Goal: Task Accomplishment & Management: Contribute content

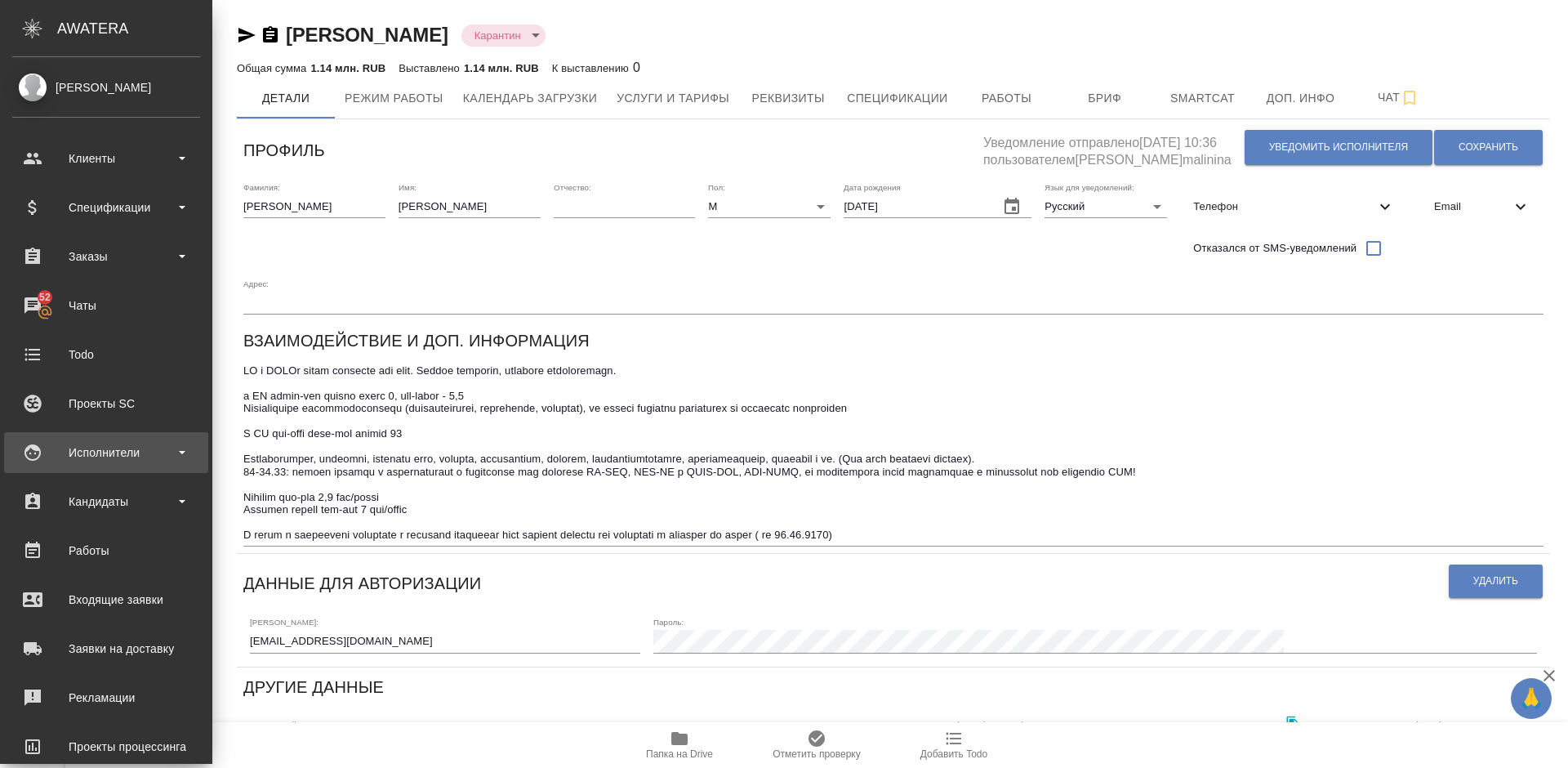
click at [163, 450] on div "Исполнители" at bounding box center [106, 452] width 188 height 25
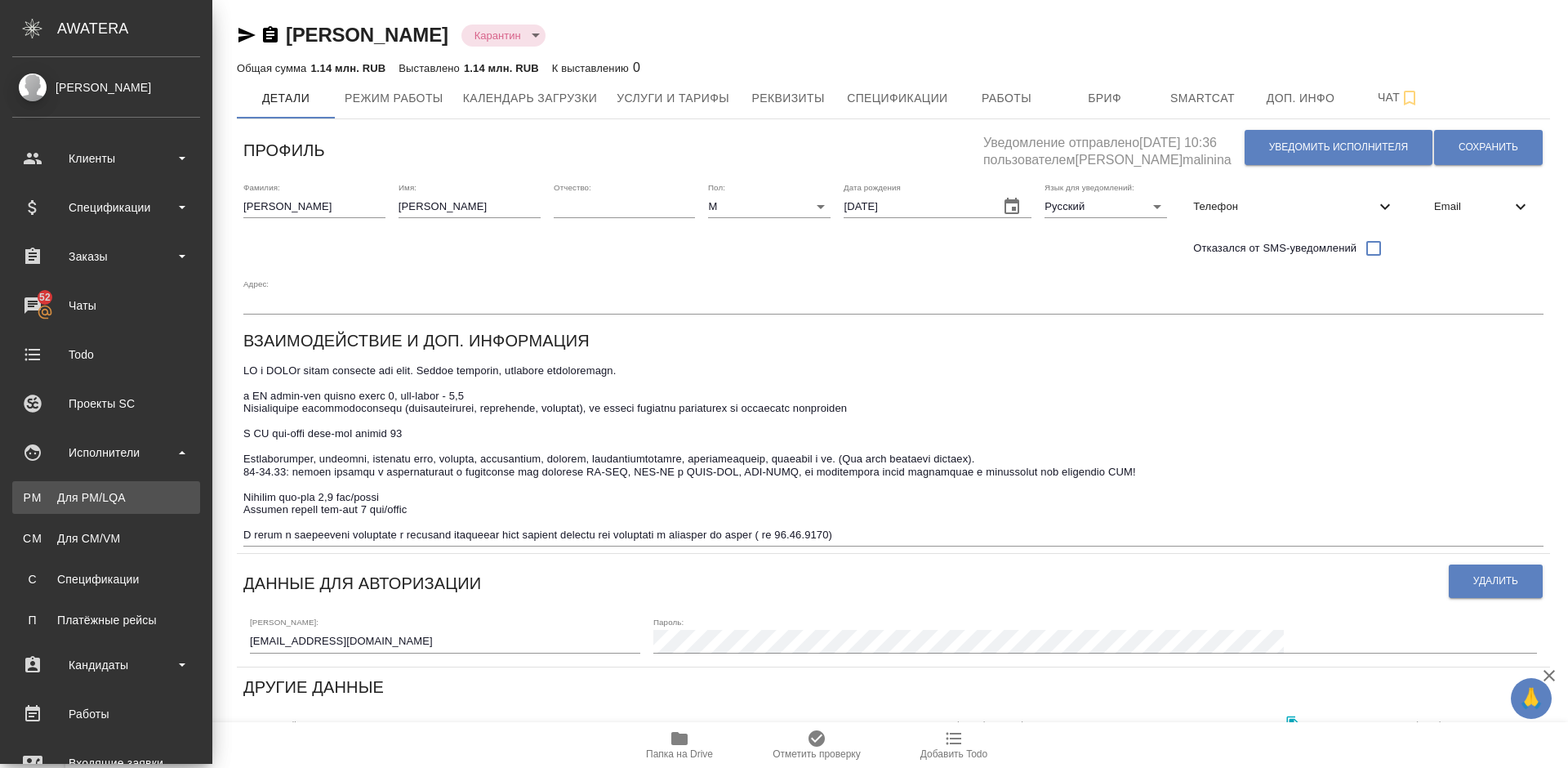
click at [163, 487] on link "PM Для PM/[GEOGRAPHIC_DATA]" at bounding box center [106, 498] width 188 height 33
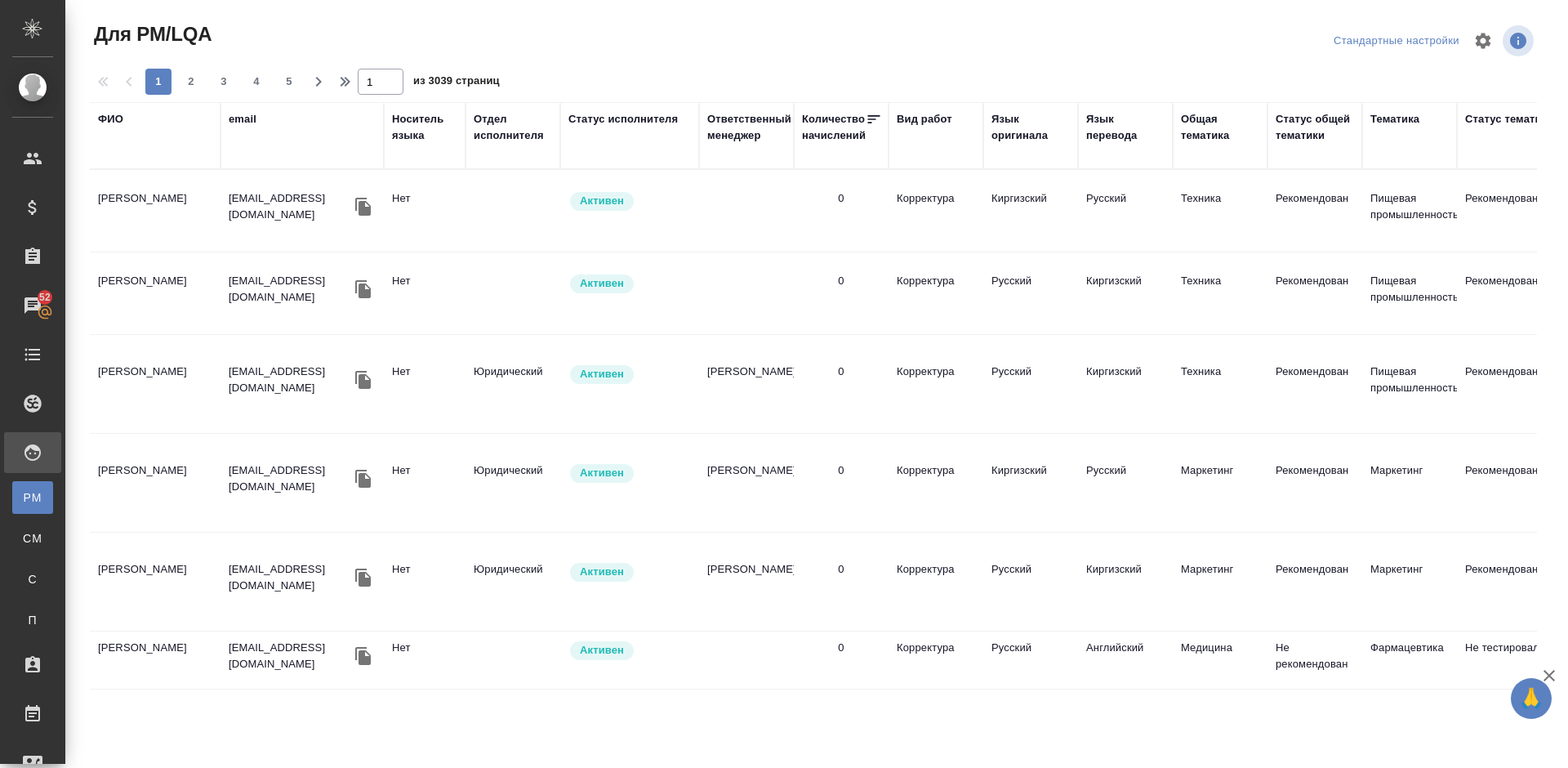
click at [111, 117] on div "ФИО" at bounding box center [111, 119] width 26 height 17
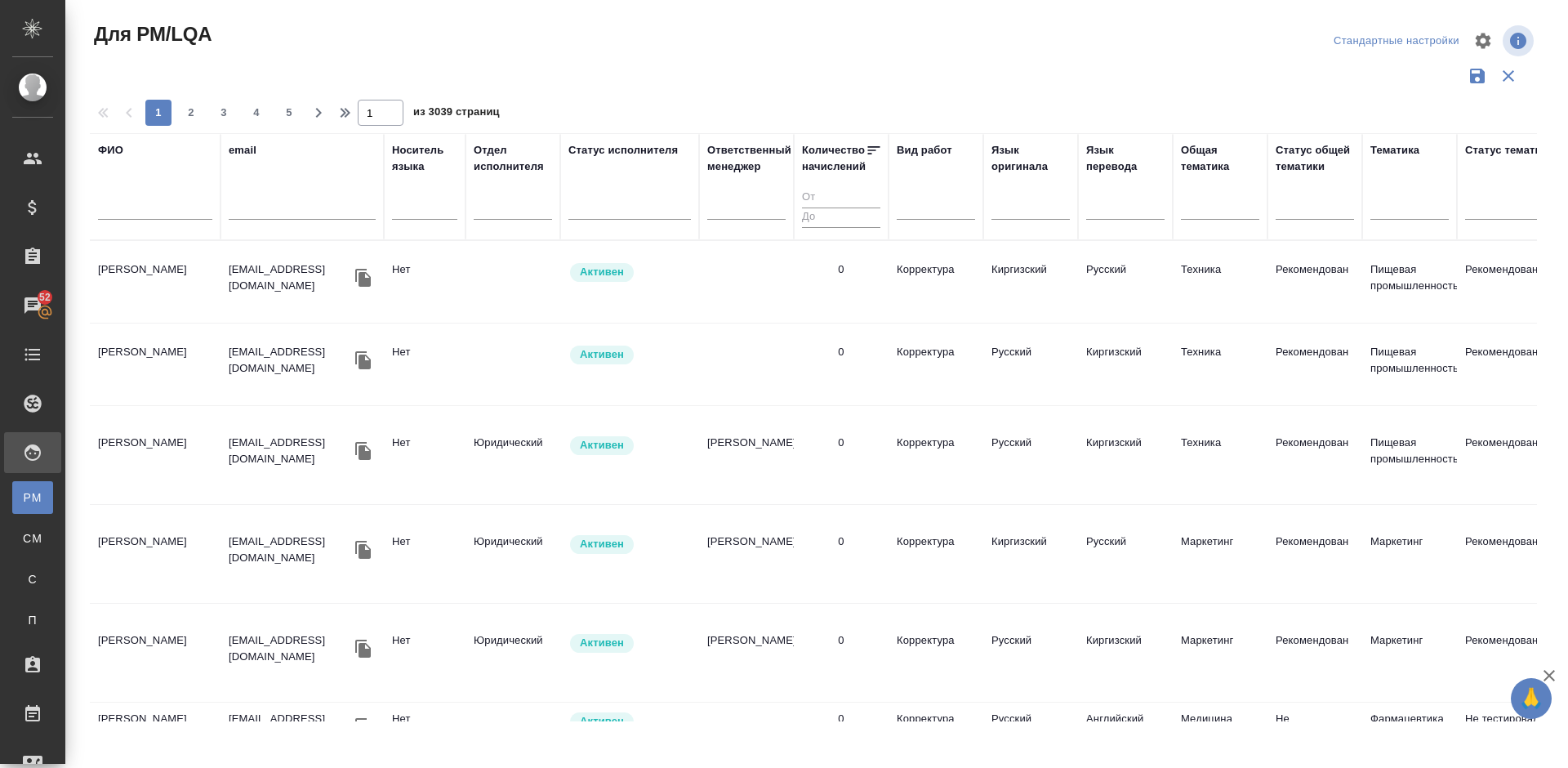
click at [163, 210] on input "text" at bounding box center [155, 209] width 114 height 21
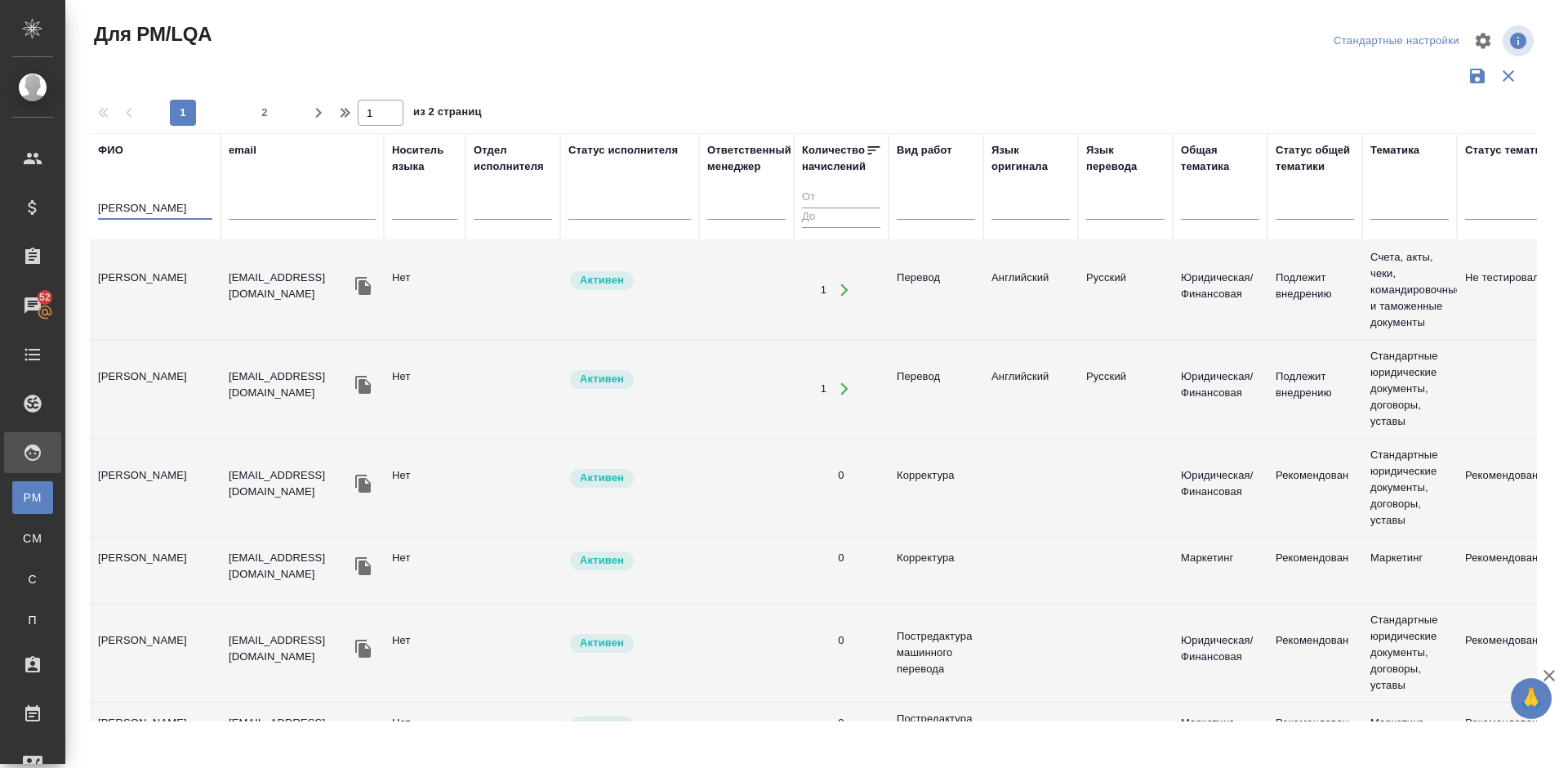
type input "Абрамова Валер"
click at [173, 304] on td "[PERSON_NAME] Валерия" at bounding box center [155, 289] width 131 height 57
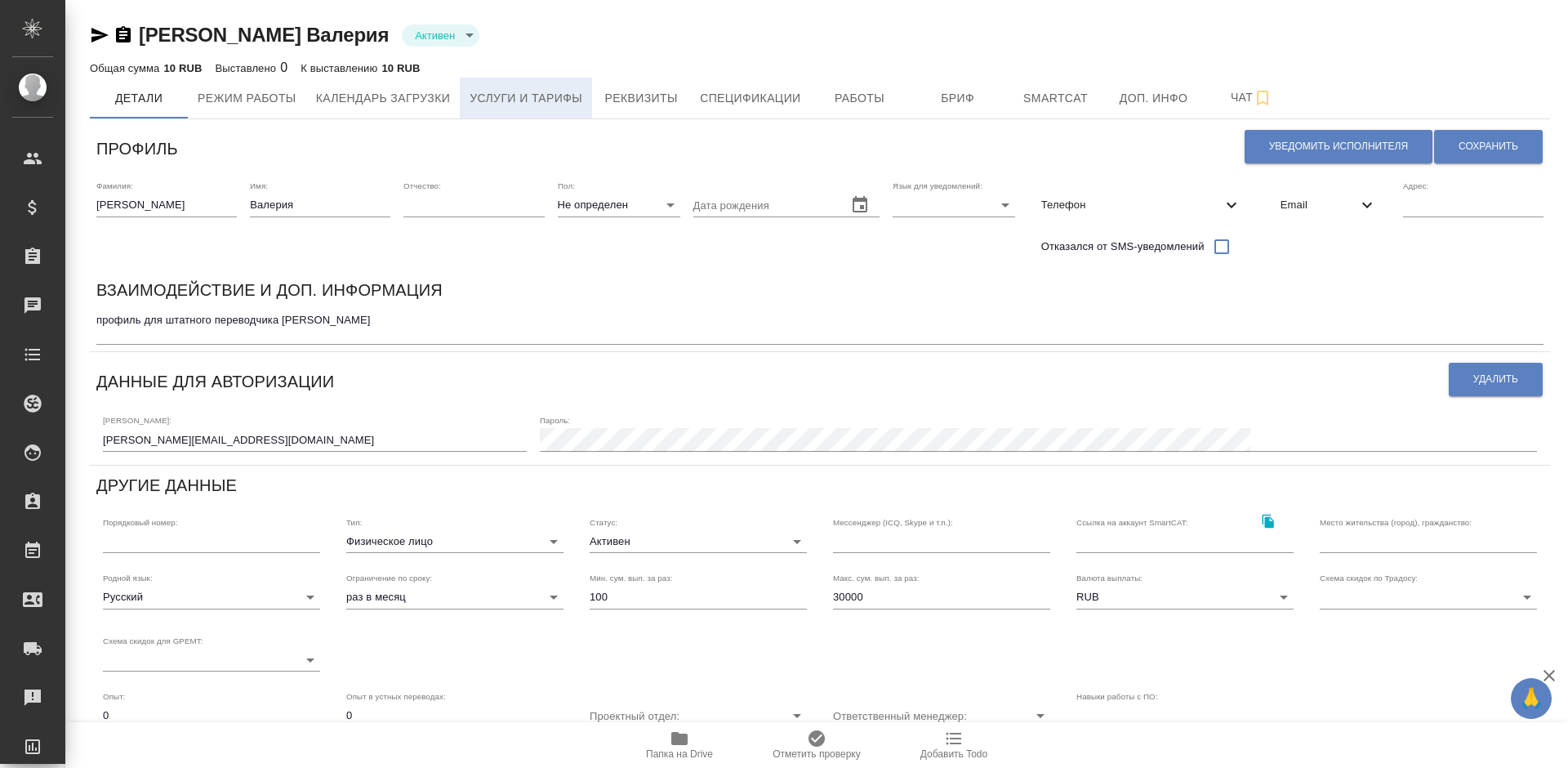
click at [554, 111] on button "Услуги и тарифы" at bounding box center [526, 98] width 132 height 41
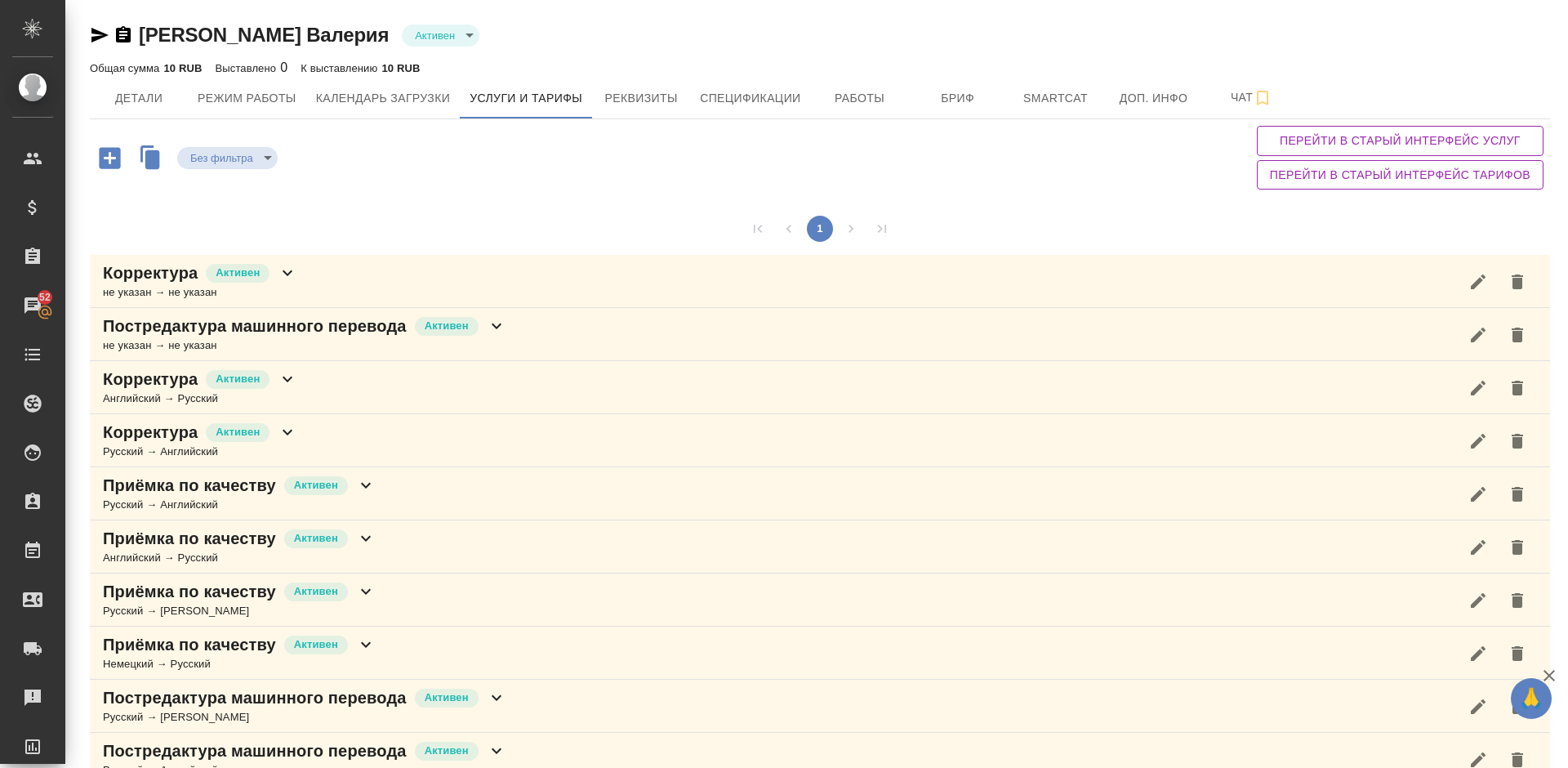
click at [552, 336] on div "Постредактура машинного перевода [PERSON_NAME] не указан → не указан" at bounding box center [820, 334] width 1460 height 53
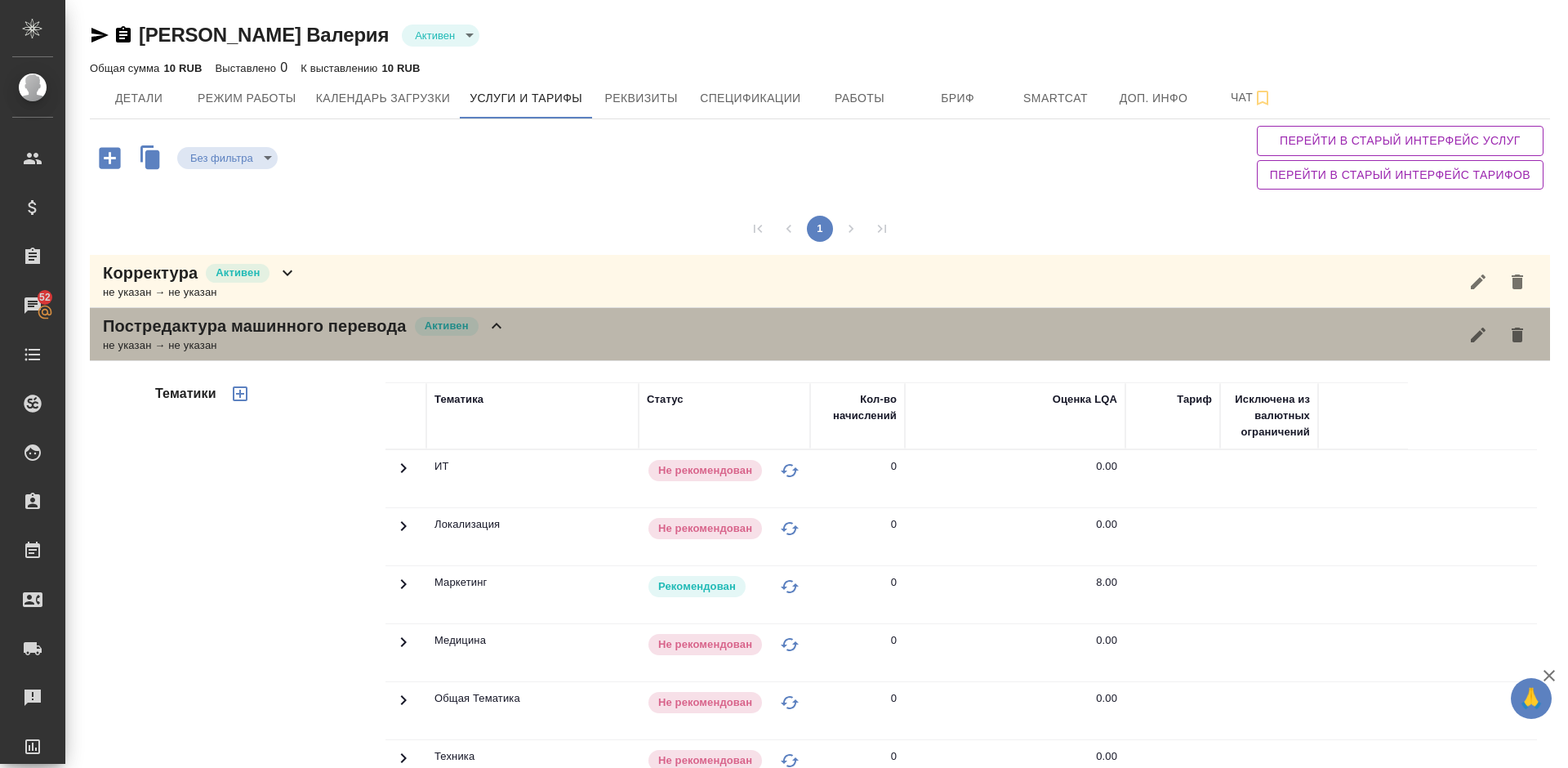
click at [553, 336] on div "Постредактура машинного перевода [PERSON_NAME] не указан → не указан" at bounding box center [820, 334] width 1460 height 53
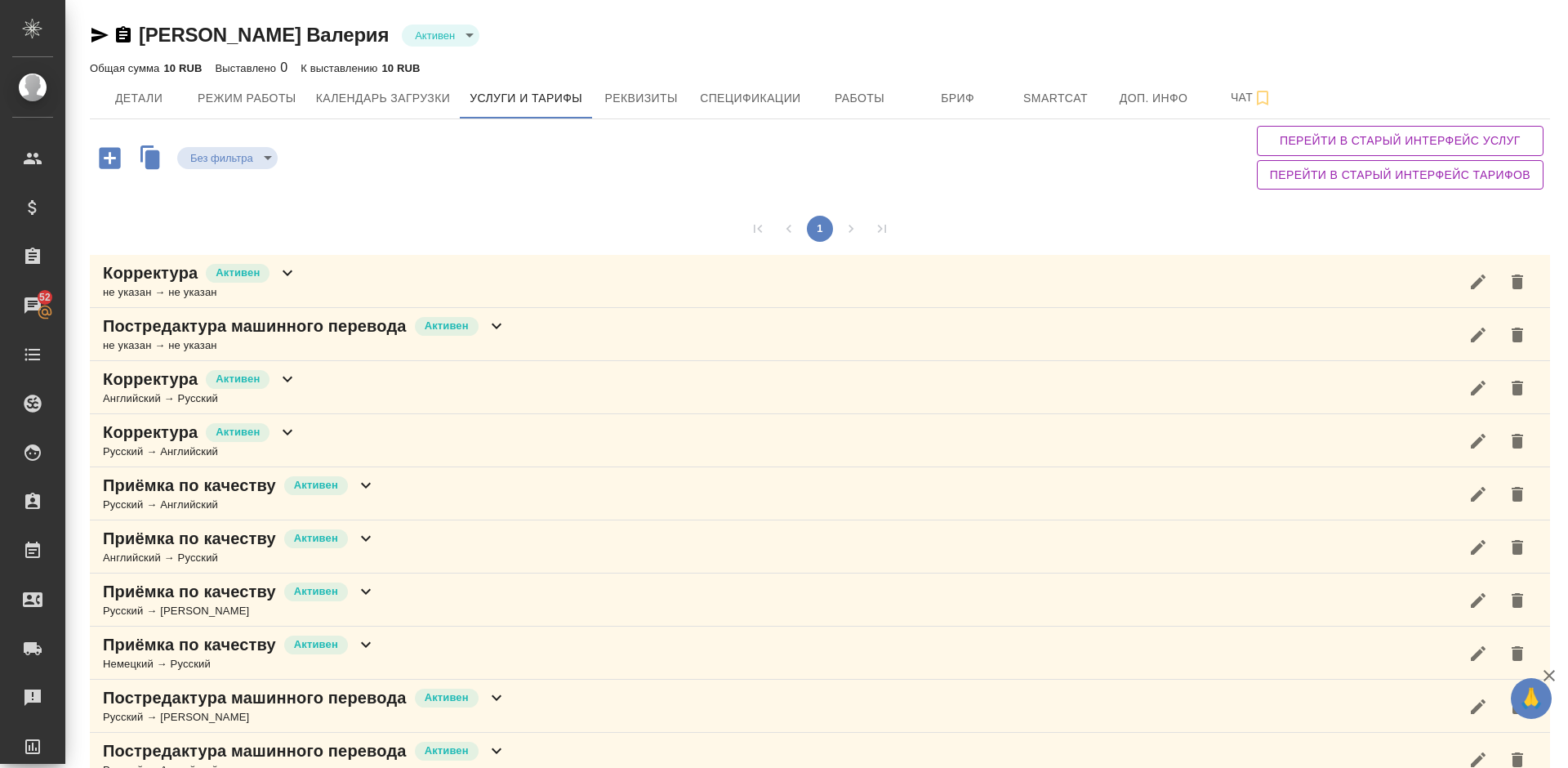
click at [975, 208] on div "1" at bounding box center [820, 228] width 1460 height 52
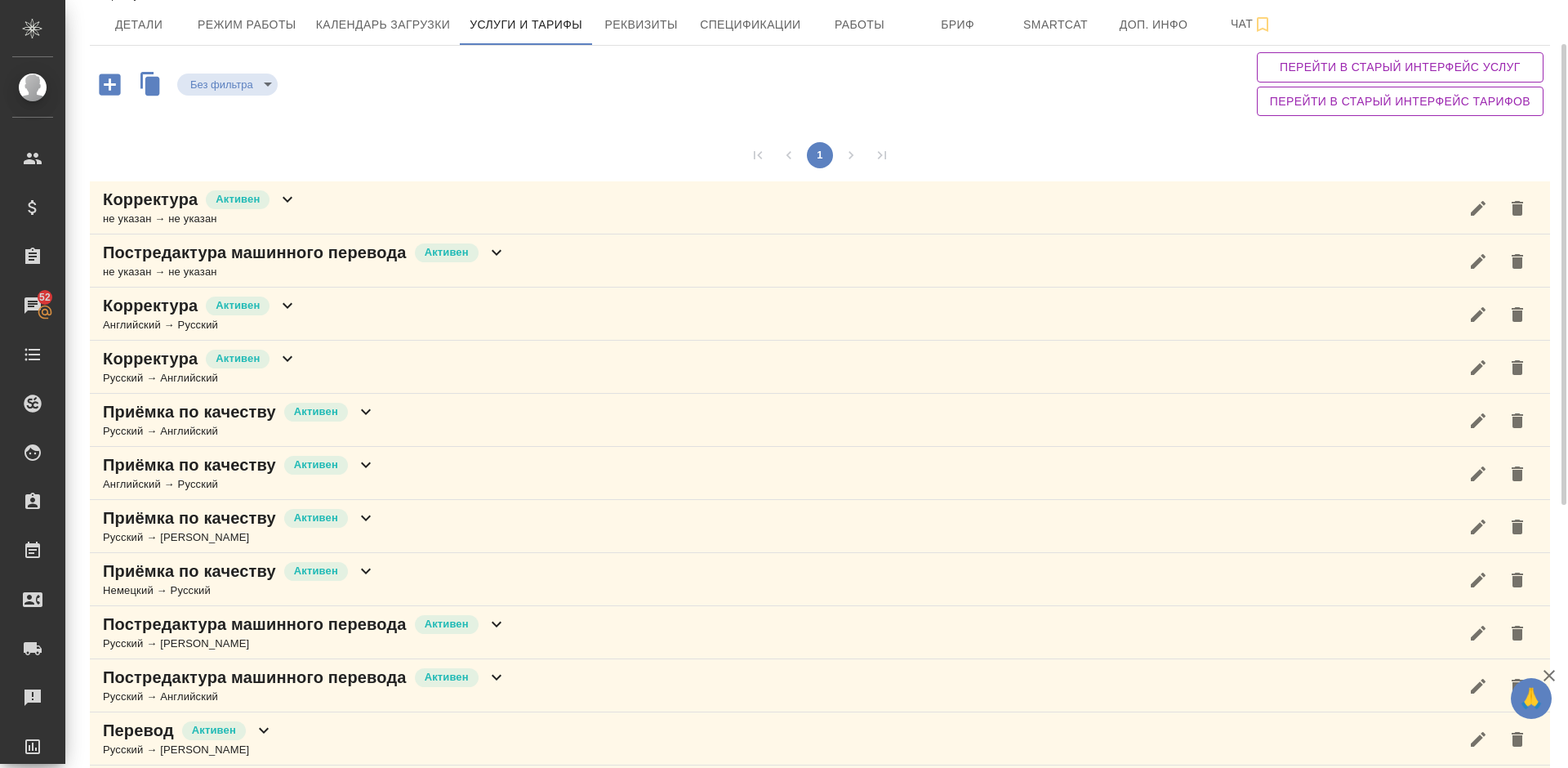
scroll to position [98, 0]
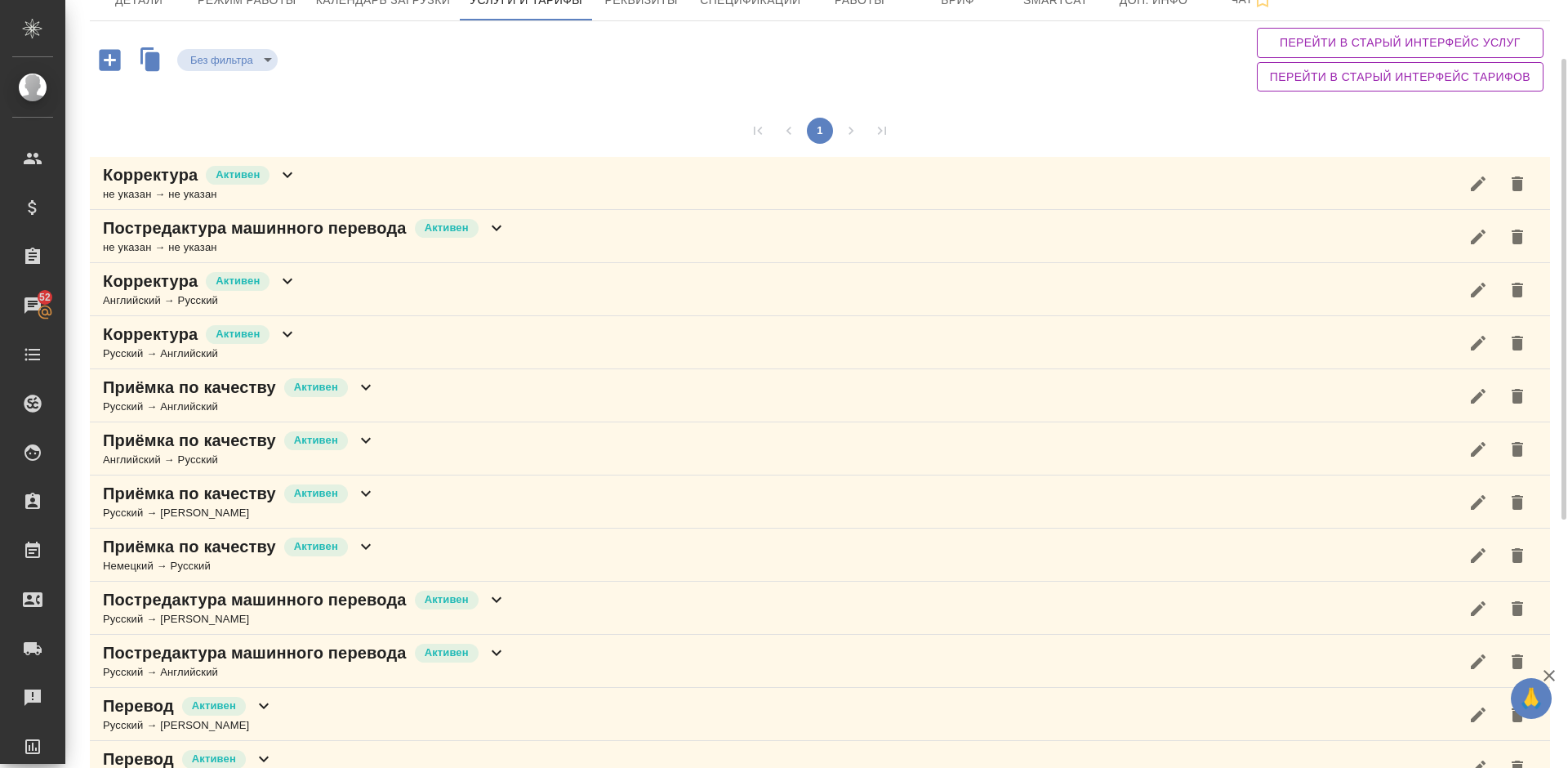
click at [359, 182] on div "Корректура [PERSON_NAME] не указан → не указан" at bounding box center [820, 184] width 1460 height 53
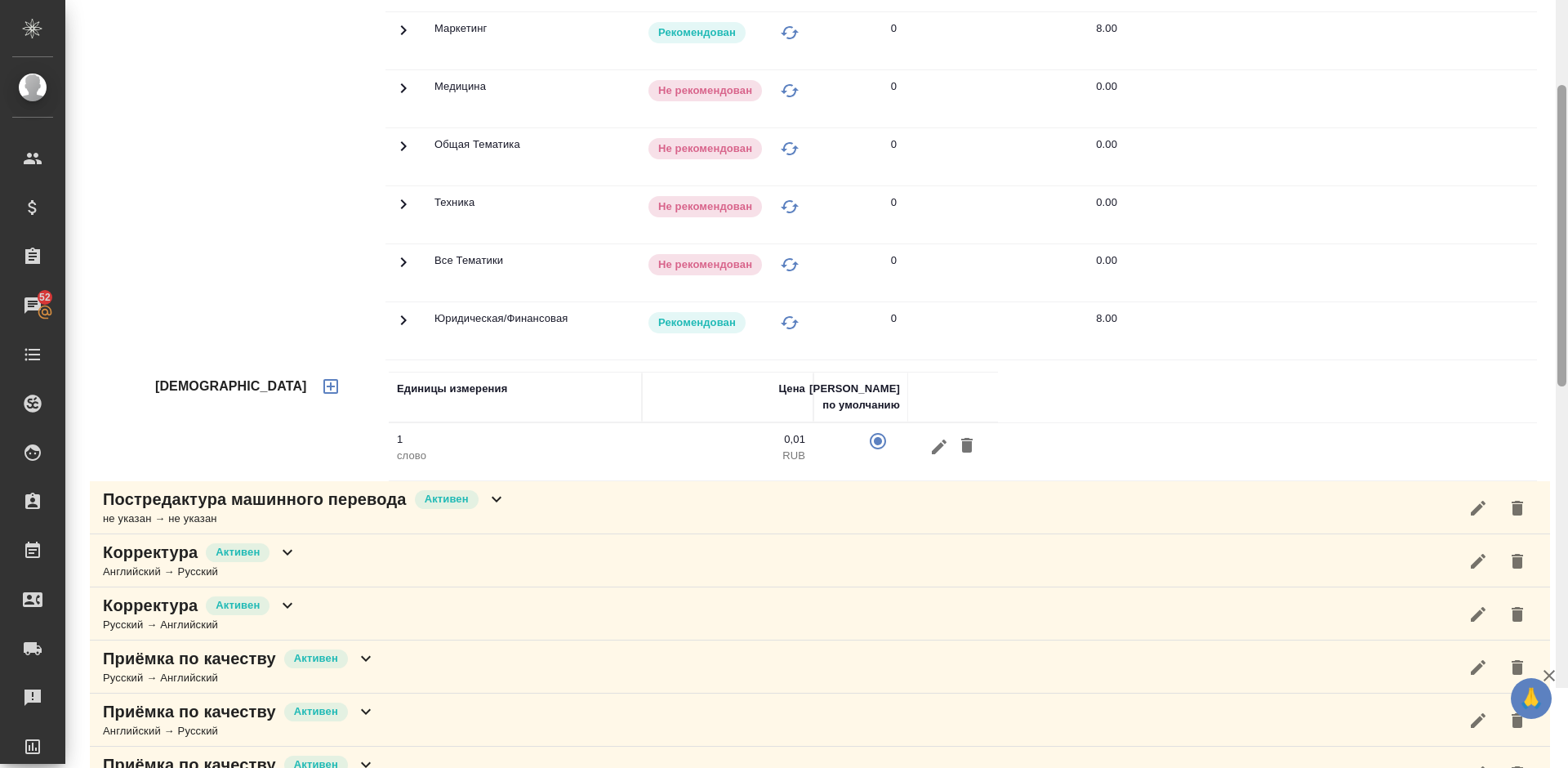
drag, startPoint x: 1564, startPoint y: 133, endPoint x: 1566, endPoint y: 374, distance: 241.0
click at [1566, 374] on div at bounding box center [1561, 303] width 12 height 768
click at [323, 382] on icon "button" at bounding box center [331, 388] width 15 height 15
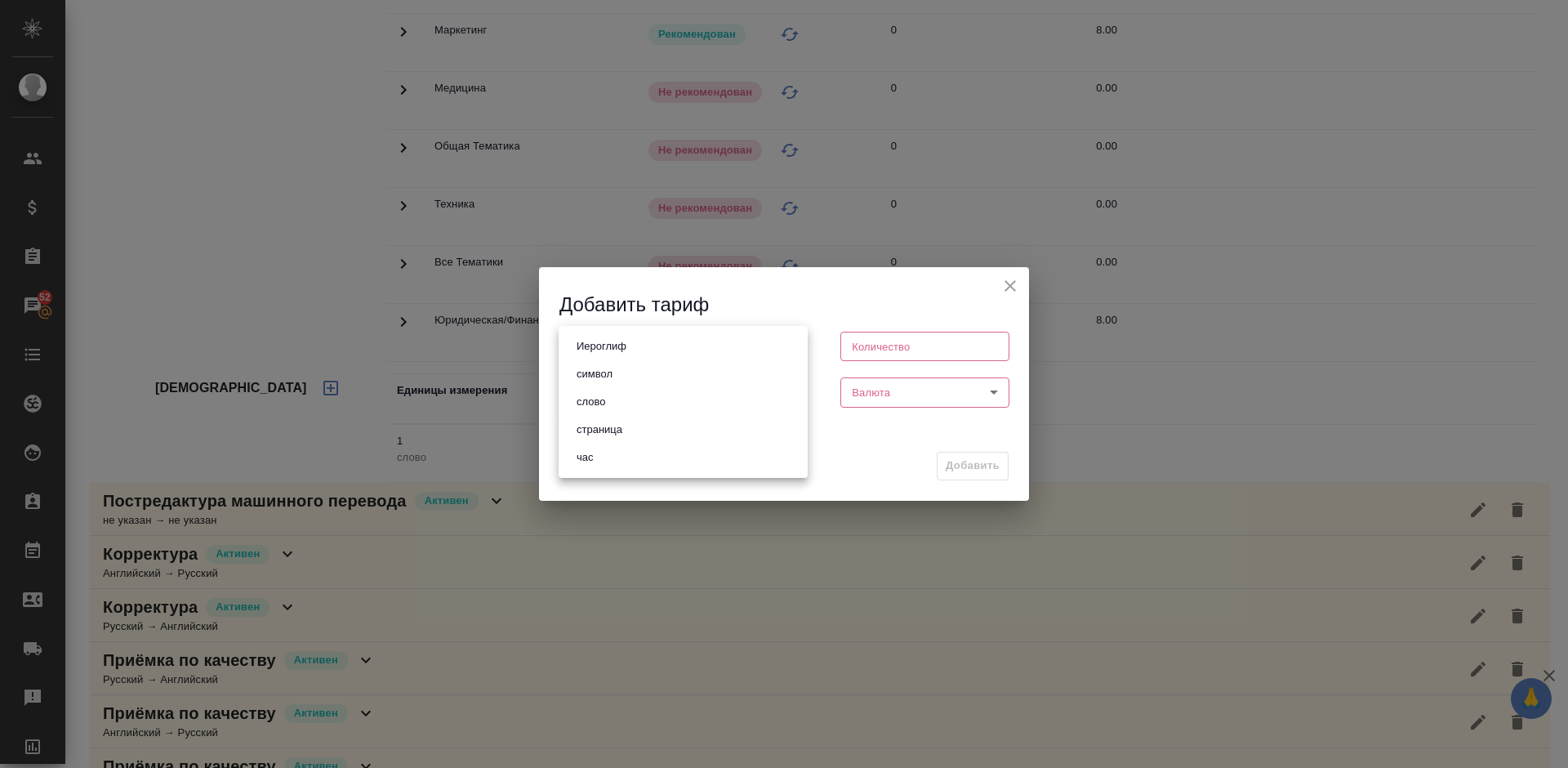
click at [653, 349] on body "🙏 .cls-1 fill:#fff; AWATERA [PERSON_NAME] Спецификации Заказы 52 Чаты Todo Прое…" at bounding box center [784, 384] width 1568 height 768
click at [649, 428] on li "страница" at bounding box center [683, 430] width 249 height 28
type input "5a8b1489cc6b4906c91bfdb2"
click at [900, 342] on input "number" at bounding box center [925, 346] width 169 height 30
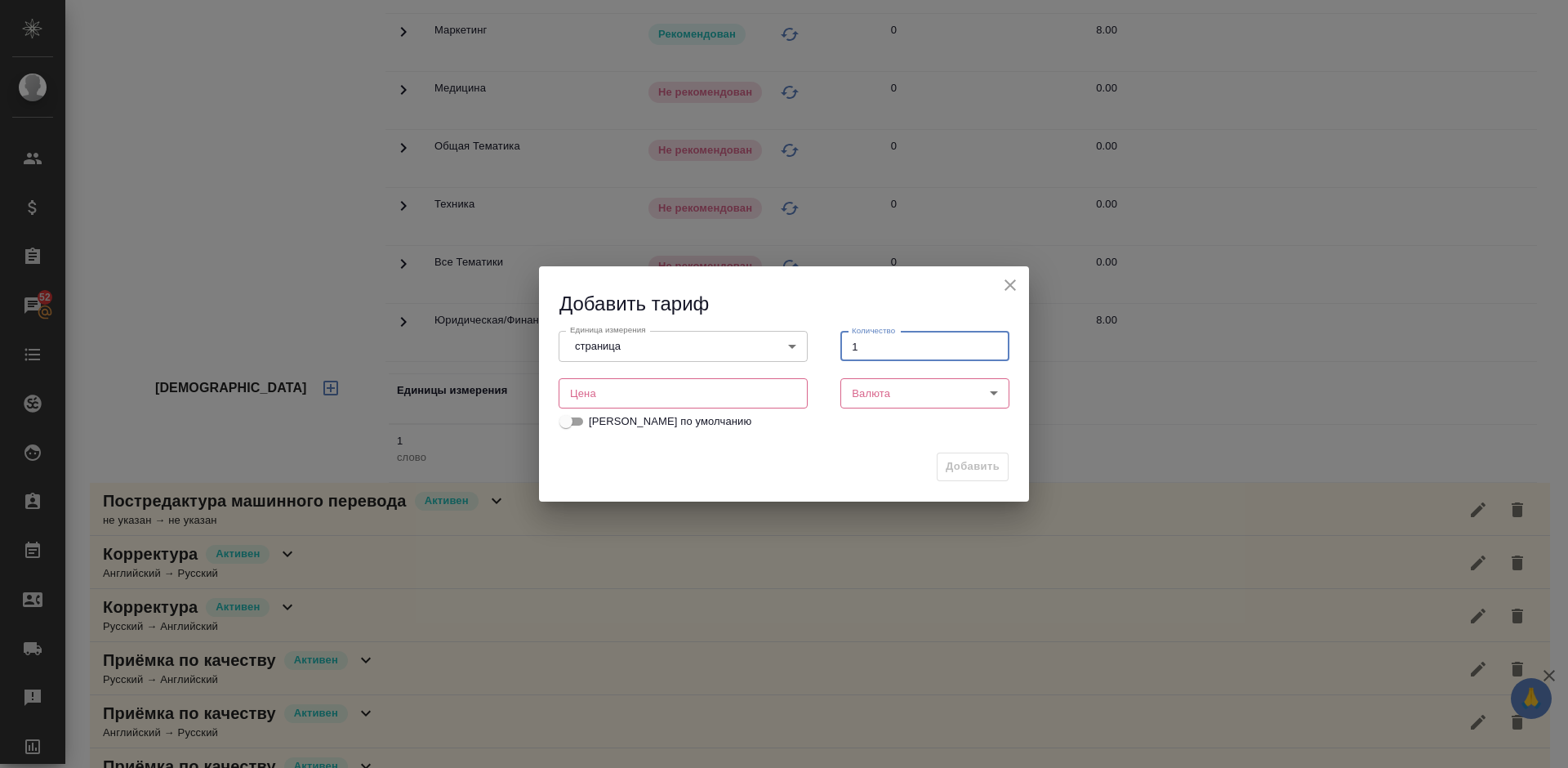
type input "1"
click at [676, 400] on input "number" at bounding box center [683, 393] width 249 height 30
type input "30"
click at [985, 394] on body "🙏 .cls-1 fill:#fff; AWATERA [PERSON_NAME] Спецификации Заказы 52 Чаты Todo Прое…" at bounding box center [784, 384] width 1568 height 768
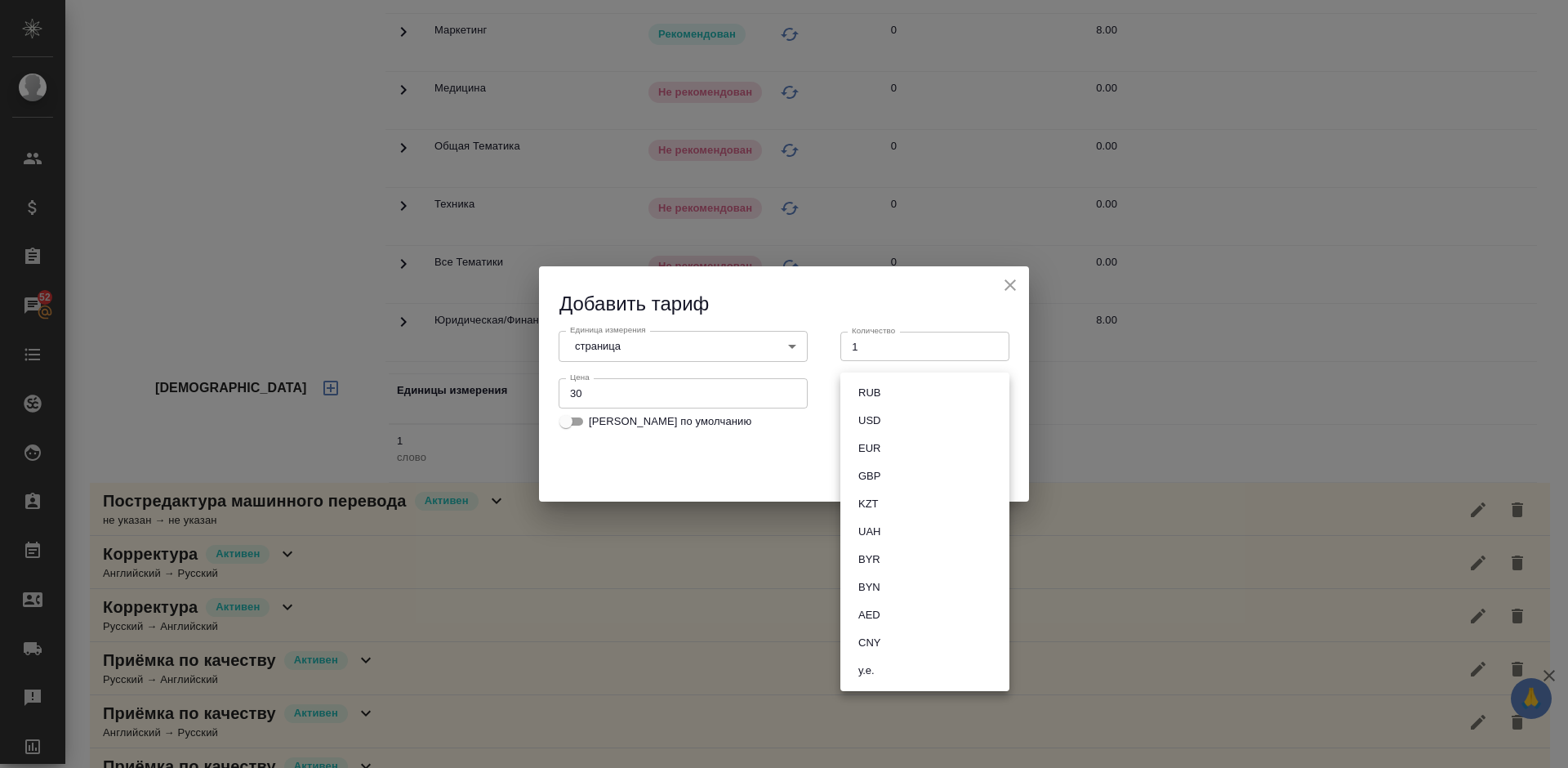
click at [910, 393] on li "RUB" at bounding box center [925, 393] width 169 height 28
type input "RUB"
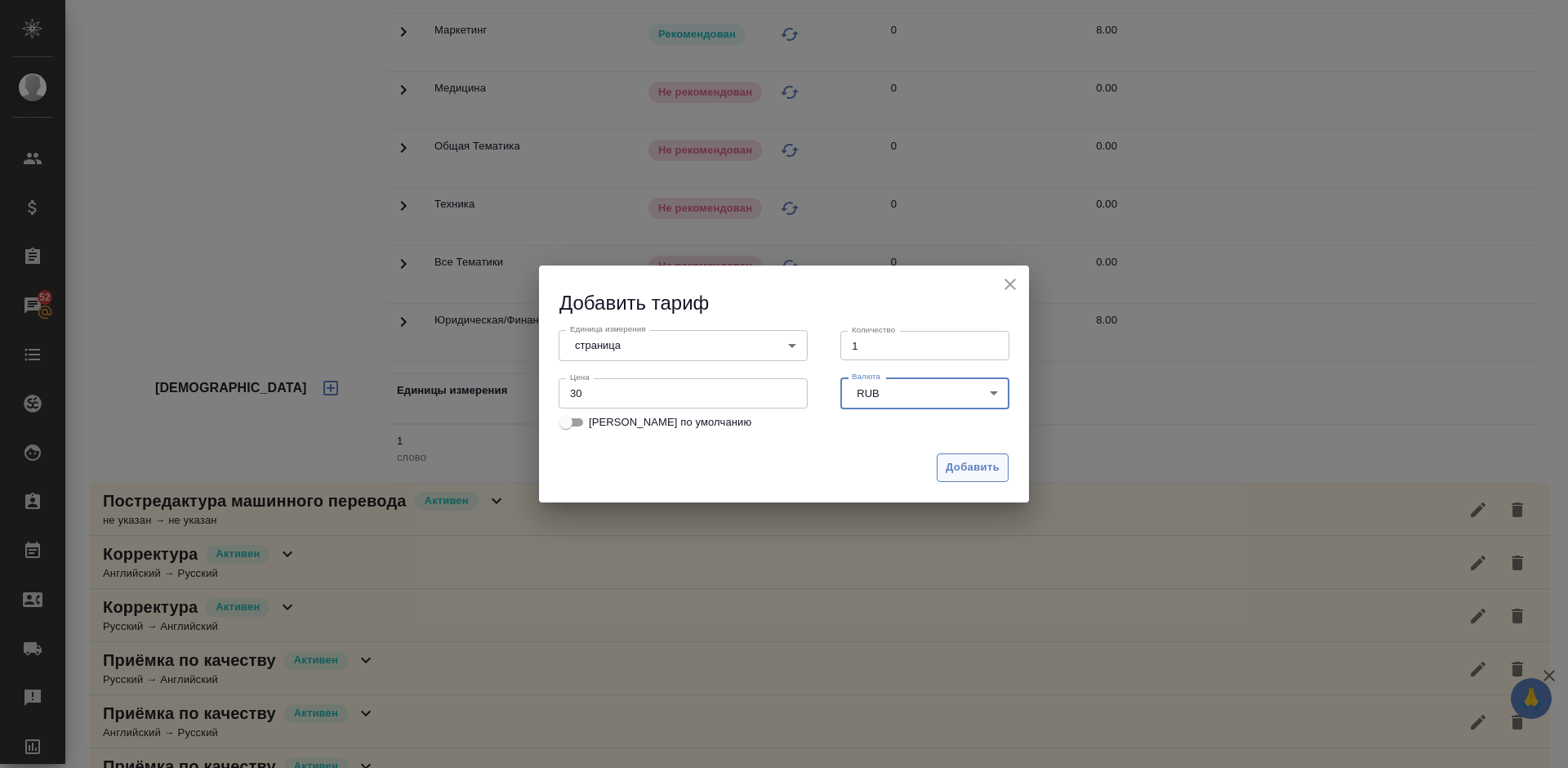
click at [981, 470] on span "Добавить" at bounding box center [972, 467] width 54 height 19
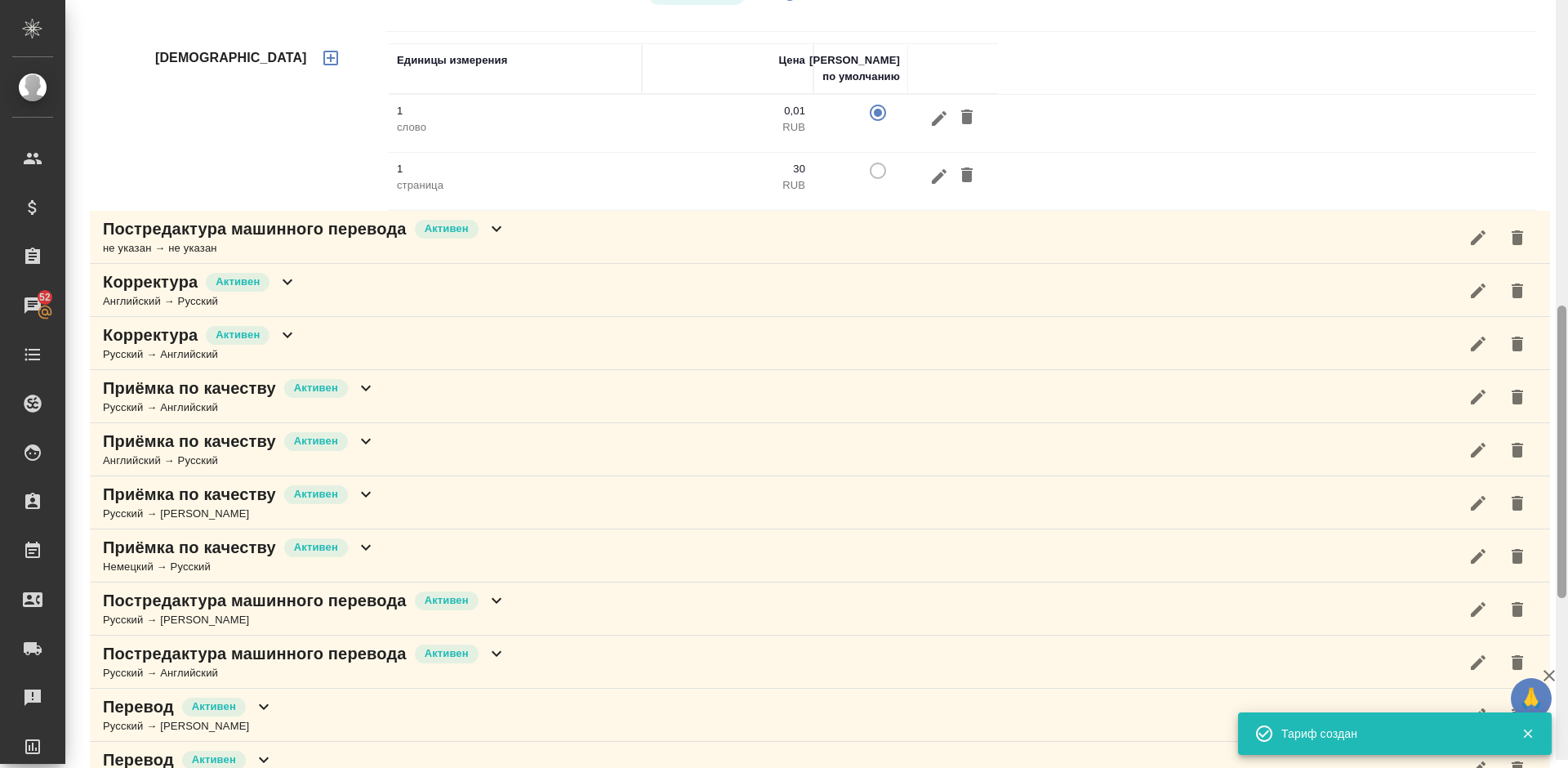
drag, startPoint x: 1563, startPoint y: 291, endPoint x: 1567, endPoint y: 428, distance: 137.1
click at [1567, 428] on div at bounding box center [1561, 375] width 12 height 768
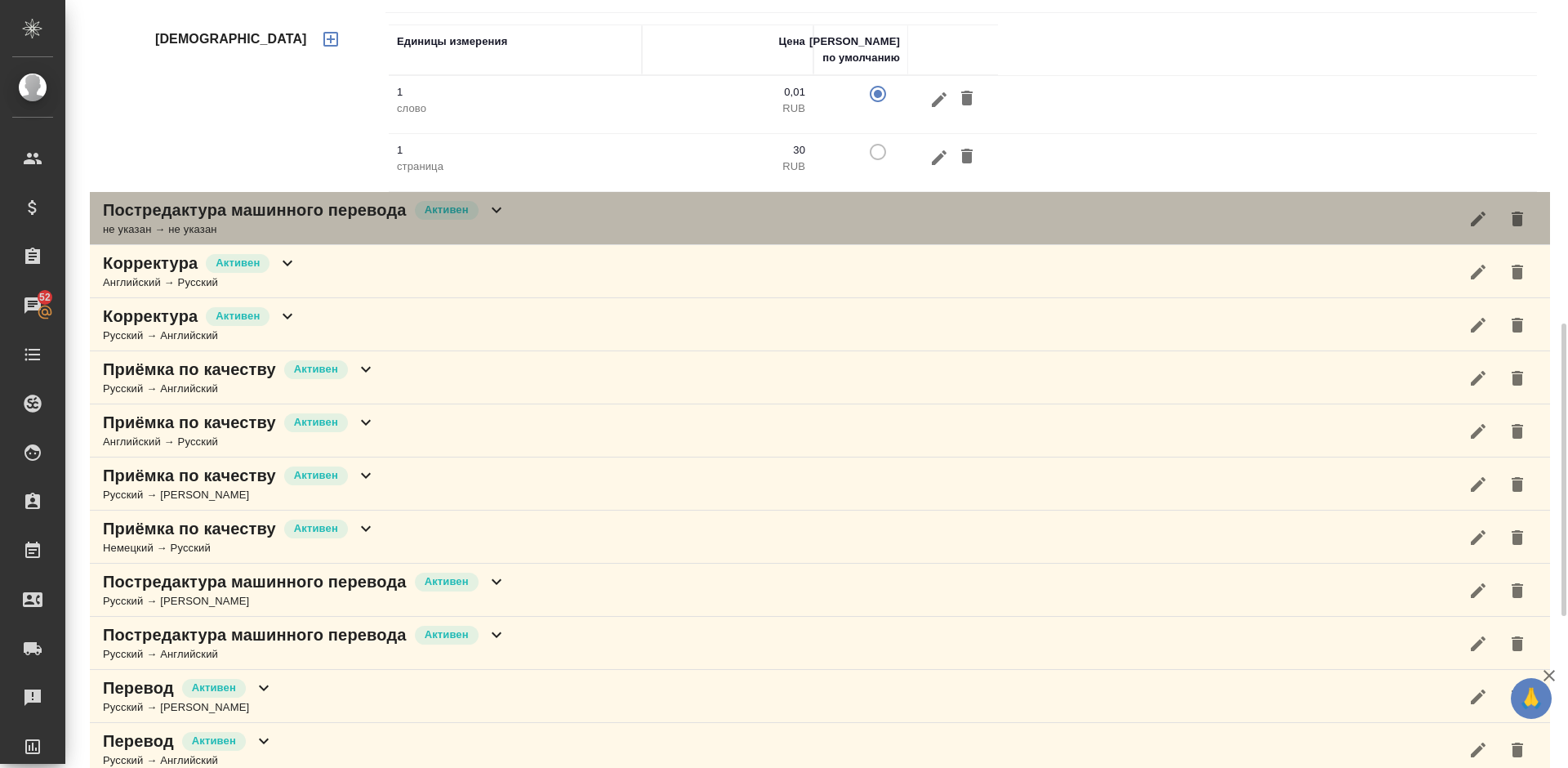
click at [546, 203] on div "Постредактура машинного перевода [PERSON_NAME] не указан → не указан" at bounding box center [820, 218] width 1460 height 53
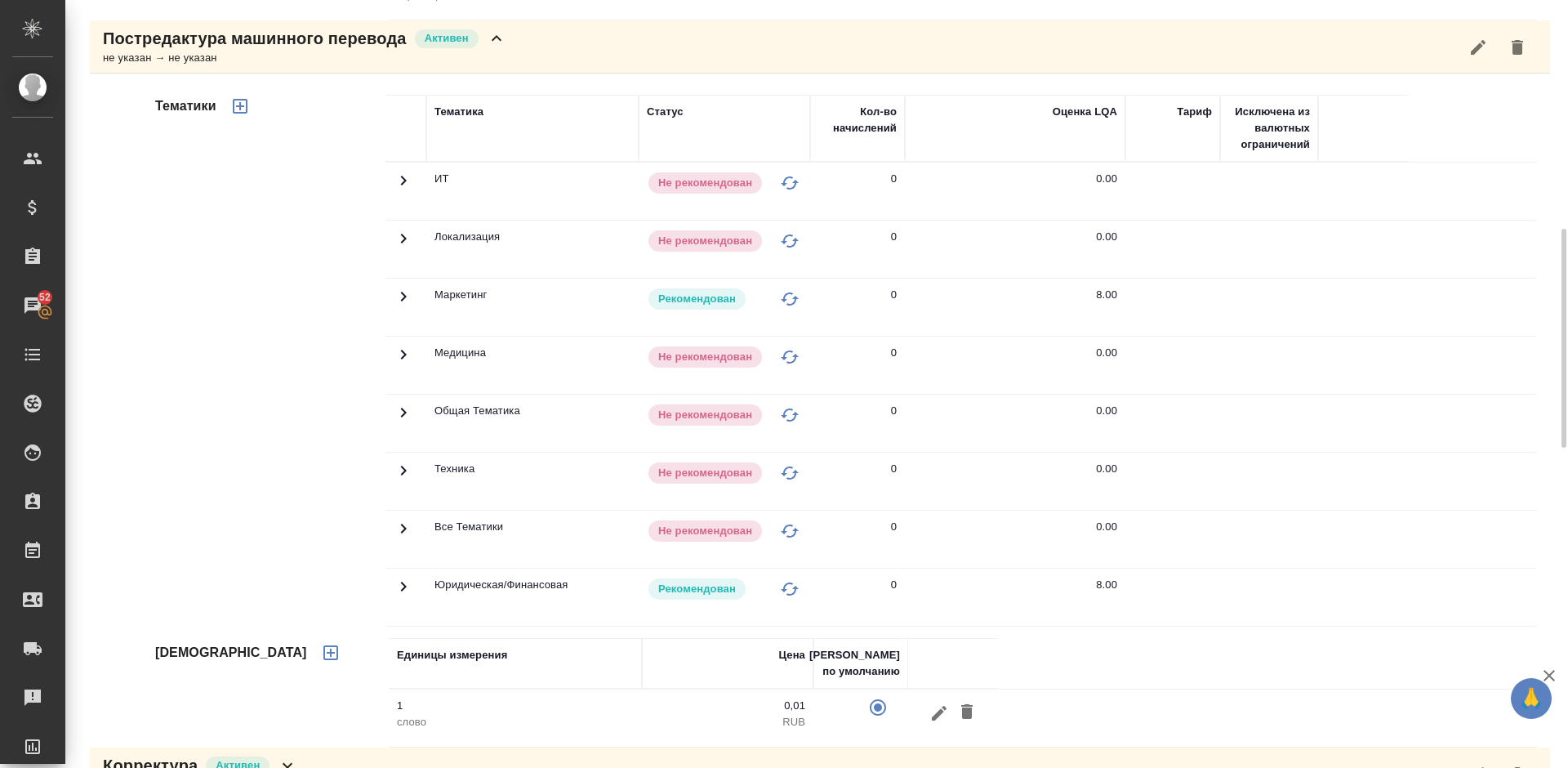
scroll to position [1117, 0]
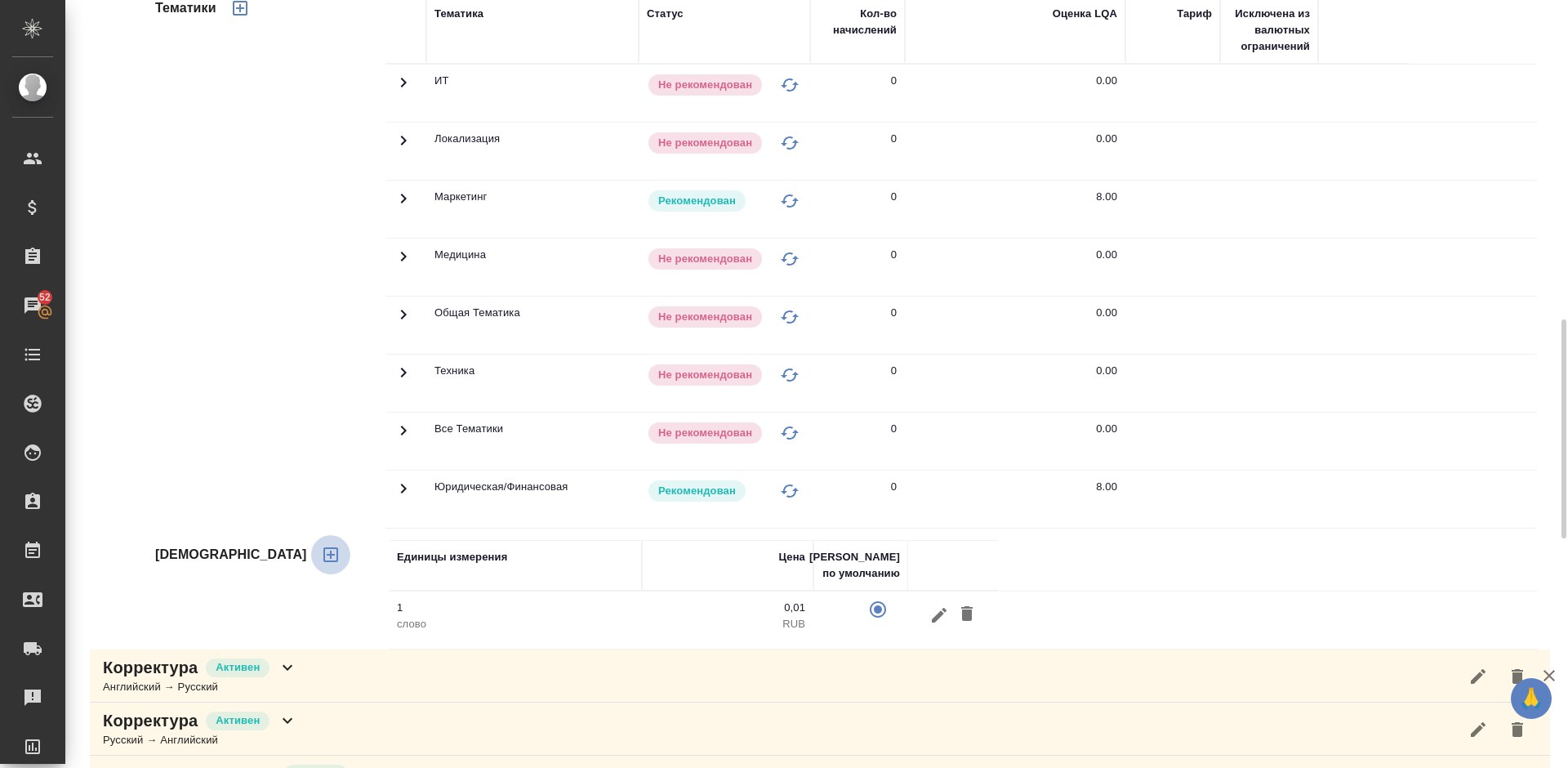
click at [323, 562] on icon "button" at bounding box center [331, 555] width 15 height 15
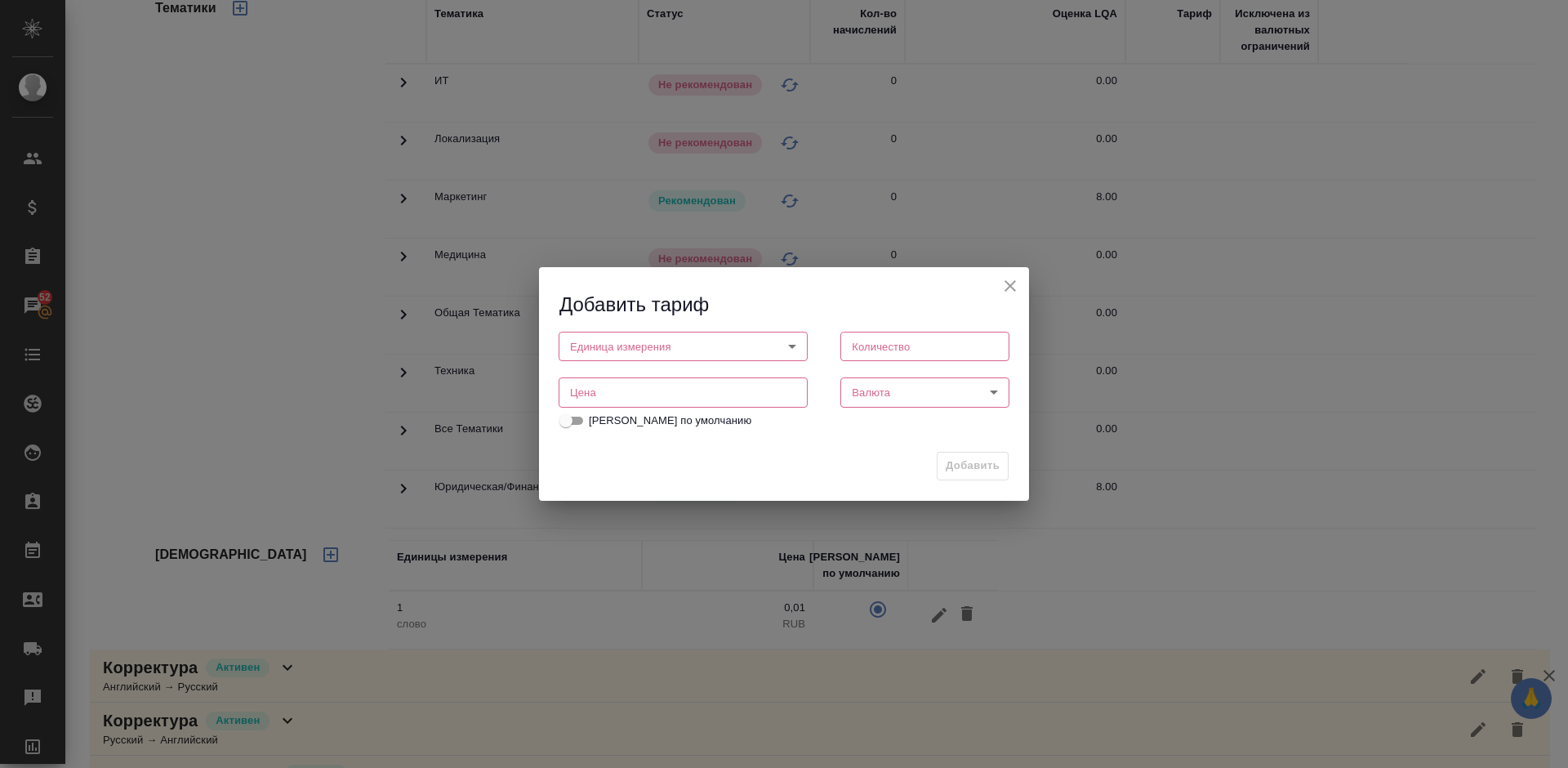
click at [665, 336] on body "🙏 .cls-1 fill:#fff; AWATERA [PERSON_NAME] Спецификации Заказы 52 Чаты Todo Прое…" at bounding box center [784, 384] width 1568 height 768
click at [657, 428] on li "страница" at bounding box center [683, 430] width 249 height 28
type input "5a8b1489cc6b4906c91bfdb2"
click at [875, 354] on input "number" at bounding box center [925, 346] width 169 height 30
type input "1"
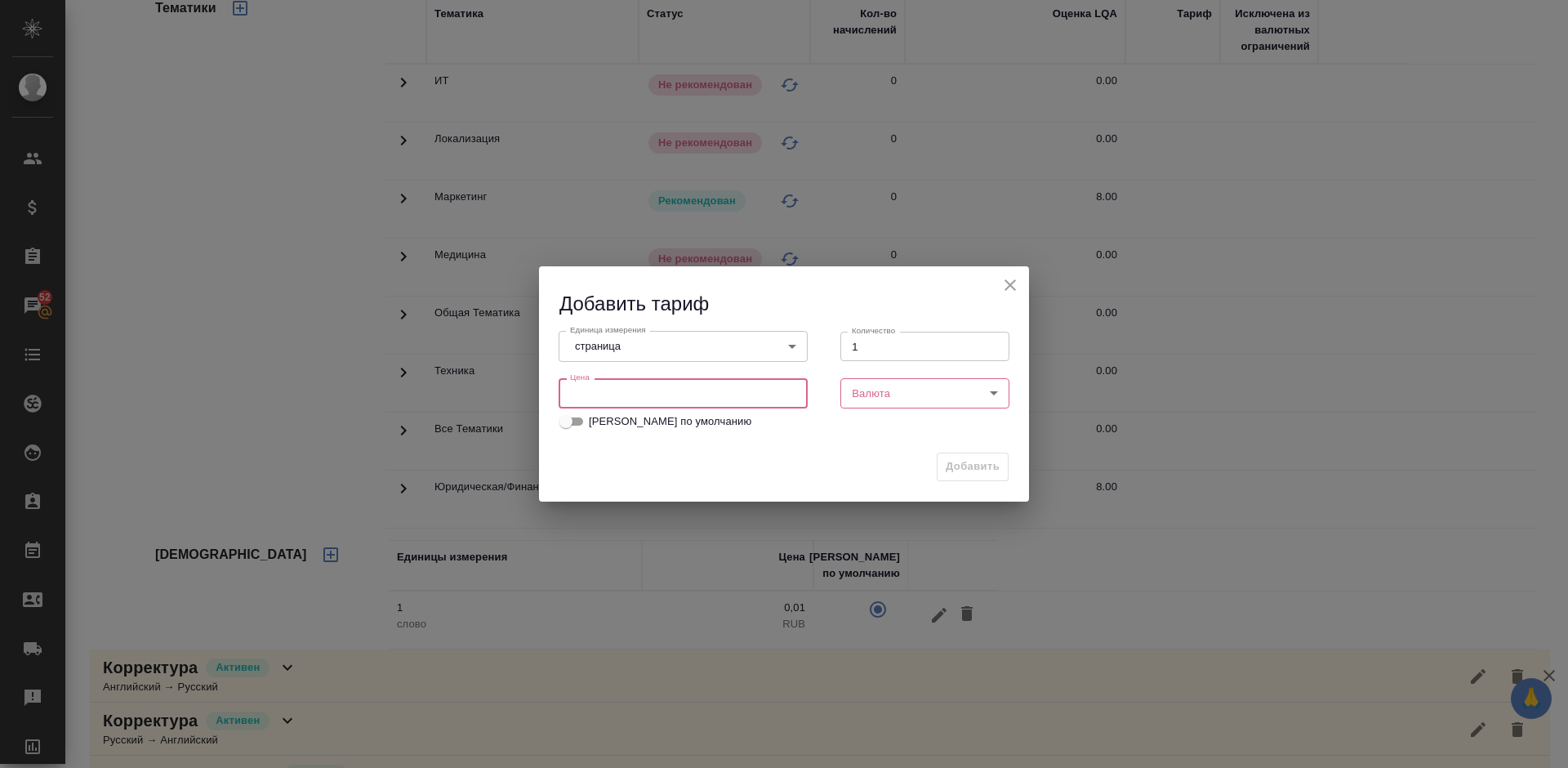
click at [728, 394] on input "number" at bounding box center [683, 393] width 249 height 30
type input "150"
click at [922, 390] on body "🙏 .cls-1 fill:#fff; AWATERA [PERSON_NAME] Спецификации Заказы 52 Чаты Todo Прое…" at bounding box center [784, 384] width 1568 height 768
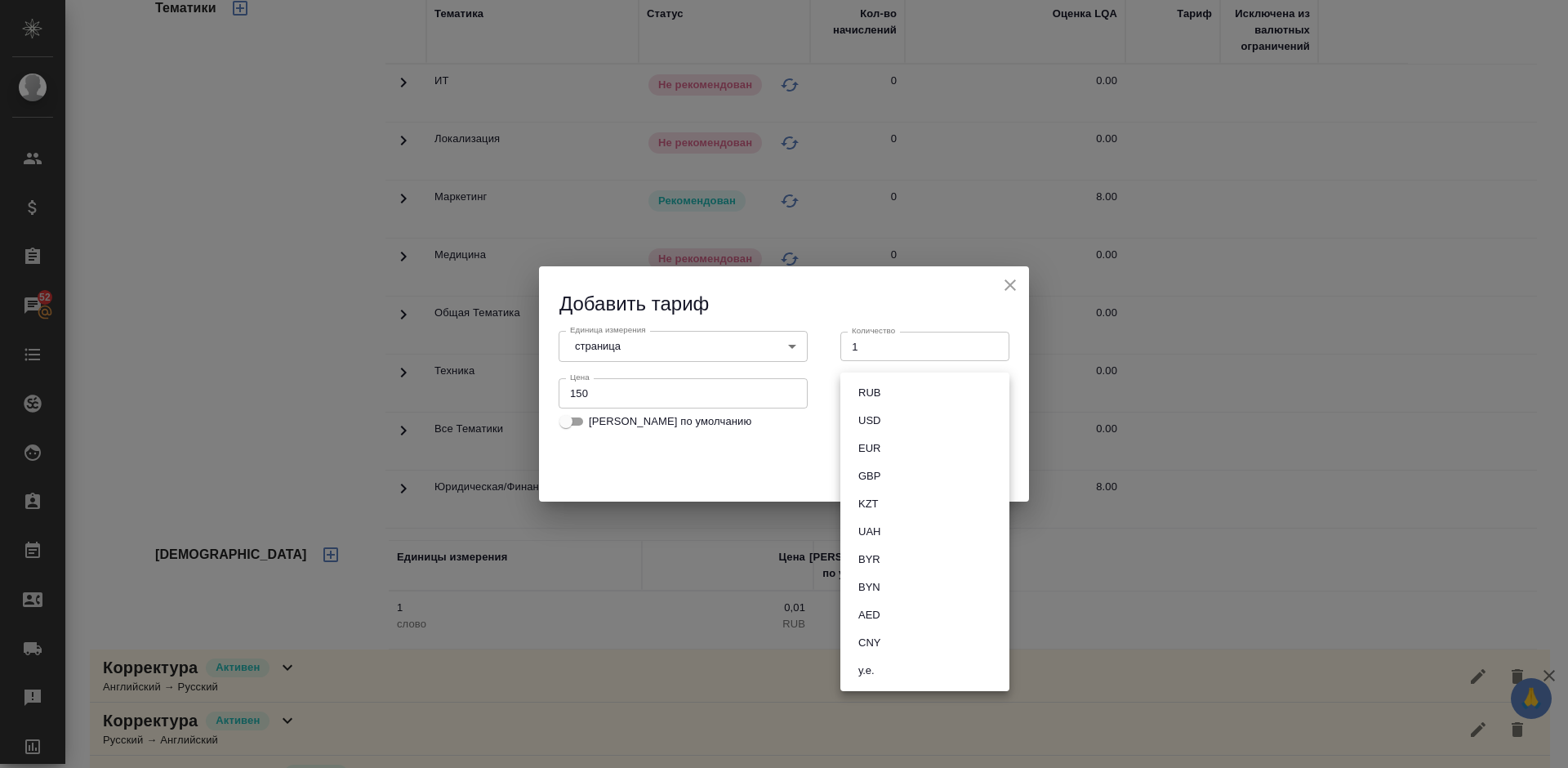
click at [896, 390] on li "RUB" at bounding box center [925, 393] width 169 height 28
type input "RUB"
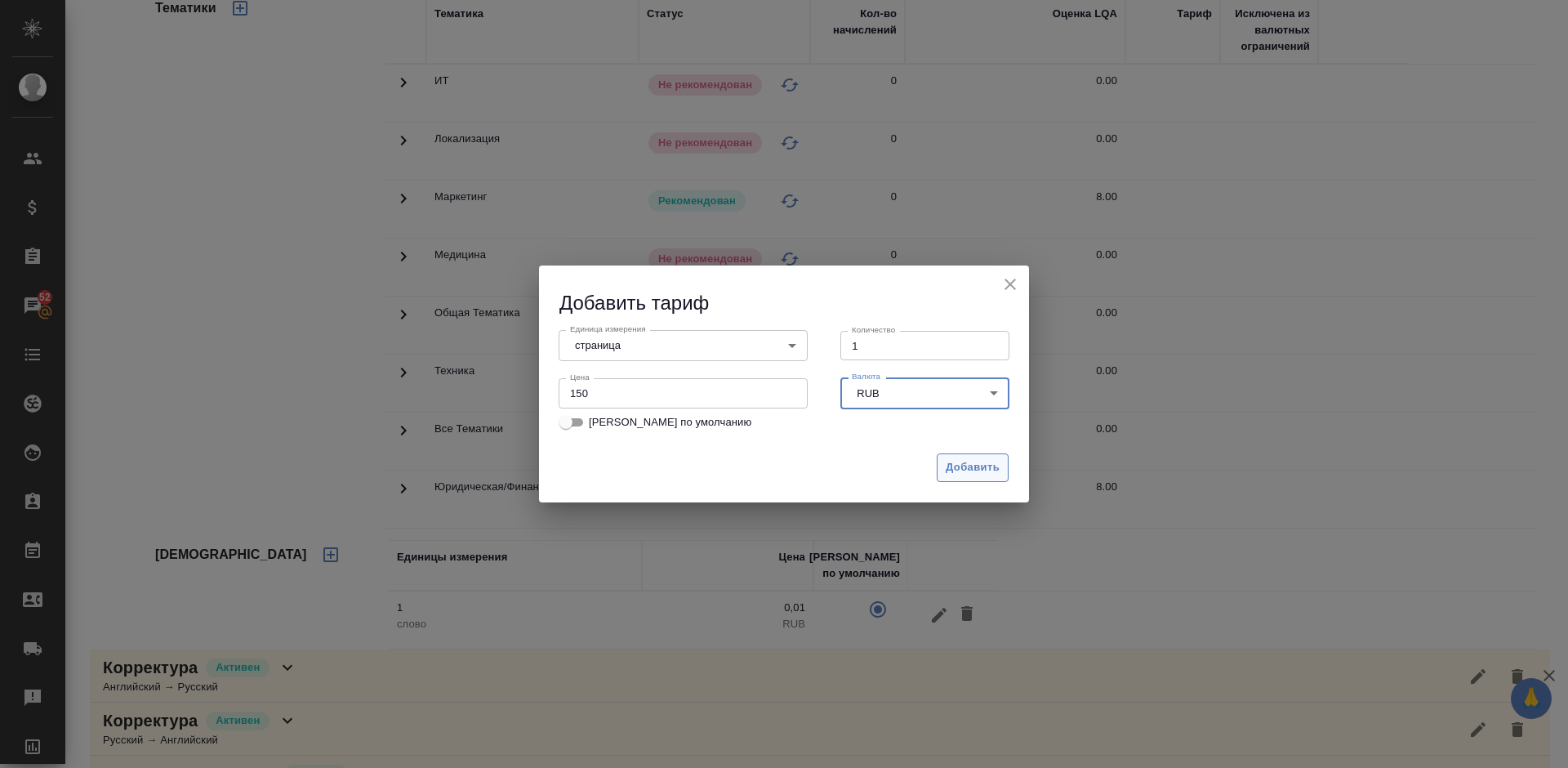
click at [991, 467] on span "Добавить" at bounding box center [972, 467] width 54 height 19
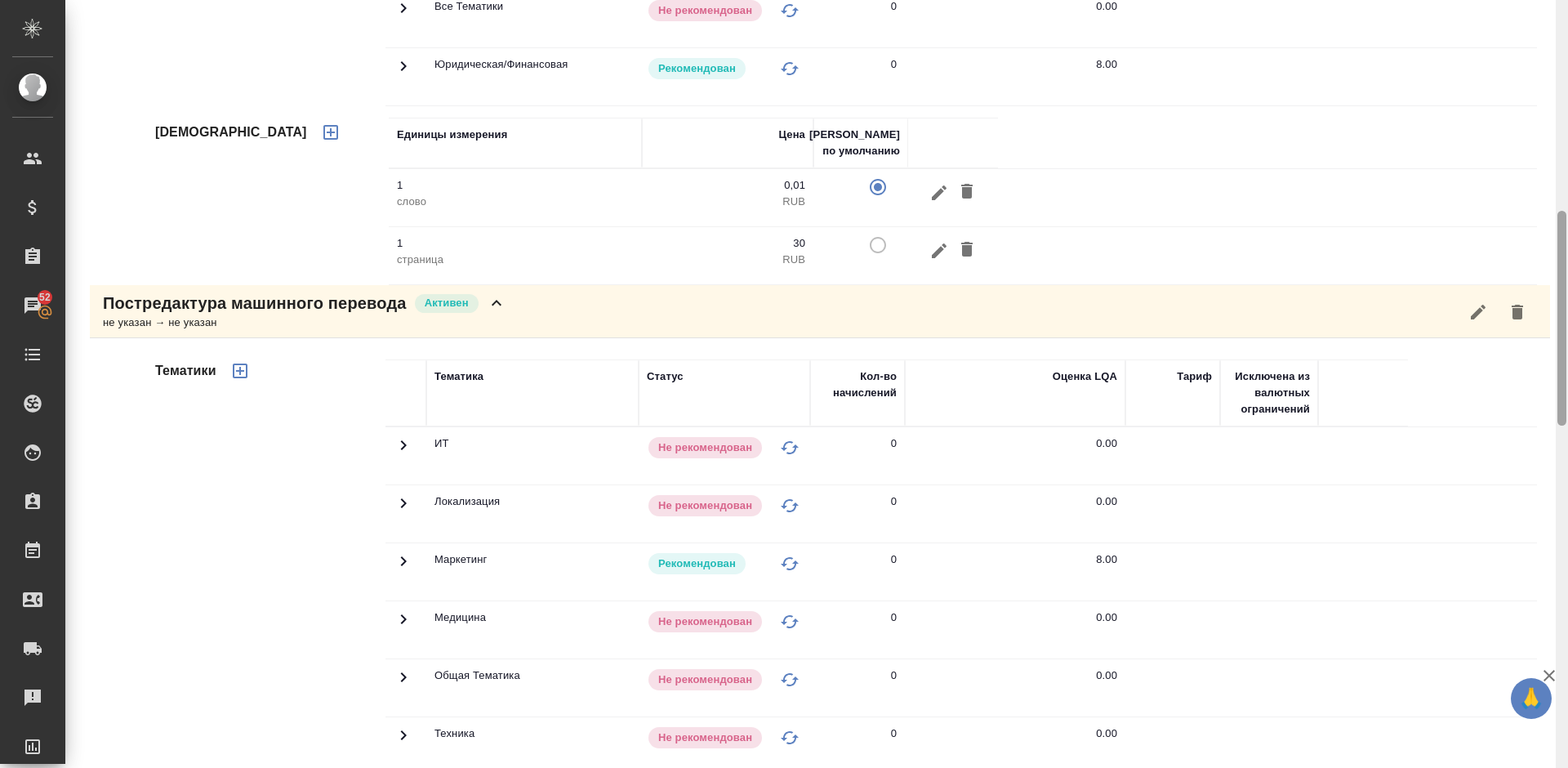
scroll to position [638, 0]
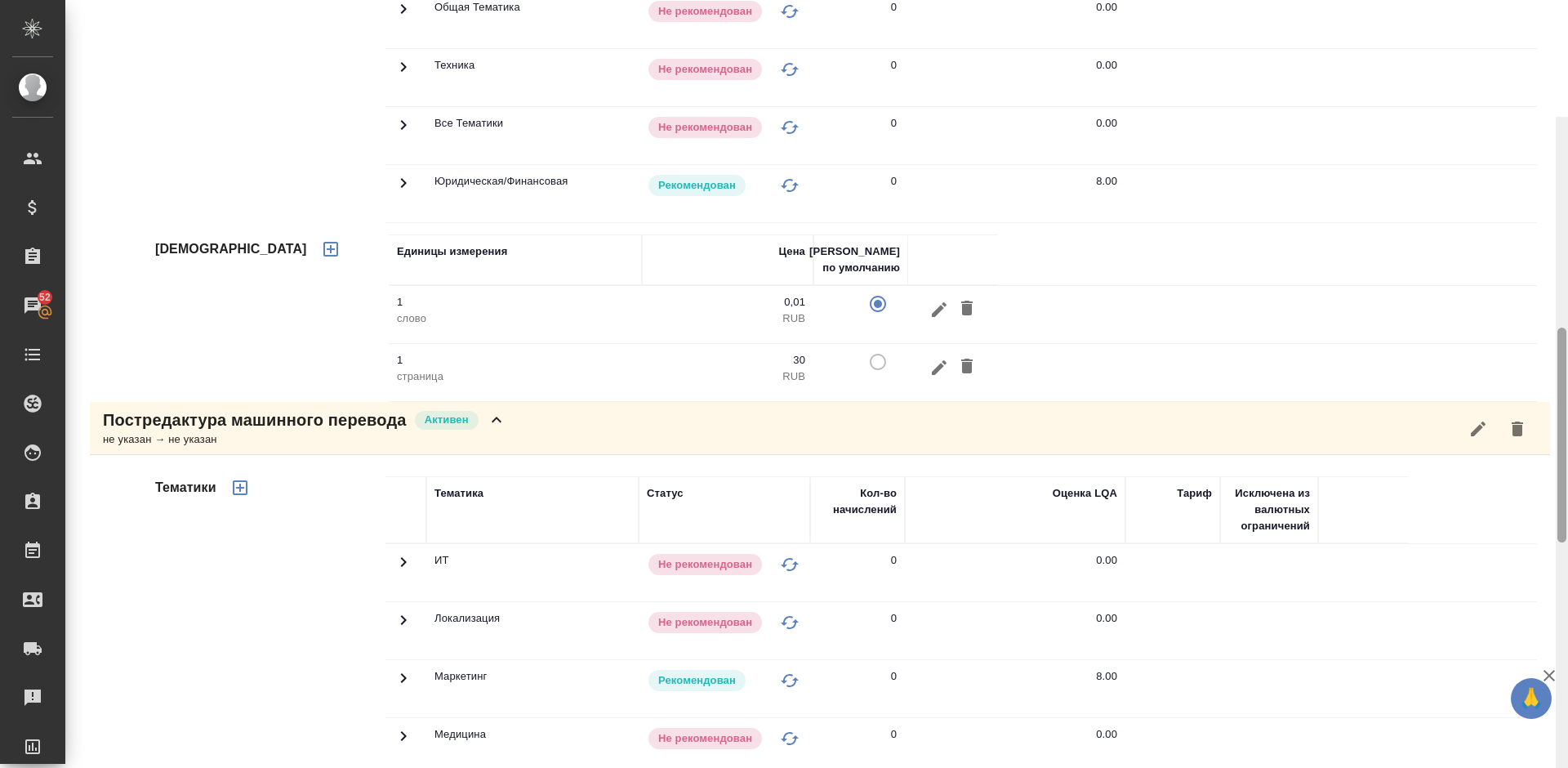
drag, startPoint x: 1562, startPoint y: 395, endPoint x: 1565, endPoint y: 258, distance: 137.0
click at [1565, 327] on div at bounding box center [1561, 435] width 9 height 215
click at [534, 436] on div "Постредактура машинного перевода [PERSON_NAME] не указан → не указан" at bounding box center [820, 428] width 1460 height 53
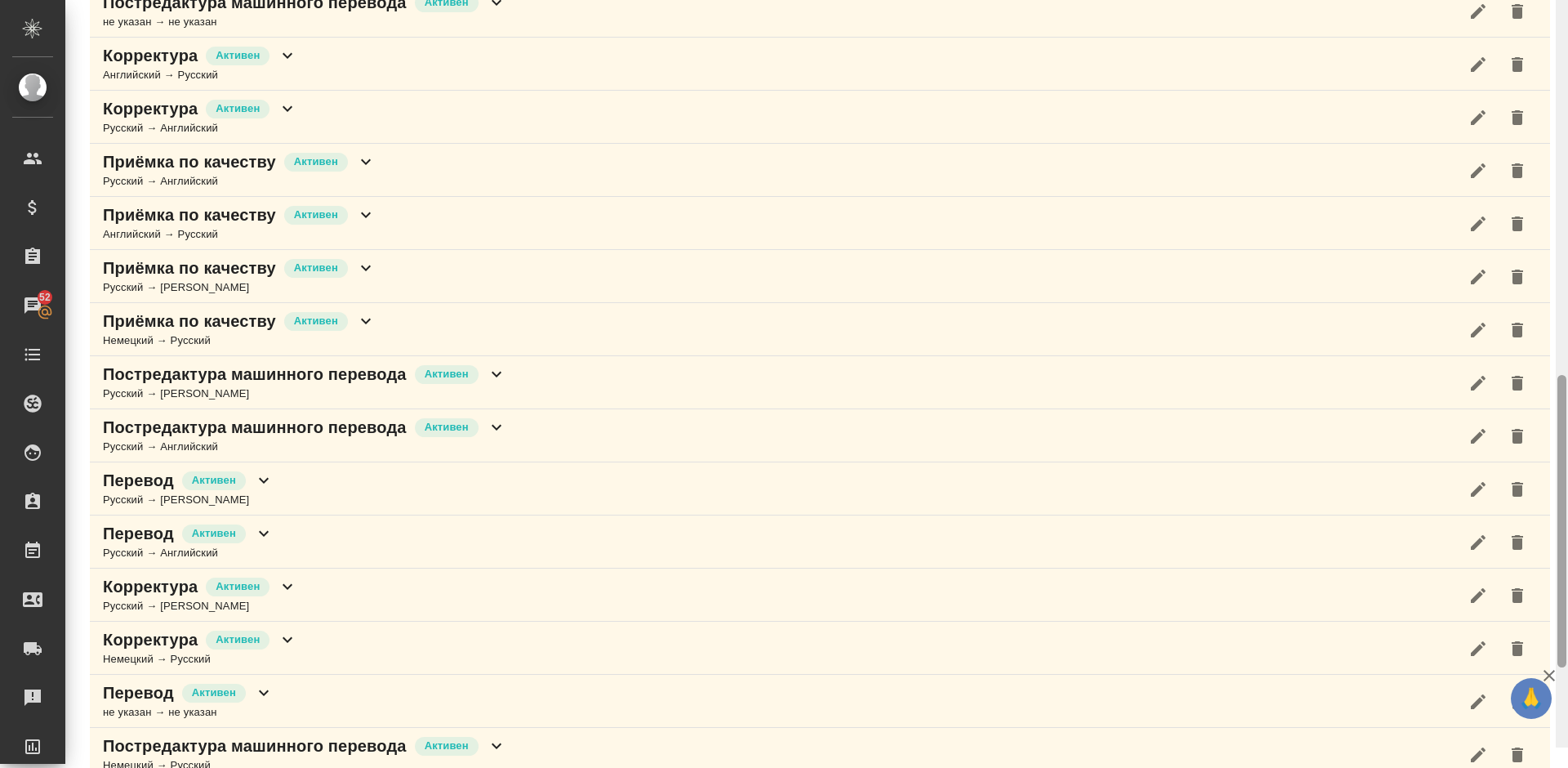
drag, startPoint x: 1561, startPoint y: 200, endPoint x: 1567, endPoint y: 316, distance: 116.2
click at [1567, 316] on div at bounding box center [1561, 363] width 12 height 768
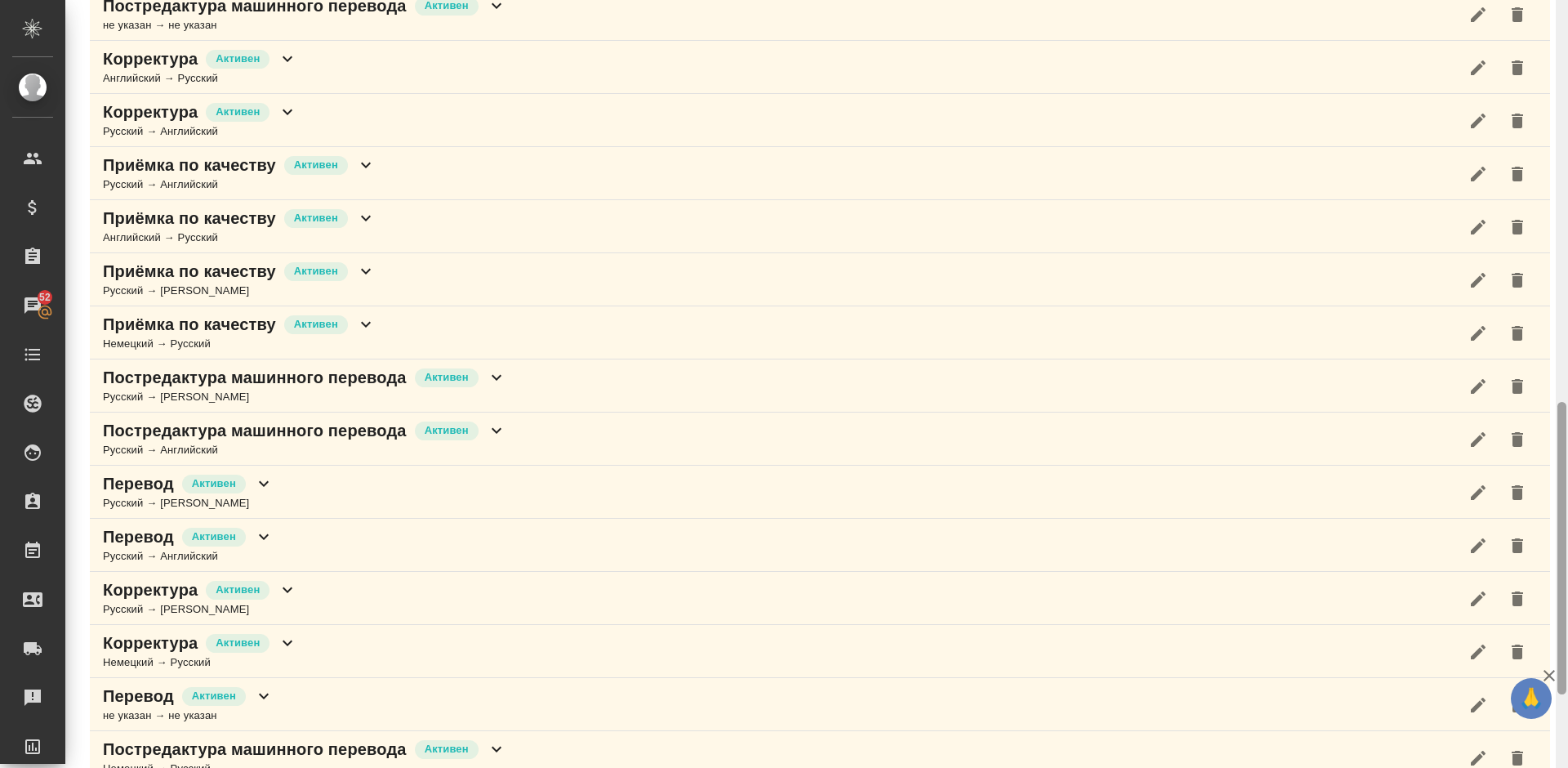
scroll to position [284, 0]
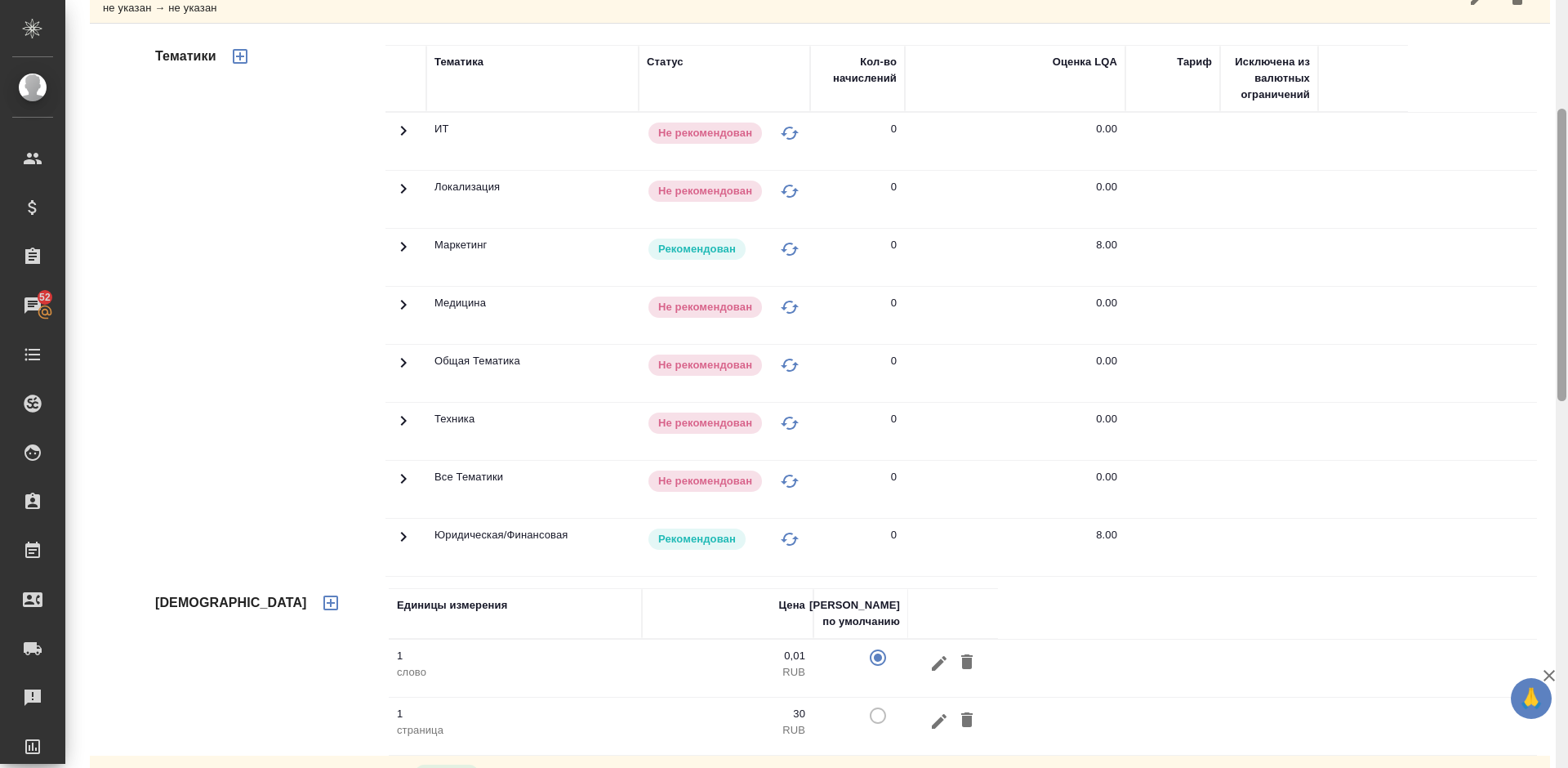
drag, startPoint x: 1567, startPoint y: 317, endPoint x: 1560, endPoint y: 271, distance: 46.5
click at [1560, 271] on div at bounding box center [1561, 384] width 12 height 768
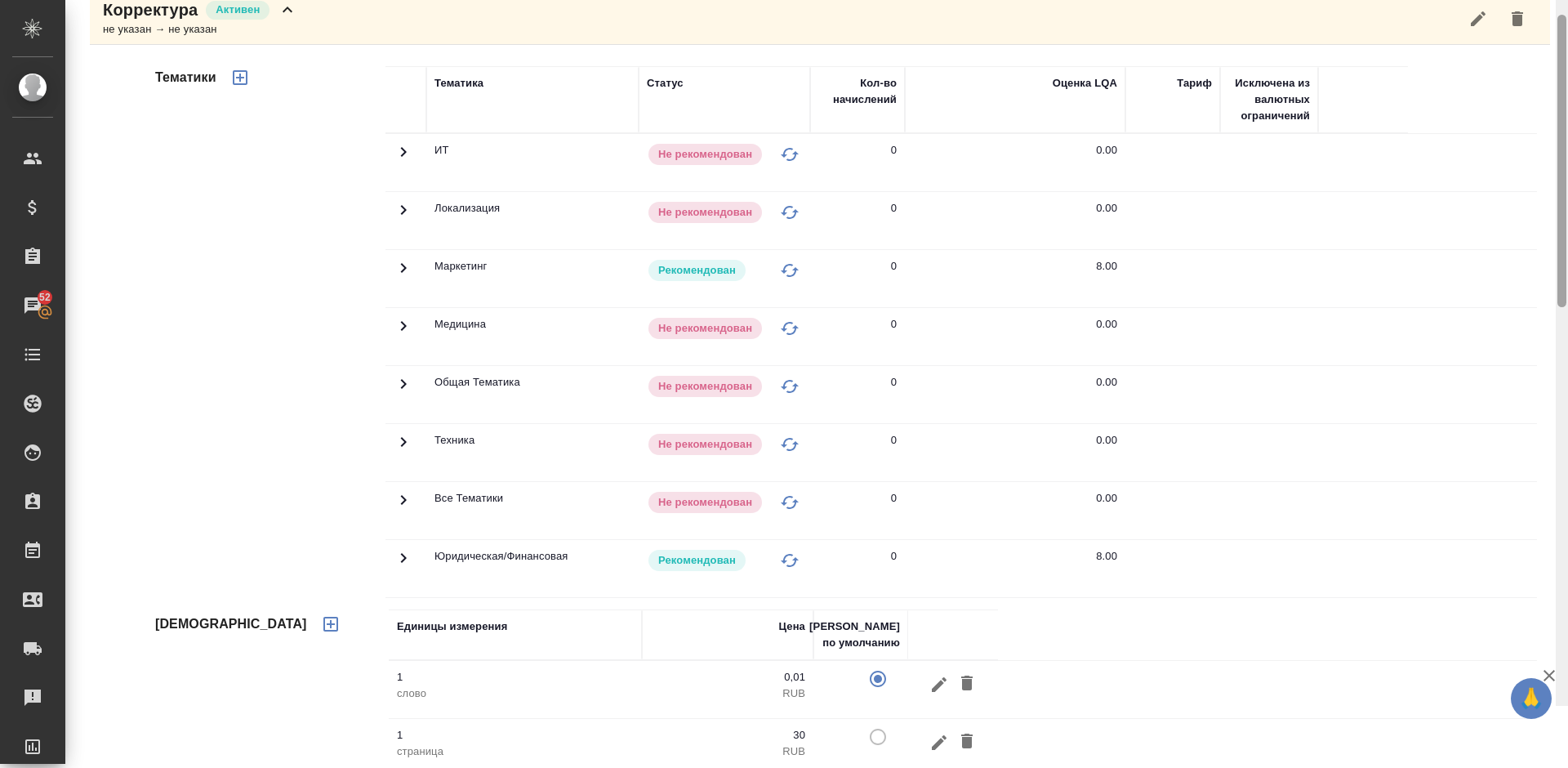
scroll to position [198, 0]
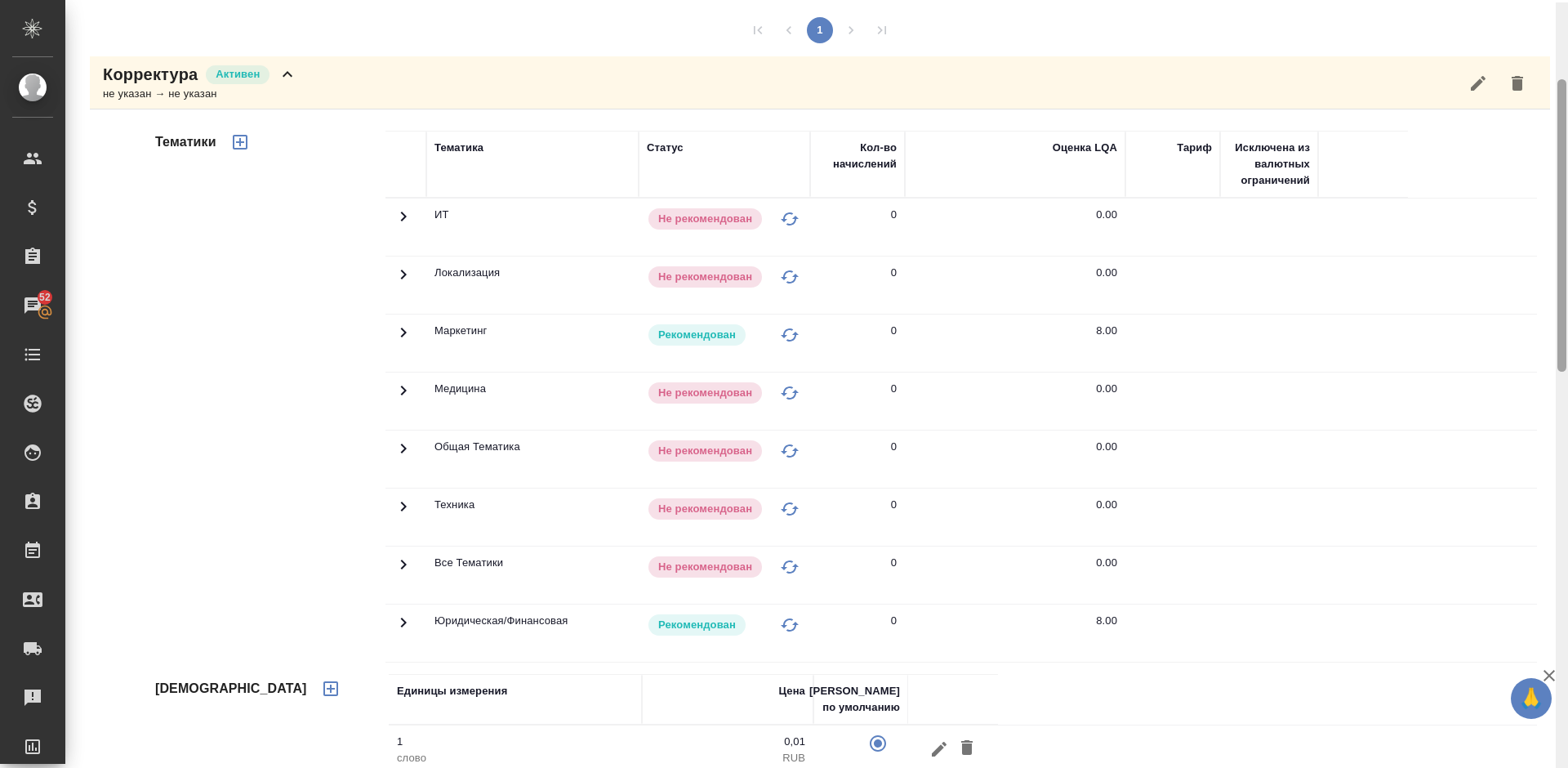
drag, startPoint x: 1561, startPoint y: 347, endPoint x: 1556, endPoint y: 314, distance: 33.4
click at [1556, 314] on div at bounding box center [1561, 386] width 12 height 768
click at [328, 71] on div "Корректура [PERSON_NAME] не указан → не указан" at bounding box center [820, 83] width 1460 height 53
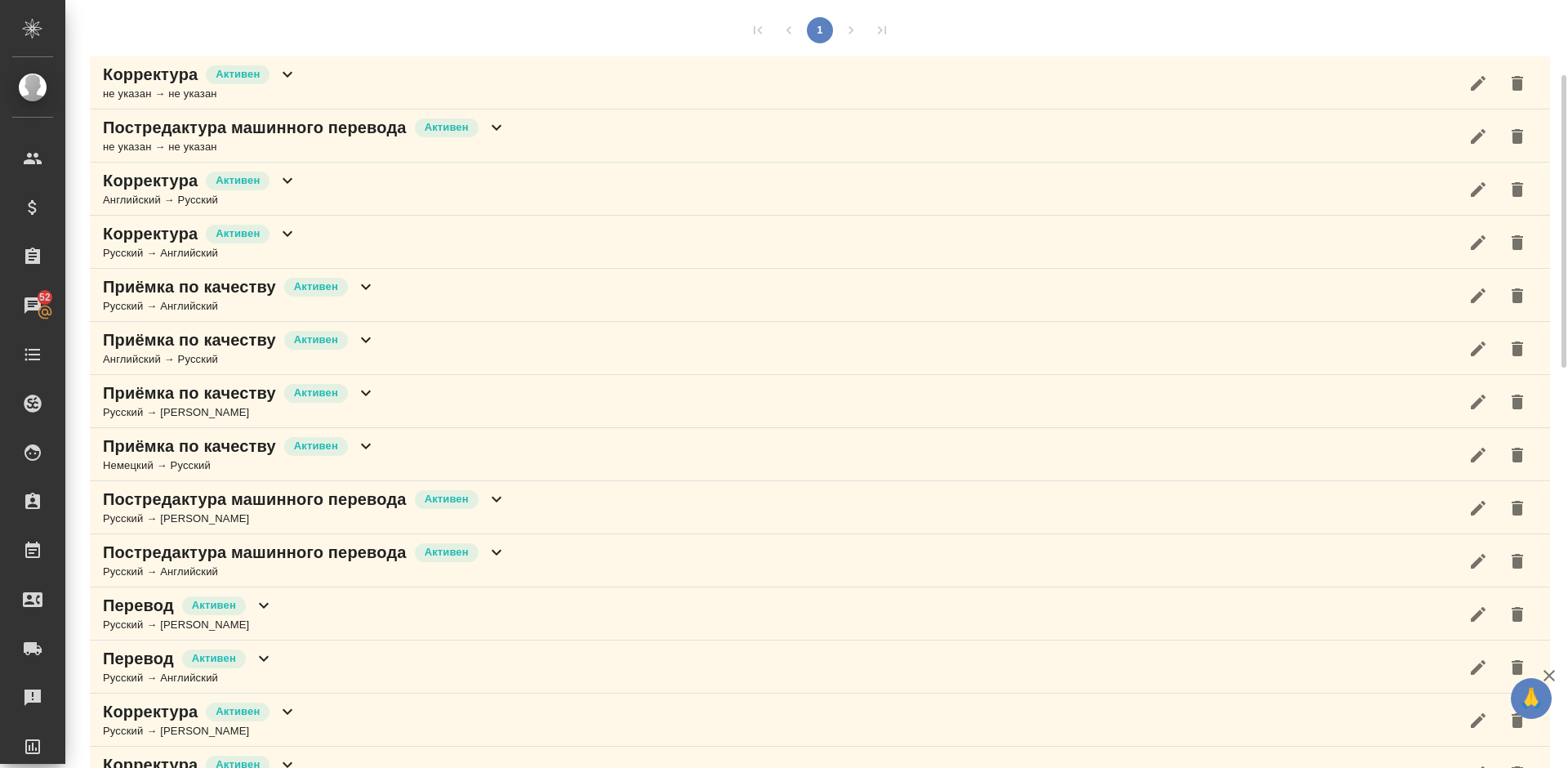
click at [376, 192] on div "Корректура [PERSON_NAME] → Русский" at bounding box center [820, 189] width 1460 height 53
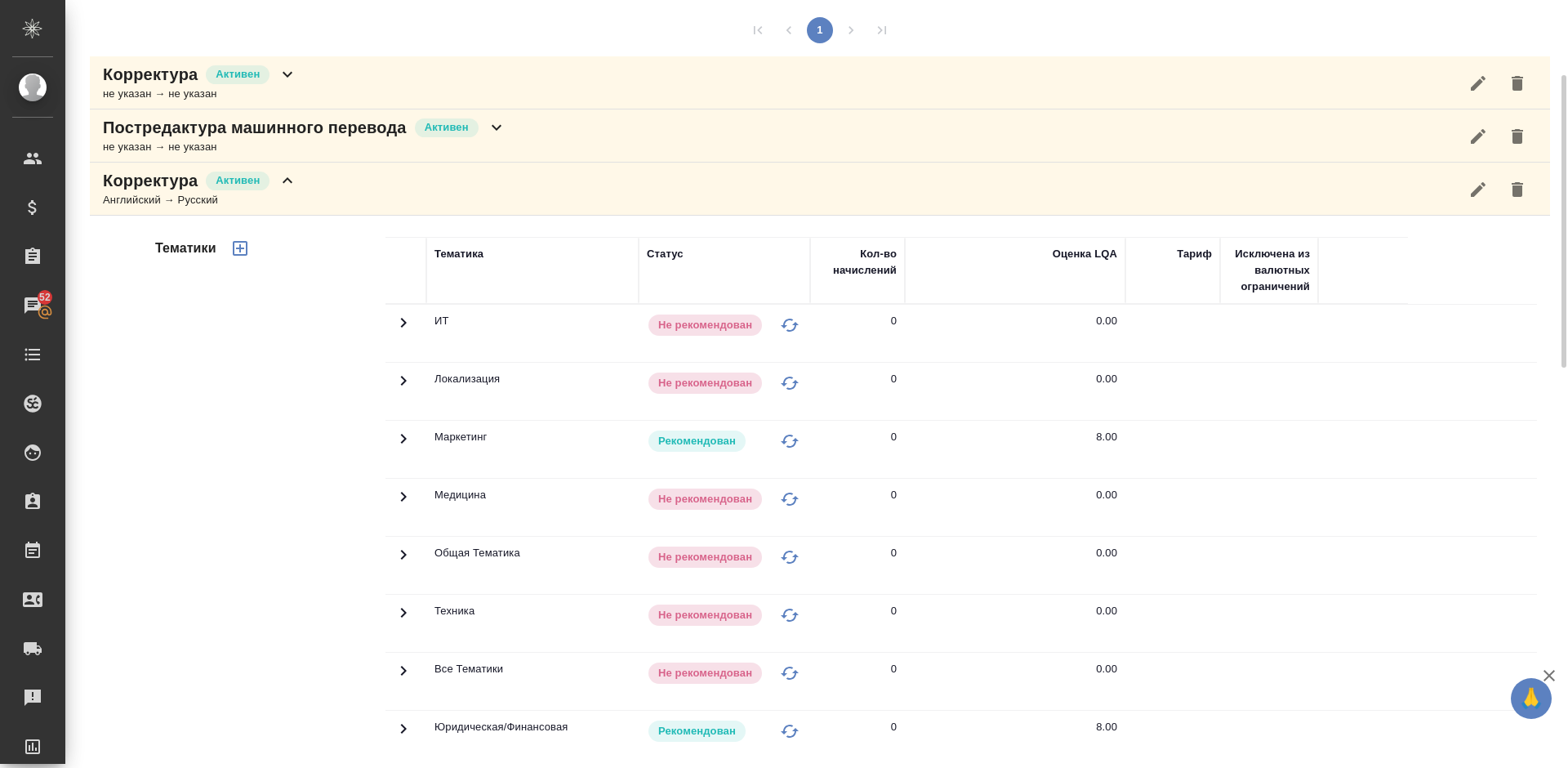
click at [251, 375] on div "Тематики" at bounding box center [269, 498] width 234 height 546
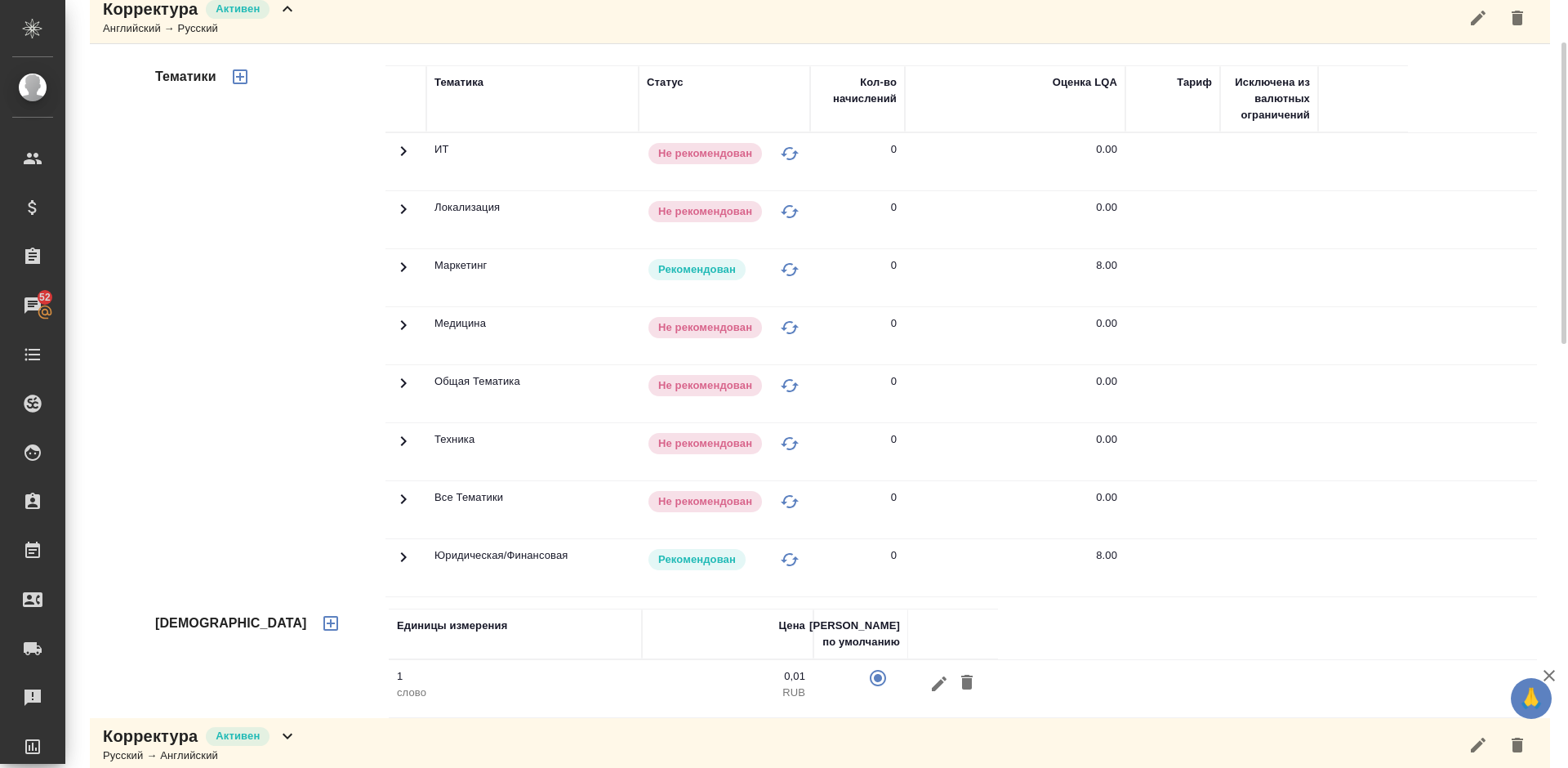
scroll to position [443, 0]
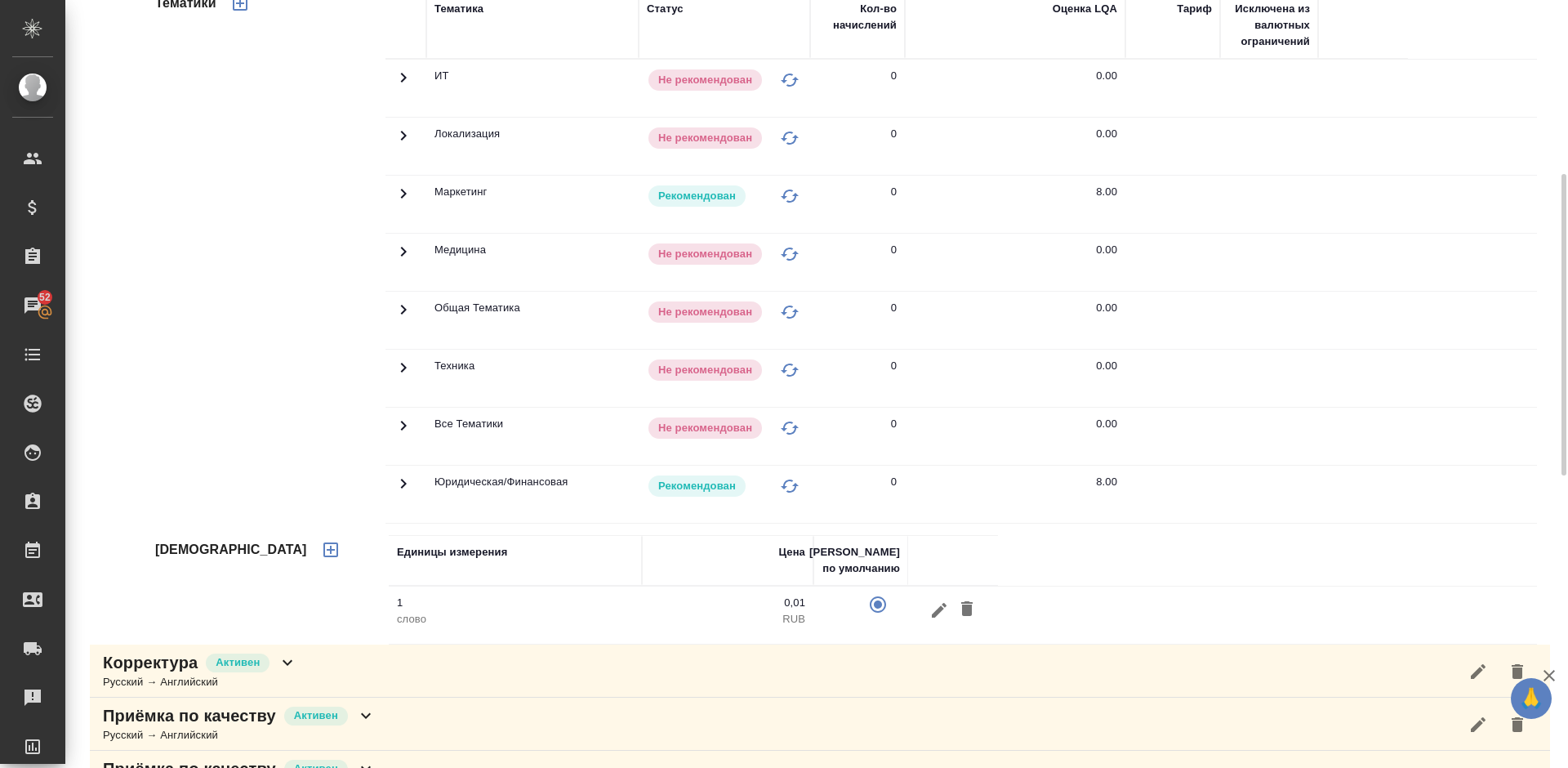
click at [321, 551] on icon "button" at bounding box center [331, 550] width 20 height 20
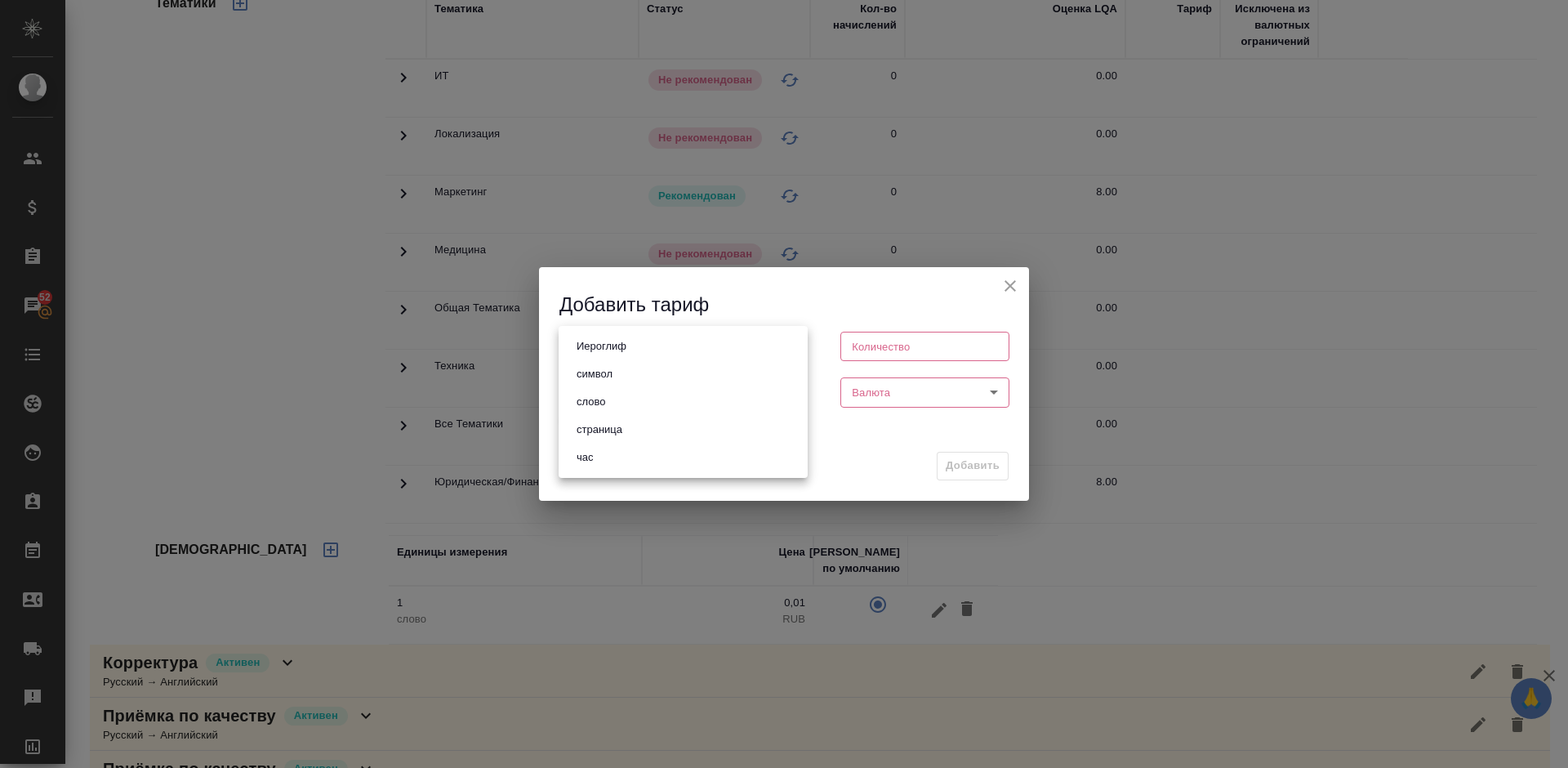
click at [645, 351] on body "🙏 .cls-1 fill:#fff; AWATERA [PERSON_NAME] Спецификации Заказы 52 Чаты Todo Прое…" at bounding box center [784, 384] width 1568 height 768
click at [646, 436] on li "страница" at bounding box center [683, 430] width 249 height 28
type input "5a8b1489cc6b4906c91bfdb2"
click at [910, 345] on input "number" at bounding box center [925, 346] width 169 height 30
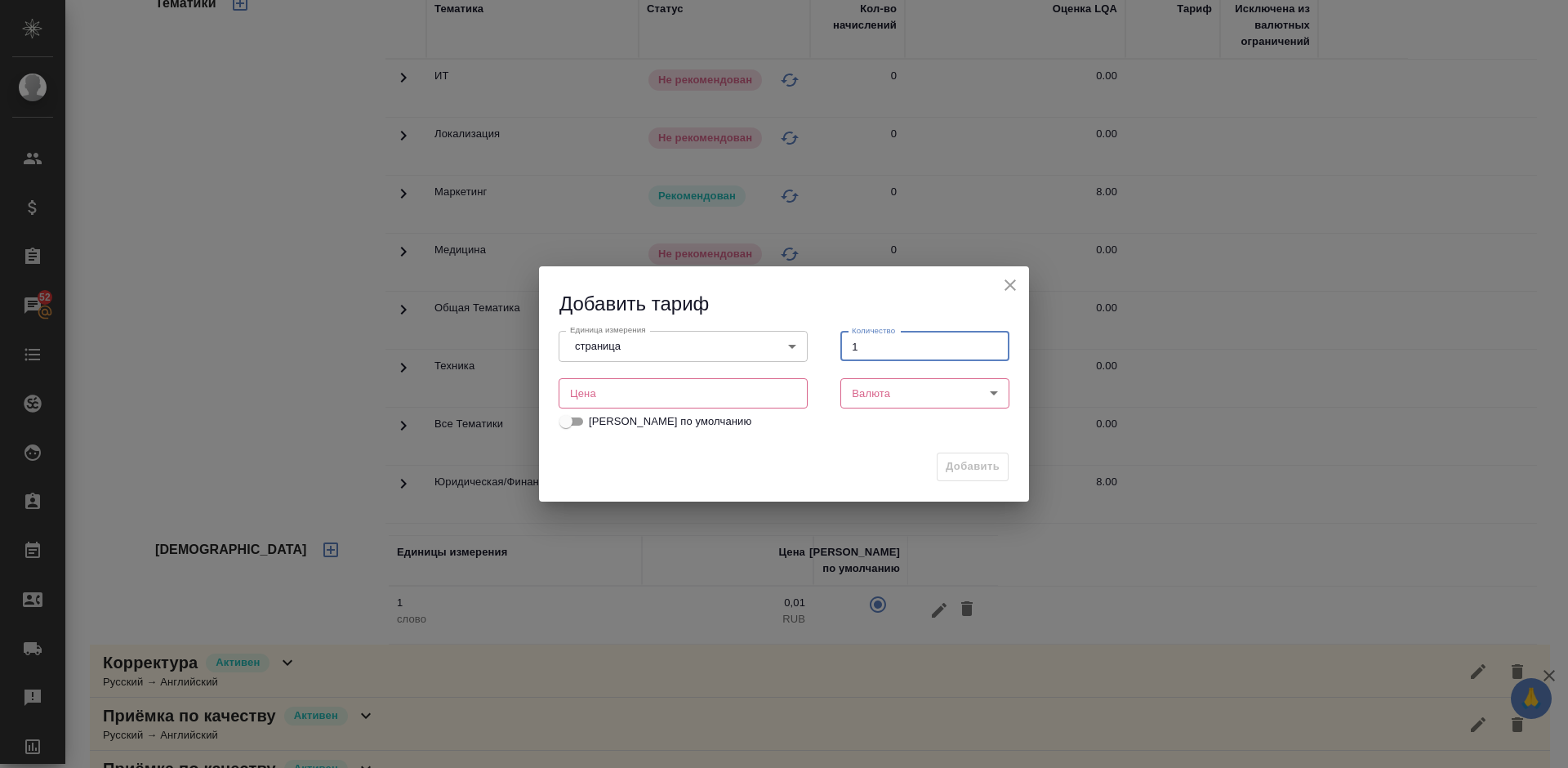
type input "1"
click at [687, 396] on input "number" at bounding box center [683, 393] width 249 height 30
type input "30"
click at [918, 393] on body "🙏 .cls-1 fill:#fff; AWATERA [PERSON_NAME] Спецификации Заказы 52 Чаты Todo Прое…" at bounding box center [784, 384] width 1568 height 768
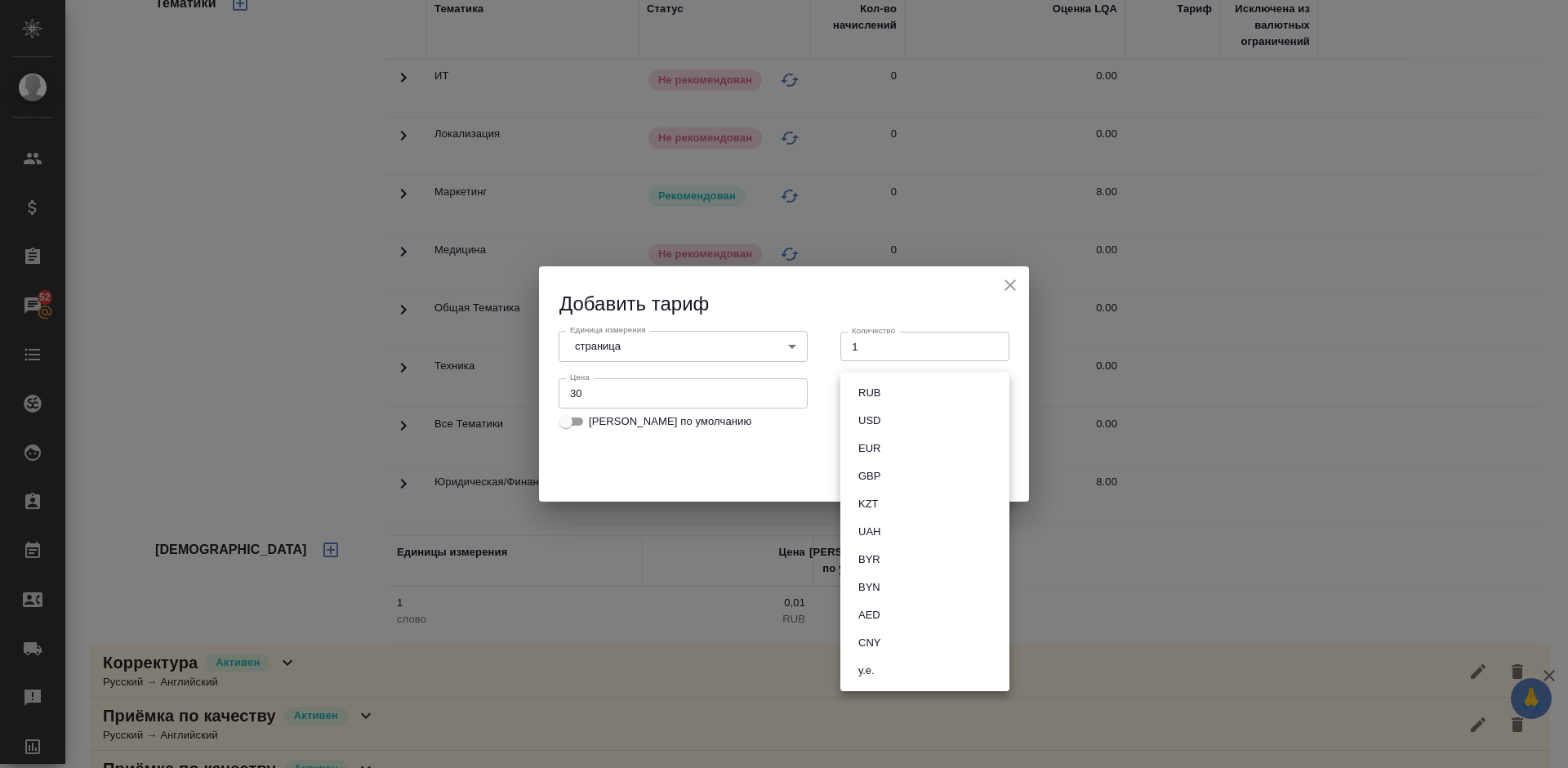
click at [871, 399] on button "RUB" at bounding box center [869, 393] width 32 height 18
type input "RUB"
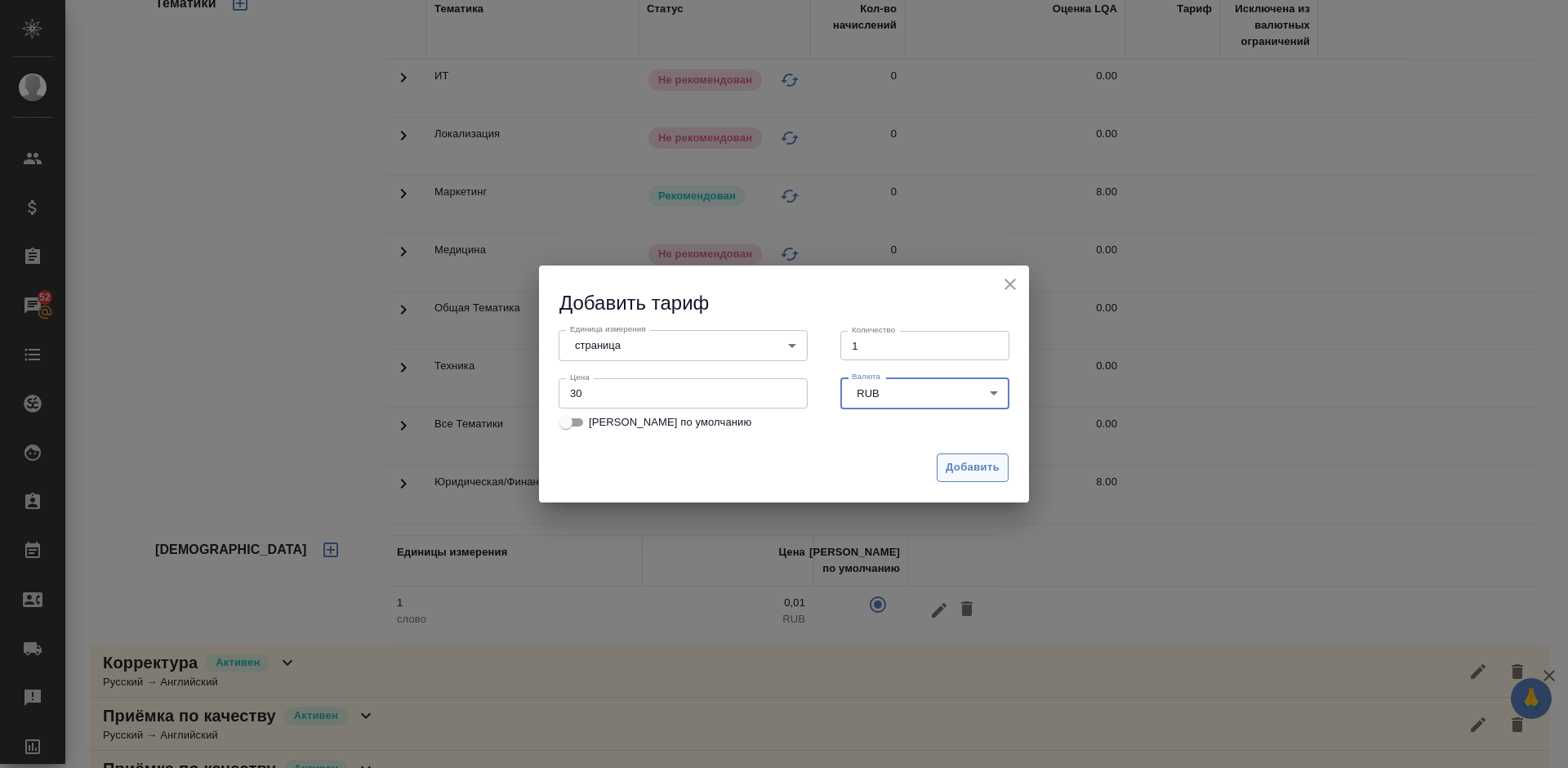
click at [964, 460] on span "Добавить" at bounding box center [972, 467] width 54 height 19
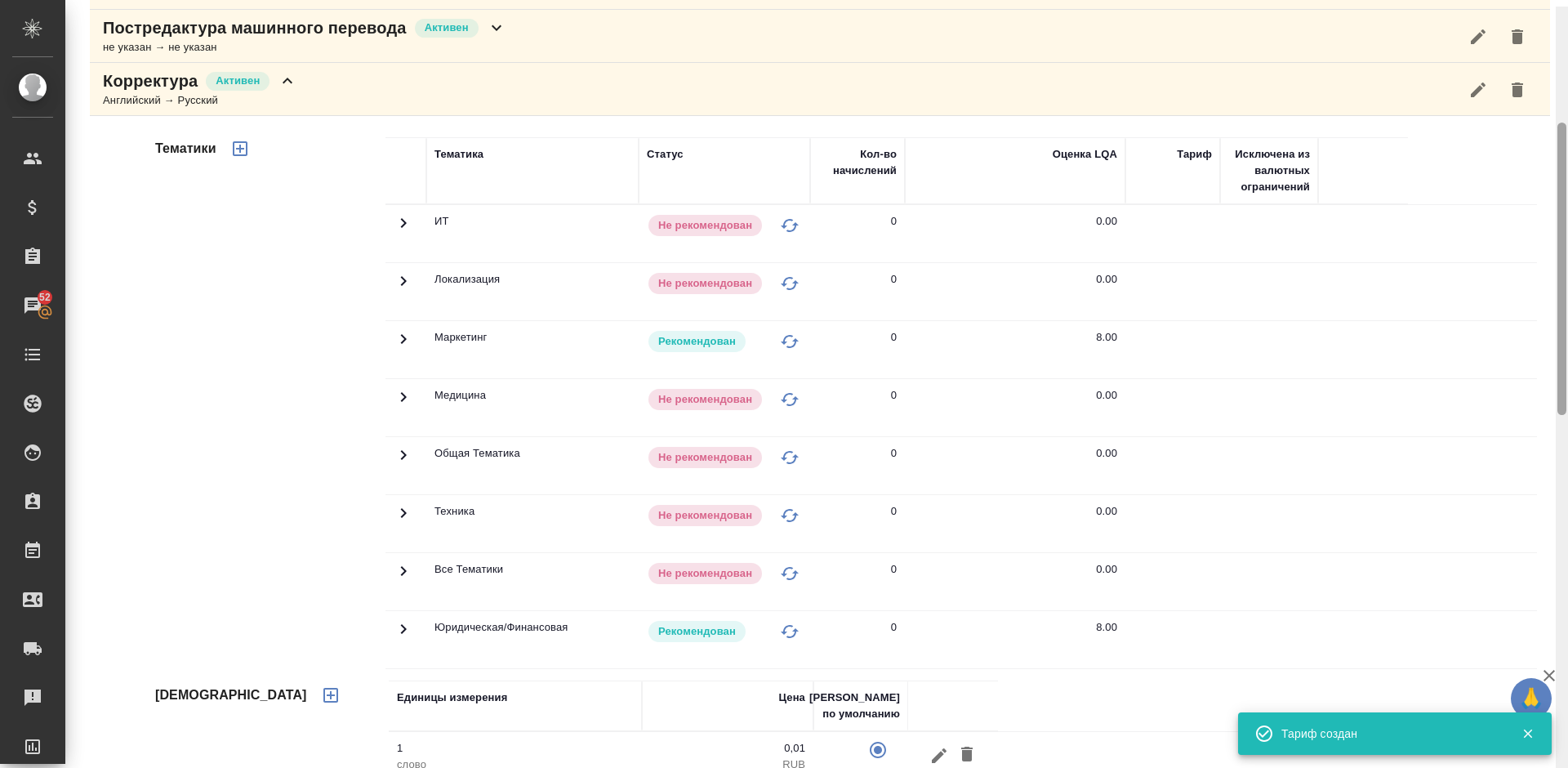
drag, startPoint x: 1562, startPoint y: 403, endPoint x: 1563, endPoint y: 347, distance: 56.0
click at [1563, 347] on div at bounding box center [1561, 269] width 9 height 293
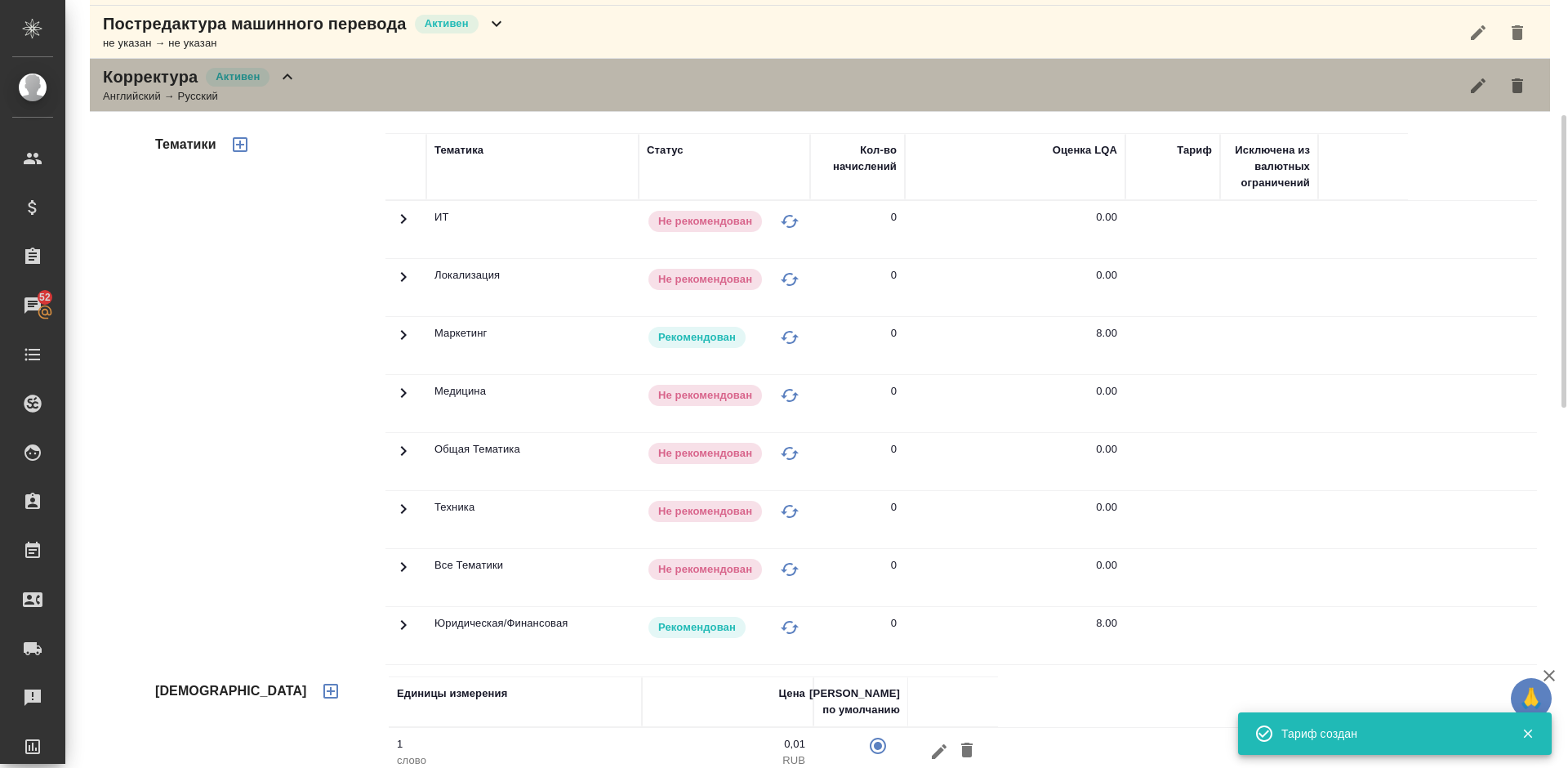
click at [369, 79] on div "Корректура [PERSON_NAME] → Русский" at bounding box center [820, 85] width 1460 height 53
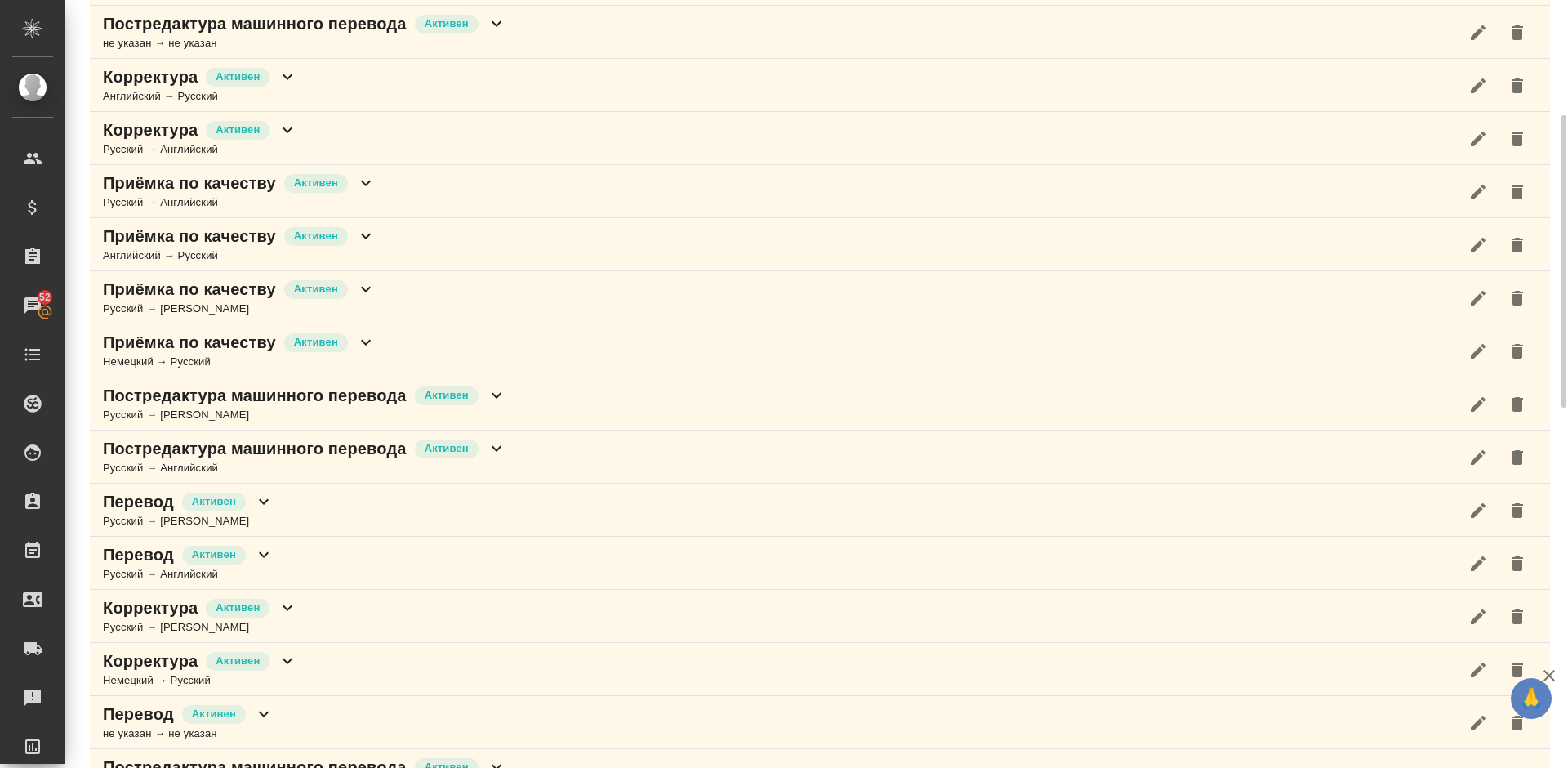
click at [377, 134] on div "Корректура Активен Русский → Английский" at bounding box center [820, 138] width 1460 height 53
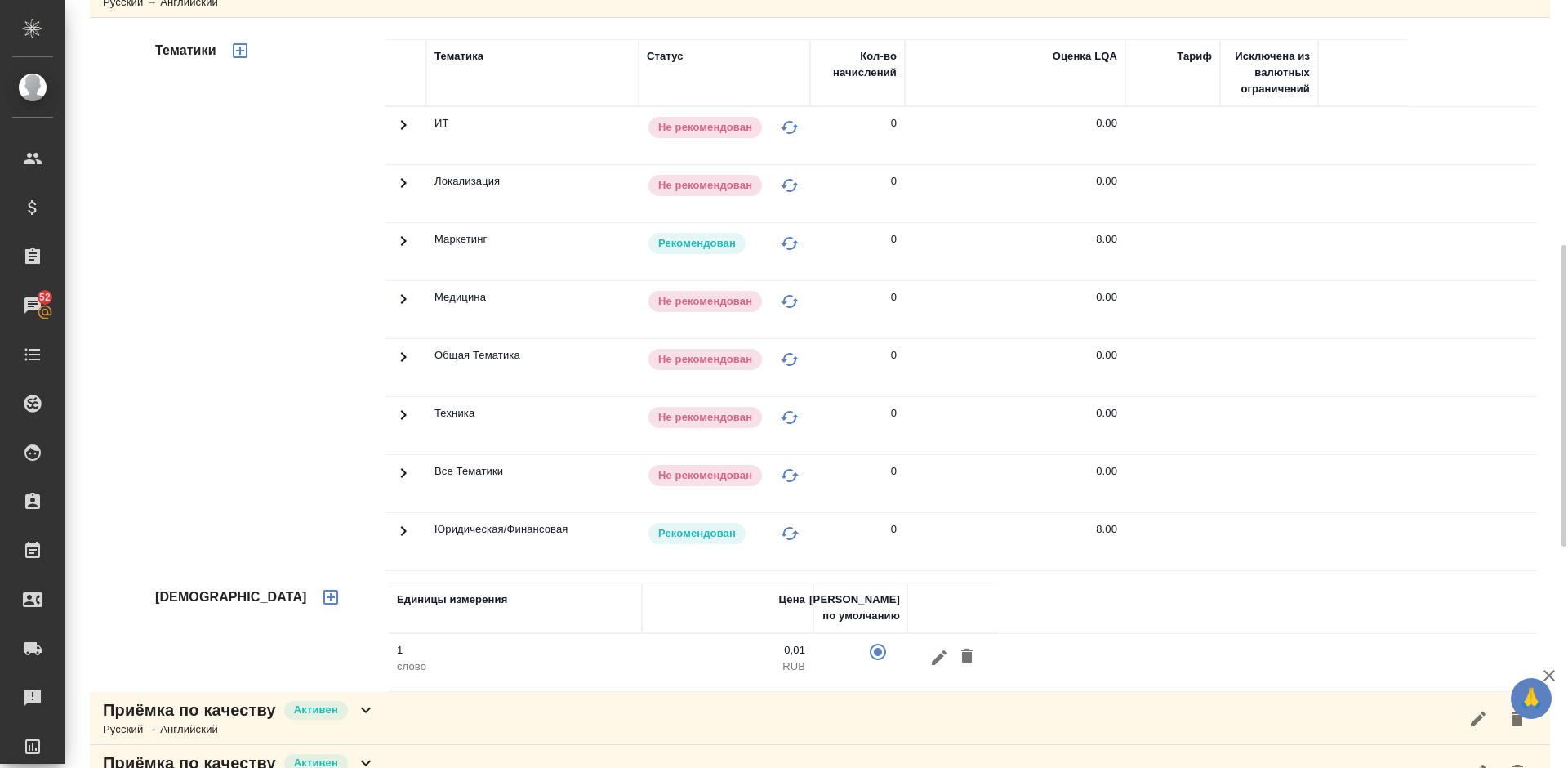
scroll to position [498, 0]
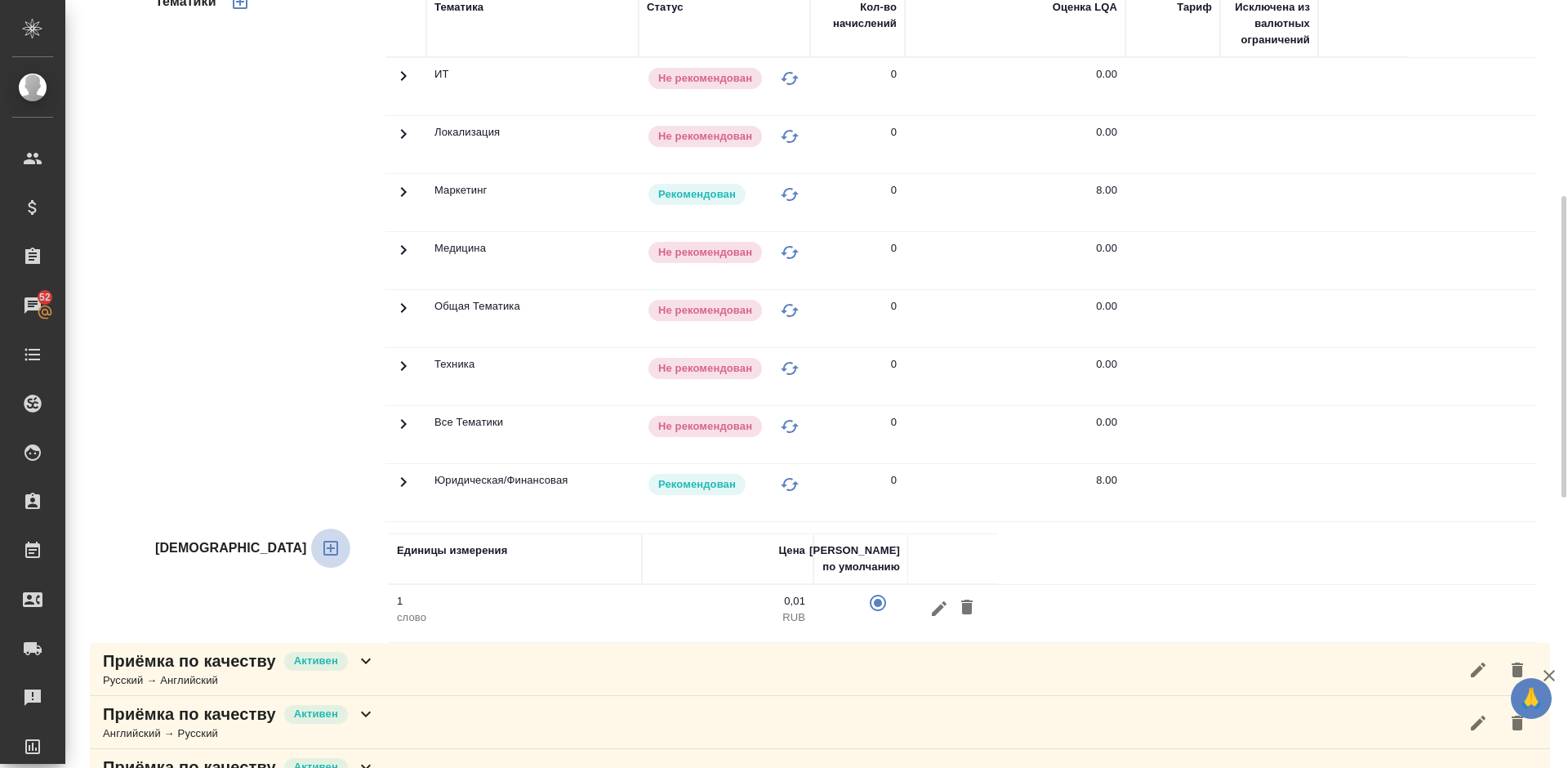
click at [321, 546] on icon "button" at bounding box center [331, 548] width 20 height 20
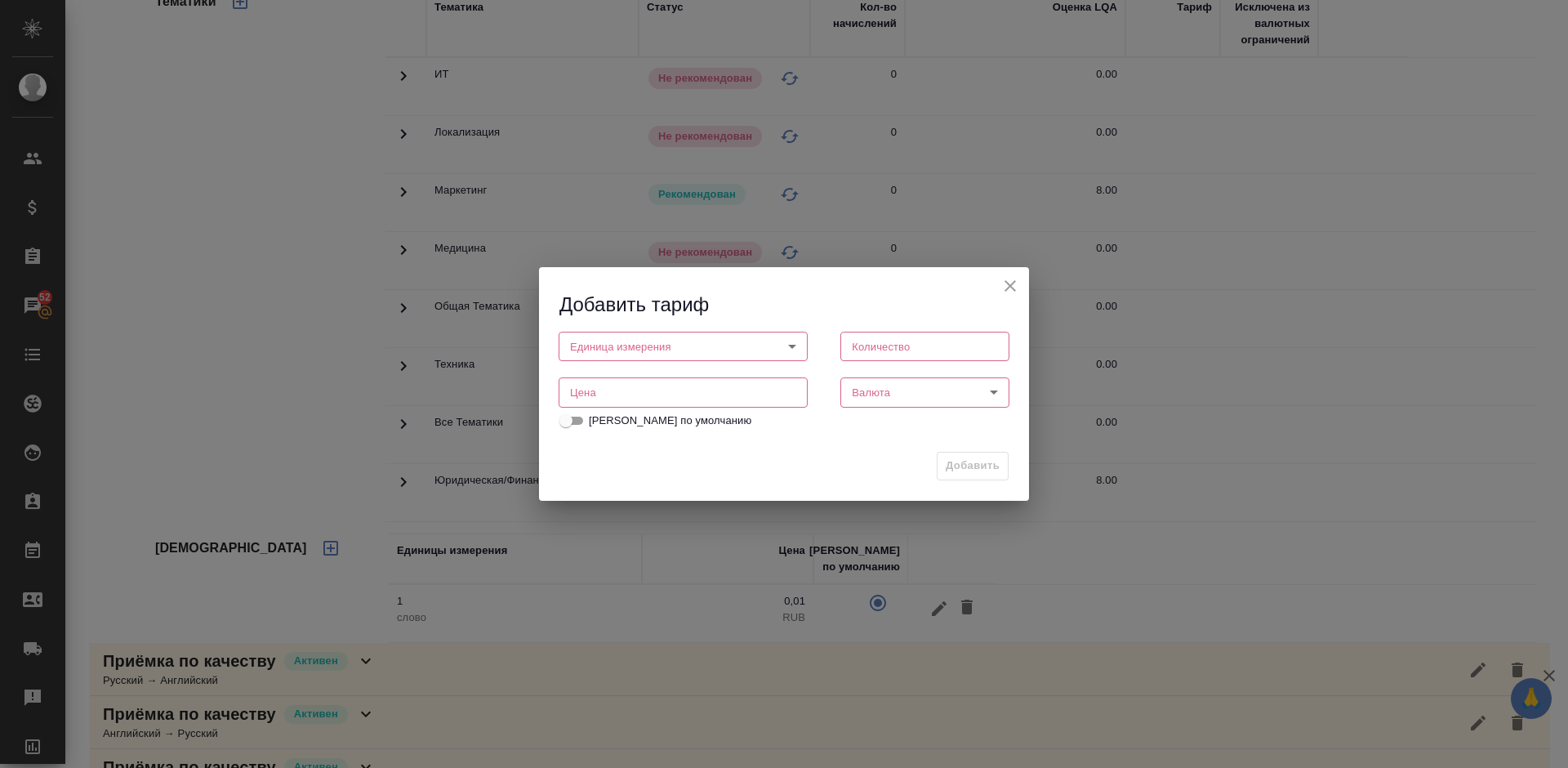
click at [673, 335] on body "🙏 .cls-1 fill:#fff; AWATERA [PERSON_NAME] Спецификации Заказы 52 Чаты Todo Прое…" at bounding box center [784, 384] width 1568 height 768
click at [649, 423] on li "страница" at bounding box center [683, 430] width 249 height 28
type input "5a8b1489cc6b4906c91bfdb2"
click at [889, 351] on input "number" at bounding box center [925, 346] width 169 height 30
type input "1"
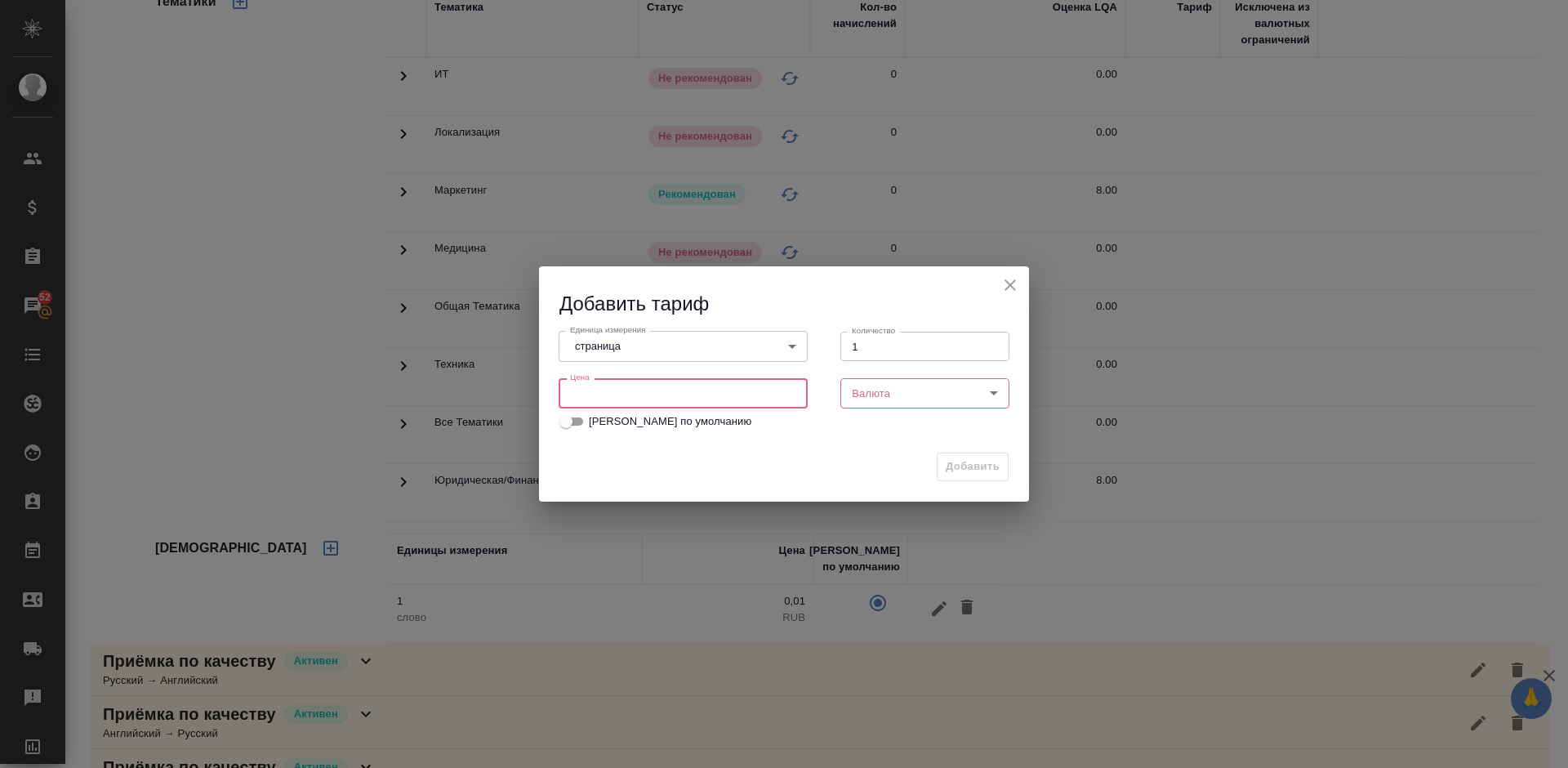
click at [689, 398] on input "number" at bounding box center [683, 393] width 249 height 30
type input "30"
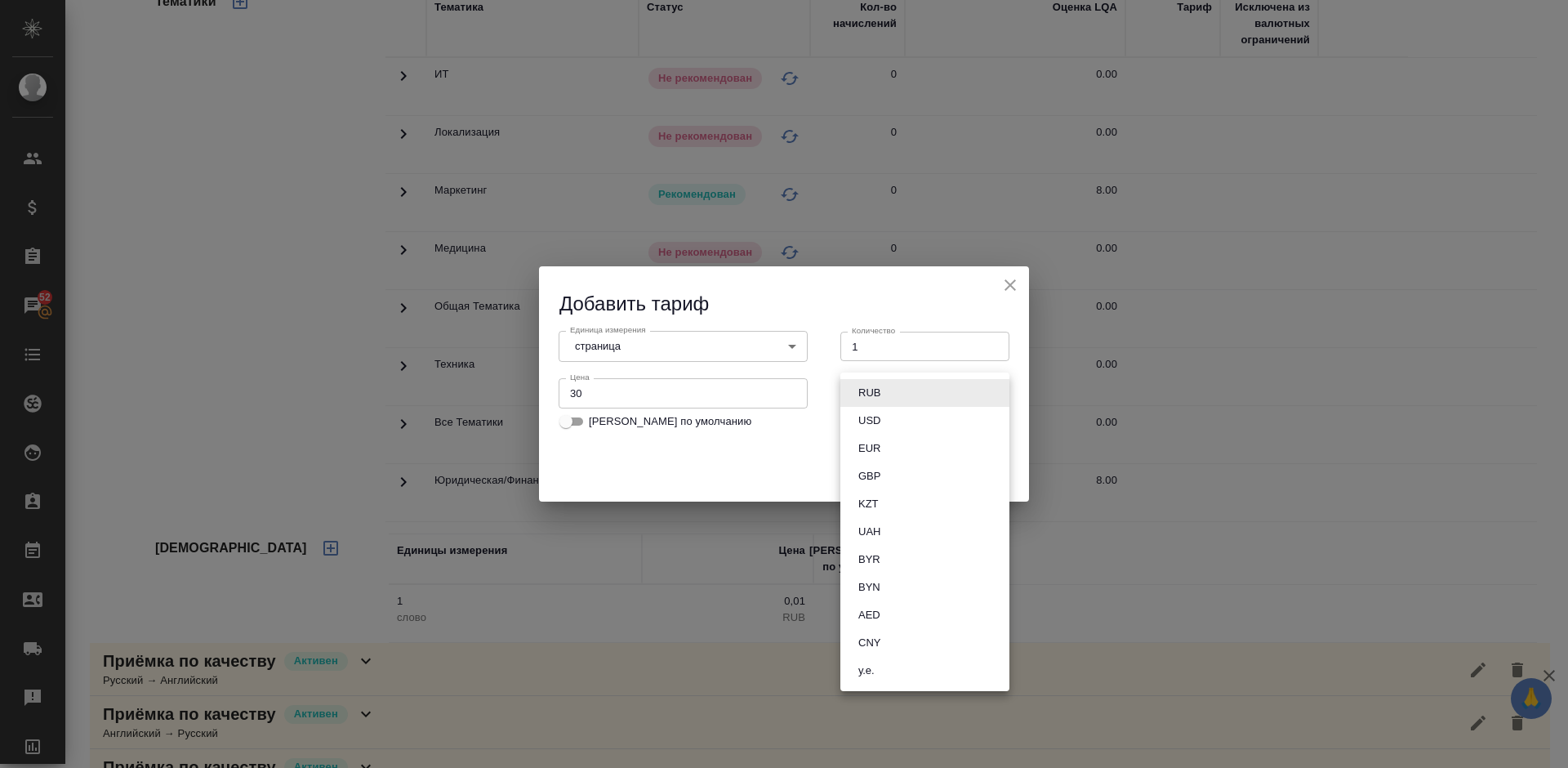
click at [918, 396] on body "🙏 .cls-1 fill:#fff; AWATERA [PERSON_NAME] Спецификации Заказы 52 Чаты Todo Прое…" at bounding box center [784, 384] width 1568 height 768
click at [877, 389] on button "RUB" at bounding box center [869, 393] width 32 height 18
type input "RUB"
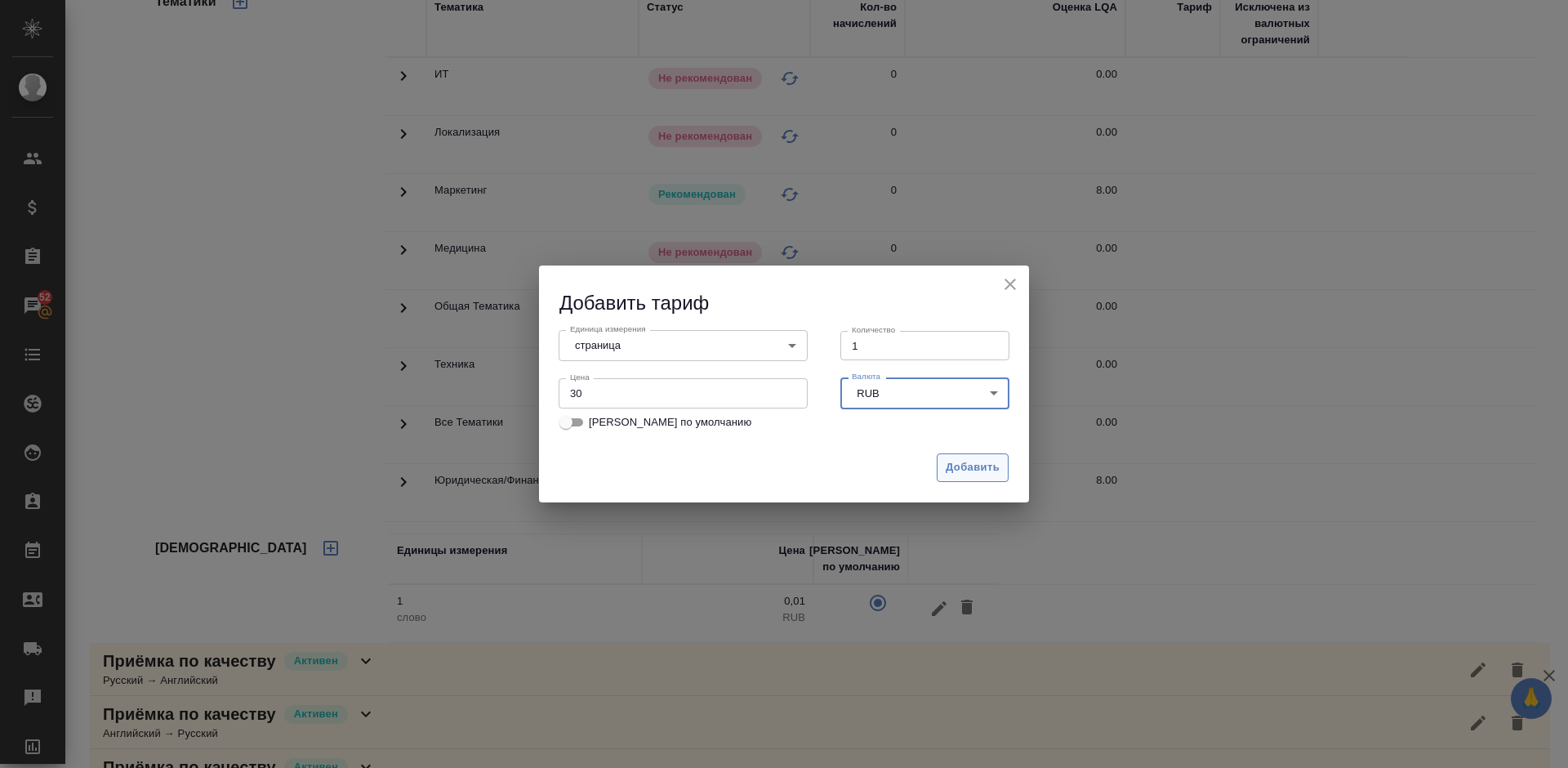
click at [971, 468] on span "Добавить" at bounding box center [972, 467] width 54 height 19
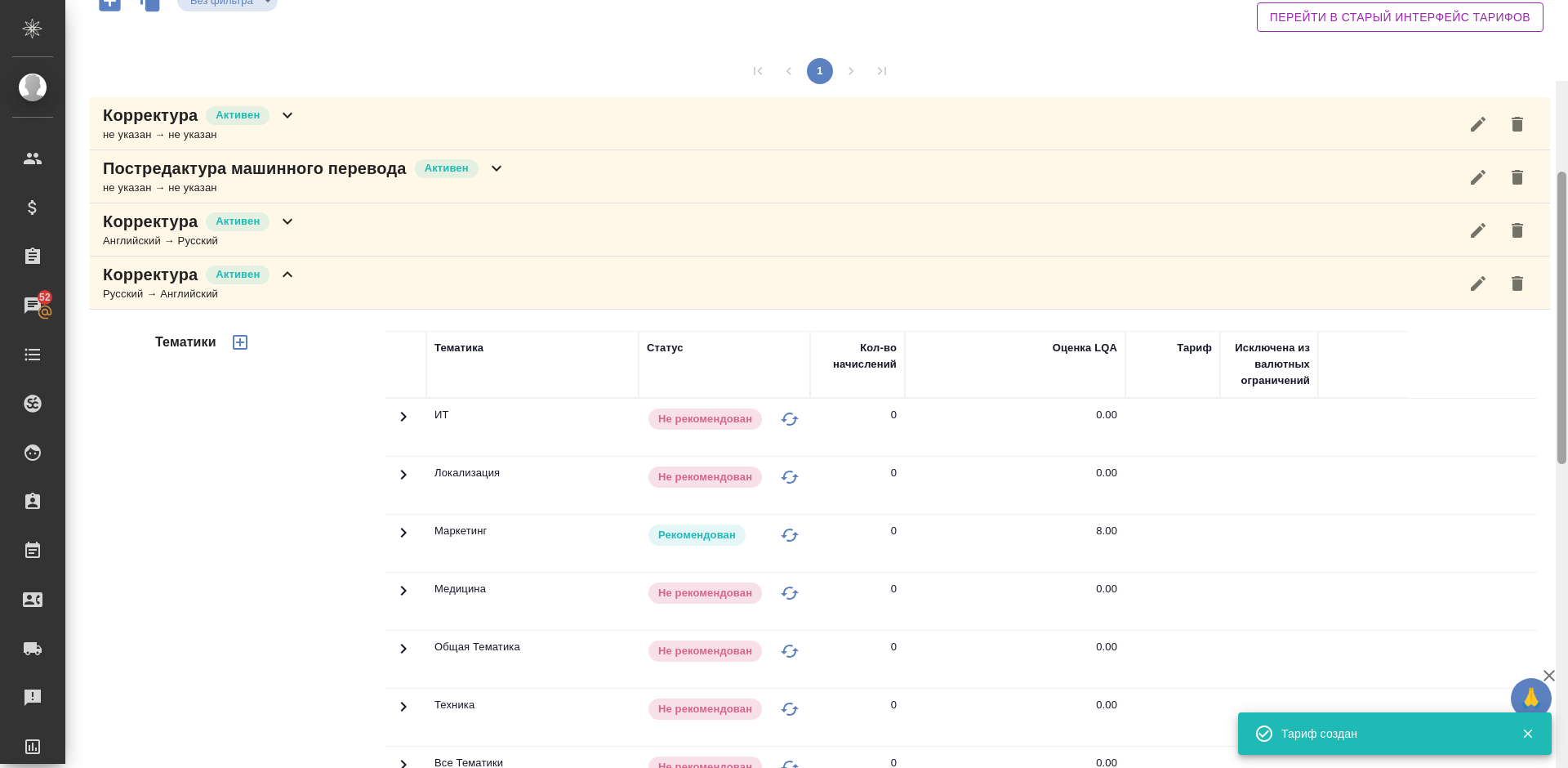
scroll to position [141, 0]
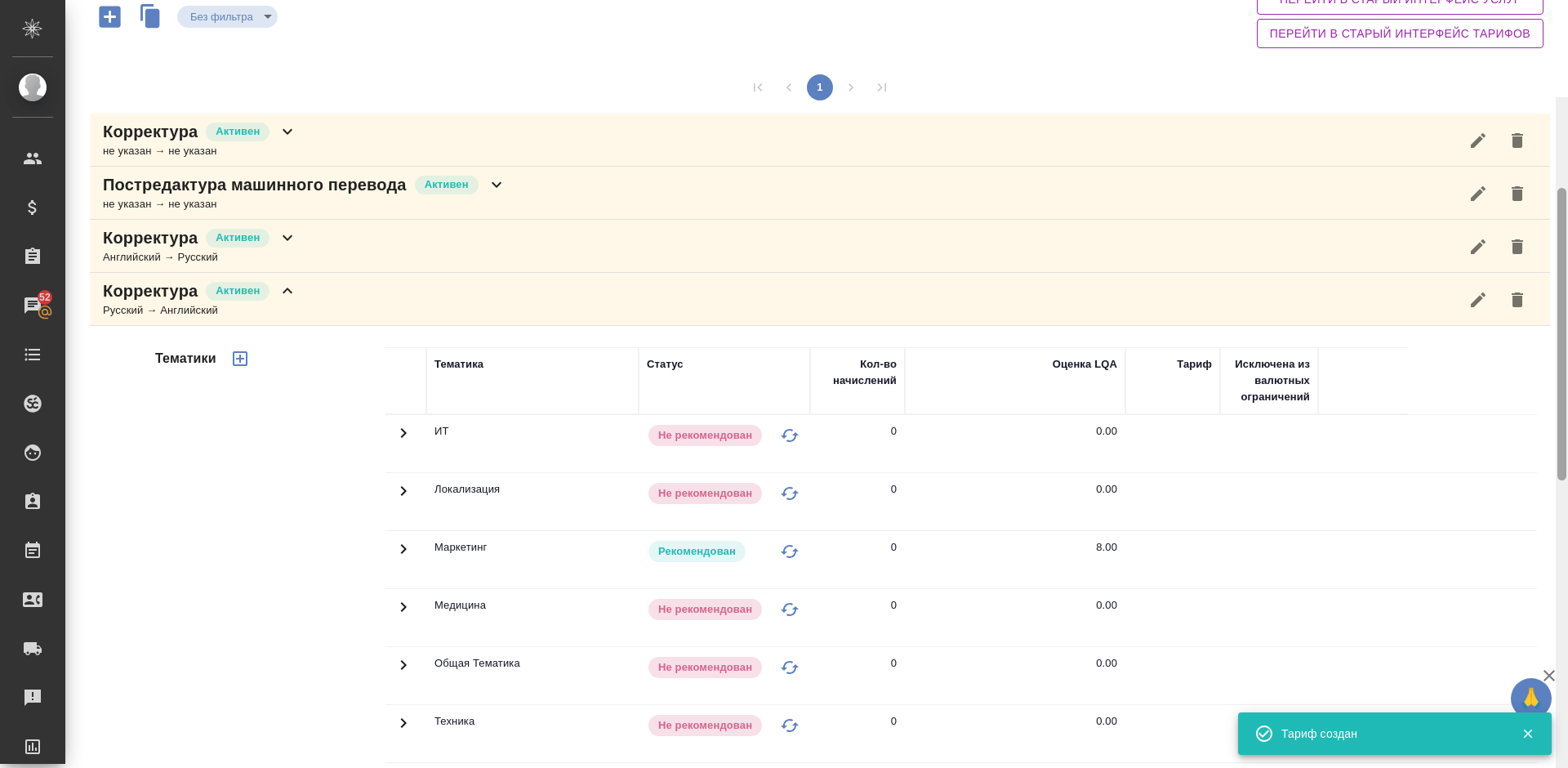
drag, startPoint x: 1563, startPoint y: 391, endPoint x: 1565, endPoint y: 250, distance: 141.0
click at [1565, 250] on div at bounding box center [1561, 334] width 9 height 293
click at [377, 309] on div "Корректура Активен Русский → Английский" at bounding box center [820, 299] width 1460 height 53
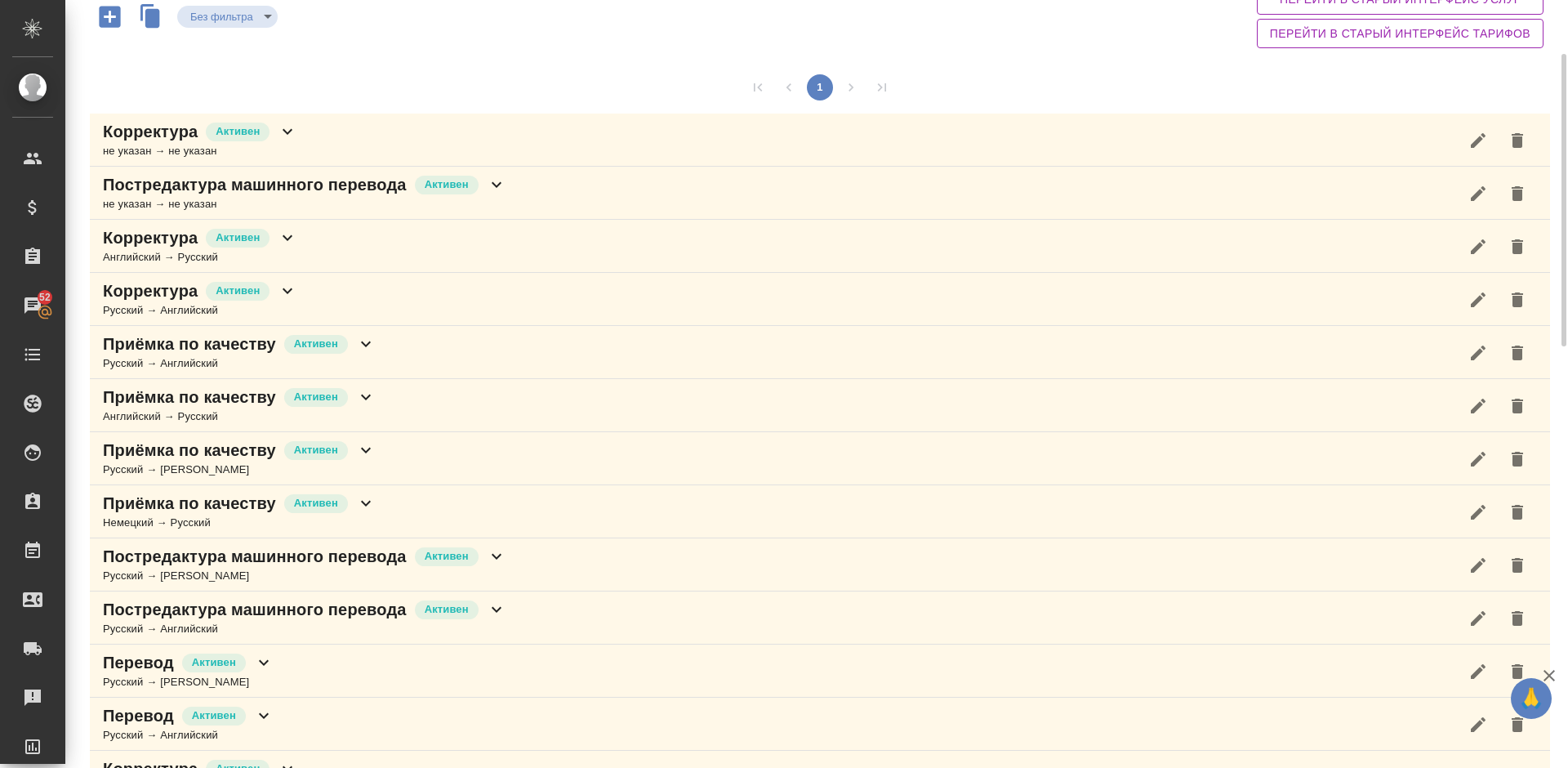
click at [513, 560] on div "Постредактура машинного перевода Активен Русский → [PERSON_NAME]" at bounding box center [820, 565] width 1460 height 53
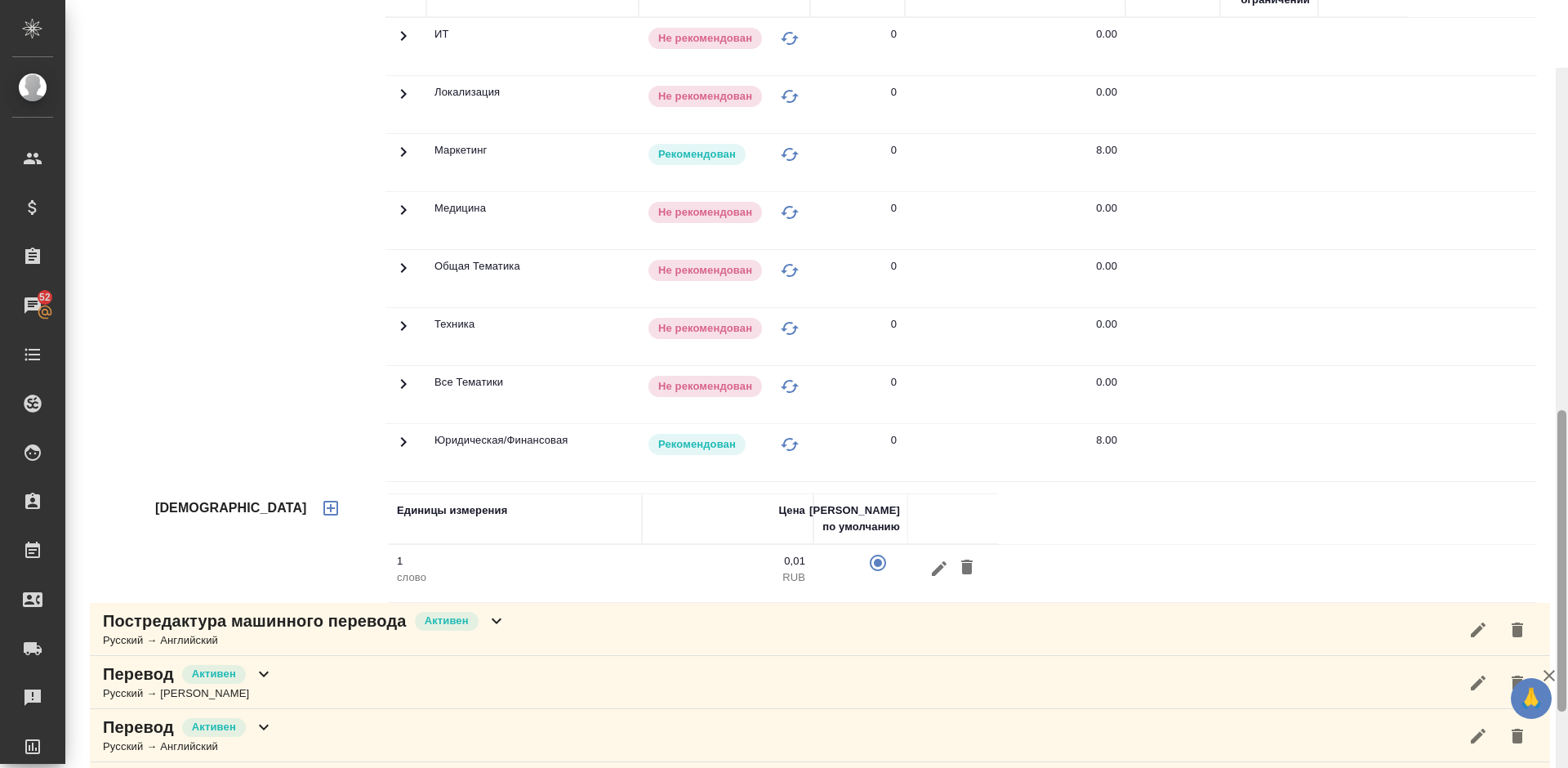
scroll to position [880, 0]
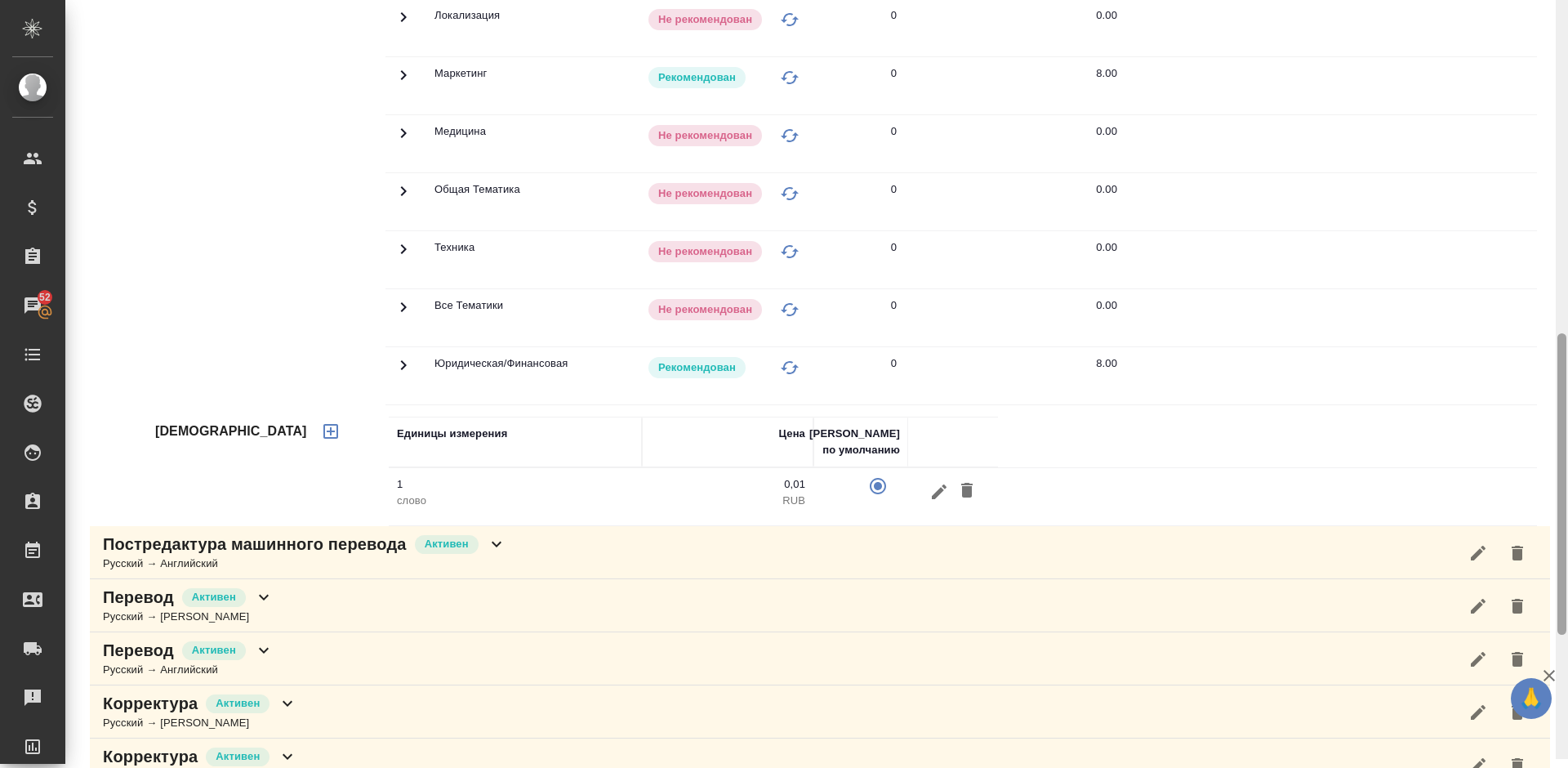
drag, startPoint x: 1564, startPoint y: 290, endPoint x: 1567, endPoint y: 573, distance: 283.0
click at [1567, 573] on div at bounding box center [1561, 374] width 12 height 768
click at [323, 427] on icon "button" at bounding box center [331, 432] width 15 height 15
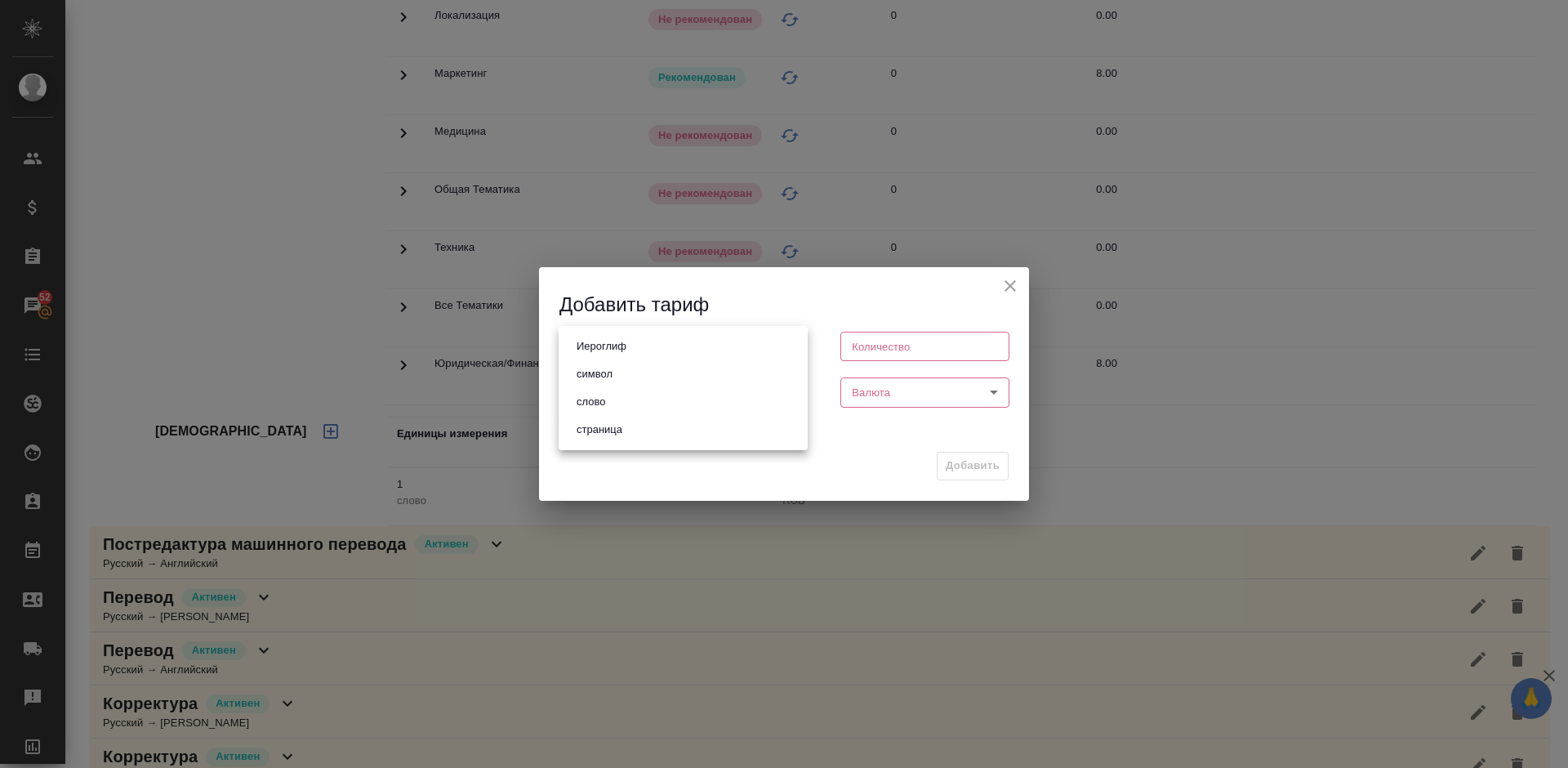
drag, startPoint x: 708, startPoint y: 347, endPoint x: 625, endPoint y: 404, distance: 100.7
click at [625, 404] on body "🙏 .cls-1 fill:#fff; AWATERA [PERSON_NAME] Спецификации Заказы 52 Чаты Todo Прое…" at bounding box center [784, 384] width 1568 height 768
click at [625, 404] on li "слово" at bounding box center [683, 402] width 249 height 28
type input "5a8b1489cc6b4906c91bfd90"
type input "1"
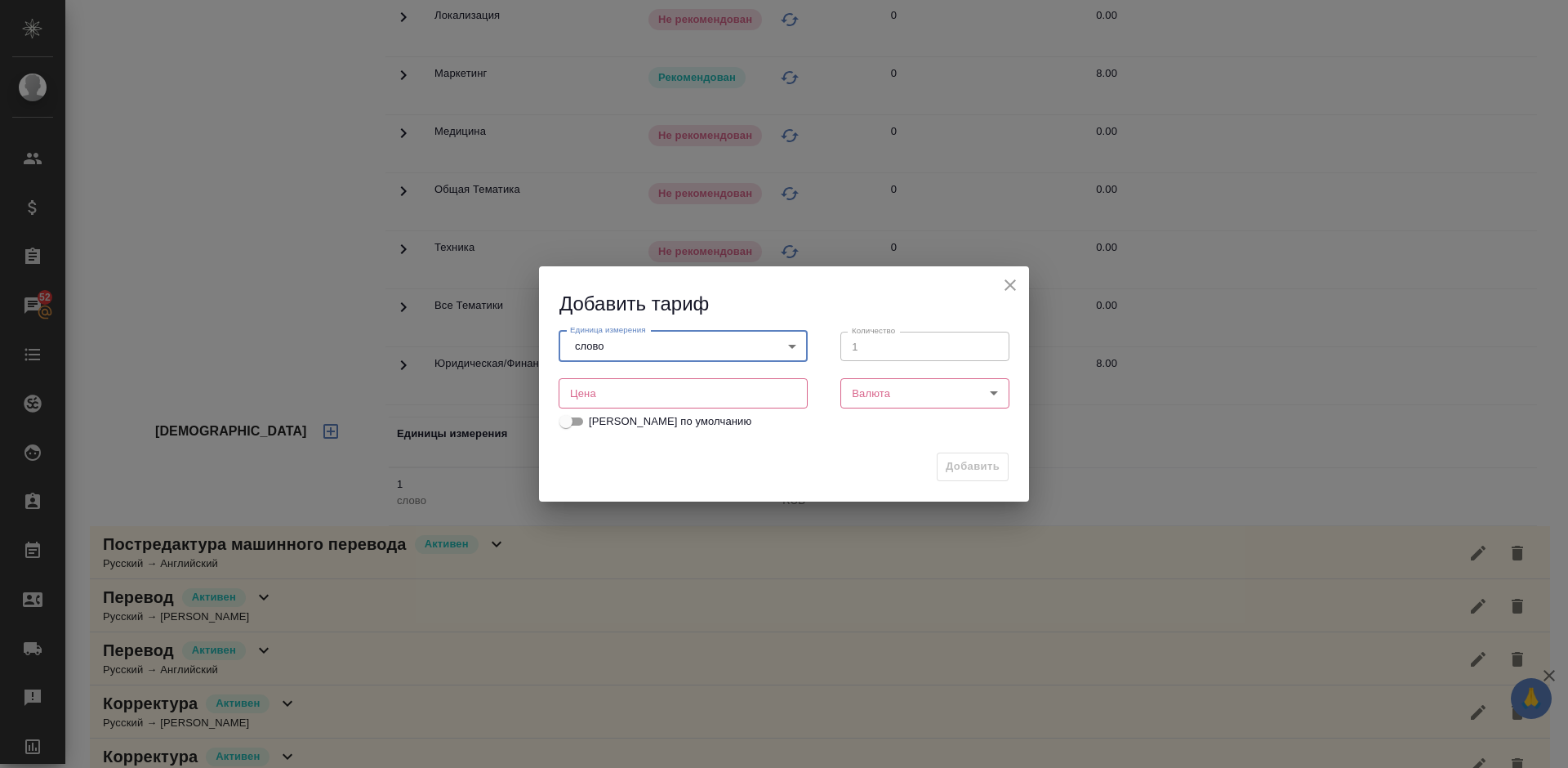
click at [633, 350] on body "🙏 .cls-1 fill:#fff; AWATERA [PERSON_NAME] Спецификации Заказы 52 Чаты Todo Прое…" at bounding box center [784, 384] width 1568 height 768
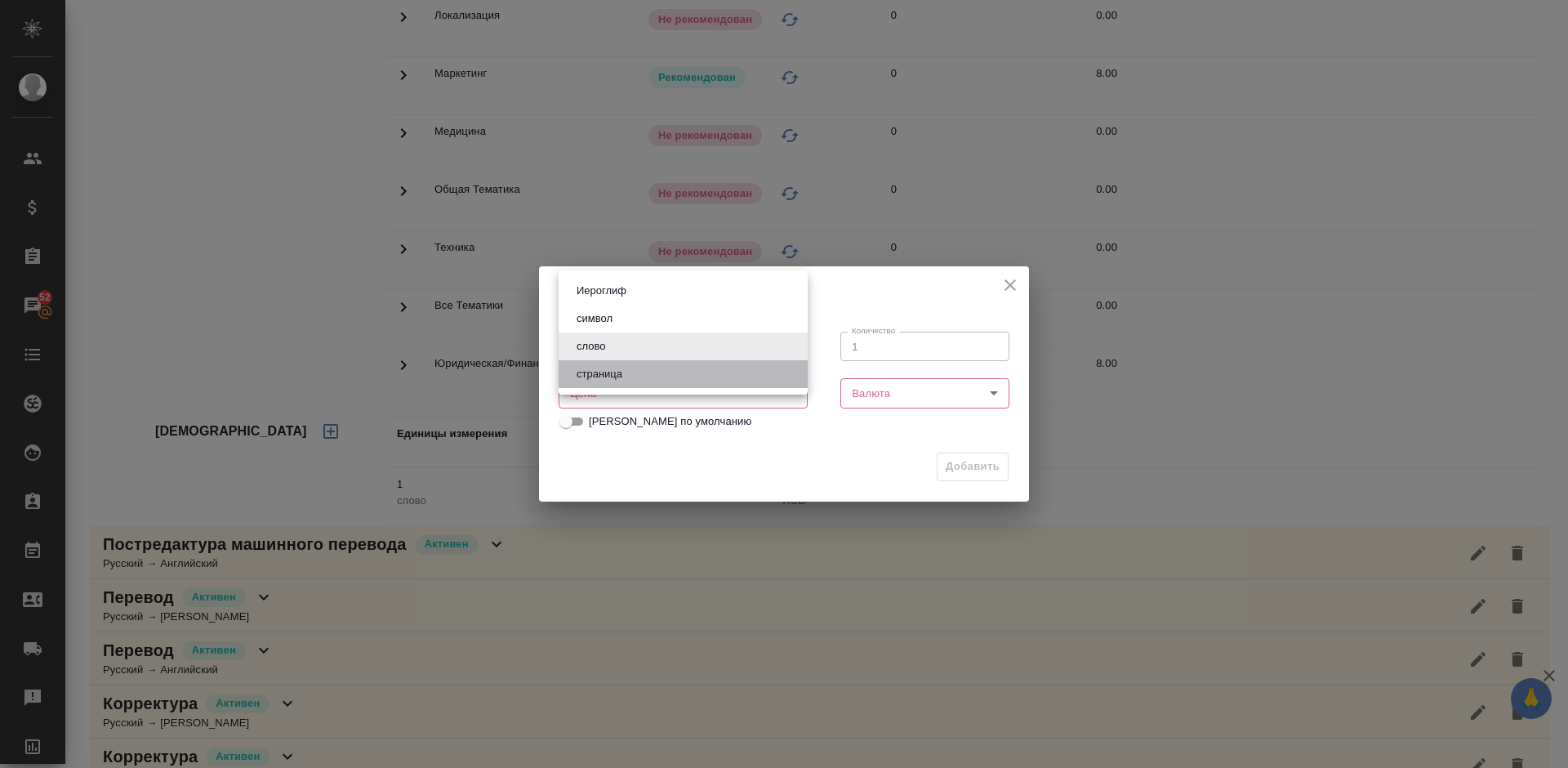
click at [610, 380] on button "страница" at bounding box center [599, 374] width 55 height 18
type input "5a8b1489cc6b4906c91bfdb2"
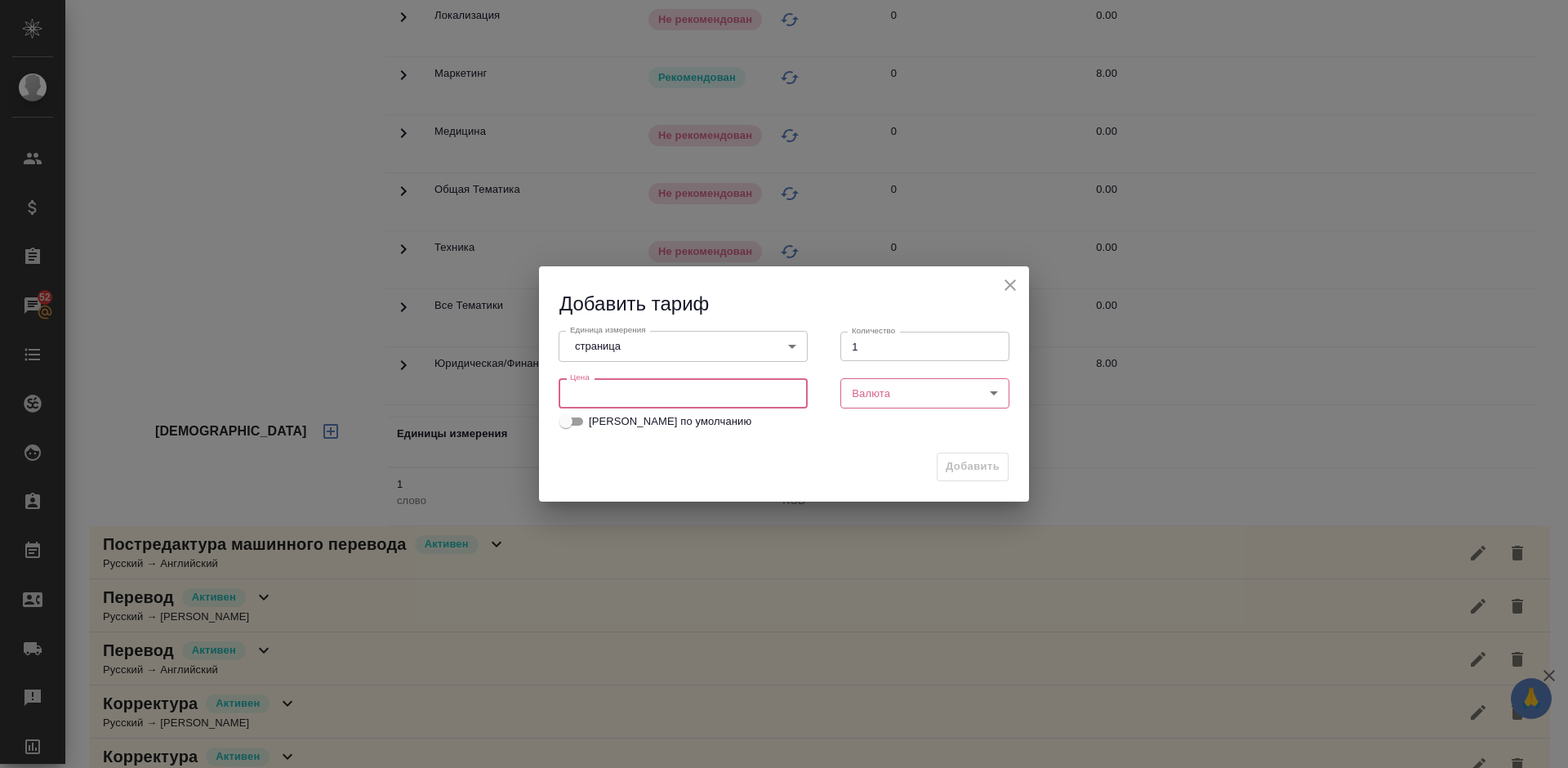
click at [697, 398] on input "number" at bounding box center [683, 393] width 249 height 30
type input "150"
click at [891, 390] on body "🙏 .cls-1 fill:#fff; AWATERA [PERSON_NAME] Спецификации Заказы 52 Чаты Todo Прое…" at bounding box center [784, 384] width 1568 height 768
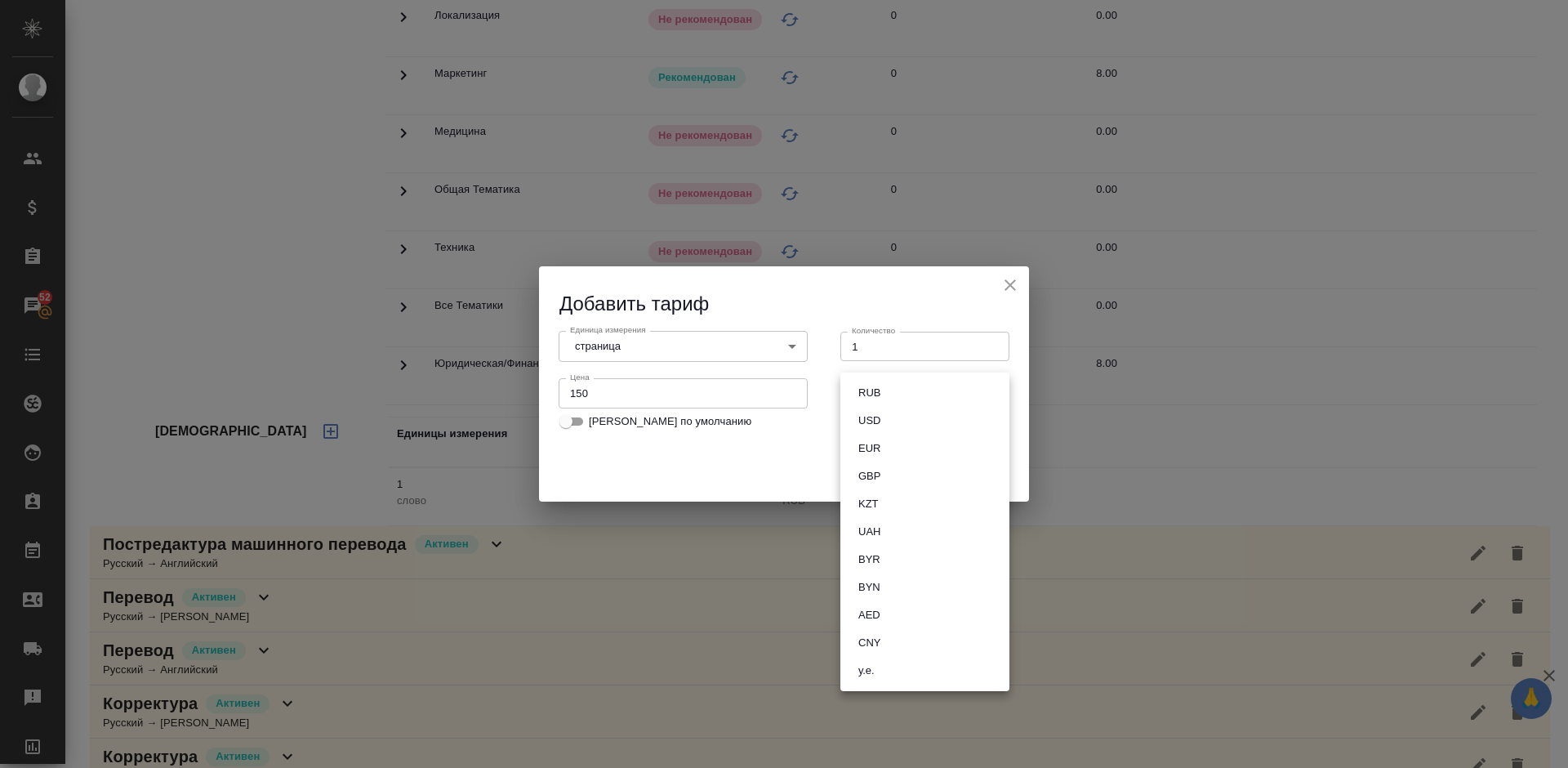
click at [870, 389] on button "RUB" at bounding box center [869, 393] width 32 height 18
type input "RUB"
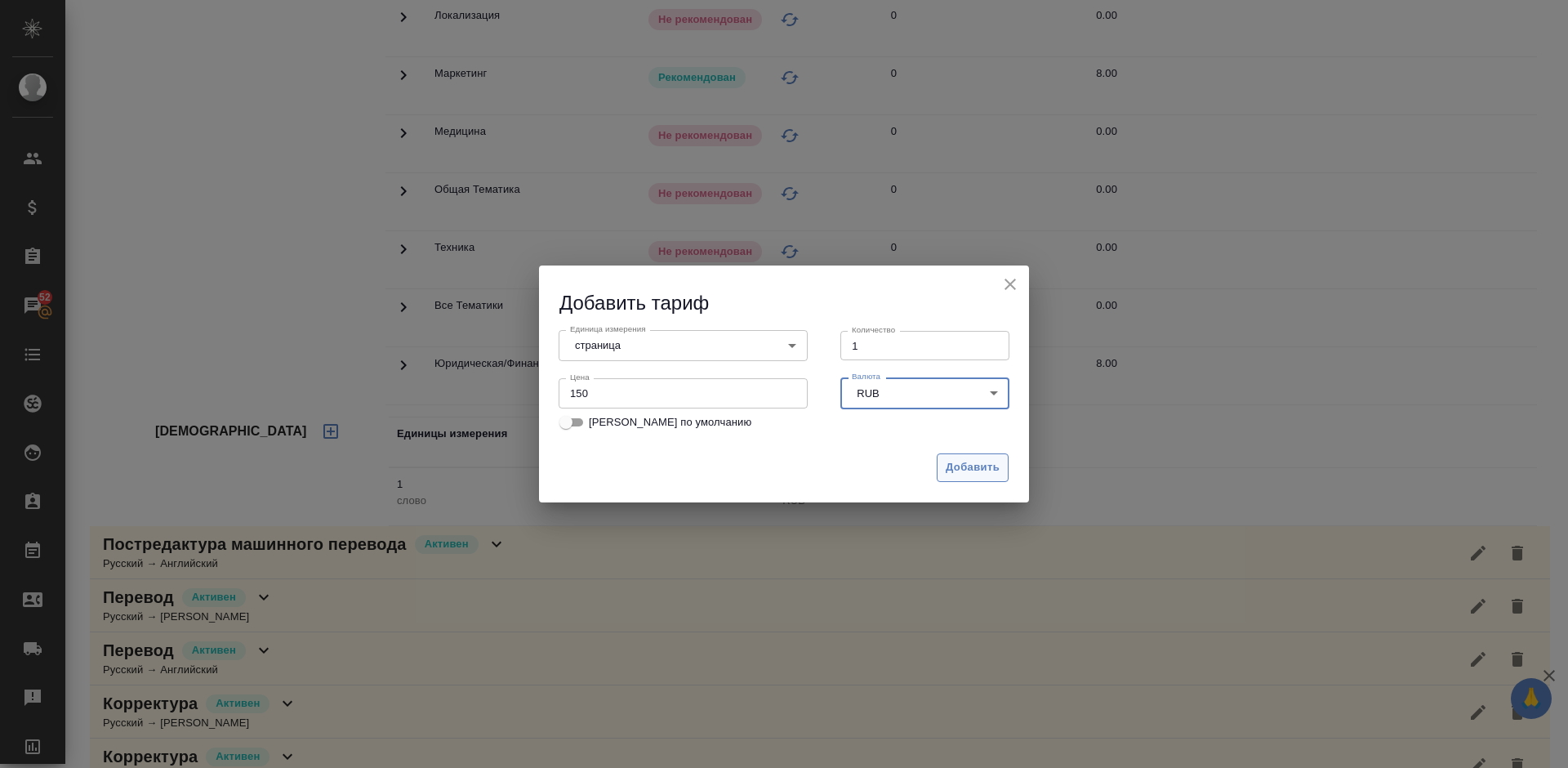
click at [969, 465] on span "Добавить" at bounding box center [972, 467] width 54 height 19
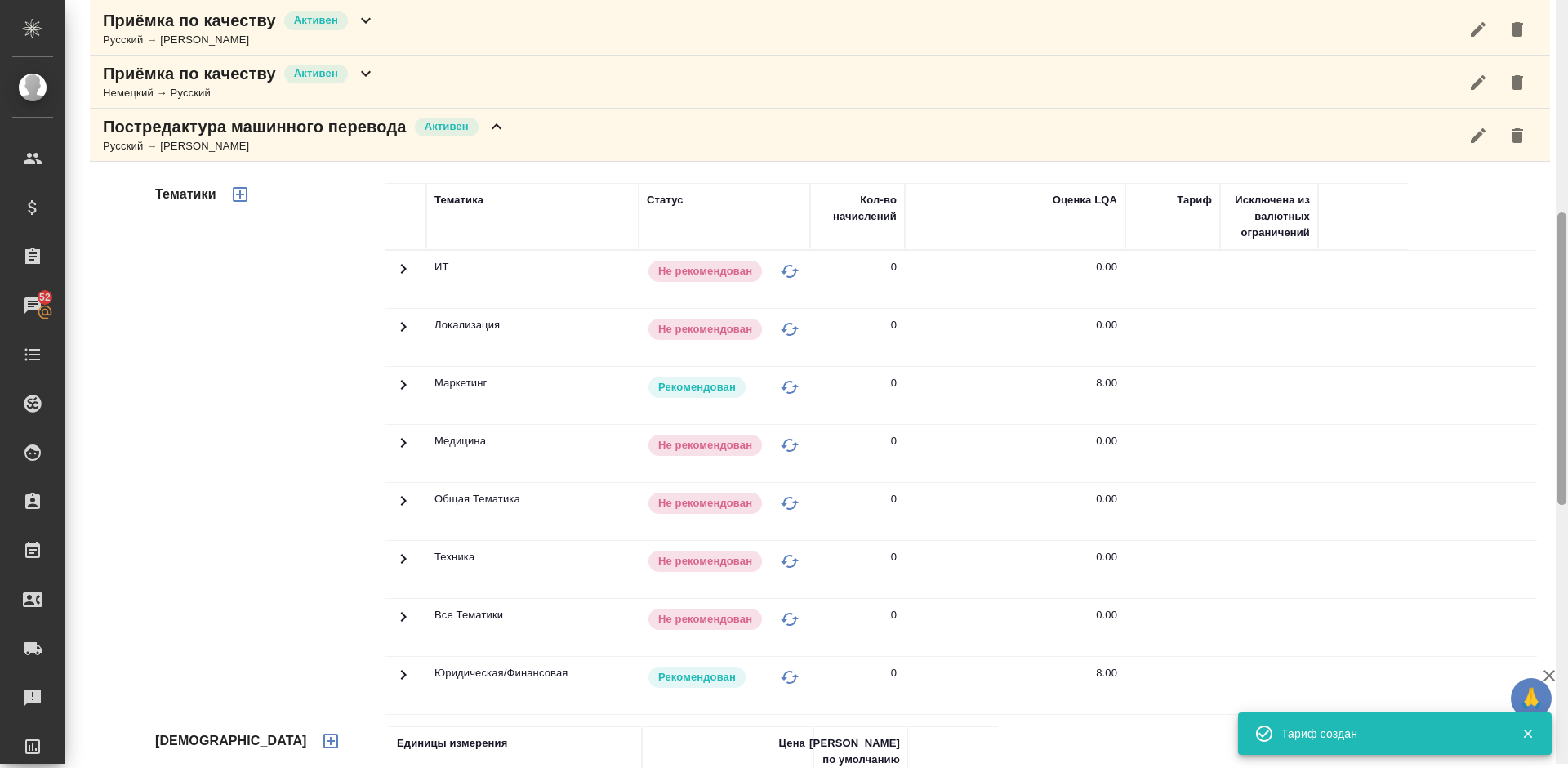
drag, startPoint x: 1564, startPoint y: 394, endPoint x: 1564, endPoint y: 270, distance: 124.0
click at [1564, 270] on div at bounding box center [1561, 359] width 9 height 293
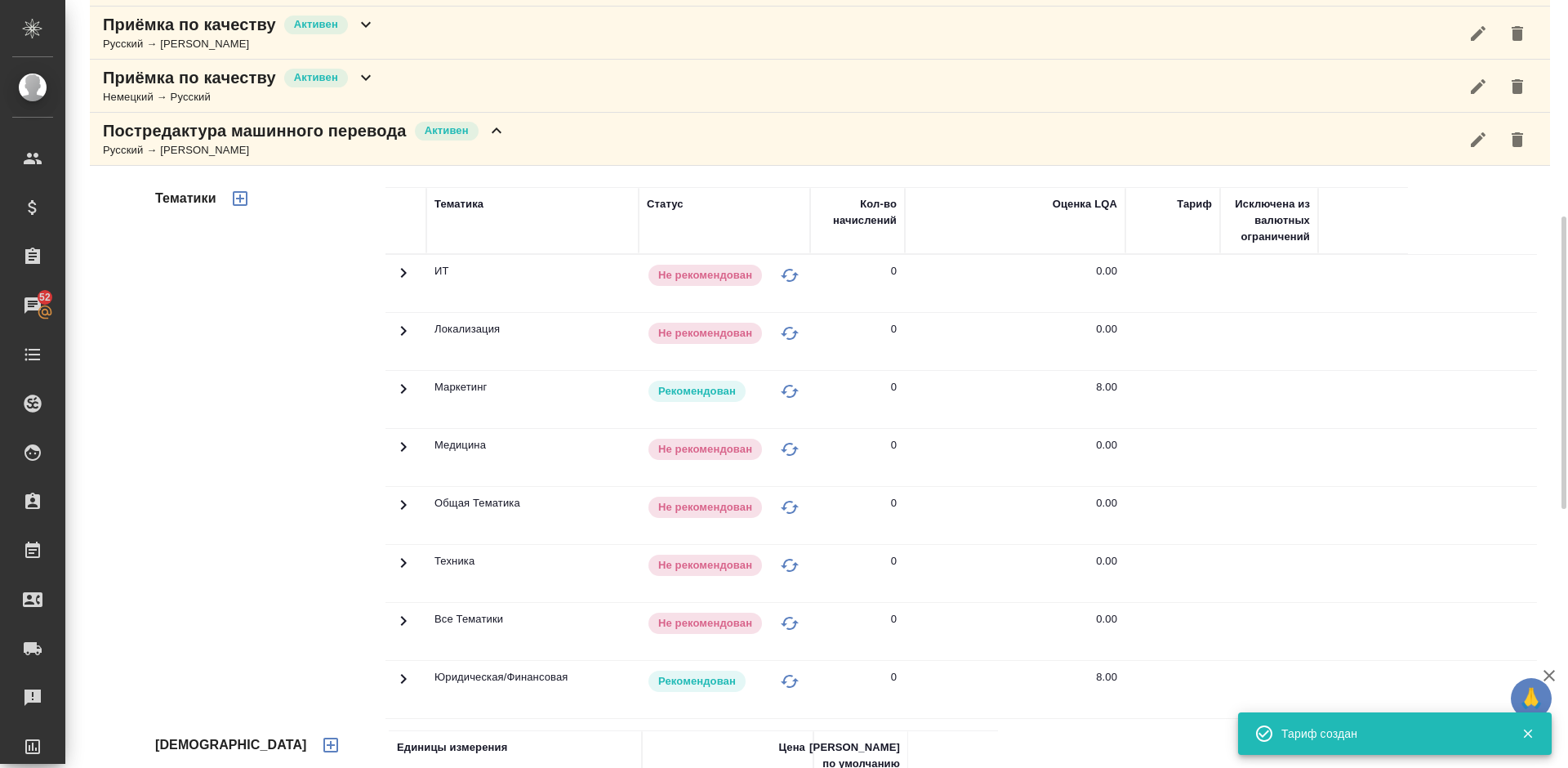
click at [589, 145] on div "Постредактура машинного перевода Активен Русский → [PERSON_NAME]" at bounding box center [820, 139] width 1460 height 53
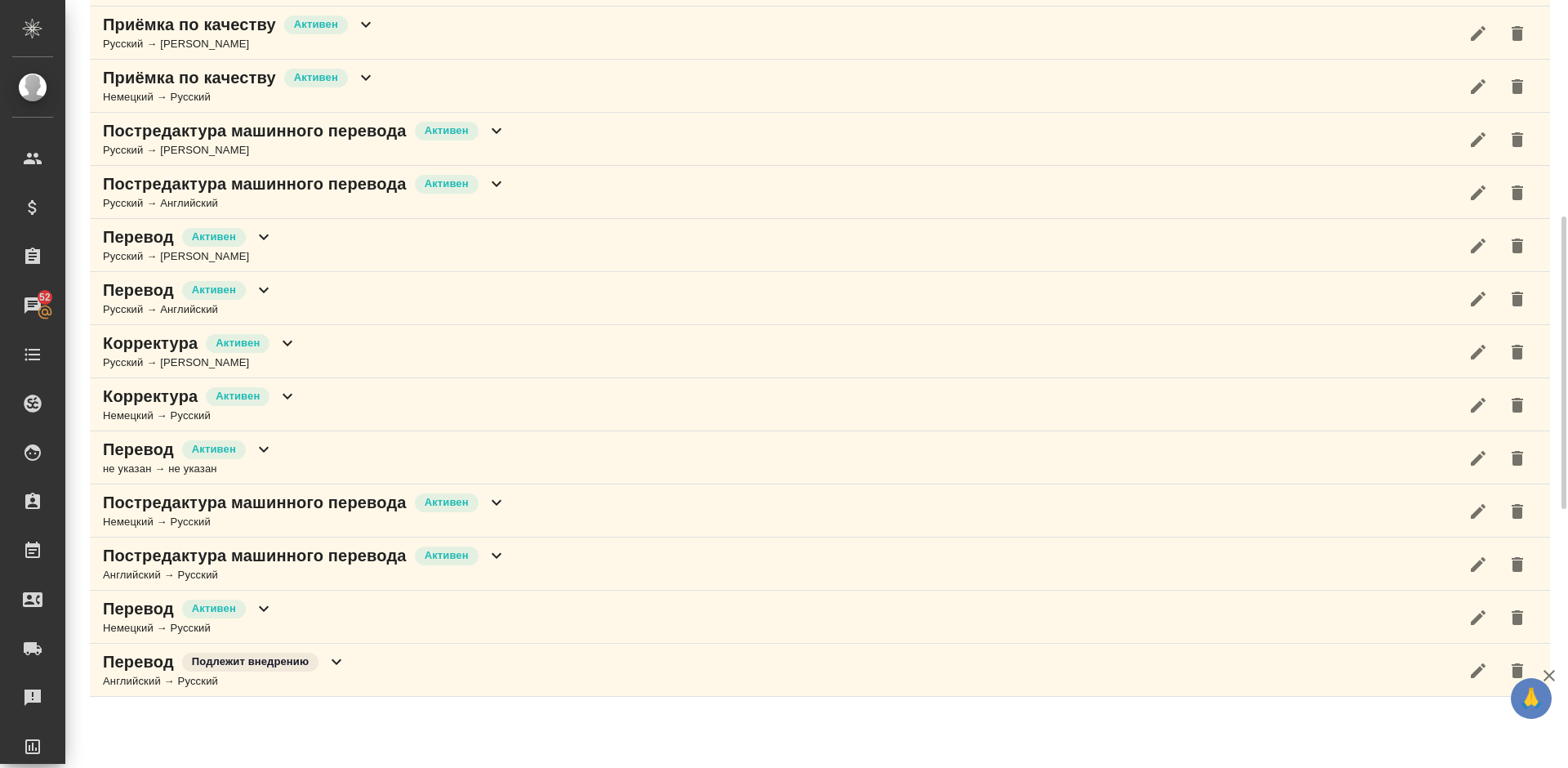
click at [596, 190] on div "Постредактура машинного перевода Активен Русский → Английский" at bounding box center [820, 193] width 1460 height 53
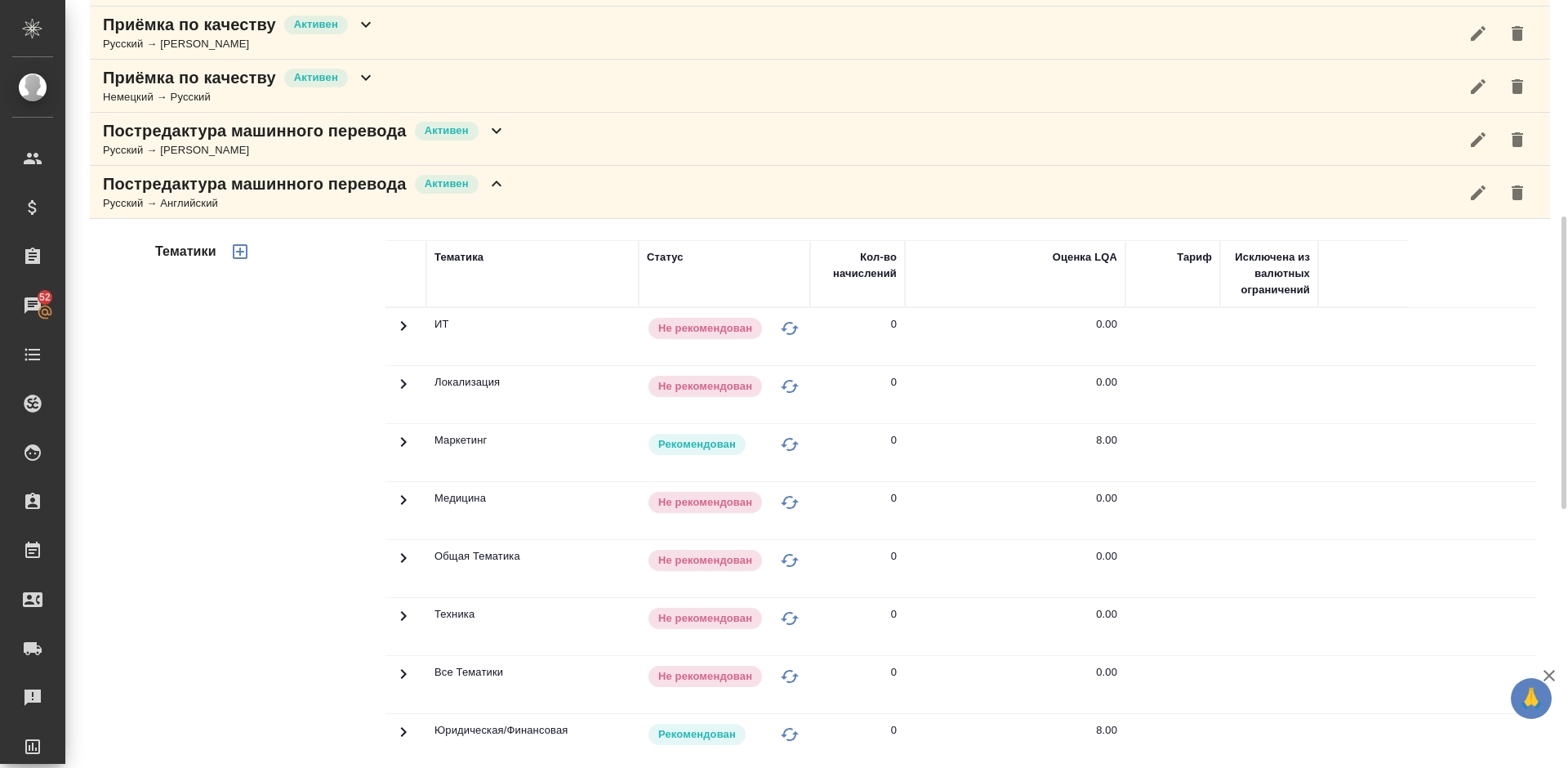
click at [278, 457] on div "Тематики" at bounding box center [269, 502] width 234 height 546
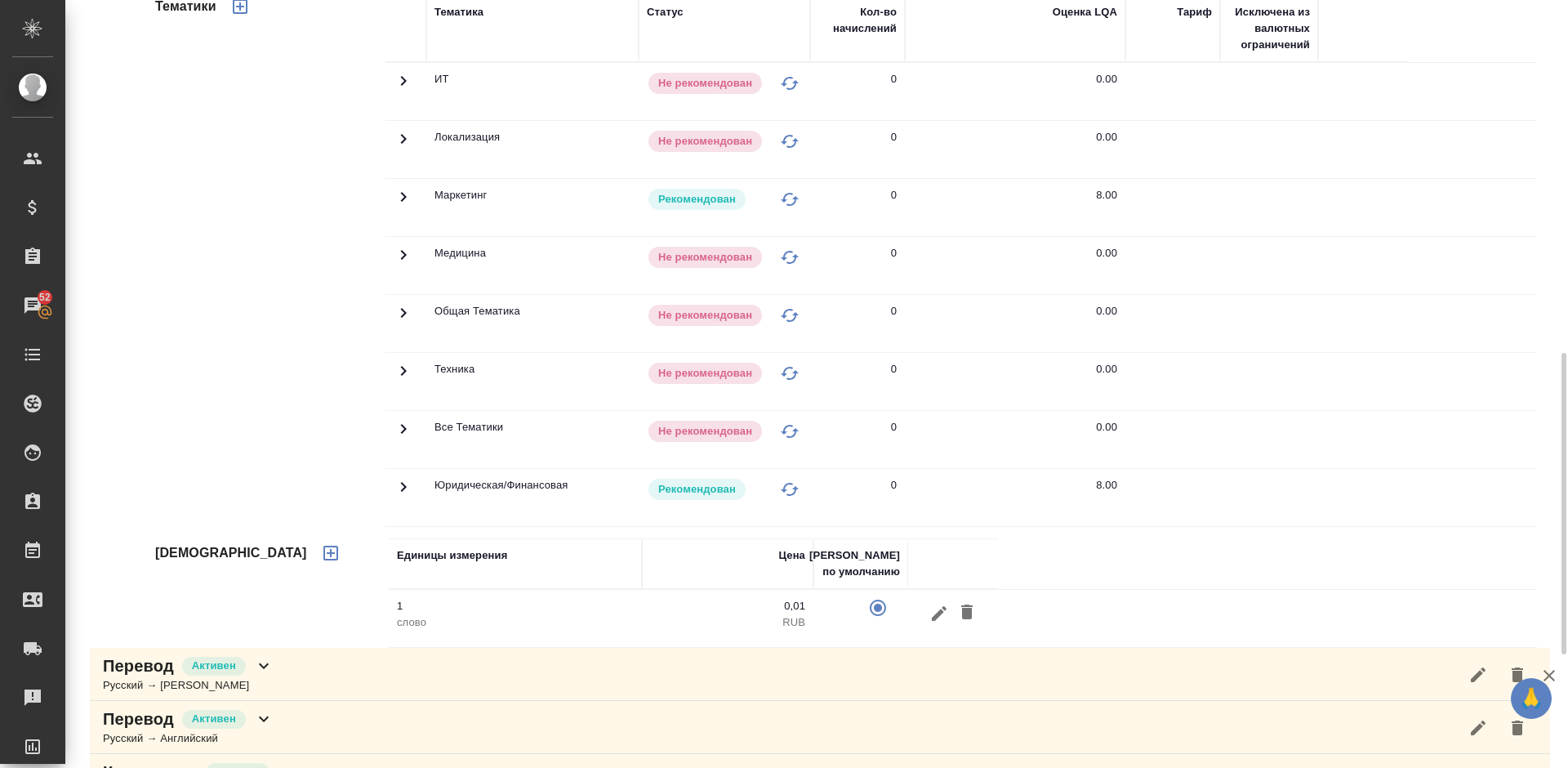
scroll to position [861, 0]
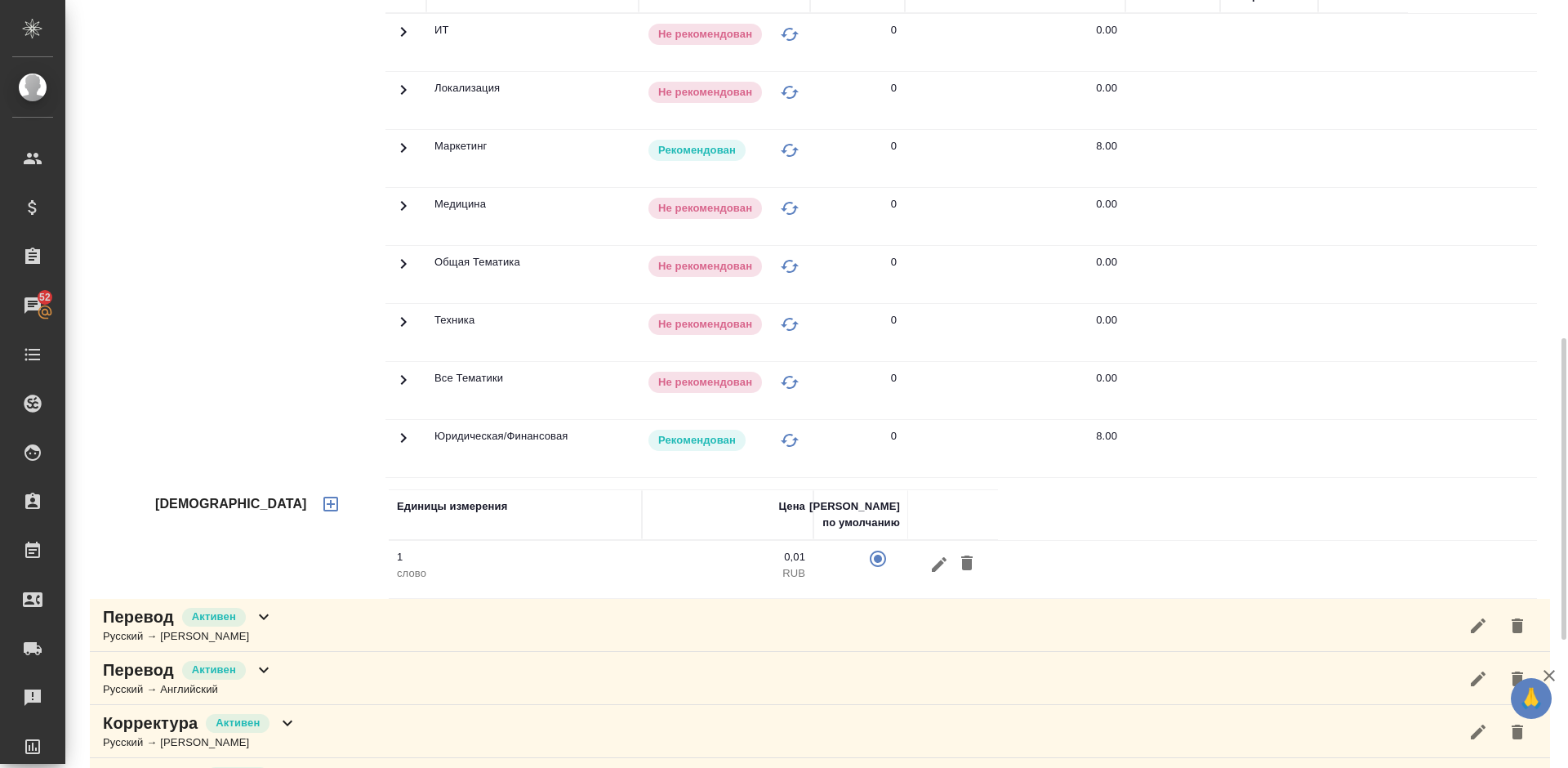
click at [321, 507] on icon "button" at bounding box center [331, 504] width 20 height 20
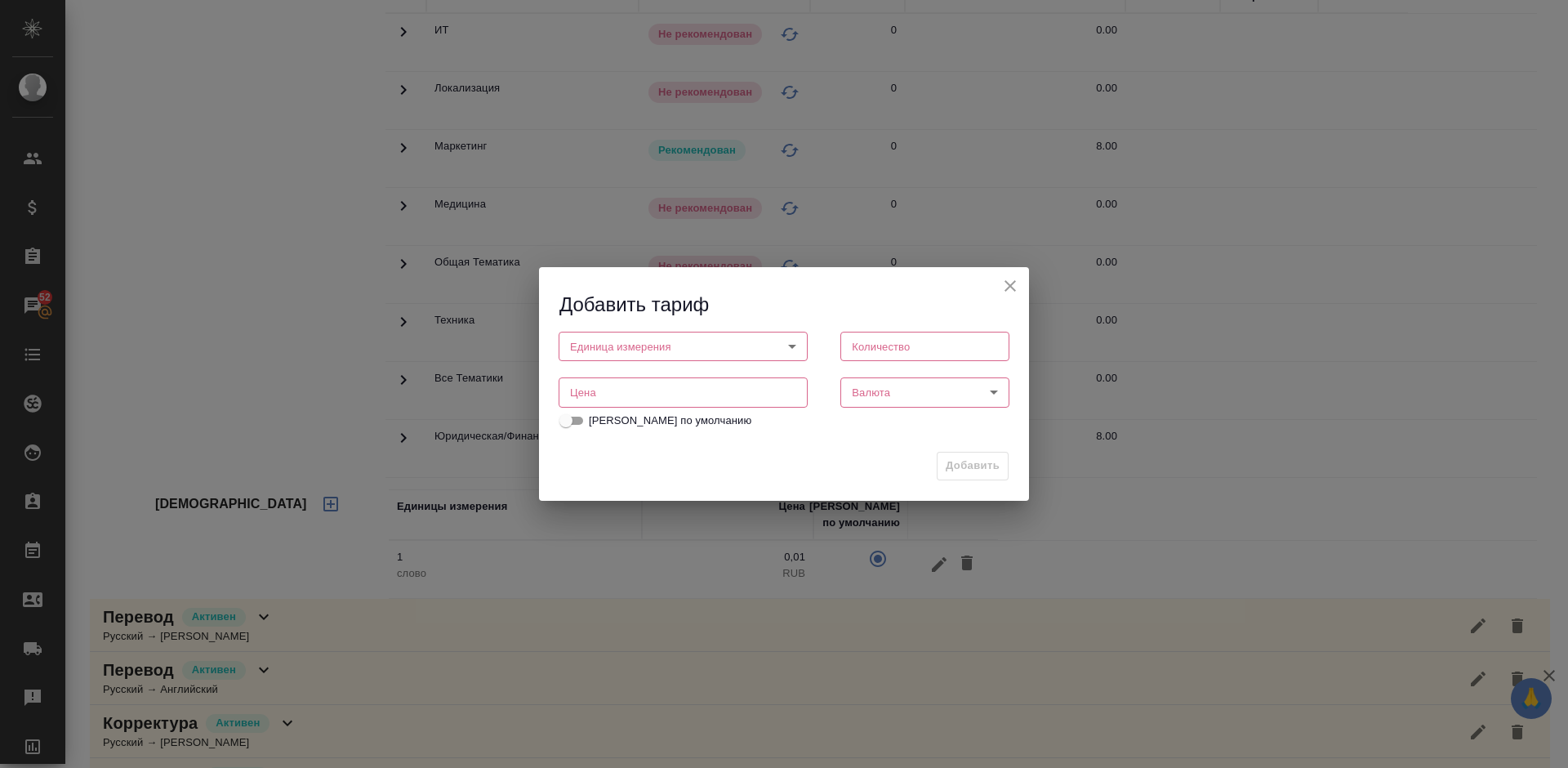
click at [641, 346] on body "🙏 .cls-1 fill:#fff; AWATERA [PERSON_NAME] Спецификации Заказы 52 Чаты Todo Прое…" at bounding box center [784, 384] width 1568 height 768
click at [634, 428] on li "страница" at bounding box center [683, 430] width 249 height 28
type input "5a8b1489cc6b4906c91bfdb2"
click at [869, 341] on input "number" at bounding box center [925, 346] width 169 height 30
type input "1"
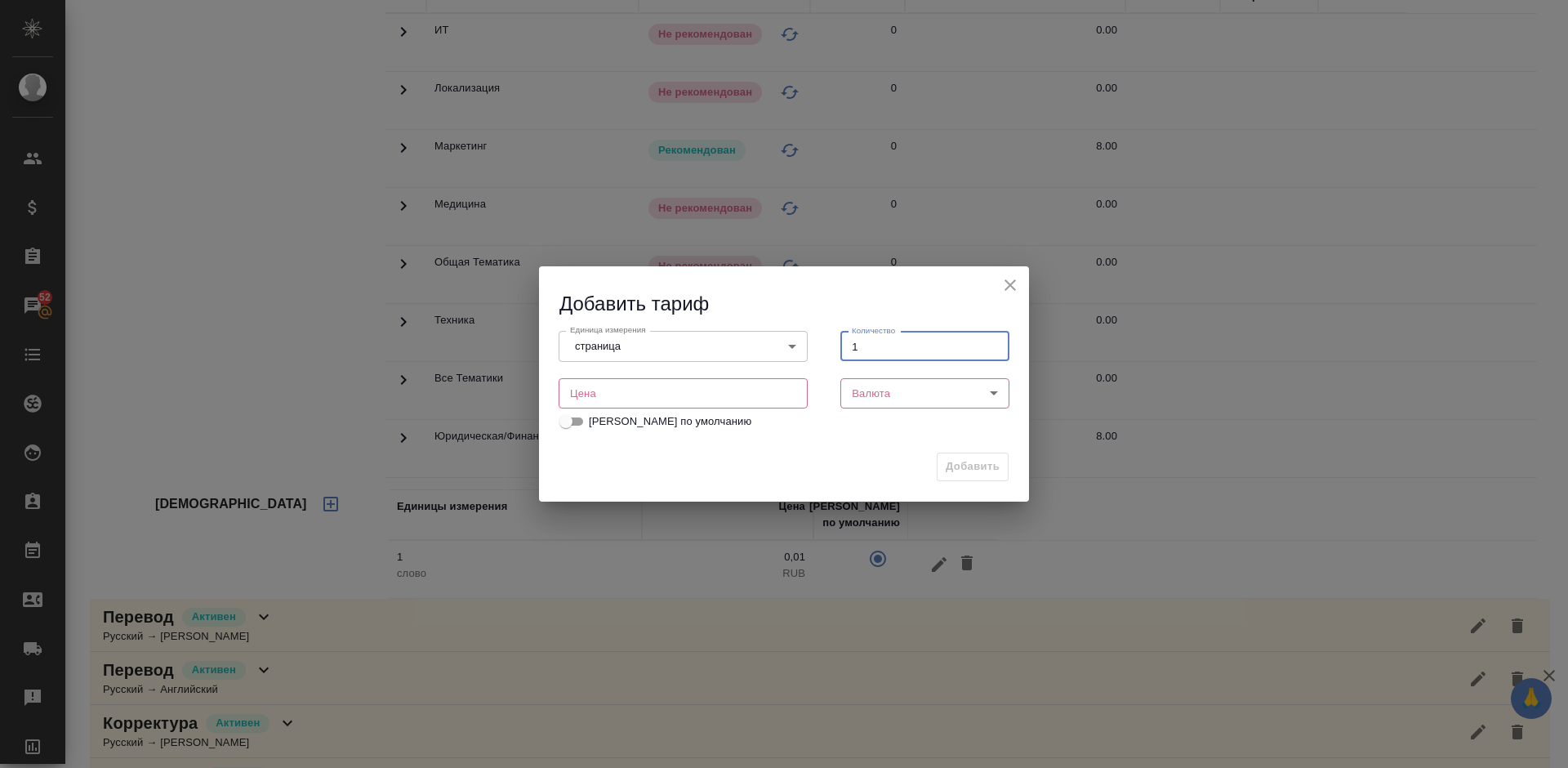
click at [732, 385] on input "number" at bounding box center [683, 393] width 249 height 30
type input "150"
click at [911, 401] on body "🙏 .cls-1 fill:#fff; AWATERA [PERSON_NAME] Спецификации Заказы 52 Чаты Todo Прое…" at bounding box center [784, 384] width 1568 height 768
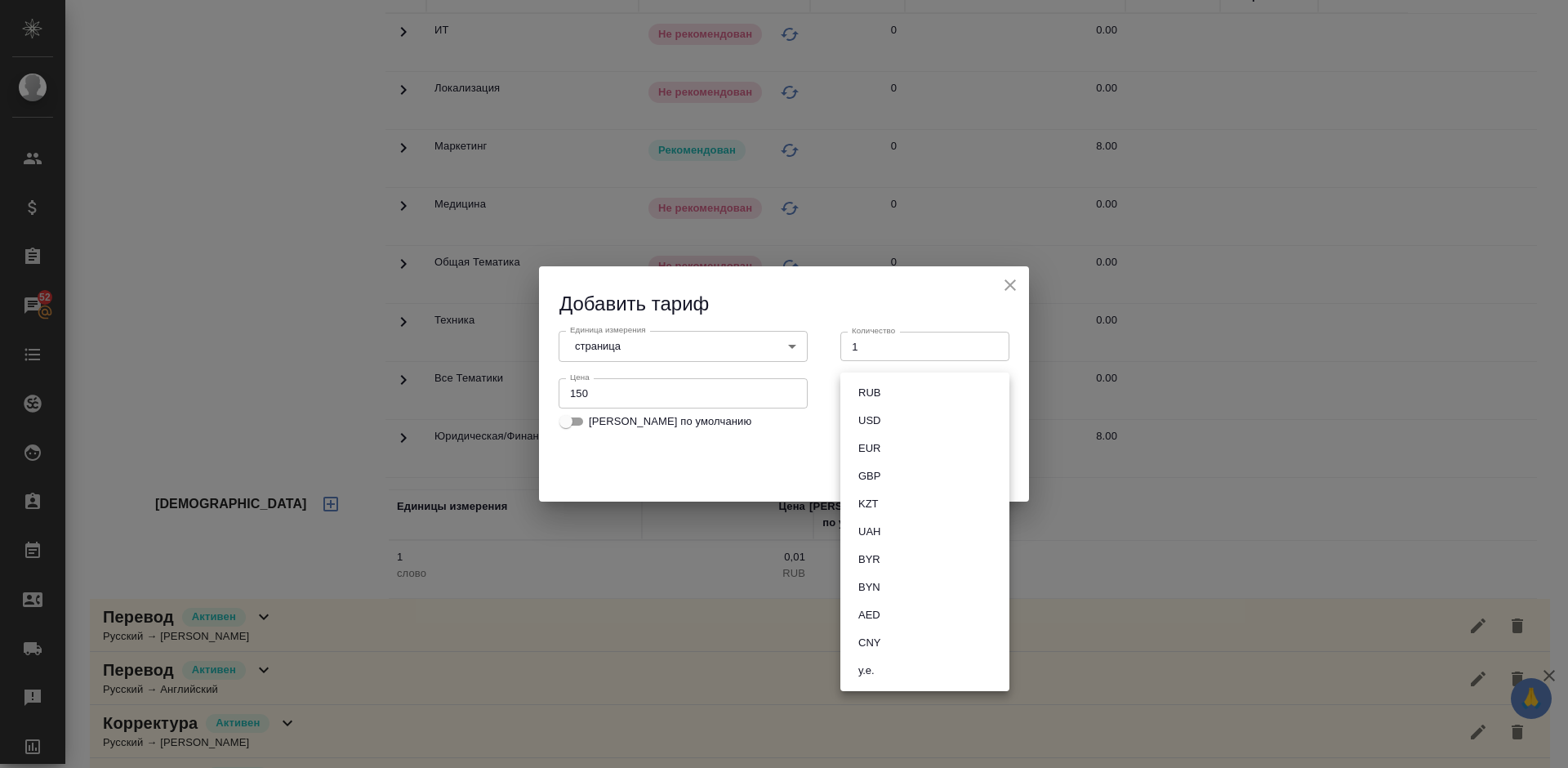
click at [874, 396] on button "RUB" at bounding box center [869, 393] width 32 height 18
type input "RUB"
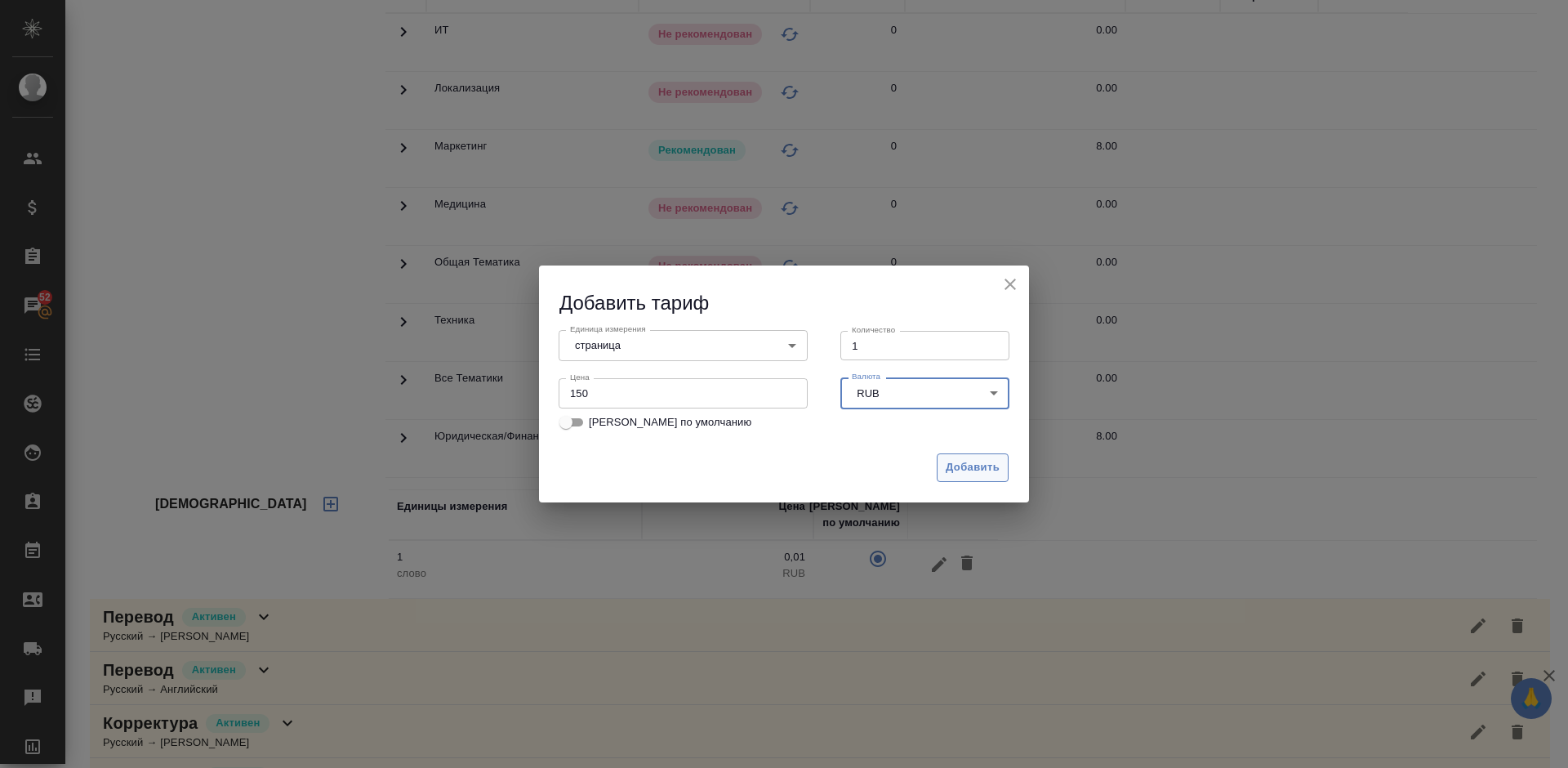
click at [957, 464] on span "Добавить" at bounding box center [972, 467] width 54 height 19
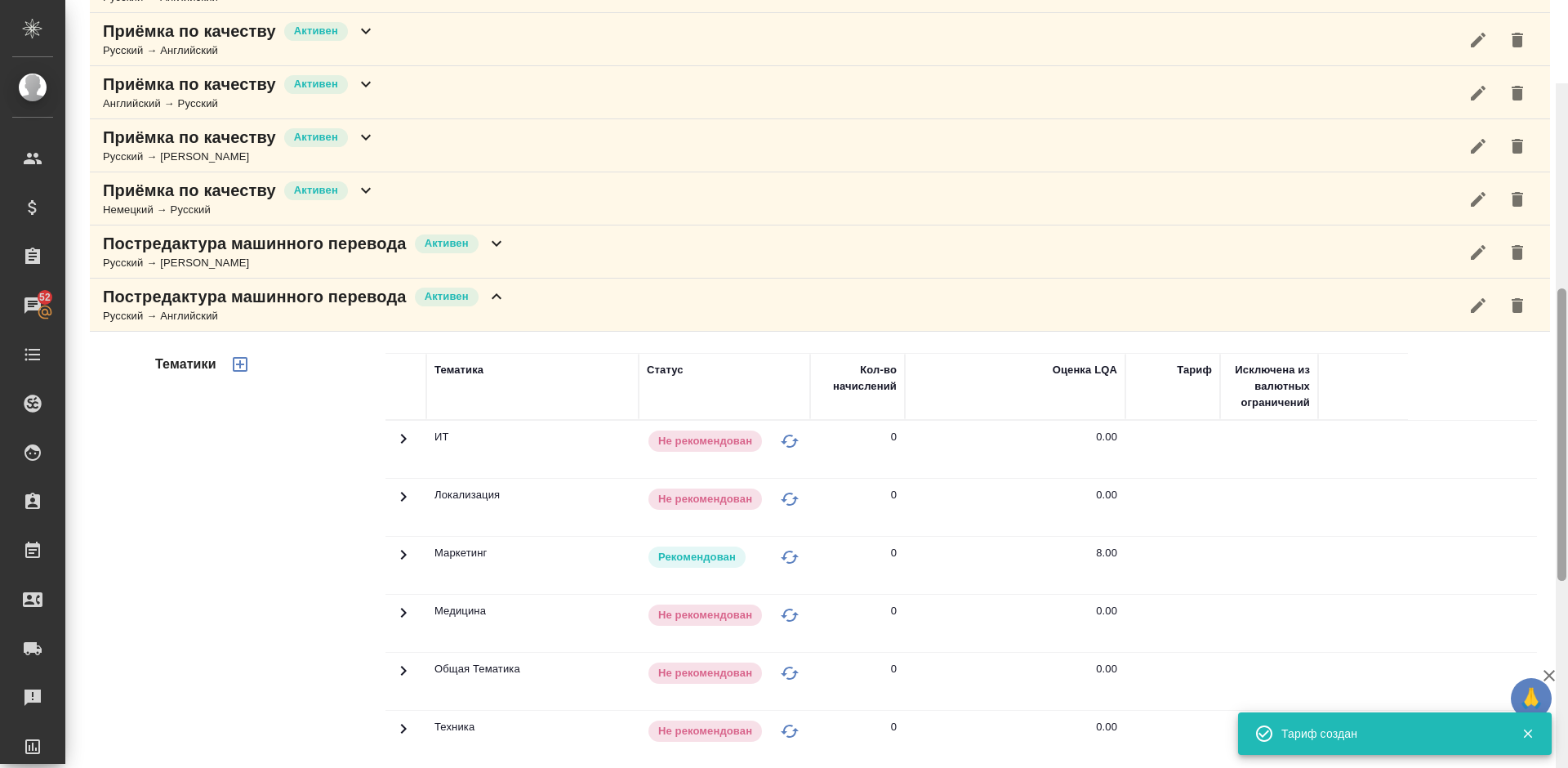
drag, startPoint x: 1561, startPoint y: 397, endPoint x: 1556, endPoint y: 223, distance: 174.1
click at [1556, 223] on div at bounding box center [1561, 467] width 12 height 768
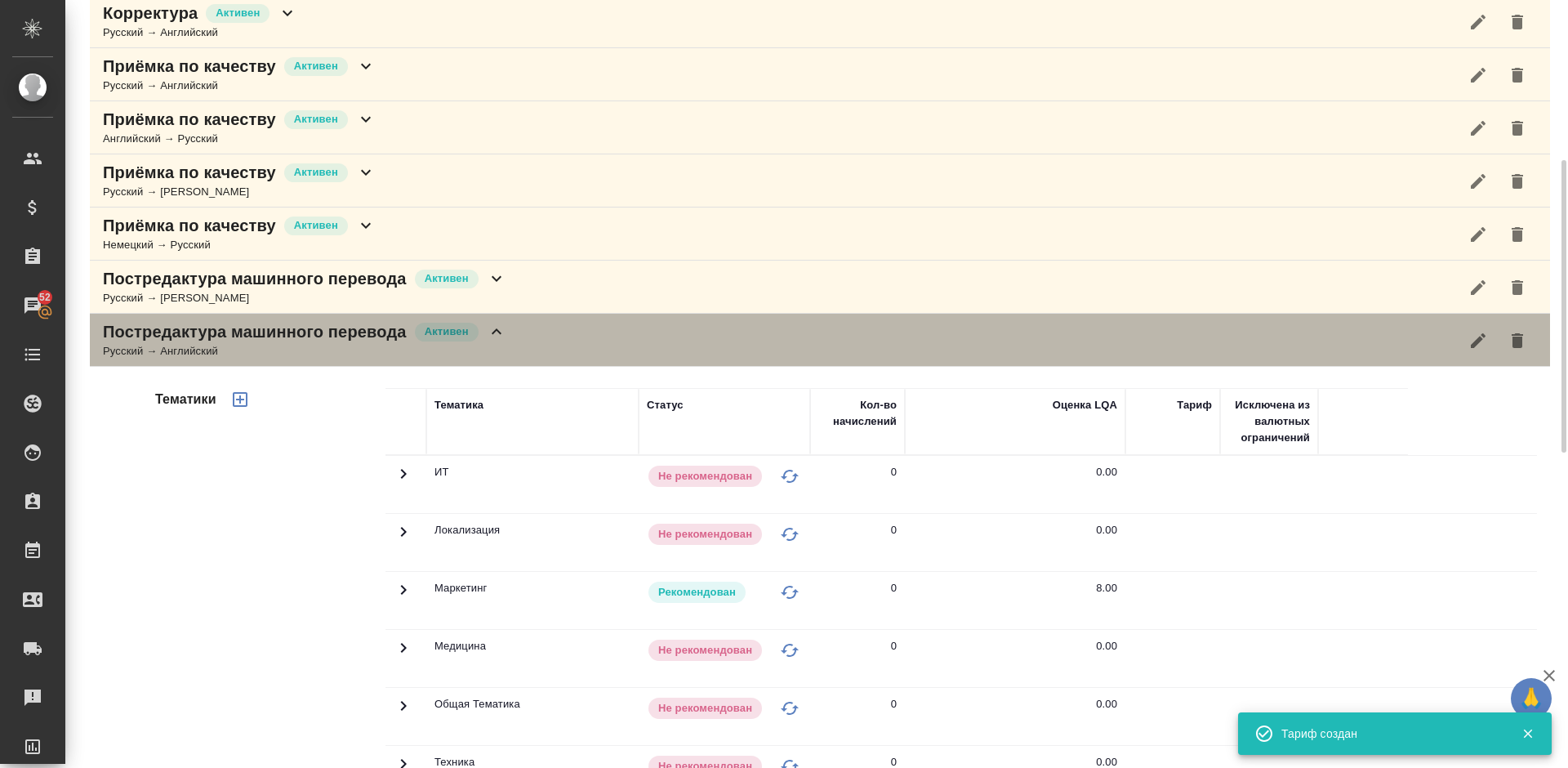
click at [560, 335] on div "Постредактура машинного перевода Активен Русский → Английский" at bounding box center [820, 340] width 1460 height 53
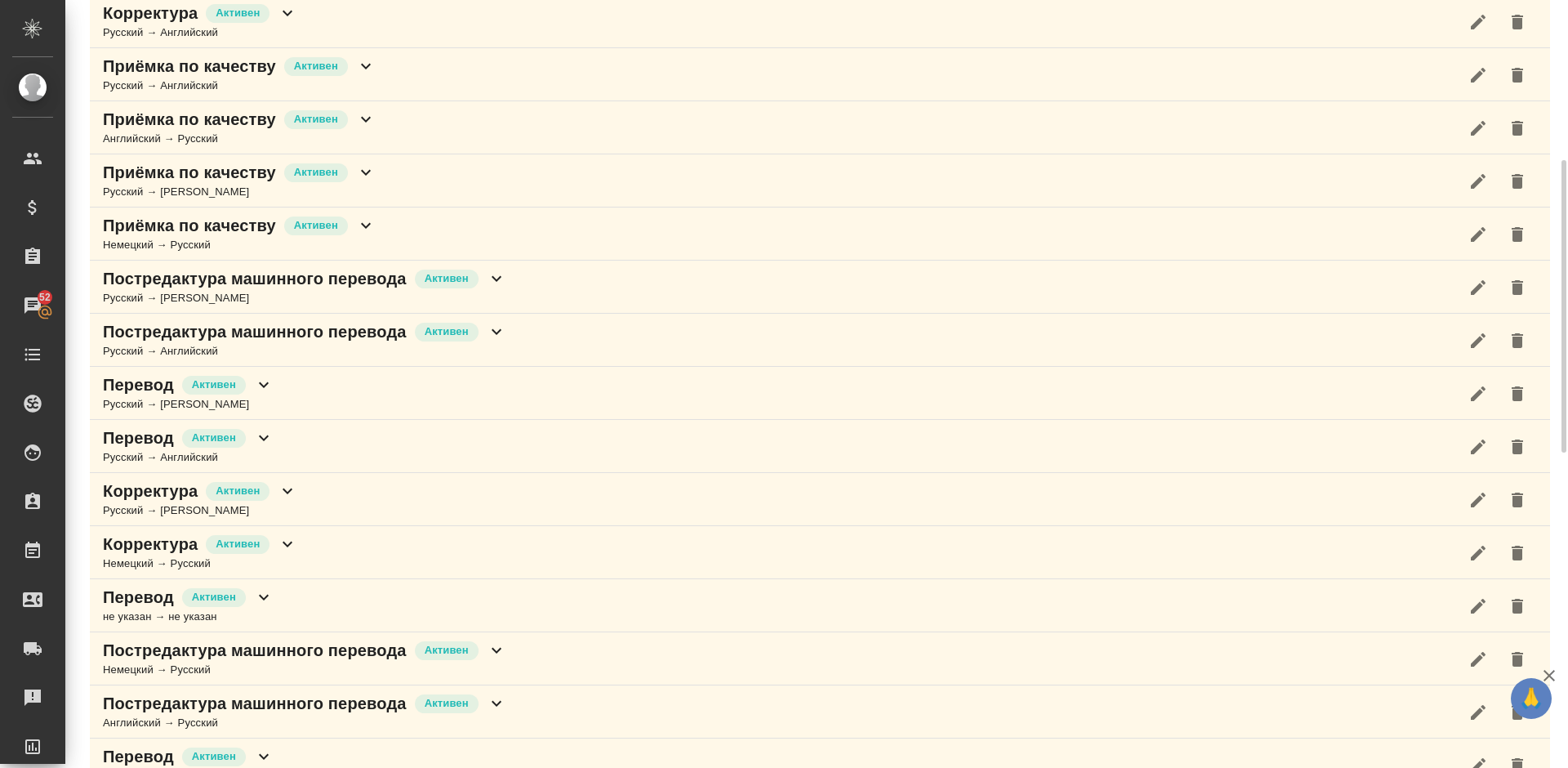
click at [517, 400] on div "Перевод Активен Русский → [PERSON_NAME]" at bounding box center [820, 394] width 1460 height 53
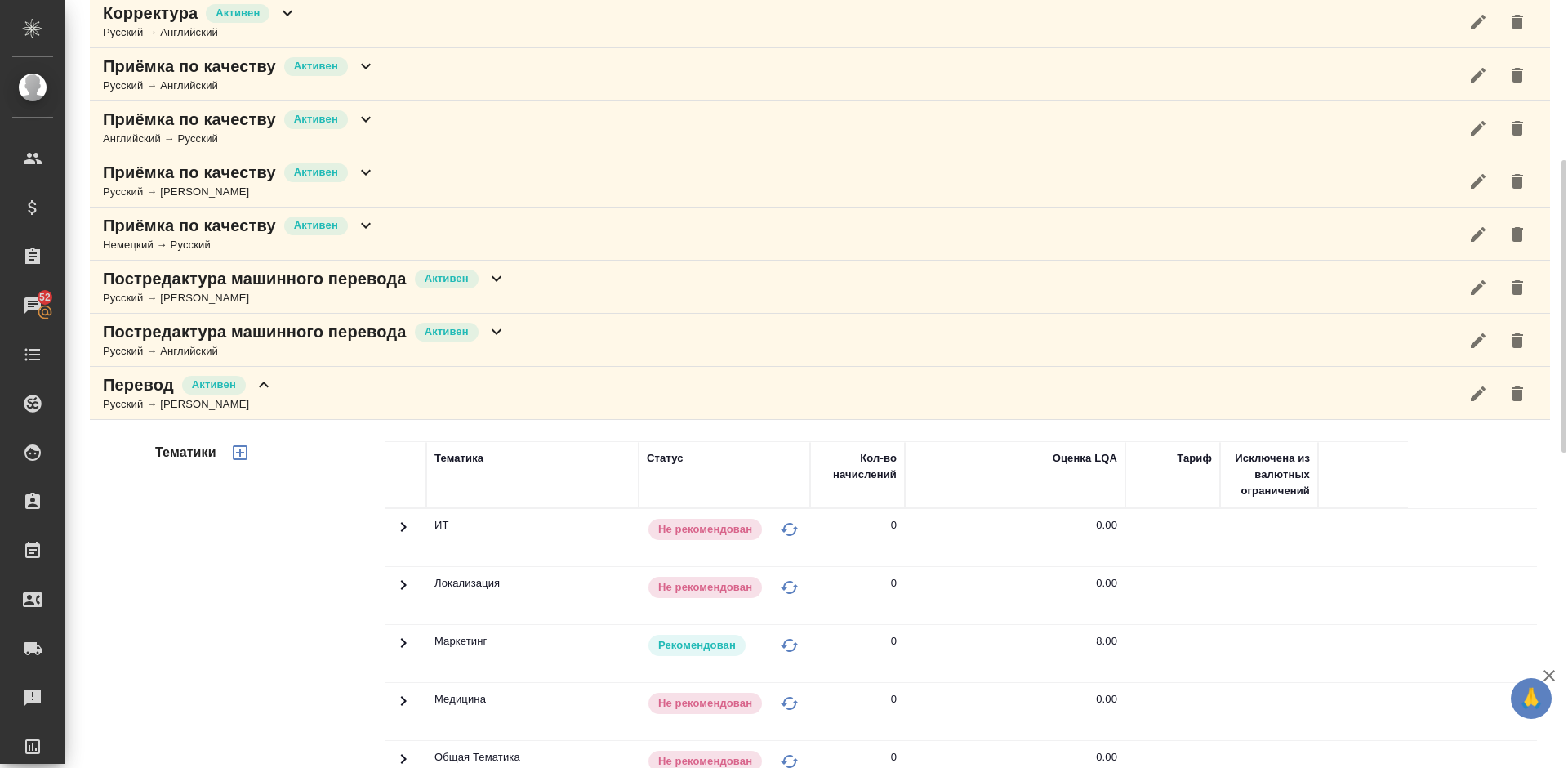
click at [334, 593] on div "Тематики" at bounding box center [269, 703] width 234 height 546
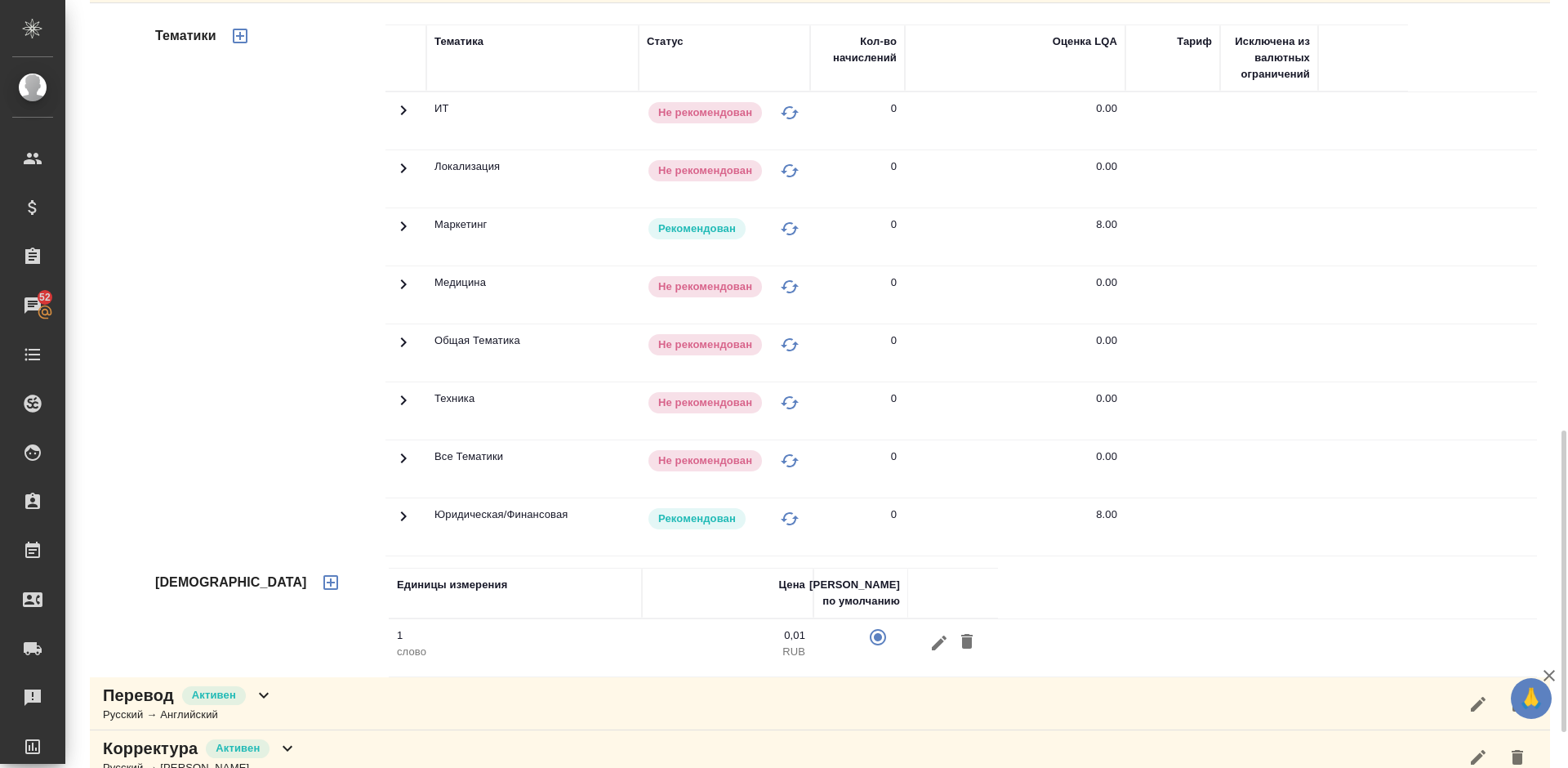
scroll to position [909, 0]
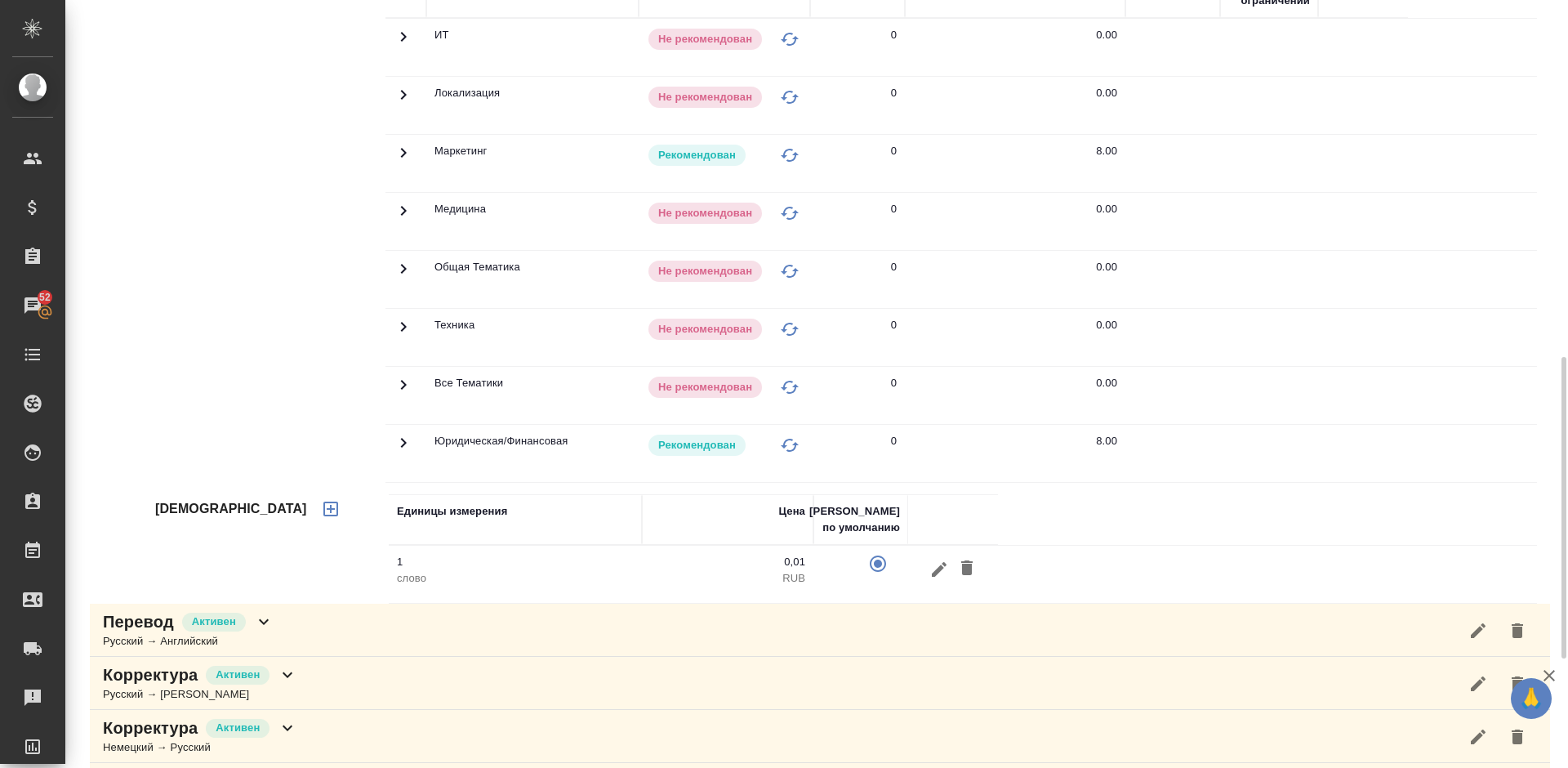
click at [321, 513] on icon "button" at bounding box center [331, 509] width 20 height 20
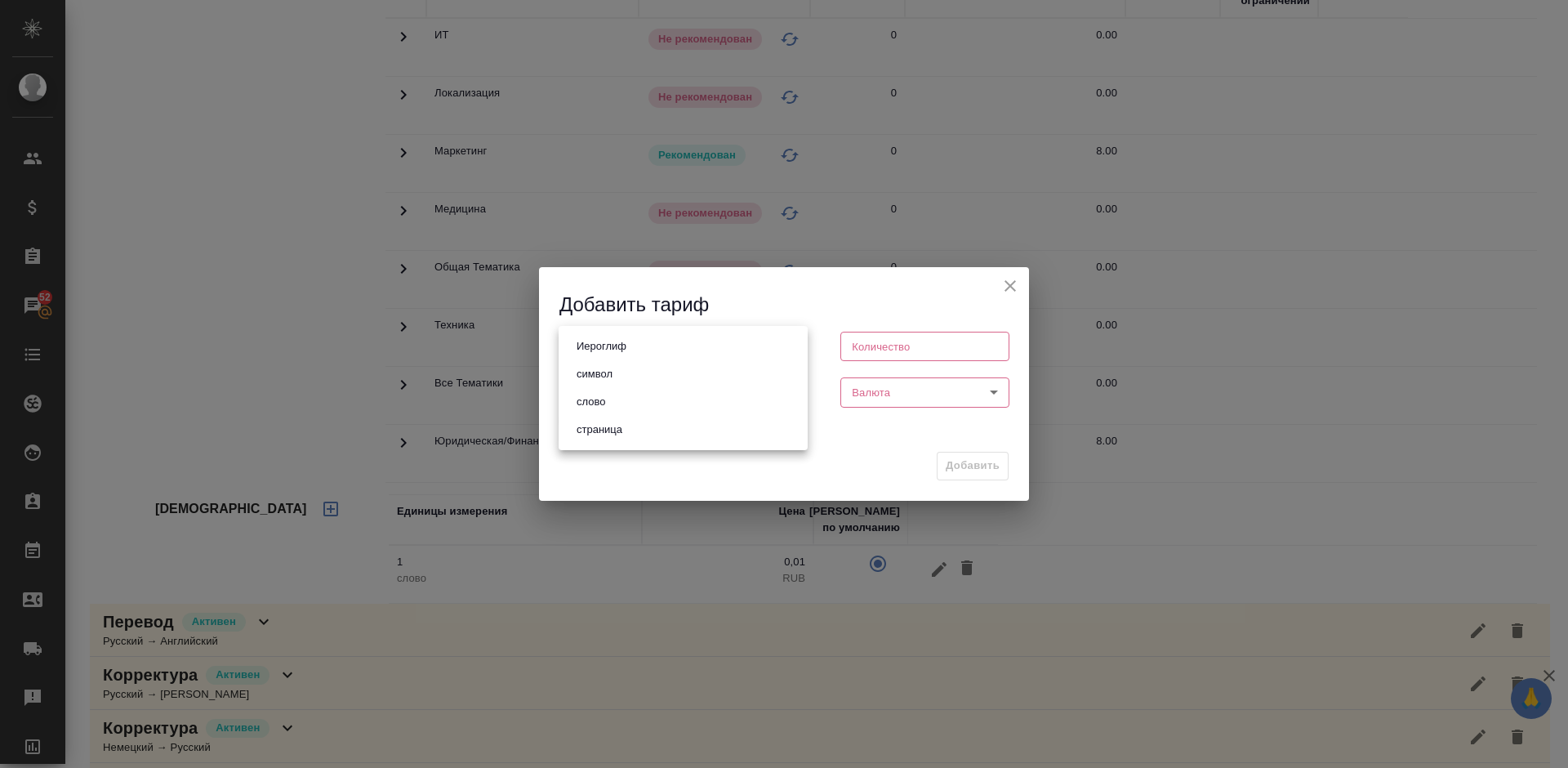
click at [628, 351] on body "🙏 .cls-1 fill:#fff; AWATERA [PERSON_NAME] Спецификации Заказы 52 Чаты Todo Прое…" at bounding box center [784, 384] width 1568 height 768
click at [631, 426] on li "страница" at bounding box center [683, 430] width 249 height 28
type input "5a8b1489cc6b4906c91bfdb2"
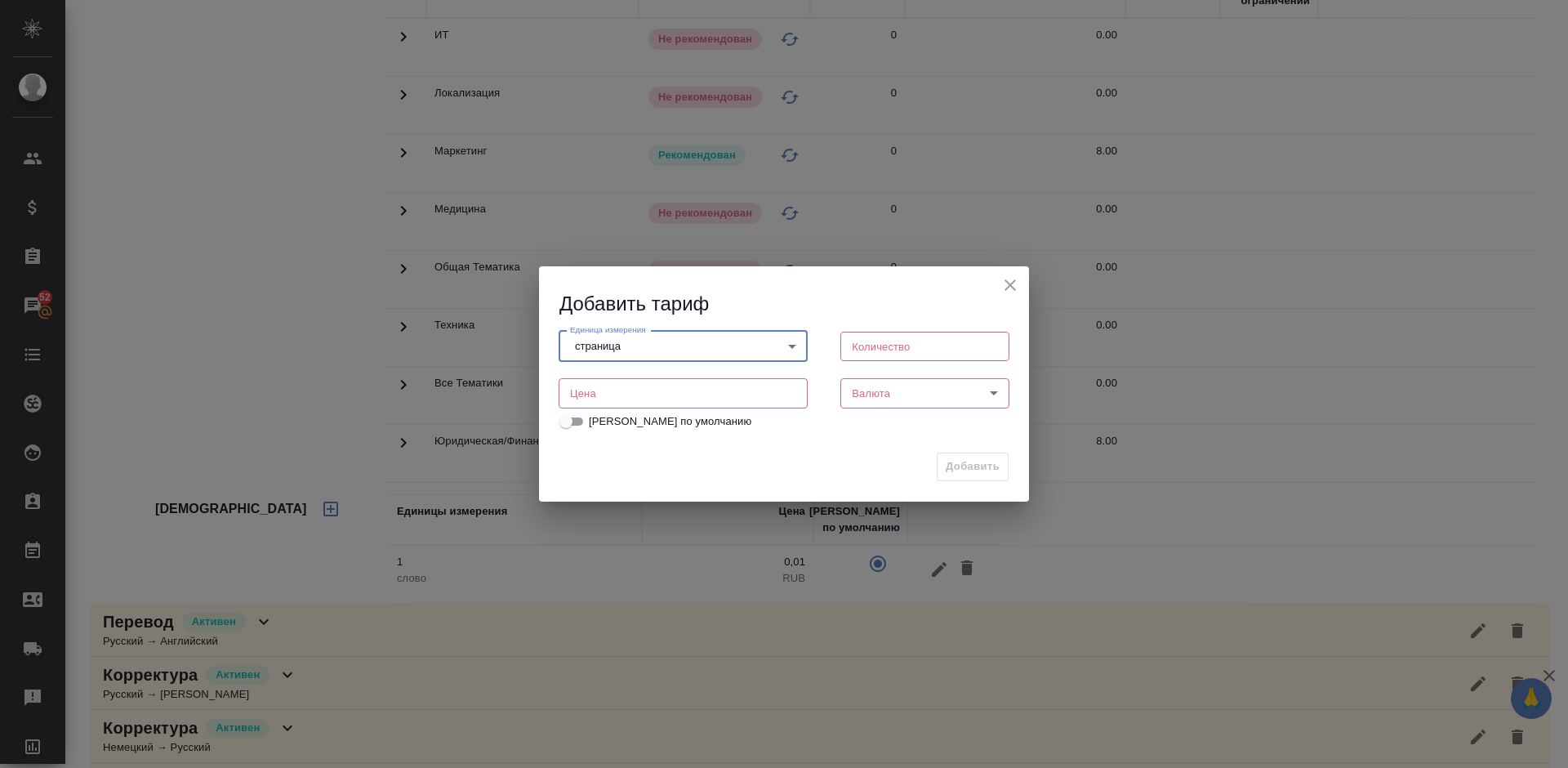
click at [889, 349] on input "number" at bounding box center [925, 346] width 169 height 30
type input "1"
click at [675, 390] on input "number" at bounding box center [683, 393] width 249 height 30
type input "150"
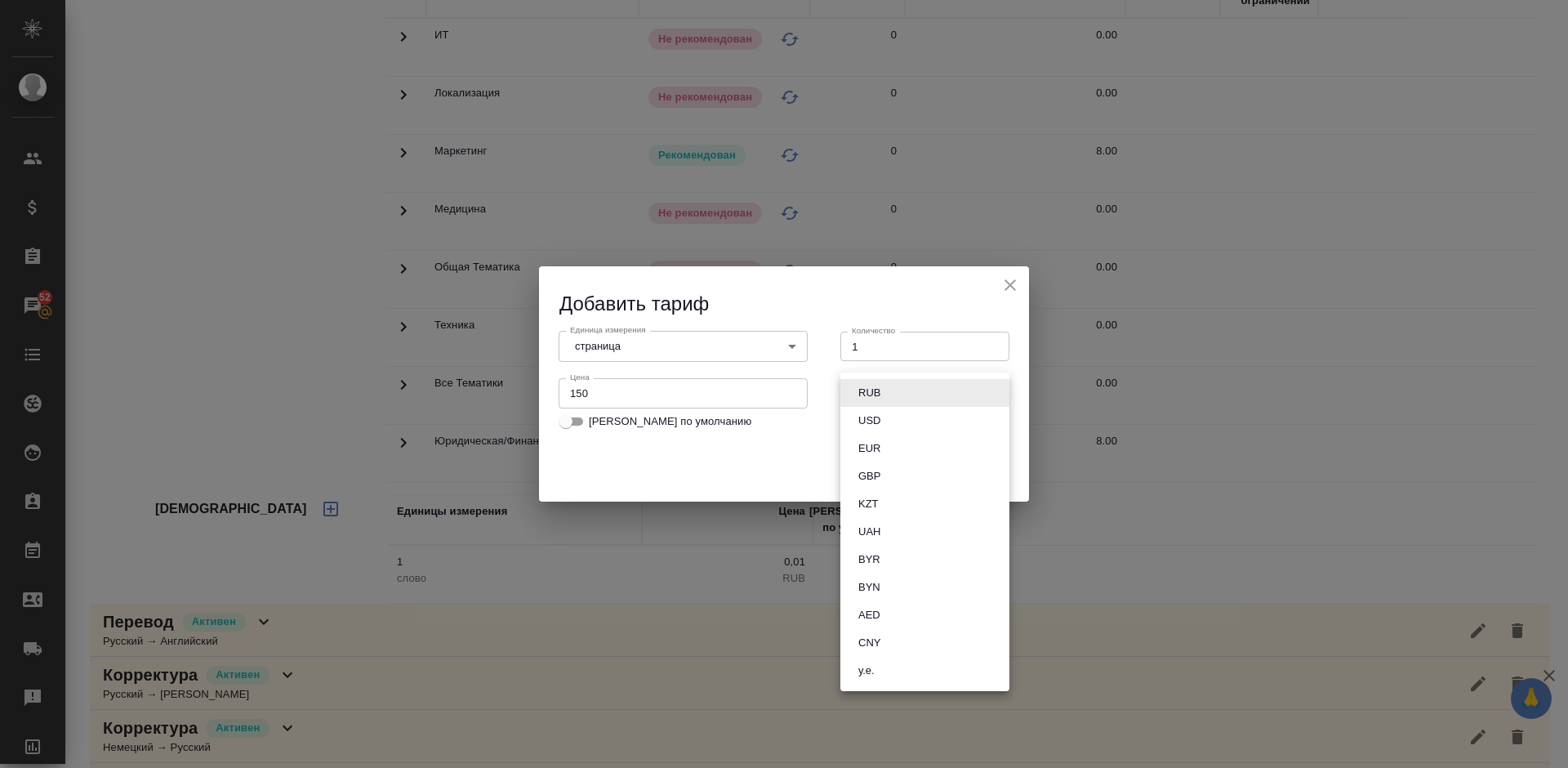
click at [881, 384] on body "🙏 .cls-1 fill:#fff; AWATERA [PERSON_NAME] Спецификации Заказы 52 Чаты Todo Прое…" at bounding box center [784, 384] width 1568 height 768
click at [913, 390] on li "RUB" at bounding box center [925, 393] width 169 height 28
type input "RUB"
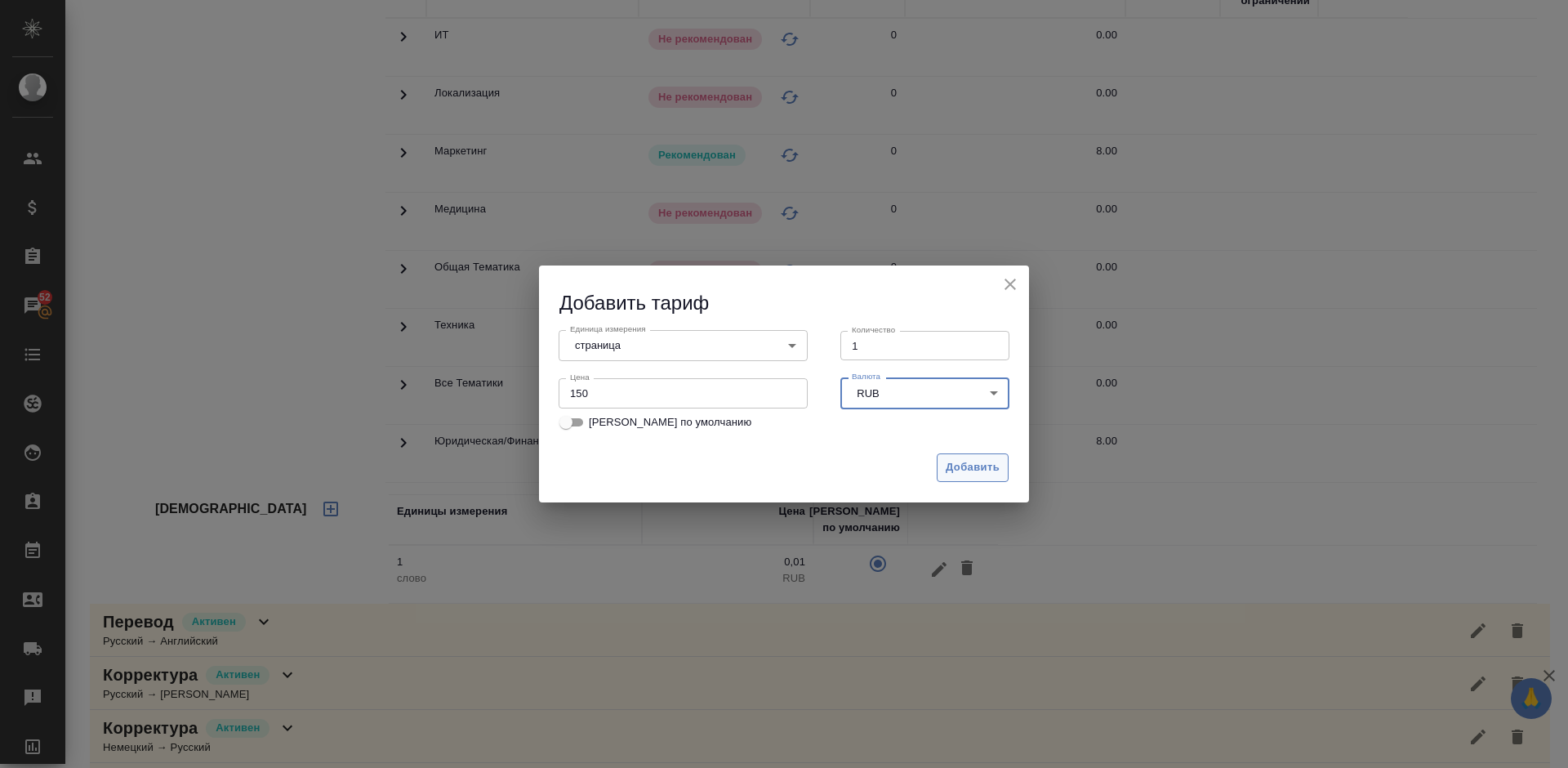
click at [955, 466] on span "Добавить" at bounding box center [972, 467] width 54 height 19
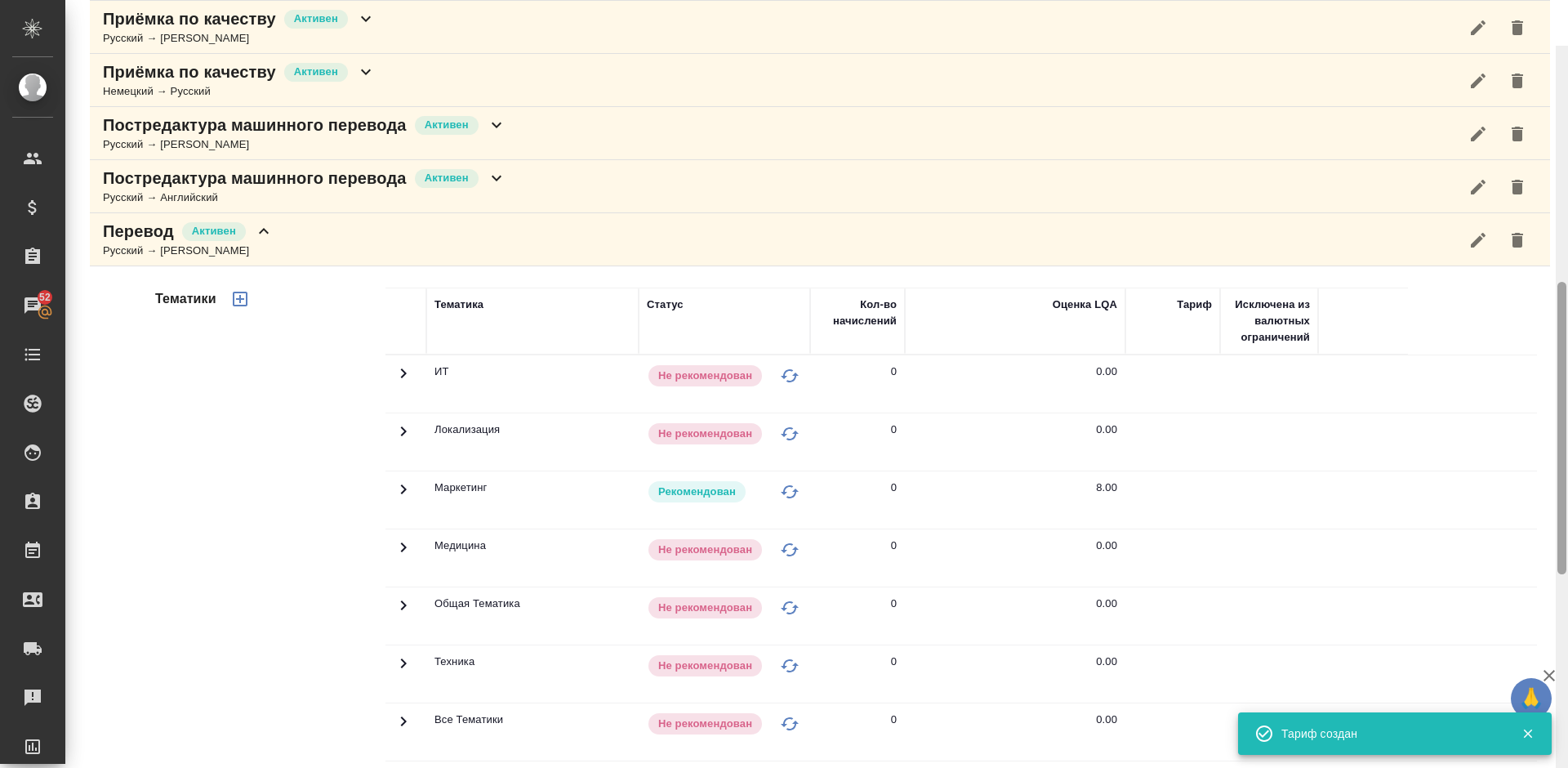
scroll to position [563, 0]
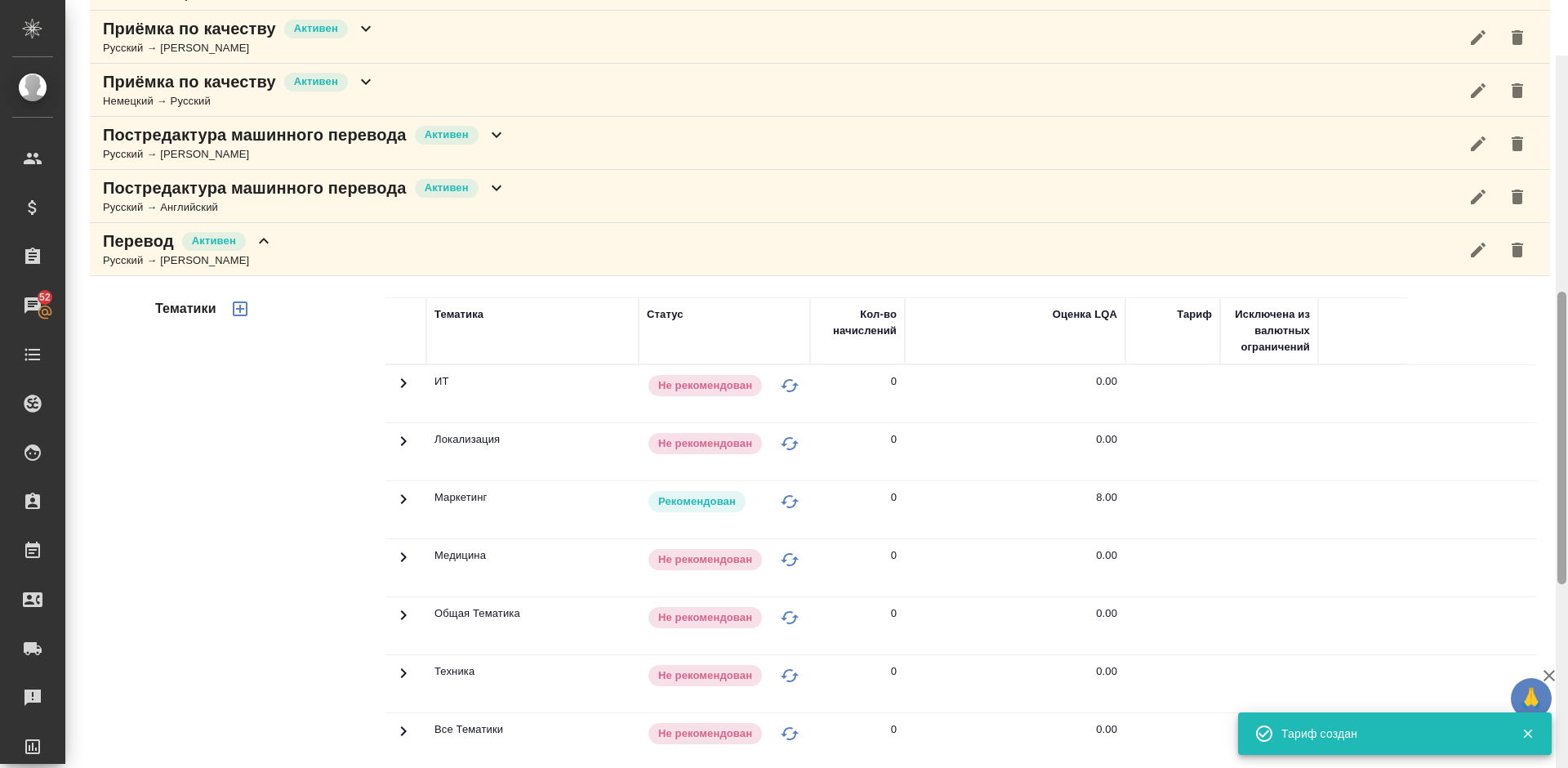
drag, startPoint x: 1566, startPoint y: 413, endPoint x: 1567, endPoint y: 276, distance: 137.0
click at [1567, 276] on div at bounding box center [1561, 439] width 12 height 768
click at [385, 246] on div "Перевод Активен Русский → [PERSON_NAME]" at bounding box center [820, 250] width 1460 height 53
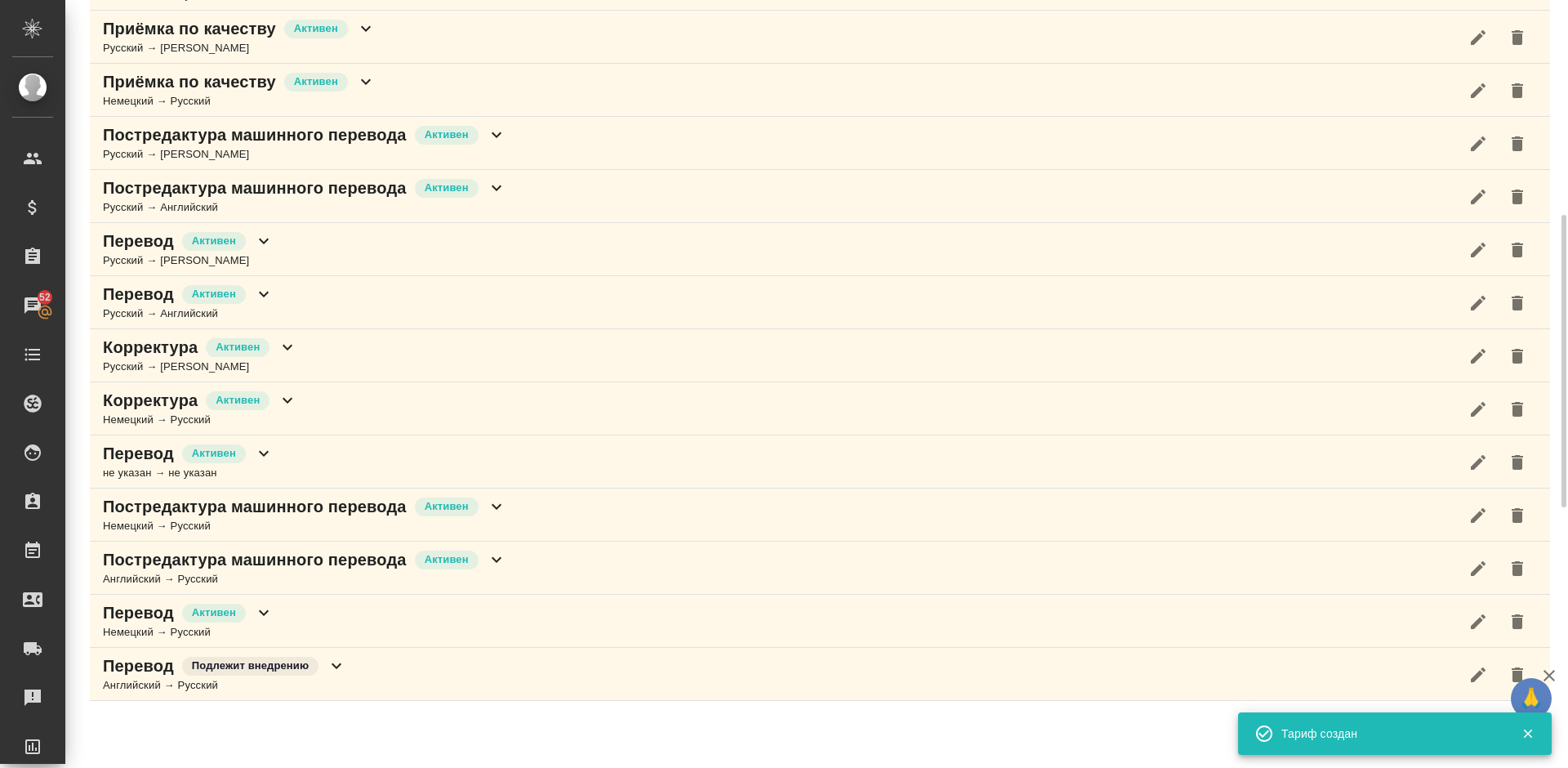
click at [390, 306] on div "Перевод Активен Русский → Английский" at bounding box center [820, 303] width 1460 height 53
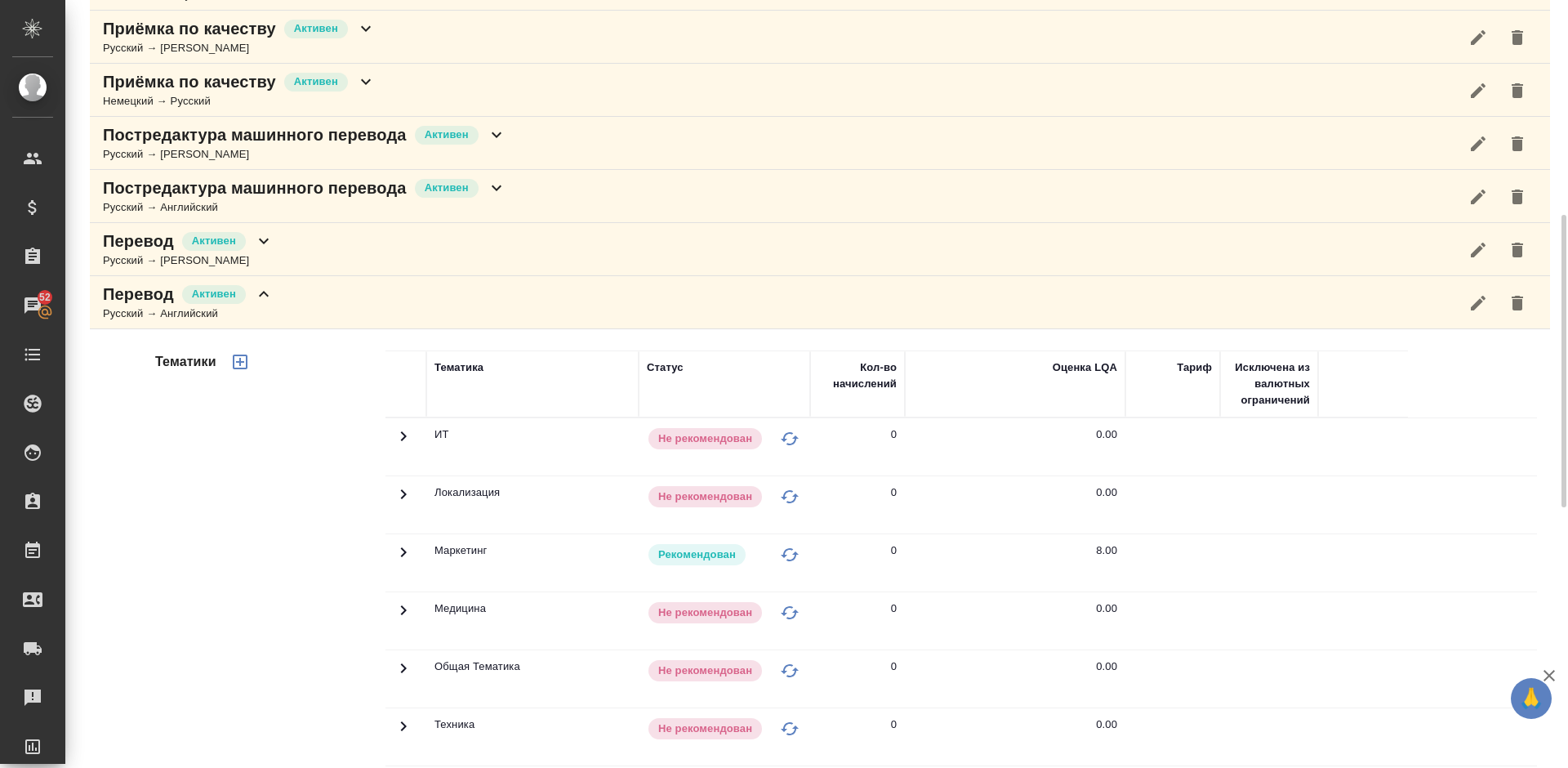
click at [298, 622] on div "Тематики" at bounding box center [269, 612] width 234 height 546
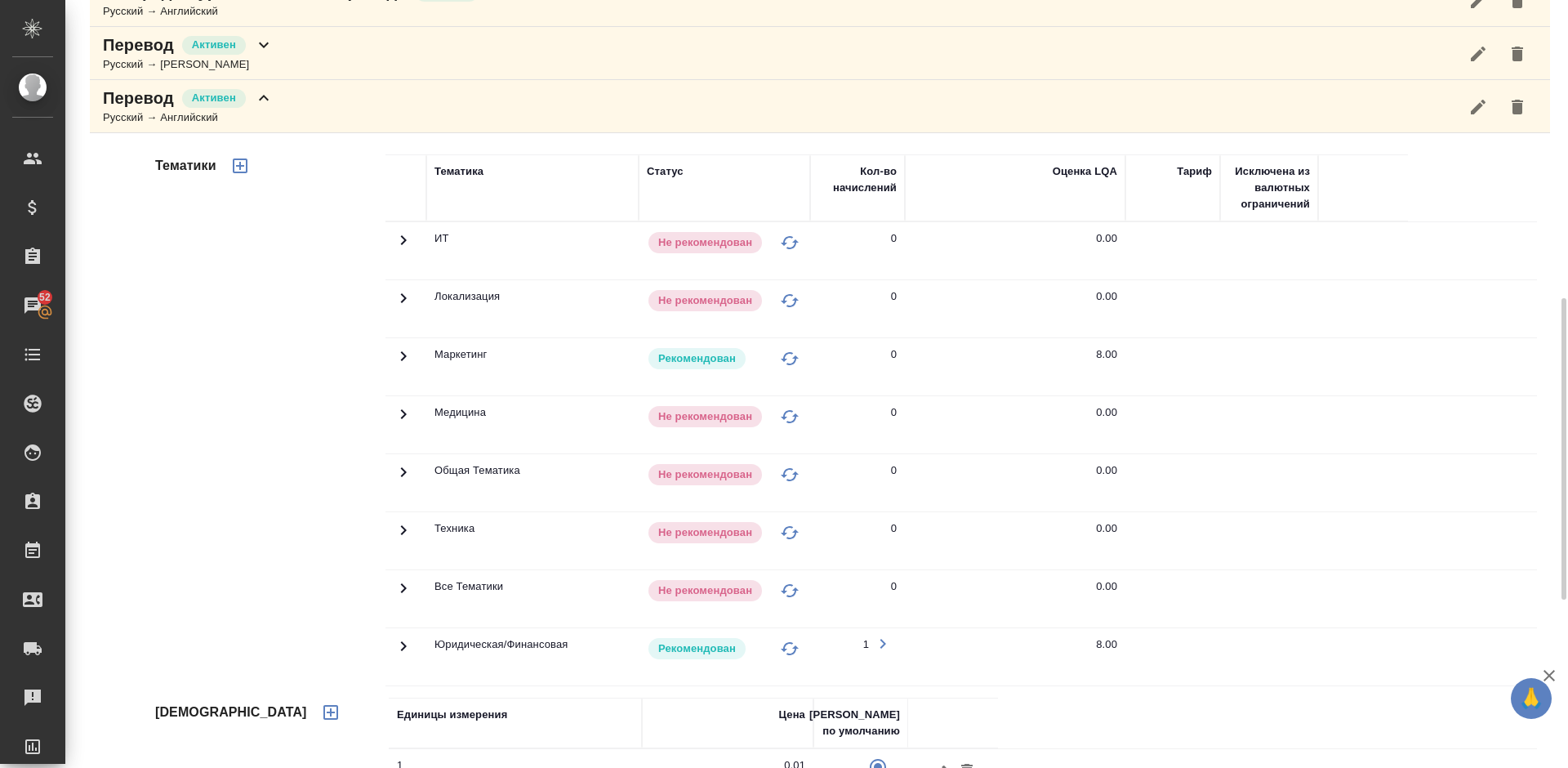
scroll to position [906, 0]
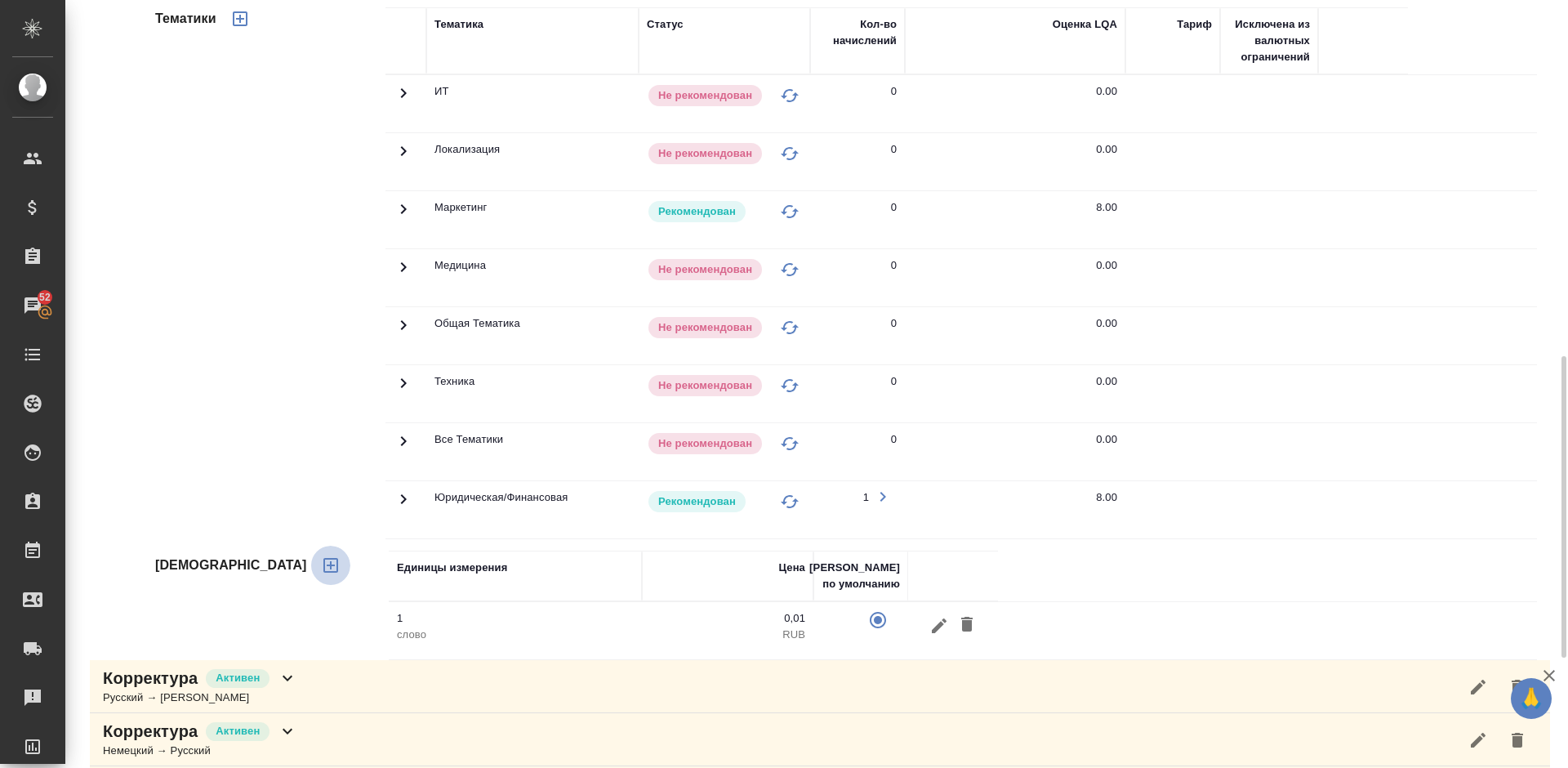
click at [321, 570] on icon "button" at bounding box center [331, 565] width 20 height 20
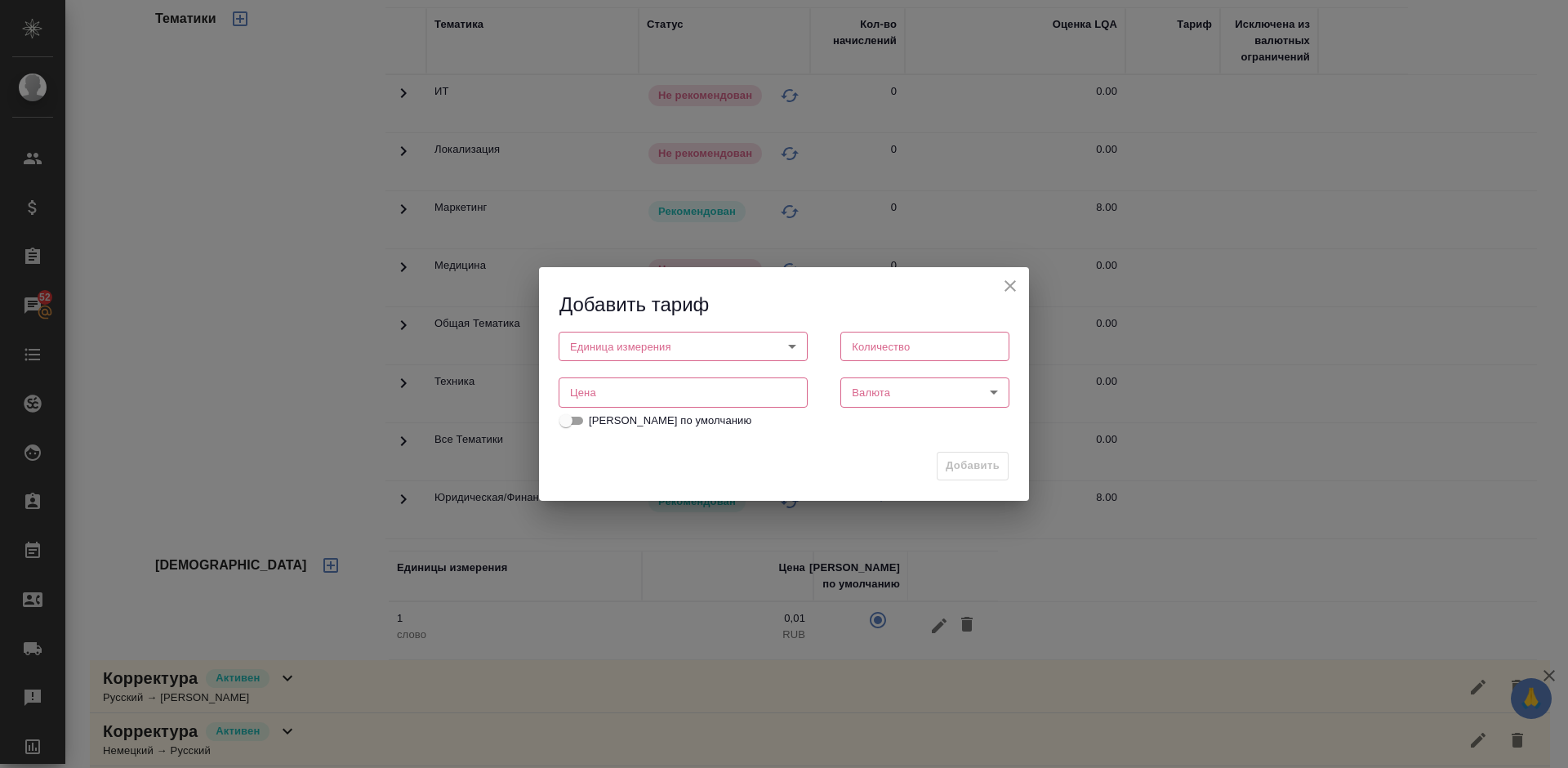
click at [608, 348] on body "🙏 .cls-1 fill:#fff; AWATERA [PERSON_NAME] Спецификации Заказы 52 Чаты Todo Прое…" at bounding box center [784, 384] width 1568 height 768
click at [621, 435] on button "страница" at bounding box center [599, 430] width 55 height 18
type input "5a8b1489cc6b4906c91bfdb2"
click at [897, 345] on input "number" at bounding box center [925, 346] width 169 height 30
type input "1"
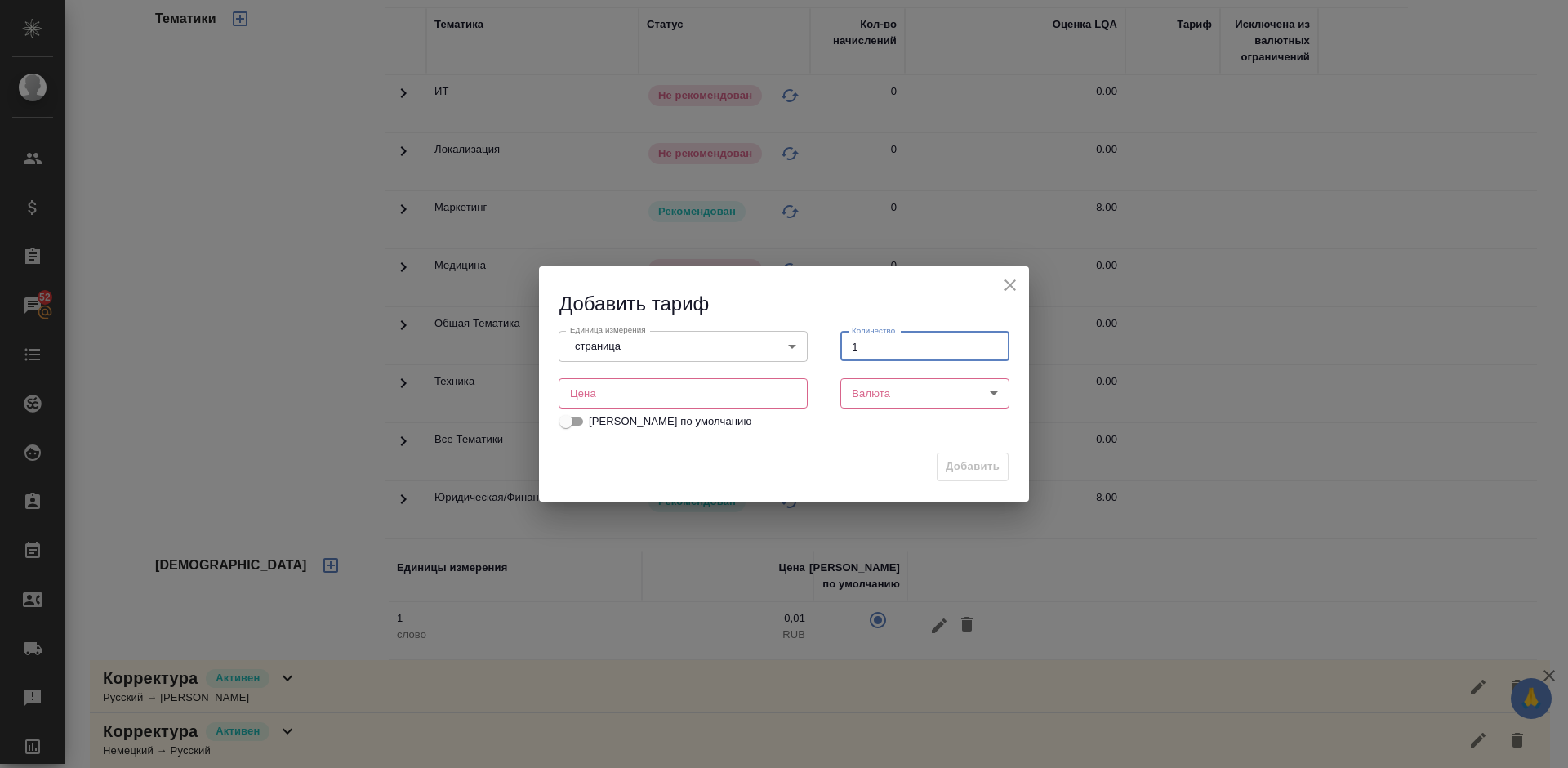
click at [689, 388] on input "number" at bounding box center [683, 393] width 249 height 30
type input "150"
click at [883, 379] on body "🙏 .cls-1 fill:#fff; AWATERA [PERSON_NAME] Спецификации Заказы 52 Чаты Todo Прое…" at bounding box center [784, 384] width 1568 height 768
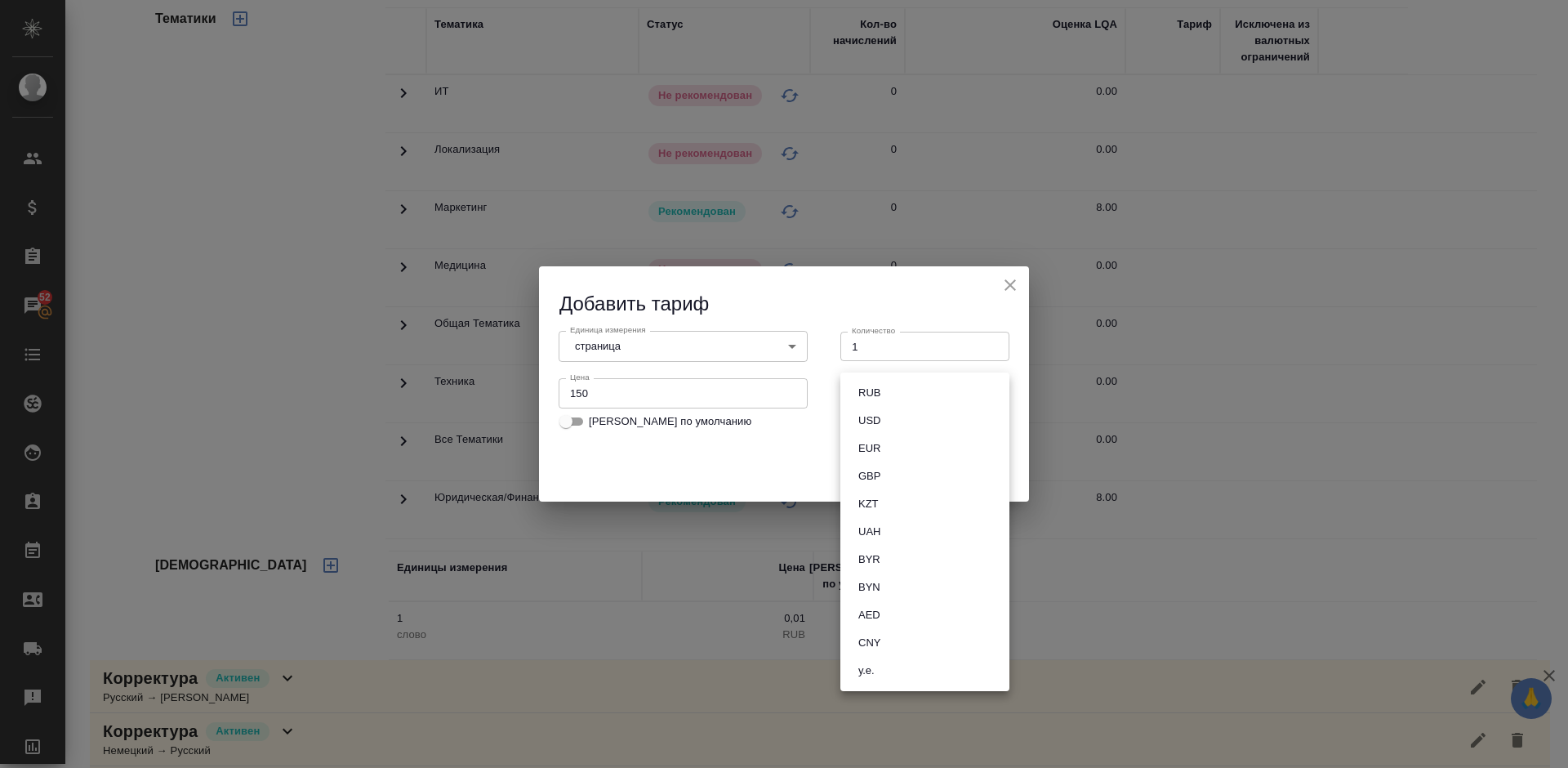
click at [908, 391] on li "RUB" at bounding box center [925, 393] width 169 height 28
type input "RUB"
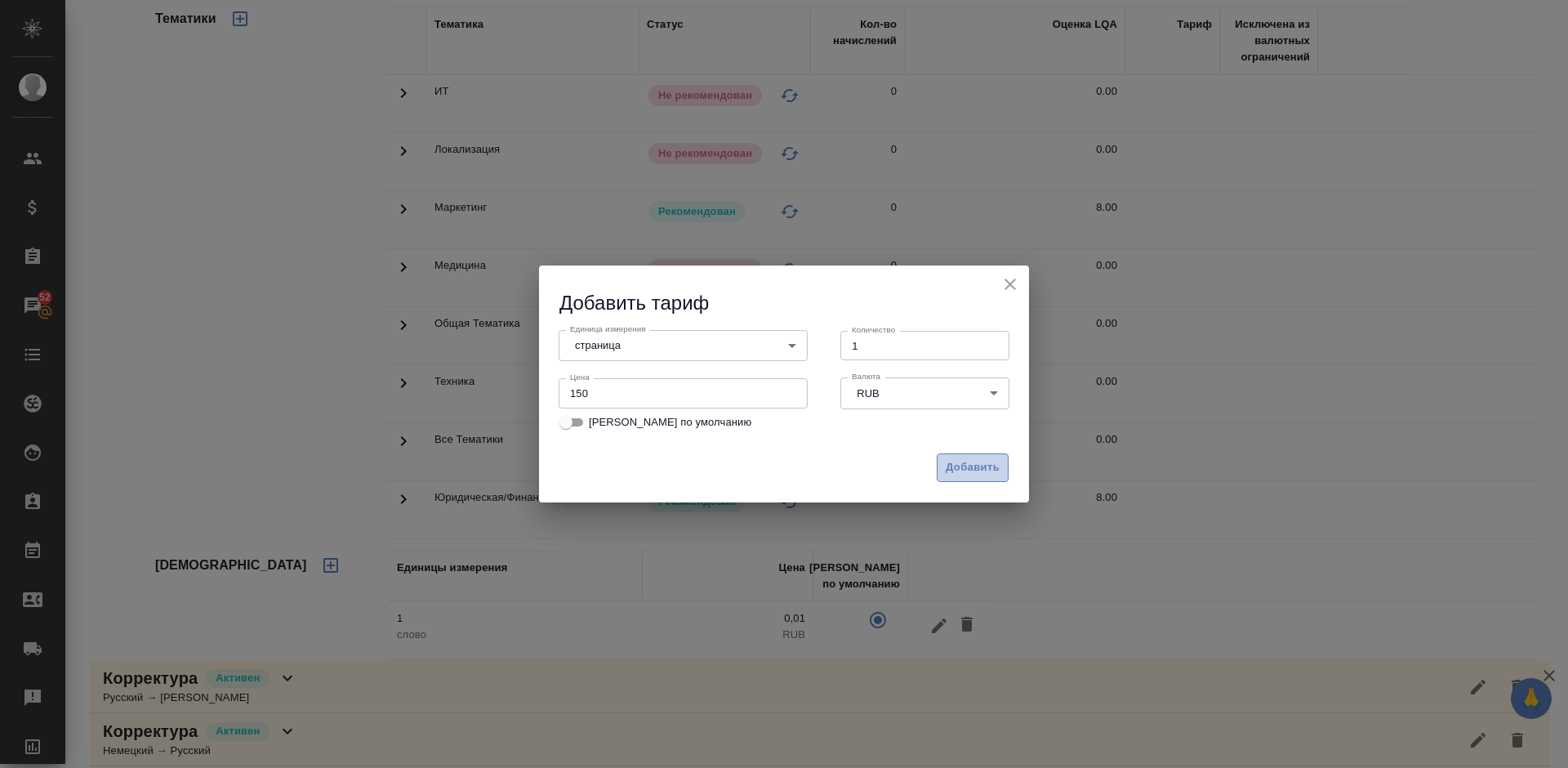
click at [962, 470] on span "Добавить" at bounding box center [972, 467] width 54 height 19
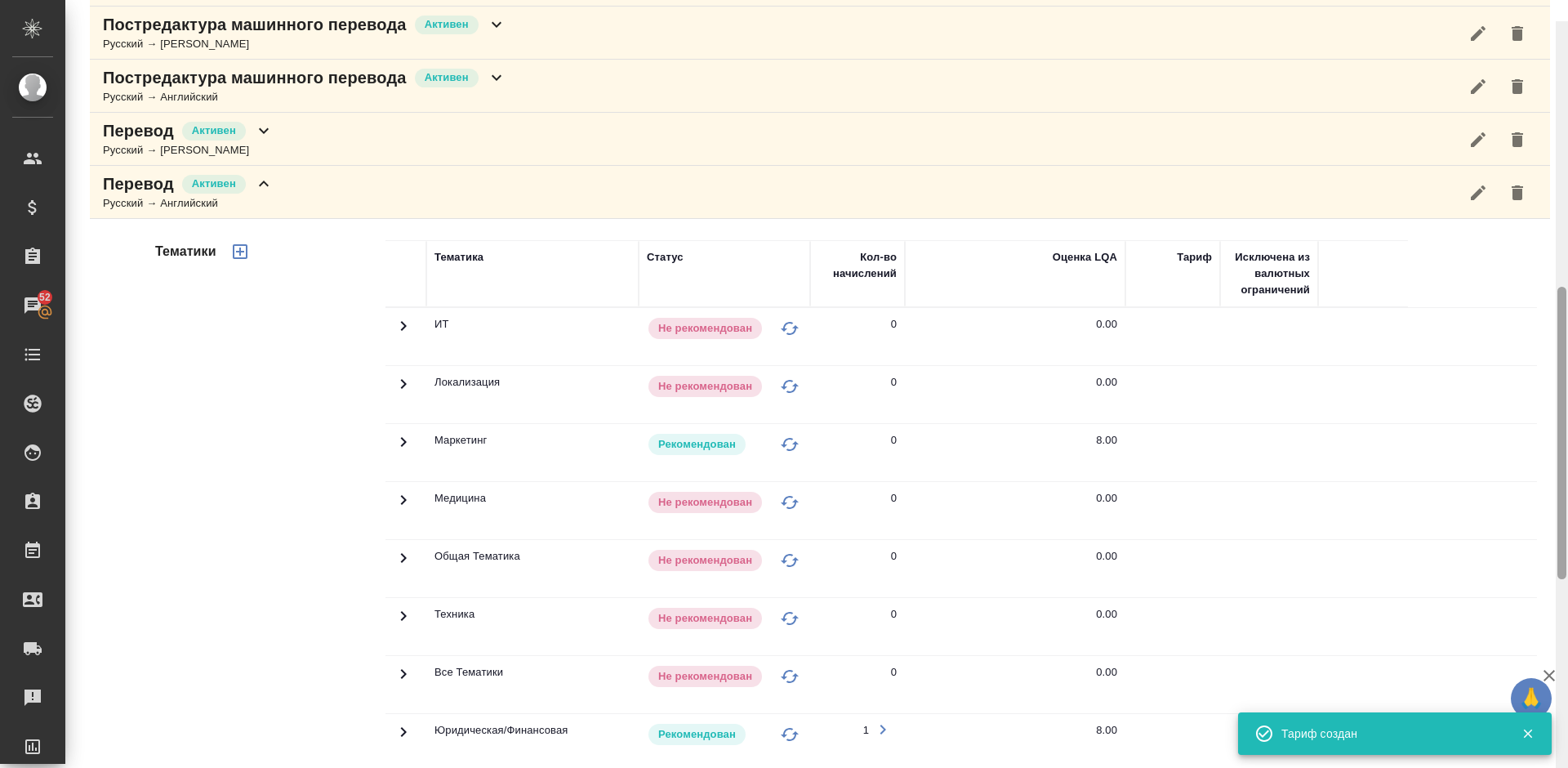
drag, startPoint x: 1561, startPoint y: 475, endPoint x: 1562, endPoint y: 382, distance: 93.0
click at [1562, 382] on div at bounding box center [1561, 433] width 9 height 293
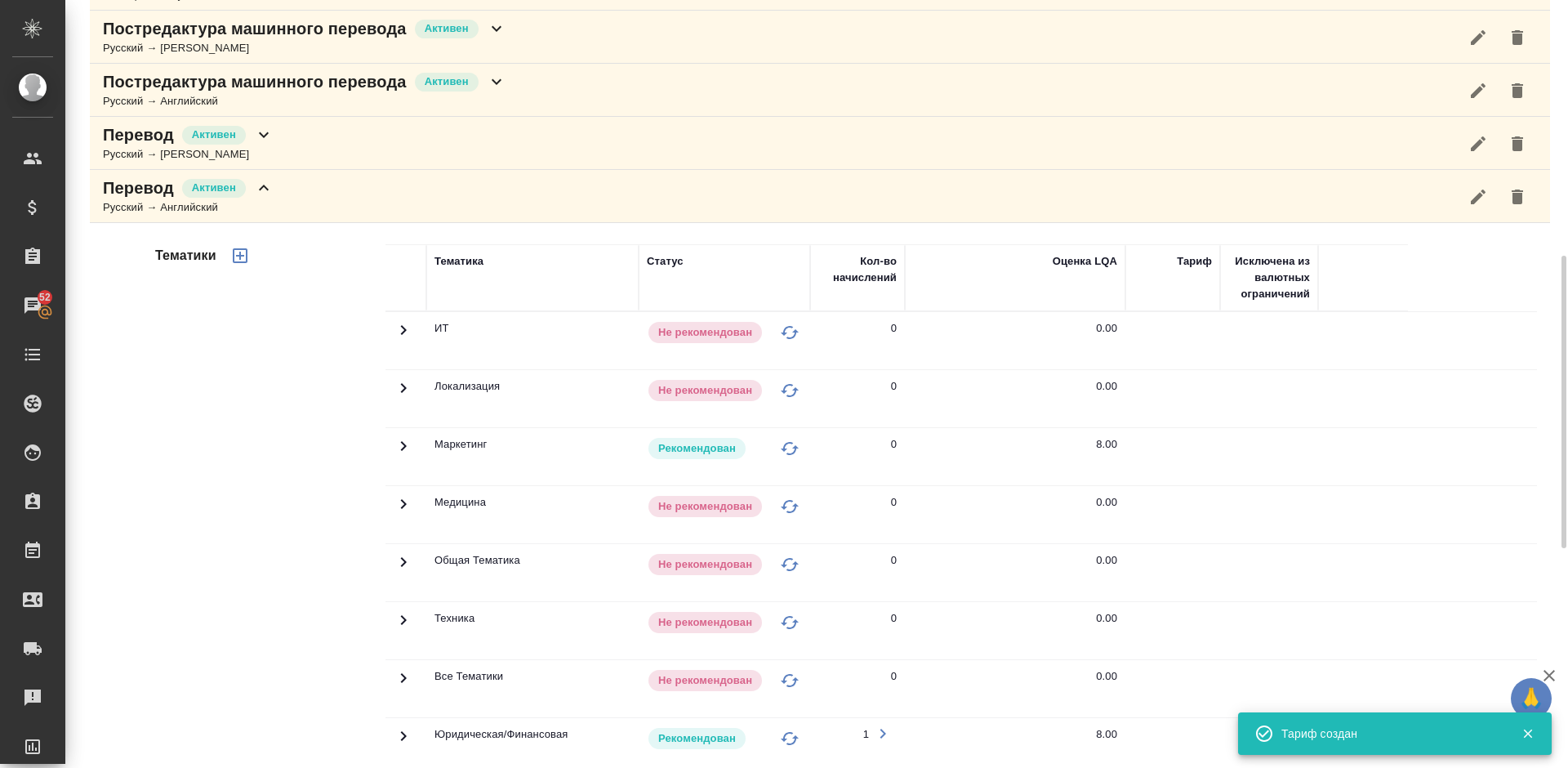
click at [309, 201] on div "Перевод Активен Русский → Английский" at bounding box center [820, 196] width 1460 height 53
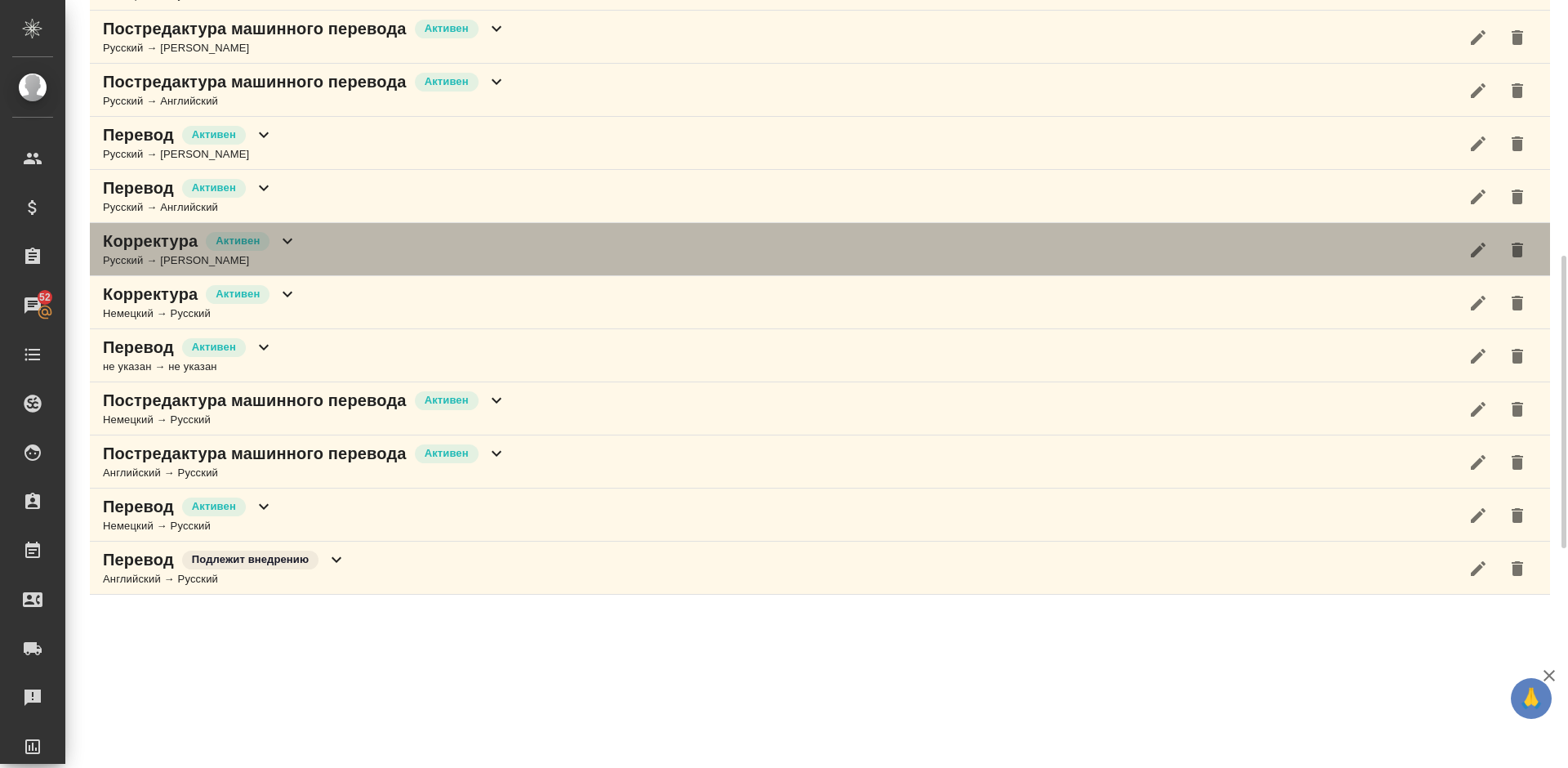
click at [346, 262] on div "Корректура Активен Русский → Немецкий" at bounding box center [820, 250] width 1460 height 53
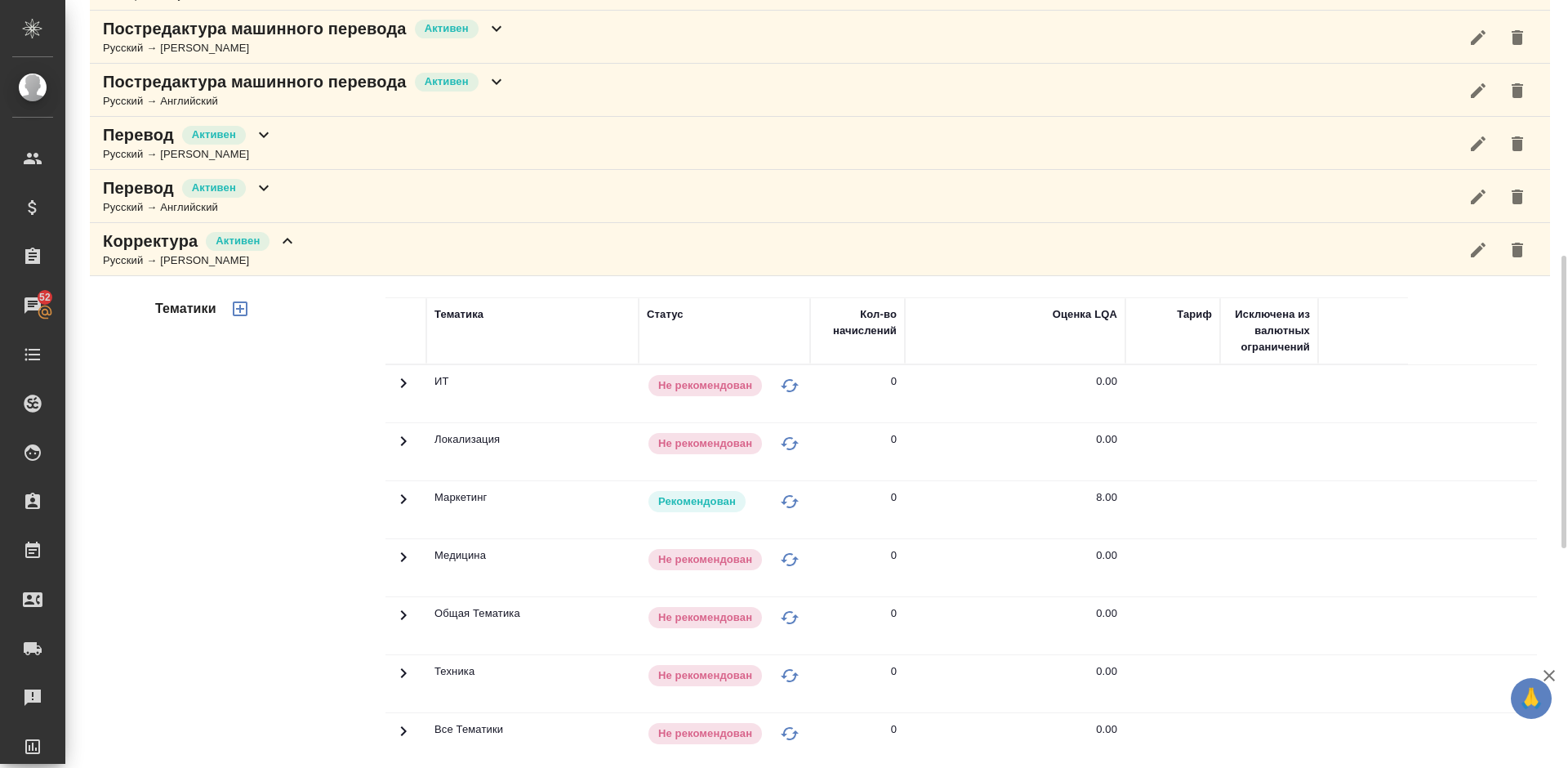
click at [253, 487] on div "Тематики" at bounding box center [269, 559] width 234 height 546
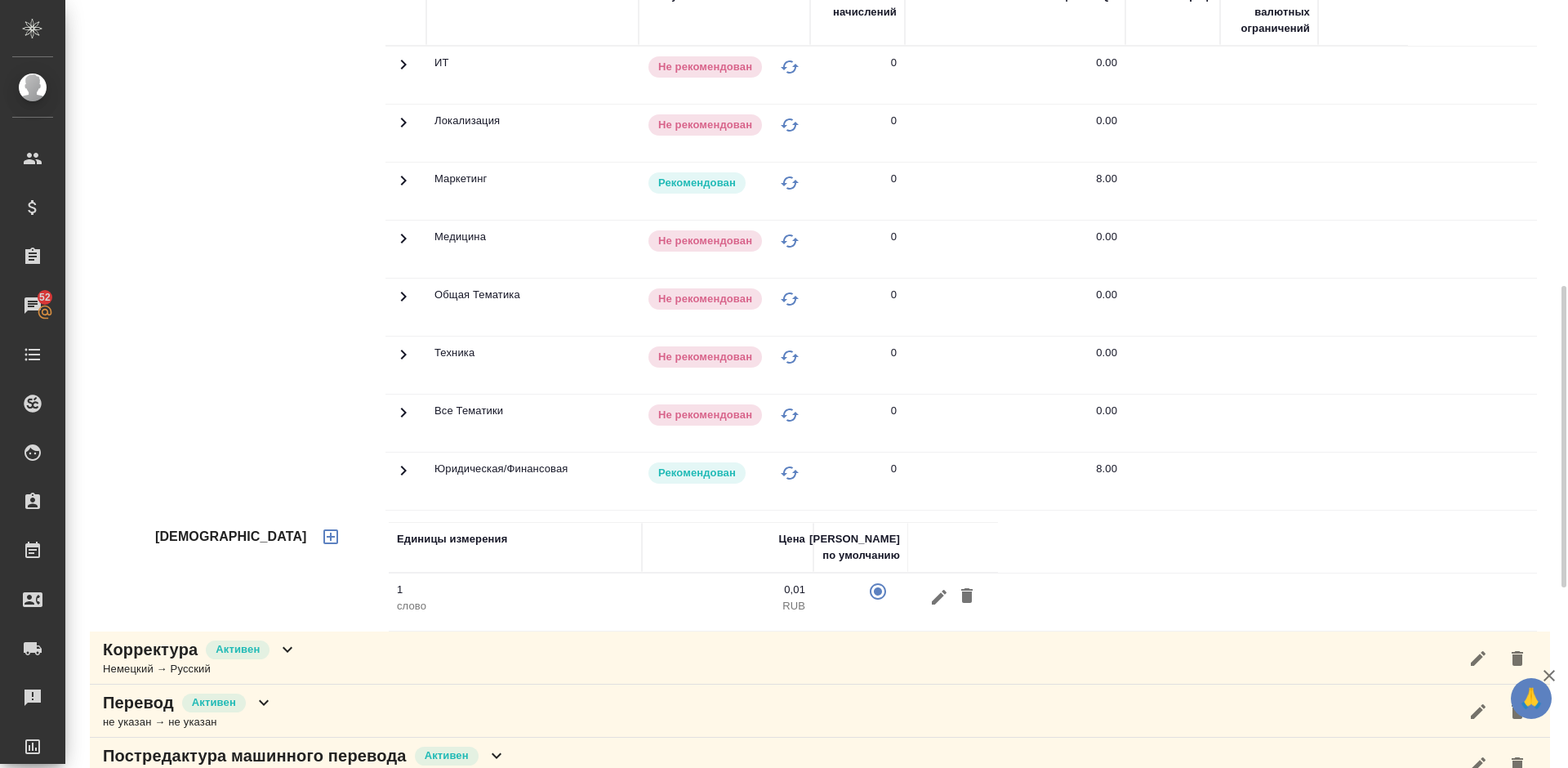
scroll to position [1061, 0]
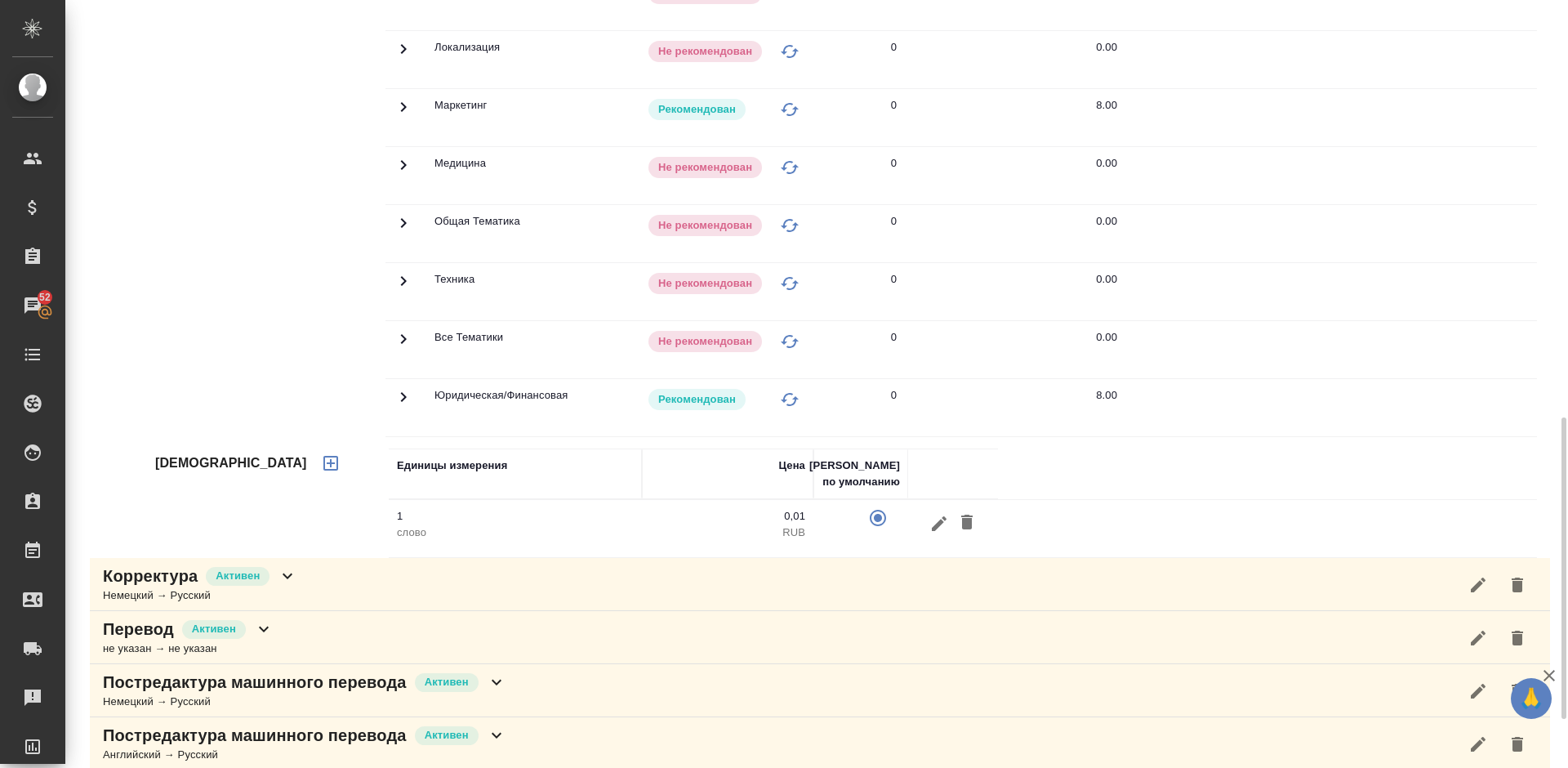
click at [321, 465] on icon "button" at bounding box center [331, 463] width 20 height 20
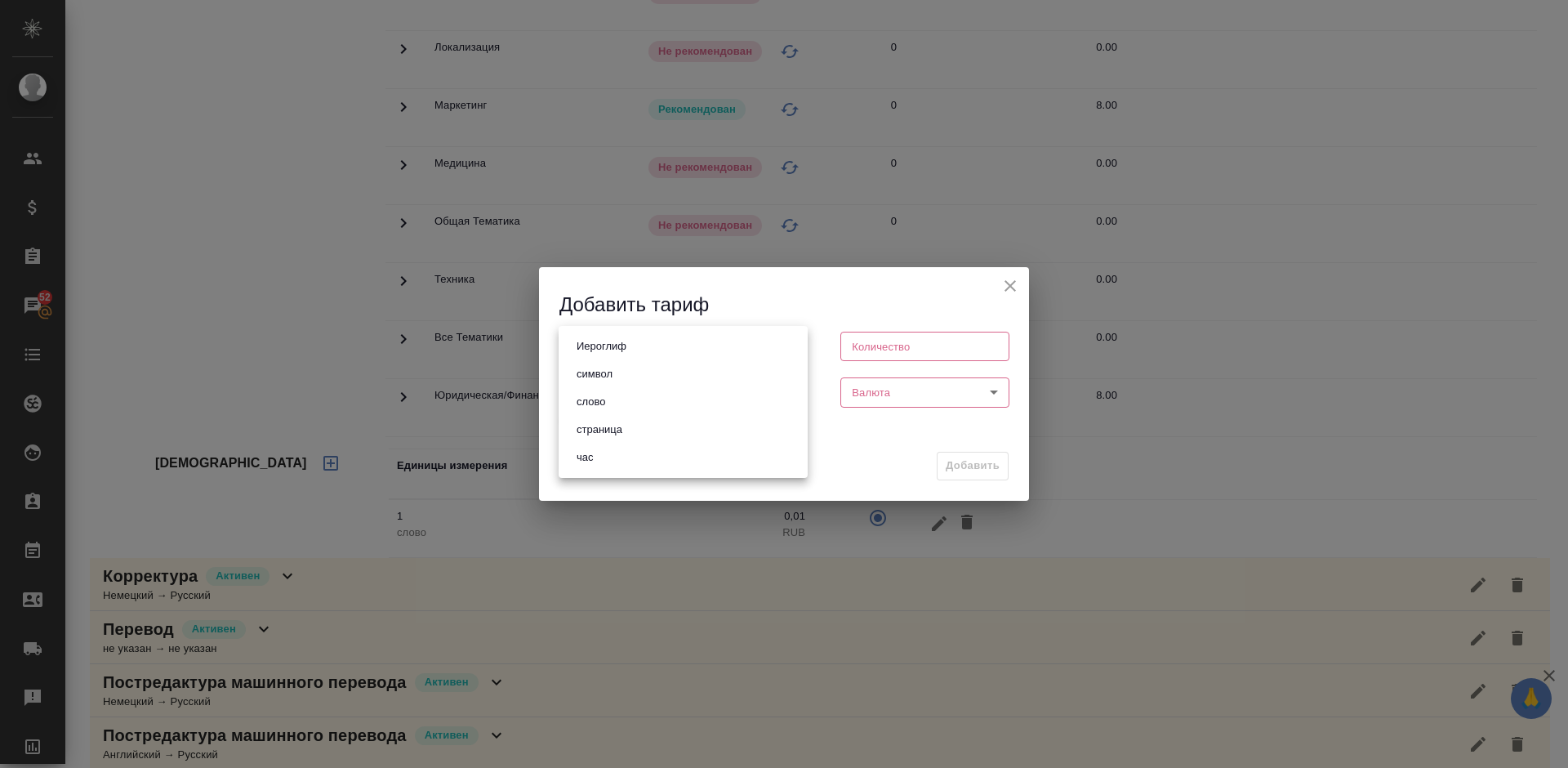
click at [622, 351] on body "🙏 .cls-1 fill:#fff; AWATERA [PERSON_NAME] Спецификации Заказы 52 Чаты Todo Прое…" at bounding box center [784, 384] width 1568 height 768
click at [636, 431] on li "страница" at bounding box center [683, 430] width 249 height 28
type input "5a8b1489cc6b4906c91bfdb2"
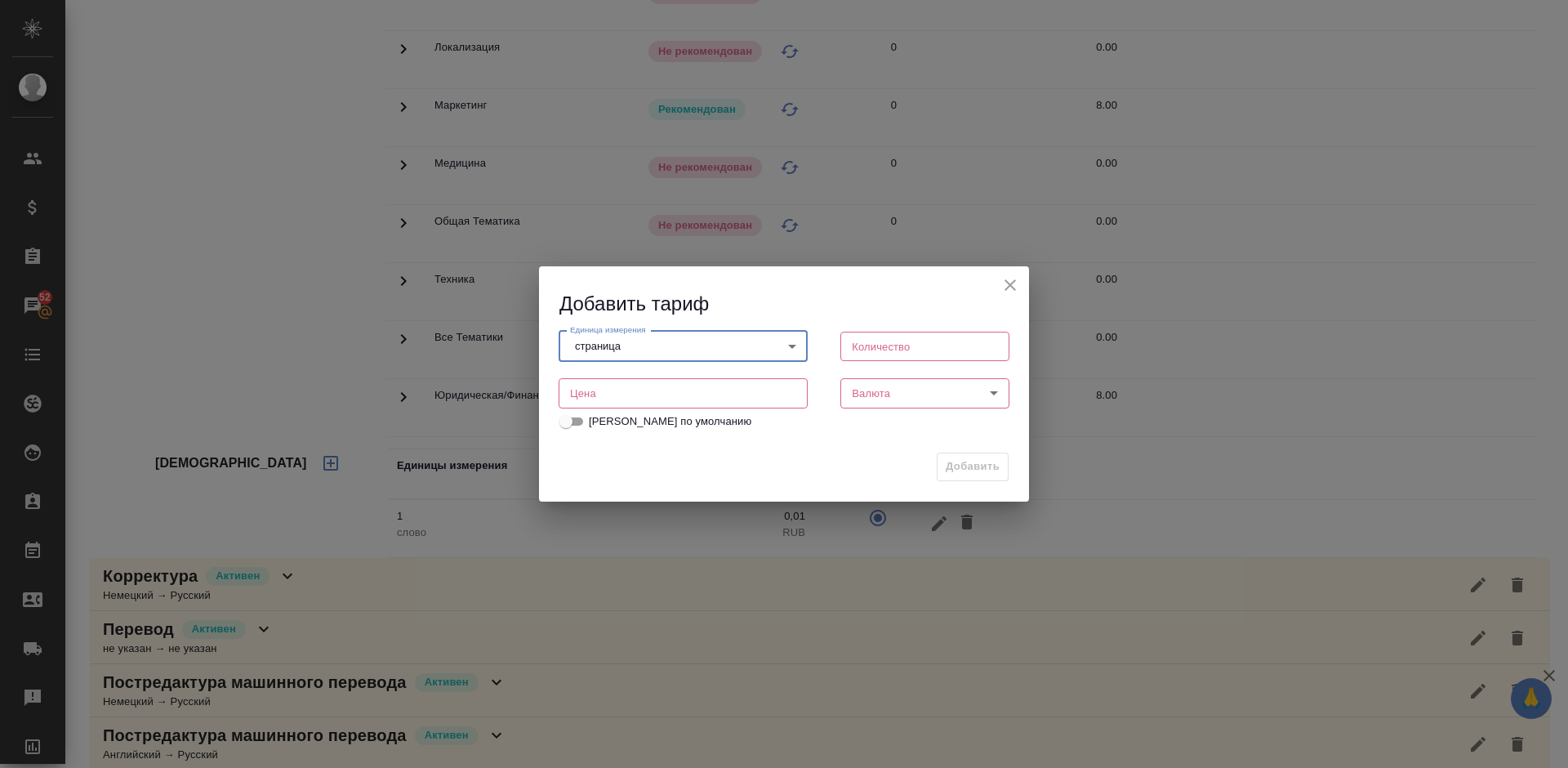
click at [898, 349] on input "number" at bounding box center [925, 346] width 169 height 30
type input "3"
type input "1"
click at [704, 397] on input "number" at bounding box center [683, 393] width 249 height 30
type input "30"
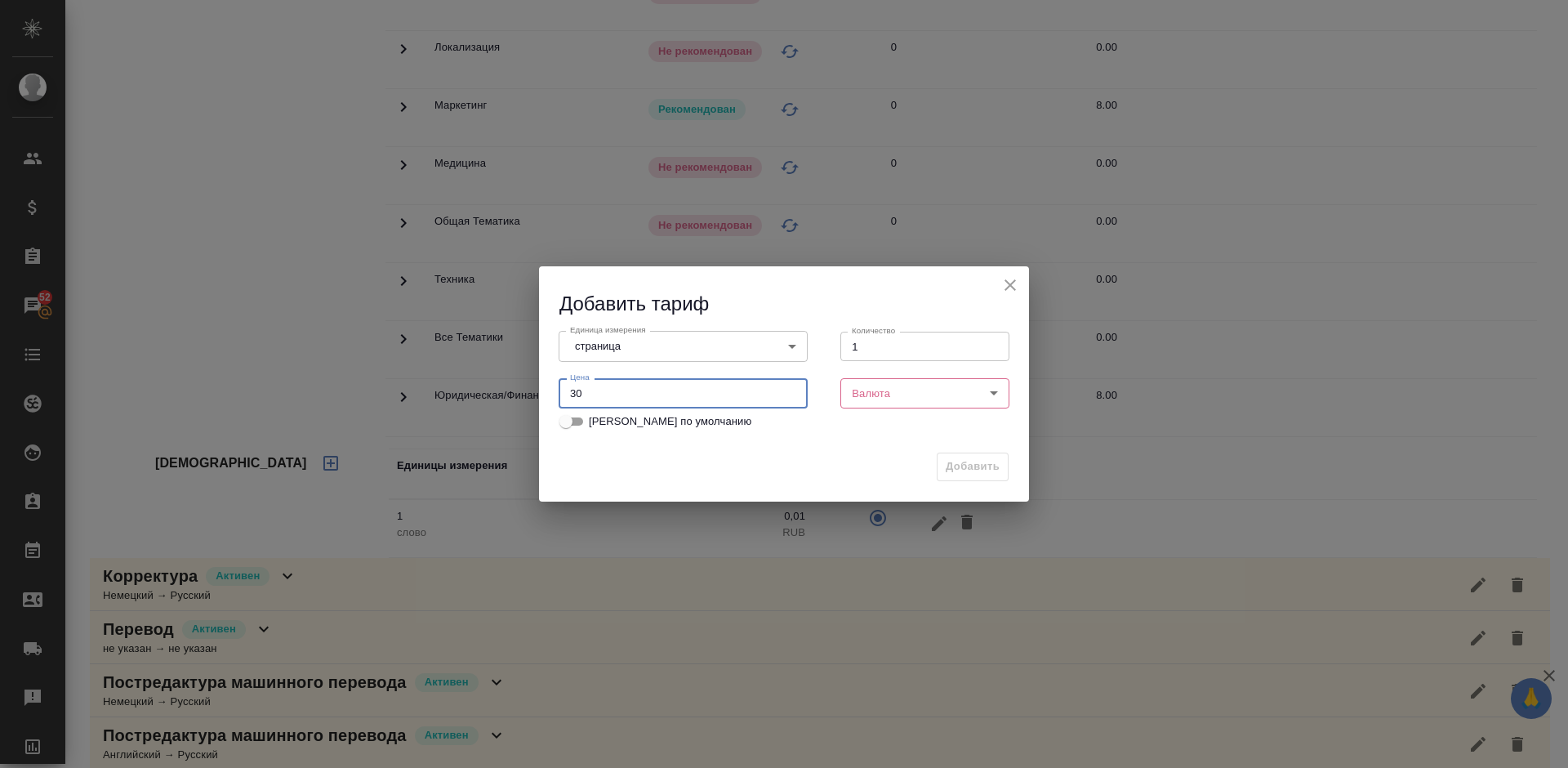
click at [895, 398] on body "🙏 .cls-1 fill:#fff; AWATERA [PERSON_NAME] Спецификации Заказы 52 Чаты Todo Прое…" at bounding box center [784, 384] width 1568 height 768
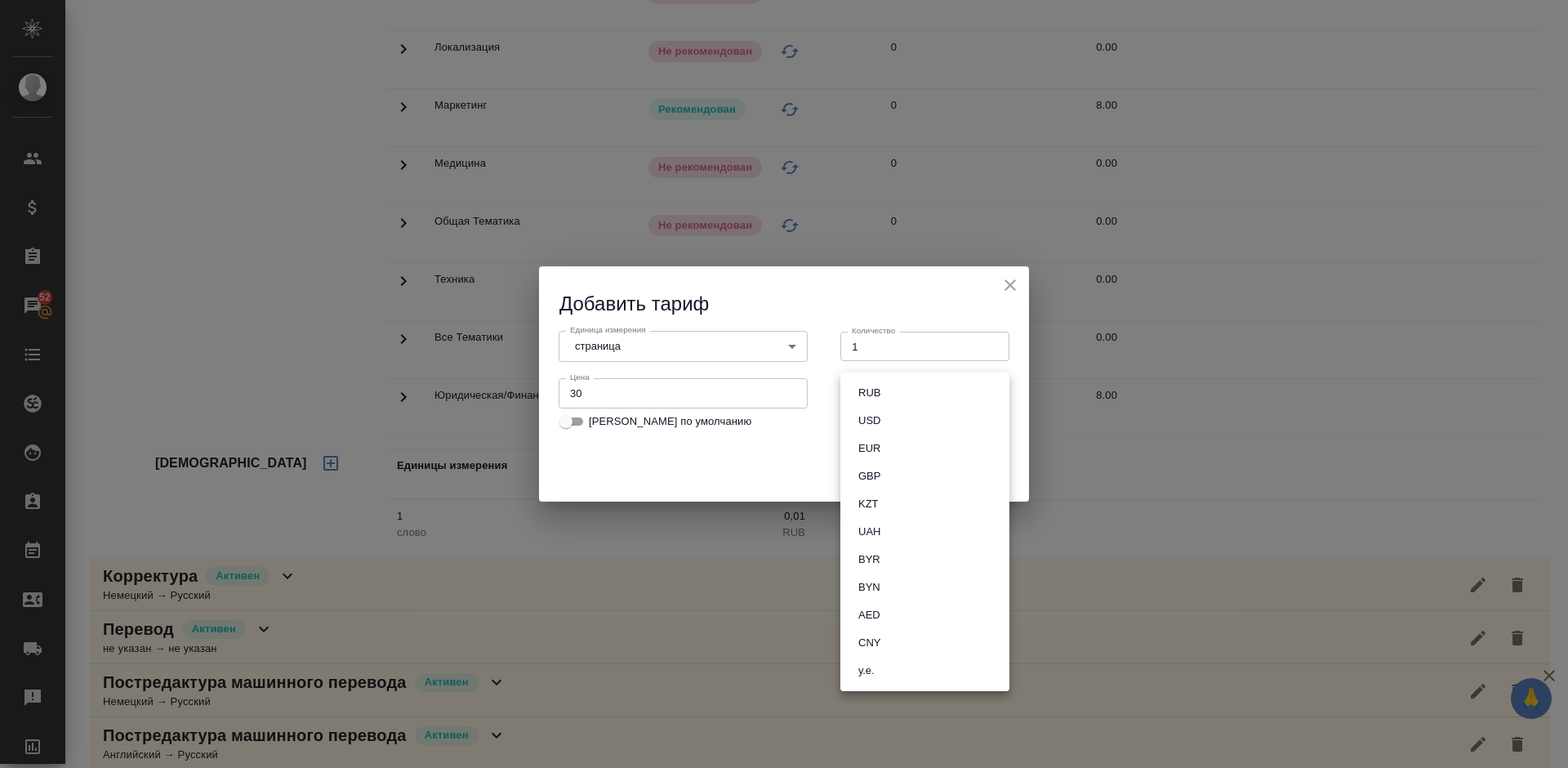
click at [927, 397] on li "RUB" at bounding box center [925, 393] width 169 height 28
type input "RUB"
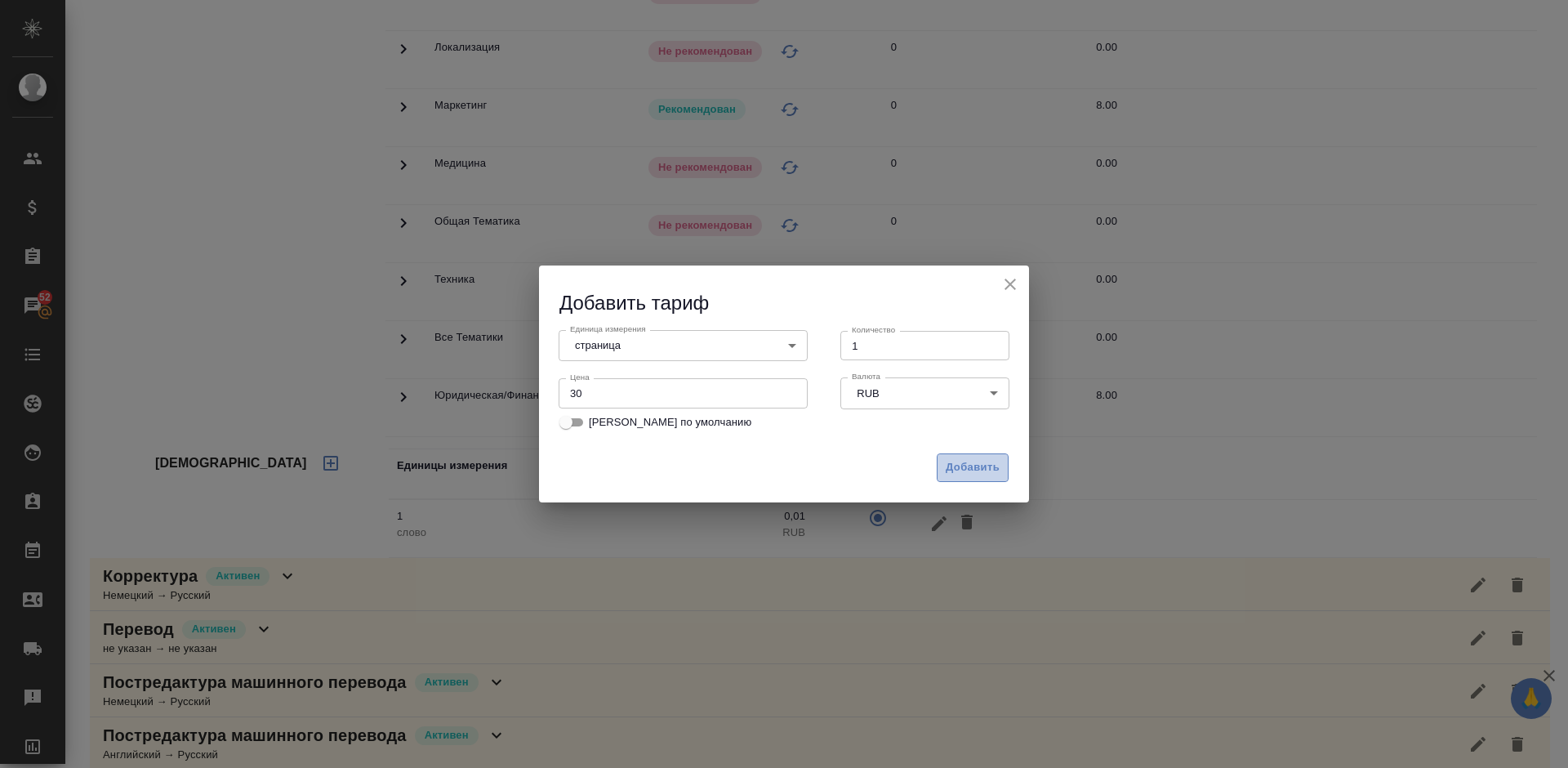
click at [982, 474] on span "Добавить" at bounding box center [972, 467] width 54 height 19
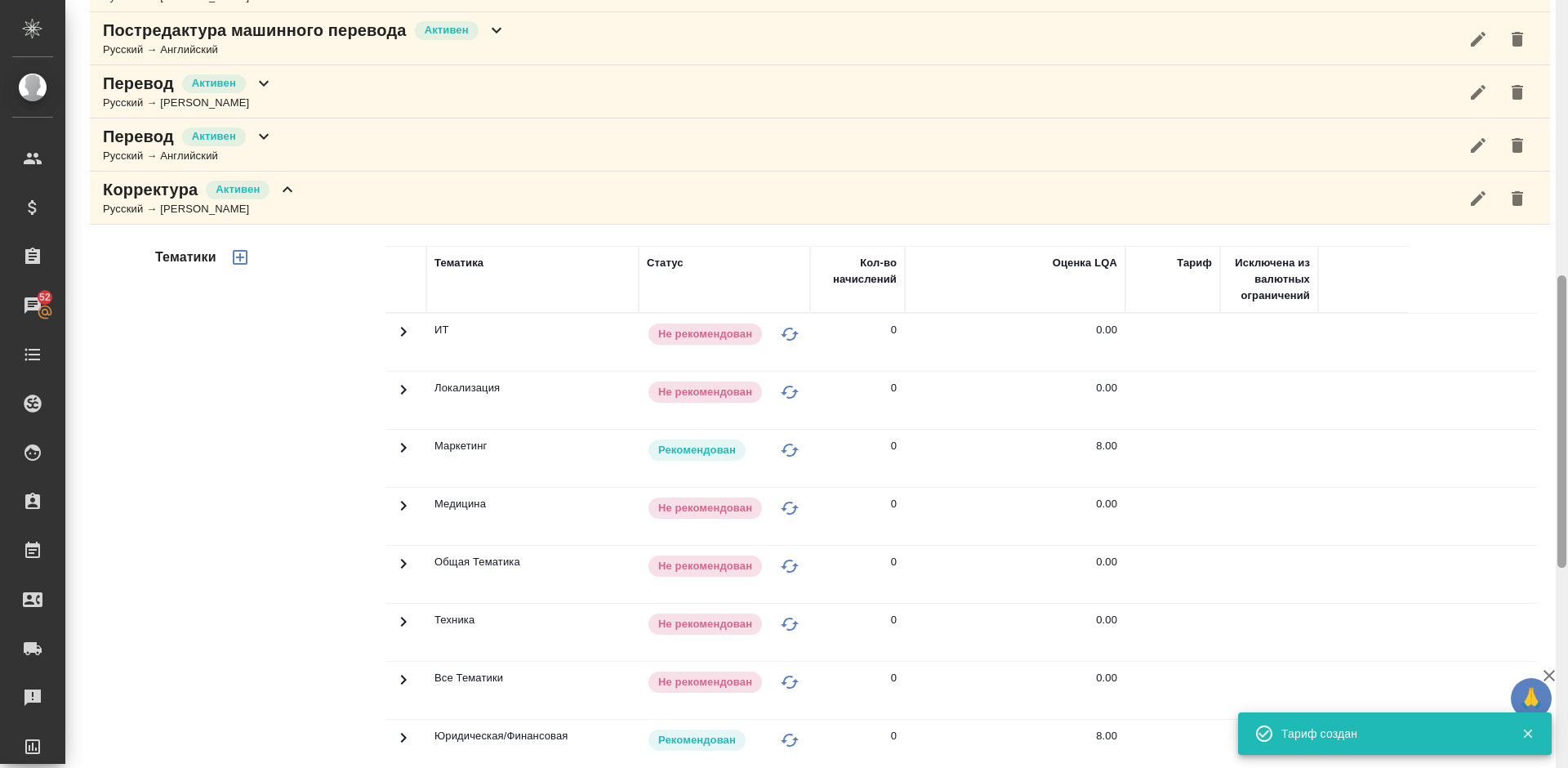
drag, startPoint x: 1563, startPoint y: 518, endPoint x: 1566, endPoint y: 383, distance: 135.0
click at [1566, 383] on div at bounding box center [1561, 384] width 12 height 768
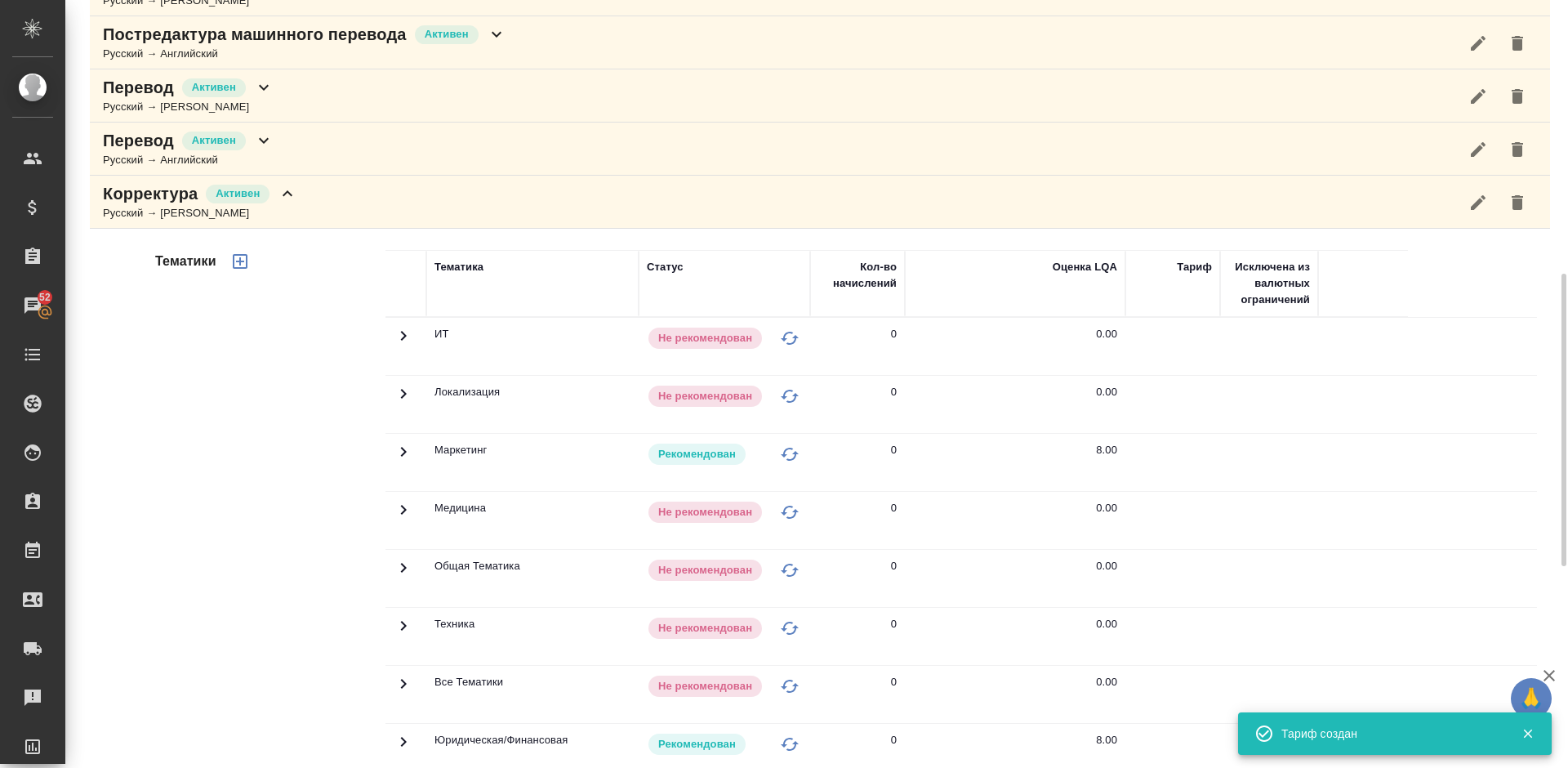
click at [372, 213] on div "Корректура Активен Русский → Немецкий" at bounding box center [820, 202] width 1460 height 53
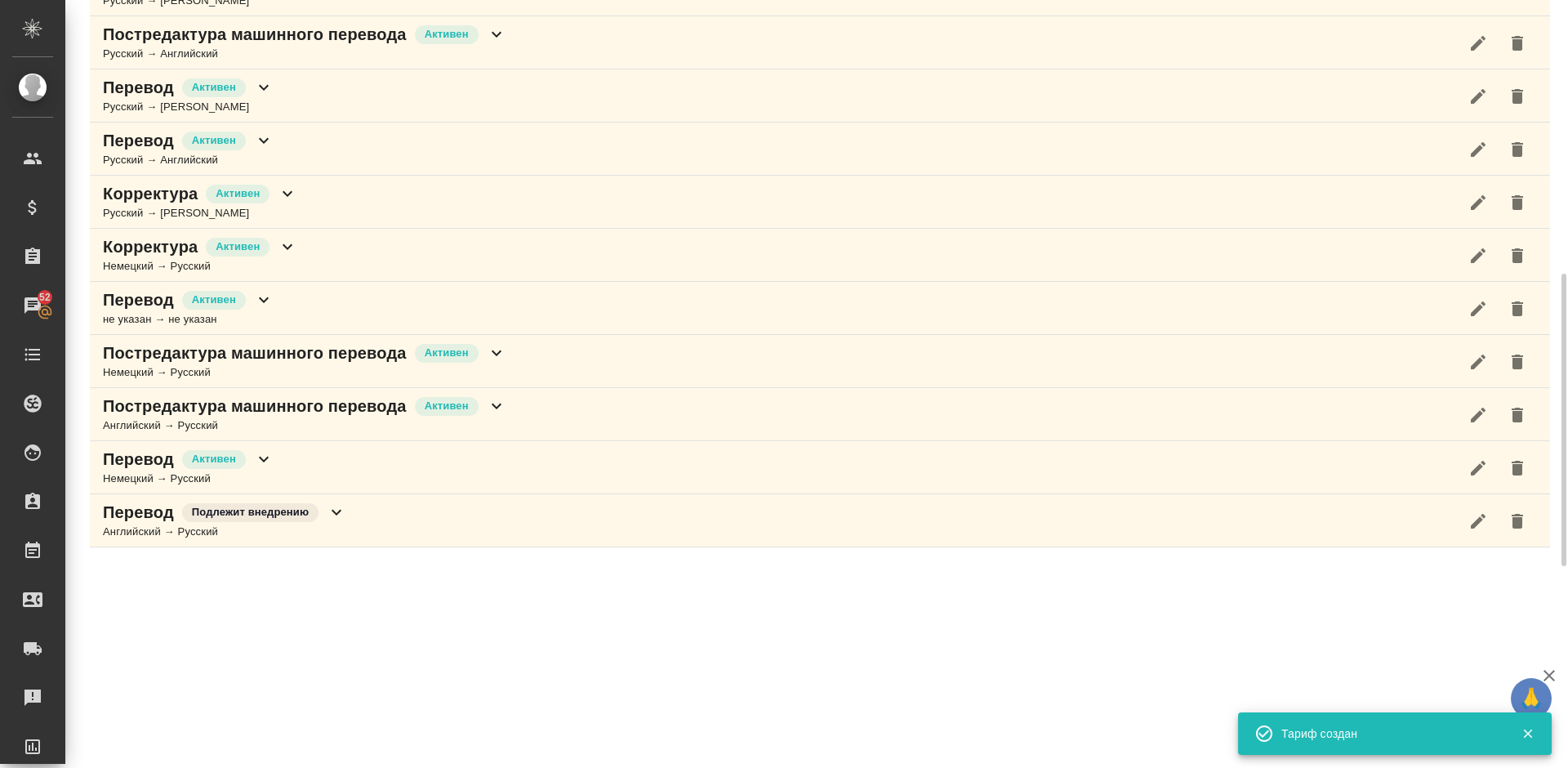
click at [385, 252] on div "Корректура [PERSON_NAME] → Русский" at bounding box center [820, 255] width 1460 height 53
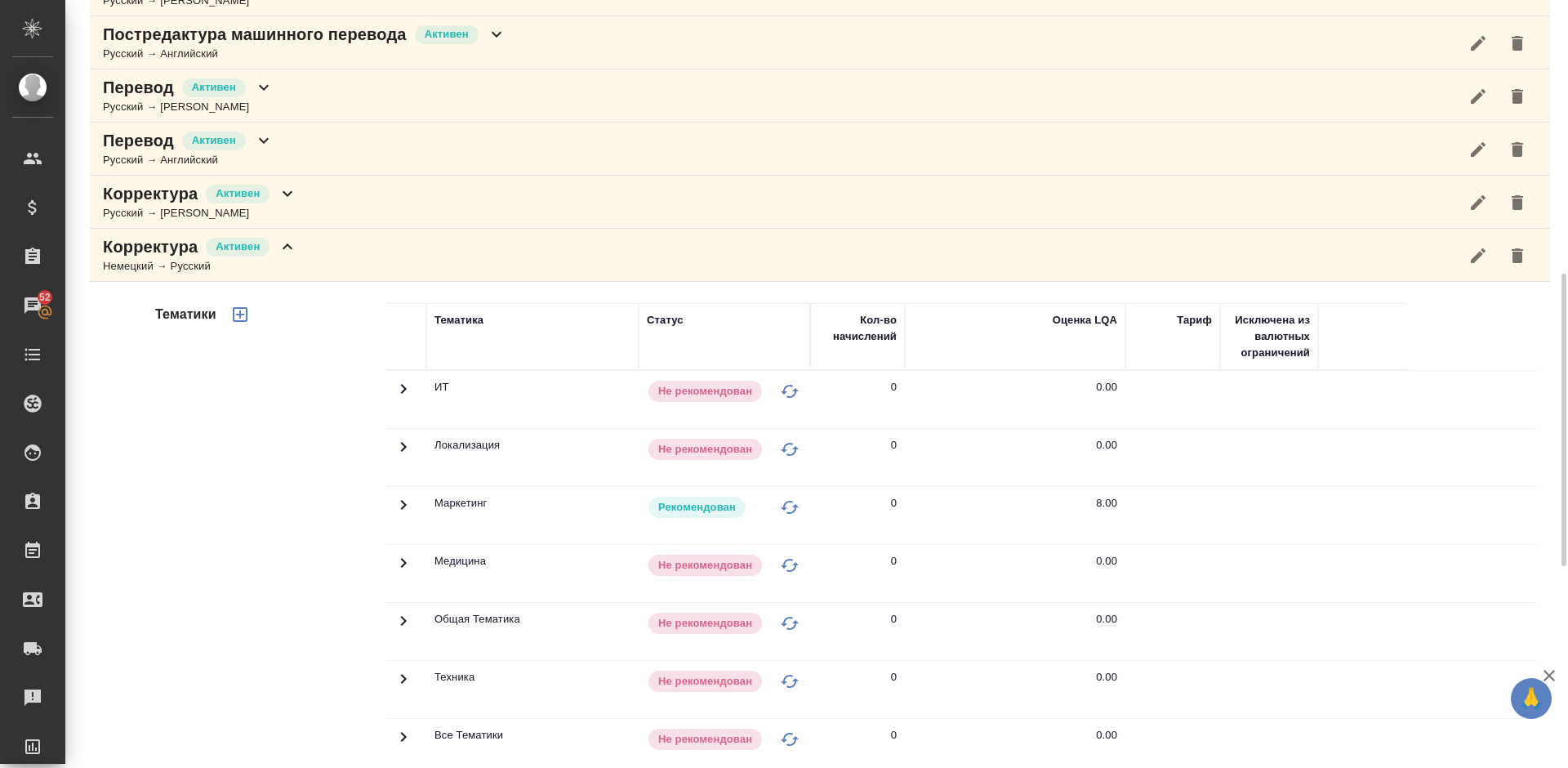
click at [294, 499] on div "Тематики" at bounding box center [269, 565] width 234 height 546
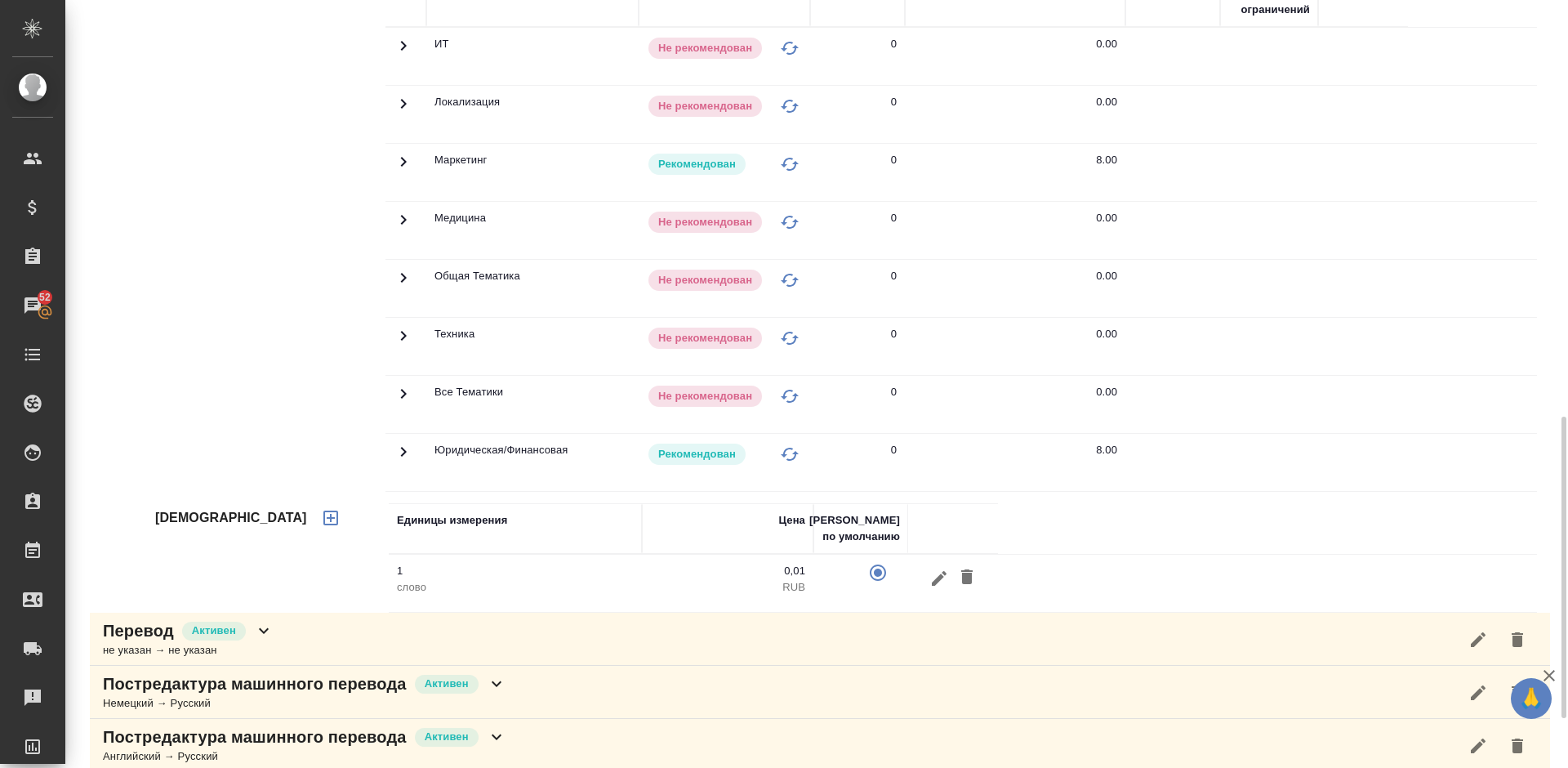
scroll to position [1133, 0]
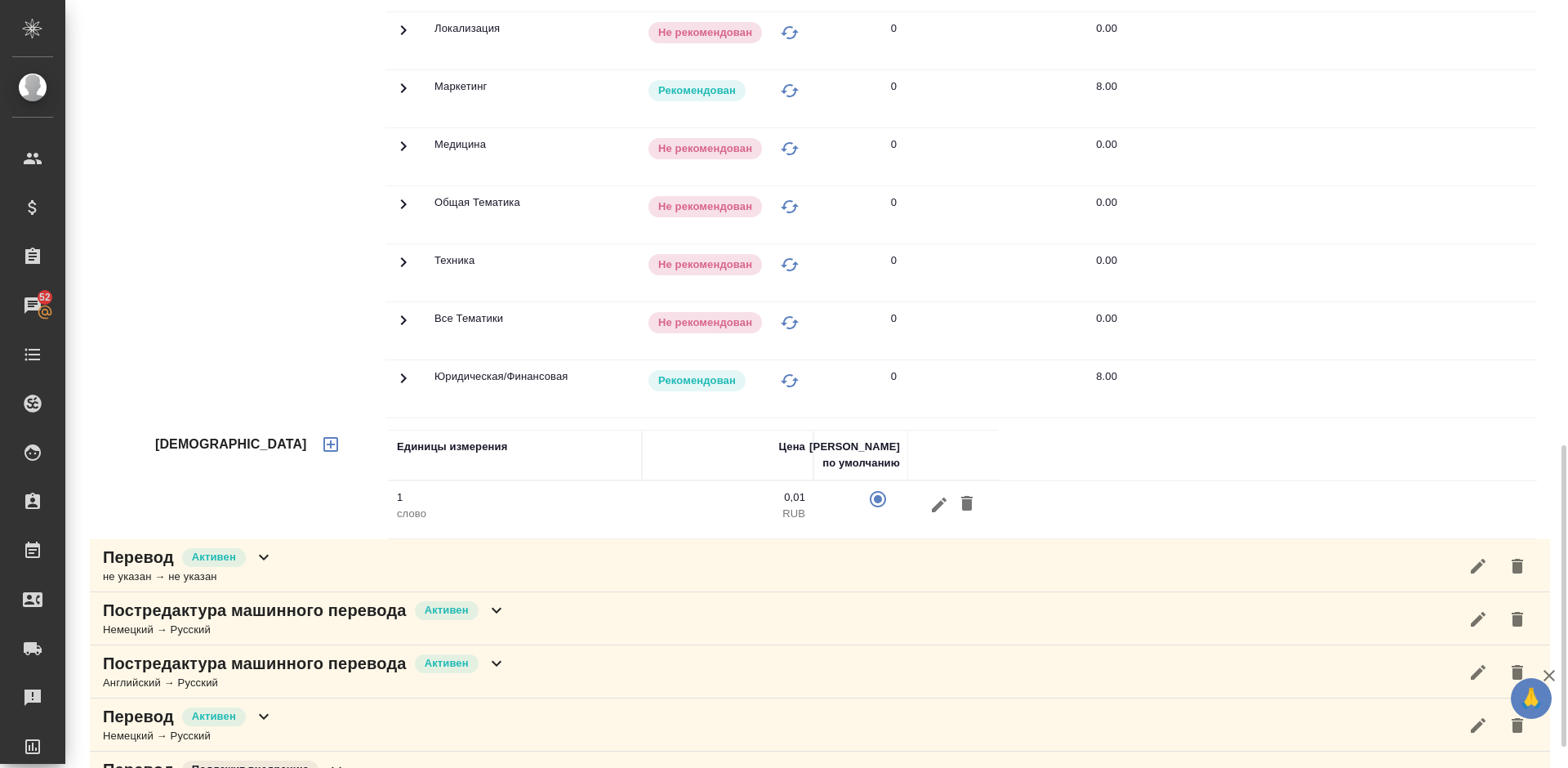
click at [321, 447] on icon "button" at bounding box center [331, 445] width 20 height 20
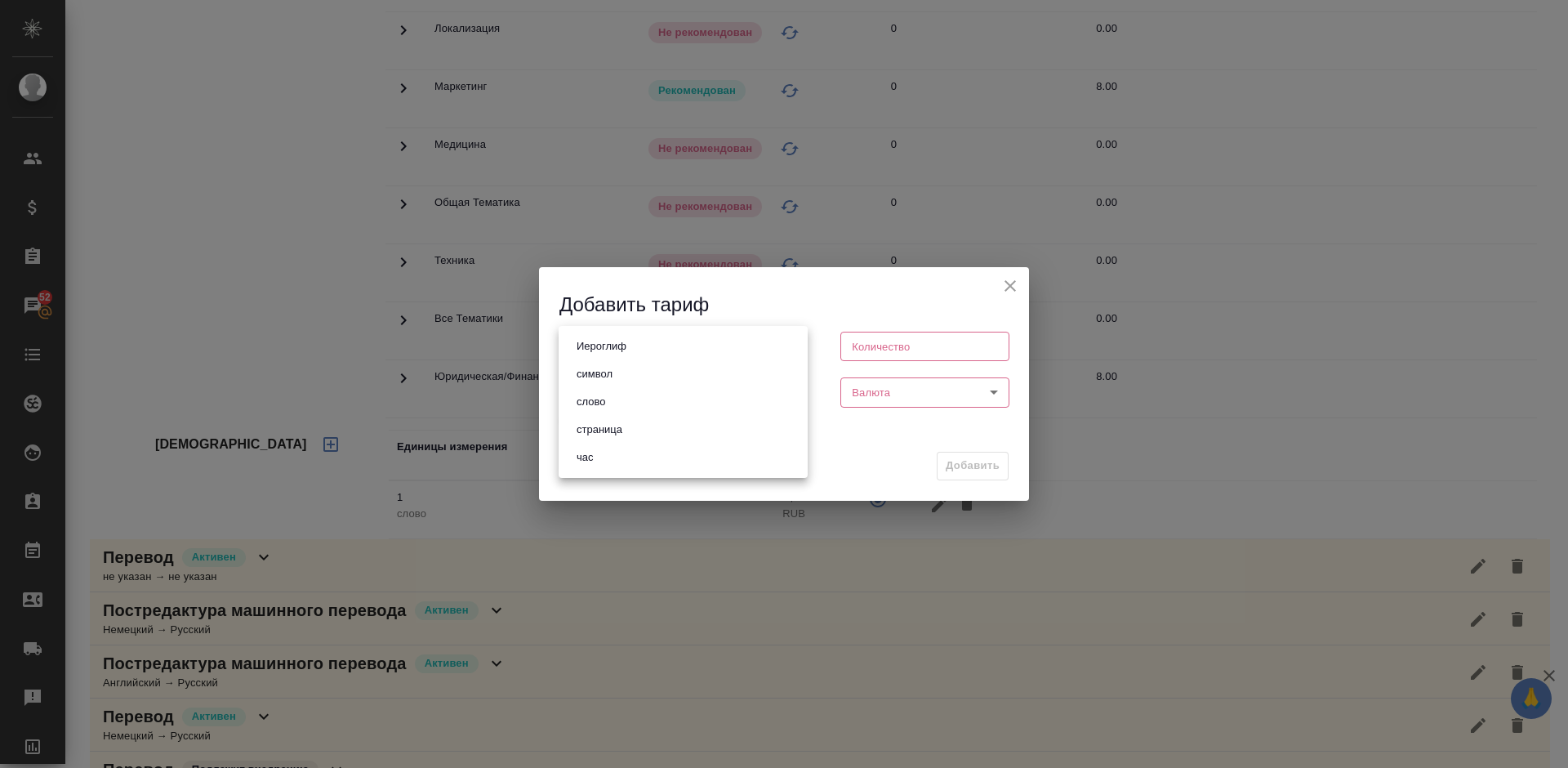
click at [667, 341] on body "🙏 .cls-1 fill:#fff; AWATERA [PERSON_NAME] Спецификации Заказы 52 Чаты Todo Прое…" at bounding box center [784, 384] width 1568 height 768
click at [639, 427] on li "страница" at bounding box center [683, 430] width 249 height 28
type input "5a8b1489cc6b4906c91bfdb2"
click at [906, 345] on input "number" at bounding box center [925, 346] width 169 height 30
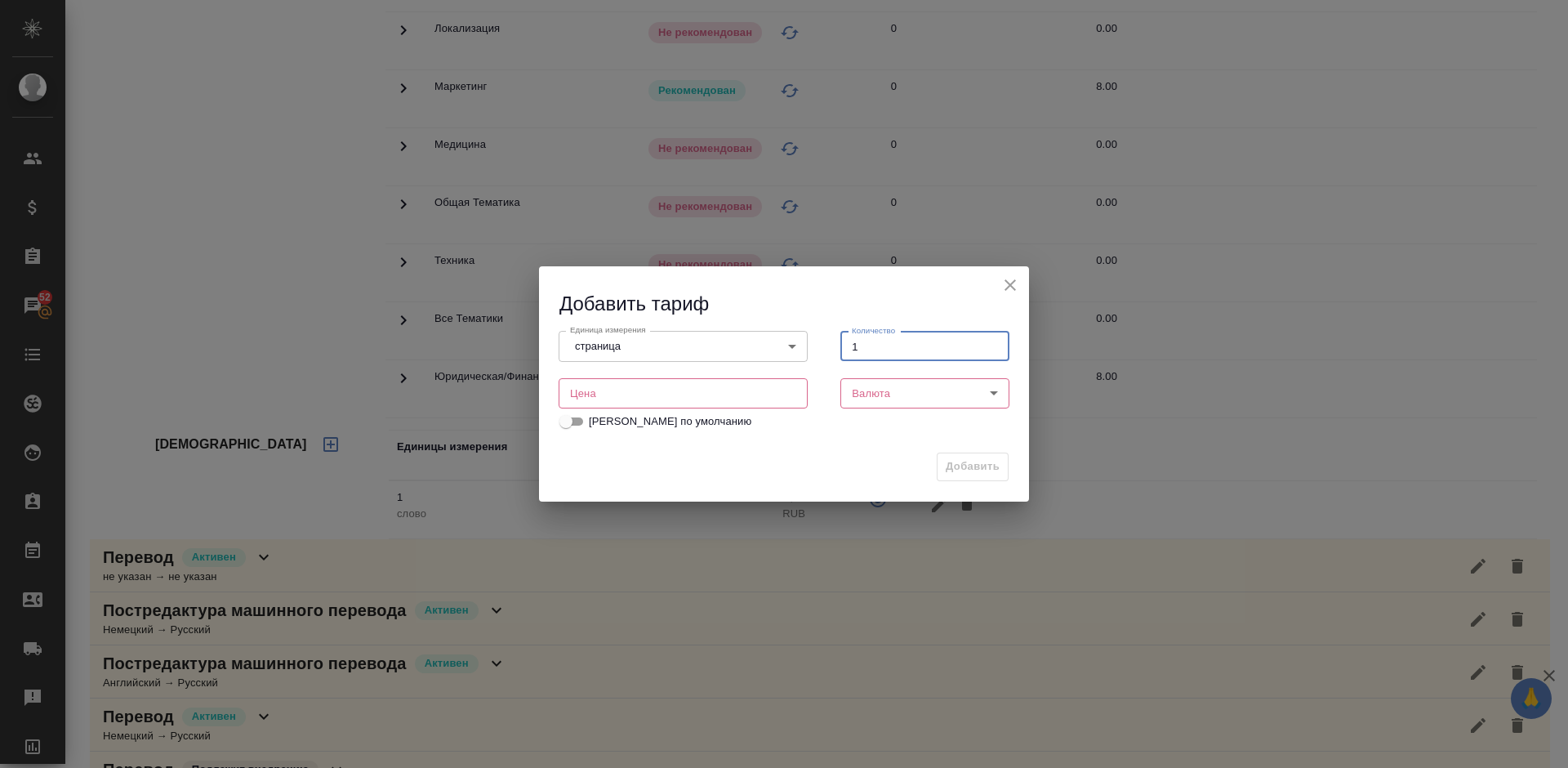
type input "1"
click at [710, 388] on input "number" at bounding box center [683, 393] width 249 height 30
type input "30"
click at [904, 385] on body "🙏 .cls-1 fill:#fff; AWATERA [PERSON_NAME] Спецификации Заказы 52 Чаты Todo Прое…" at bounding box center [784, 384] width 1568 height 768
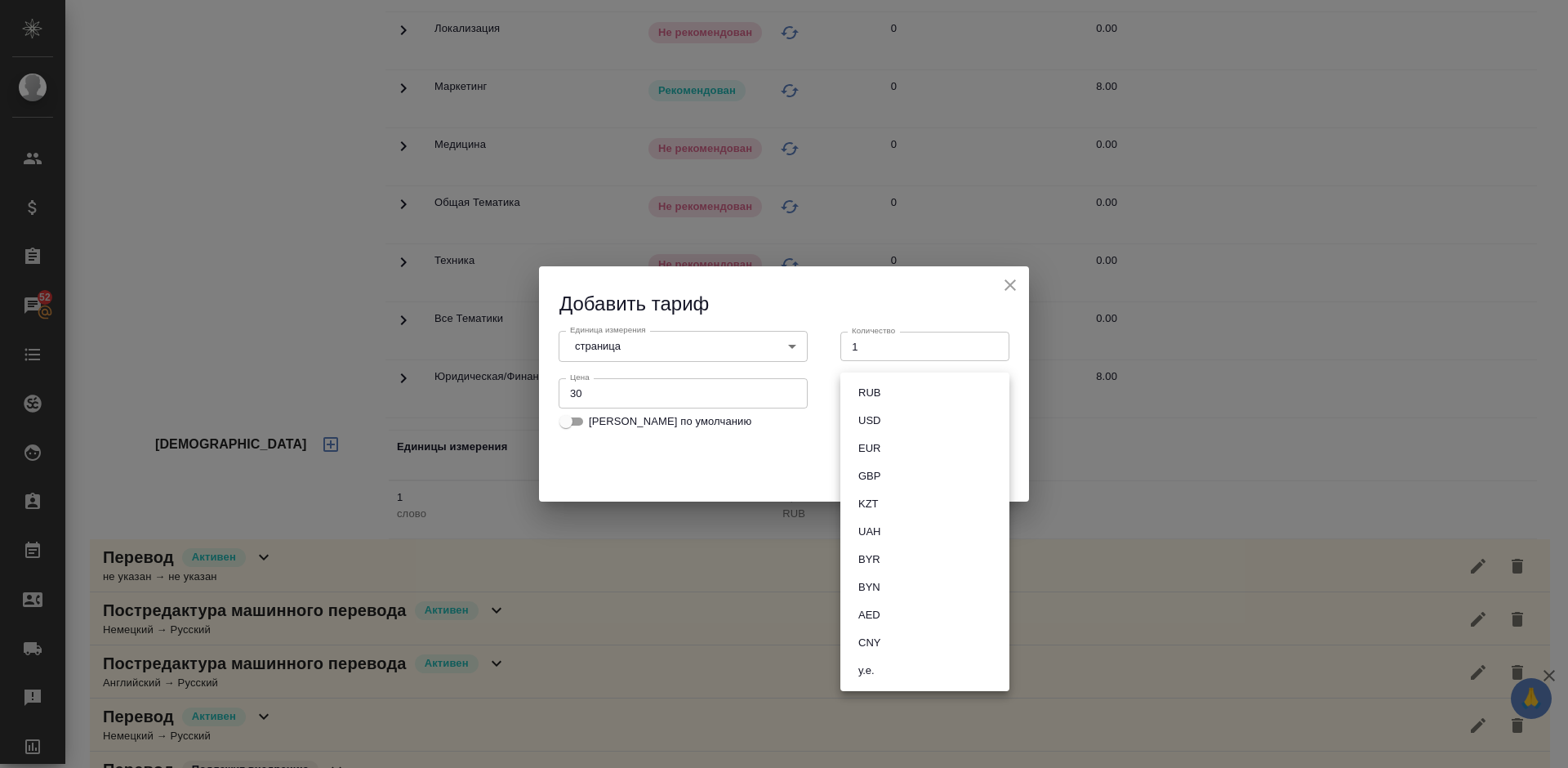
click at [919, 398] on li "RUB" at bounding box center [925, 393] width 169 height 28
type input "RUB"
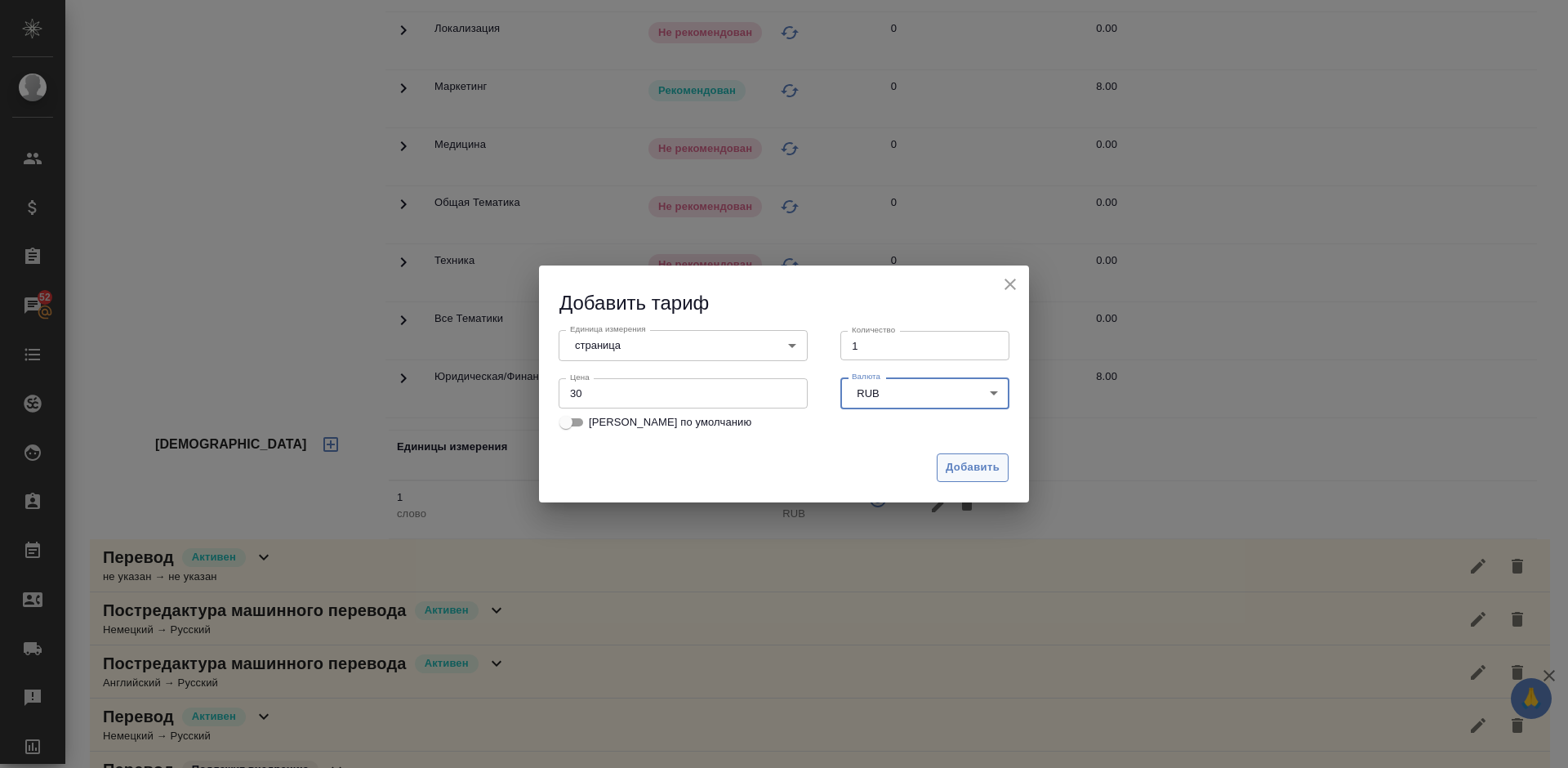
click at [961, 473] on span "Добавить" at bounding box center [972, 467] width 54 height 19
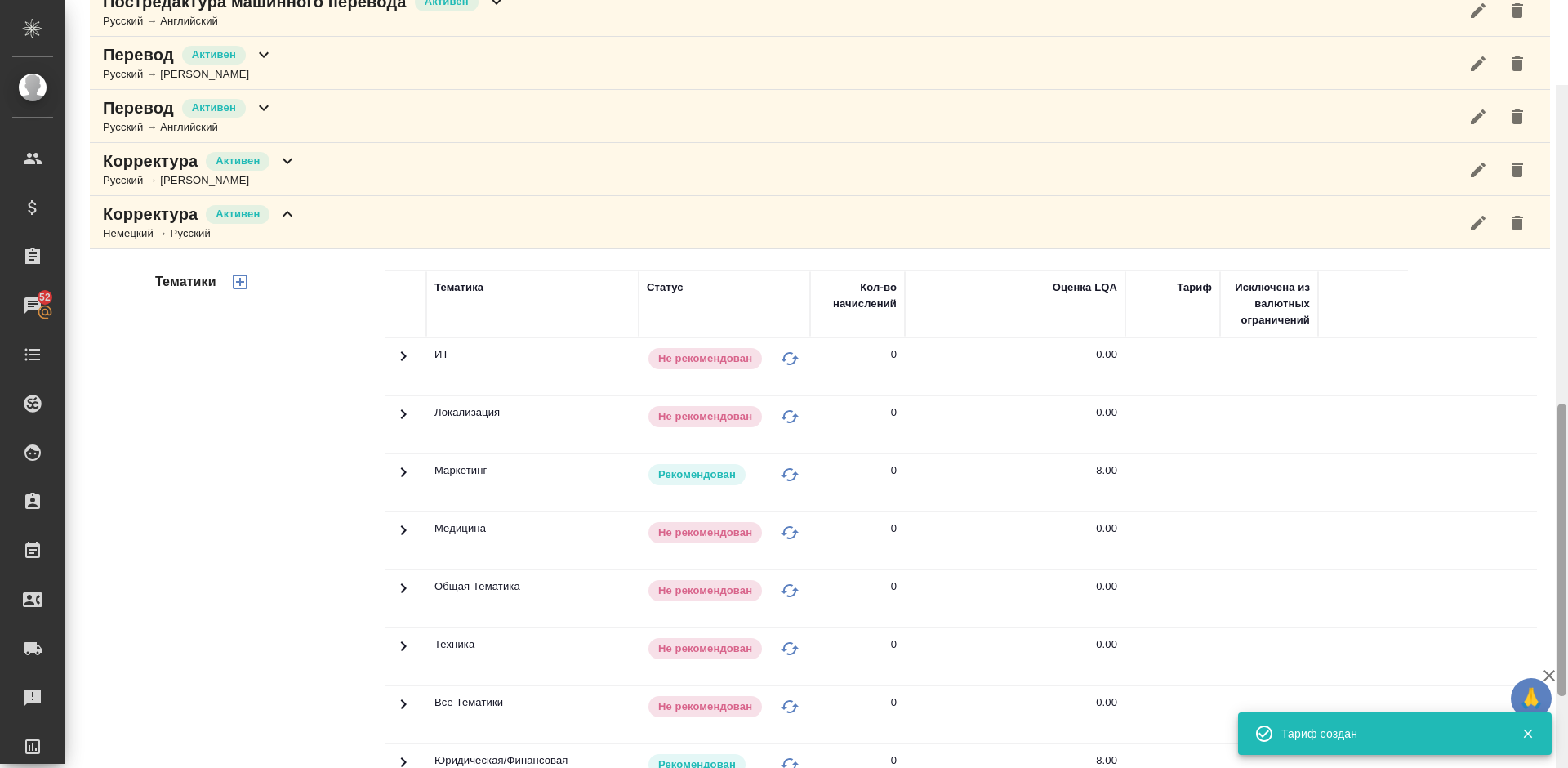
scroll to position [723, 0]
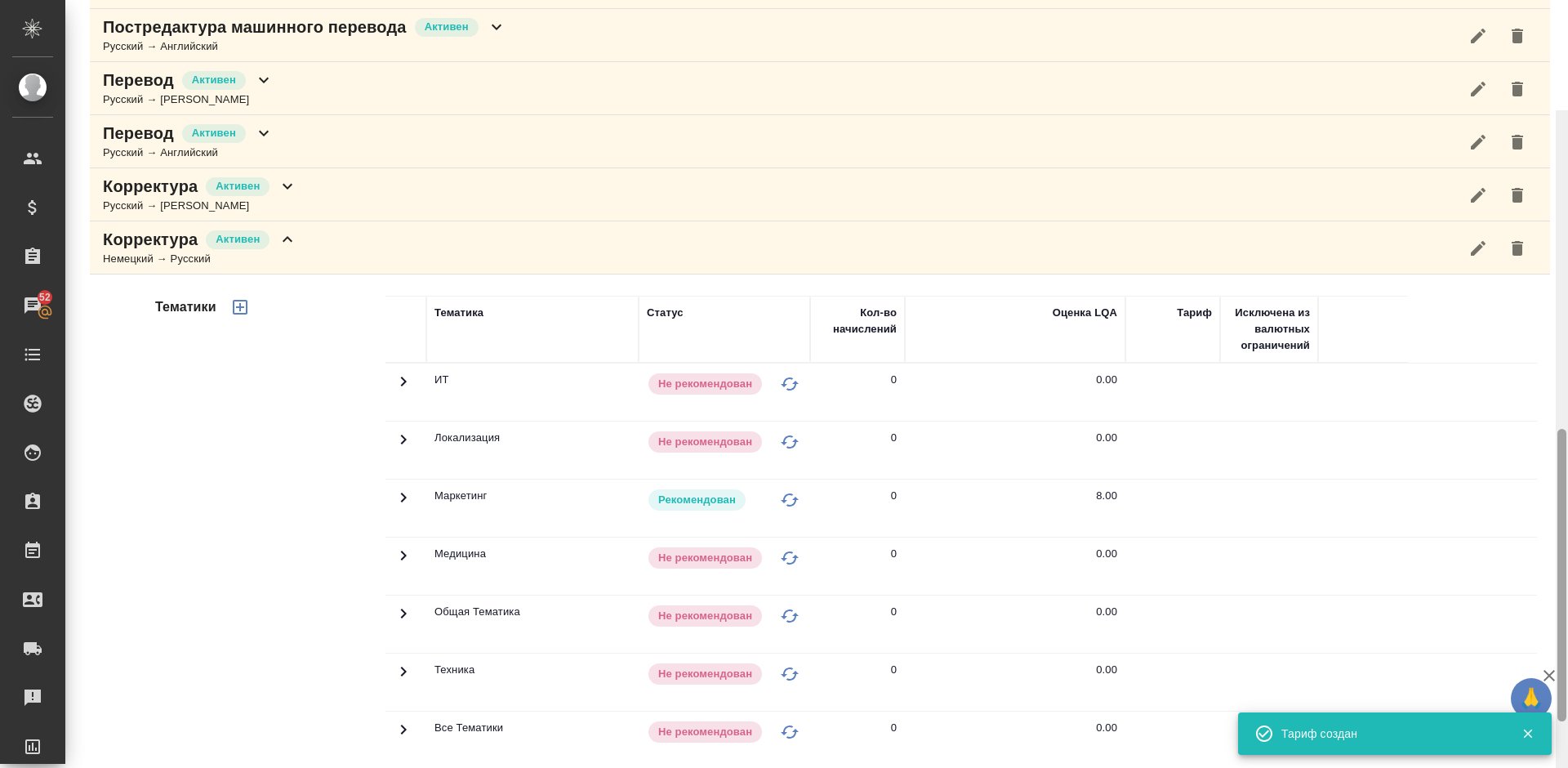
drag, startPoint x: 1566, startPoint y: 506, endPoint x: 1564, endPoint y: 345, distance: 161.0
click at [1564, 429] on div at bounding box center [1561, 575] width 9 height 293
click at [348, 258] on div "Корректура [PERSON_NAME] → Русский" at bounding box center [820, 248] width 1460 height 53
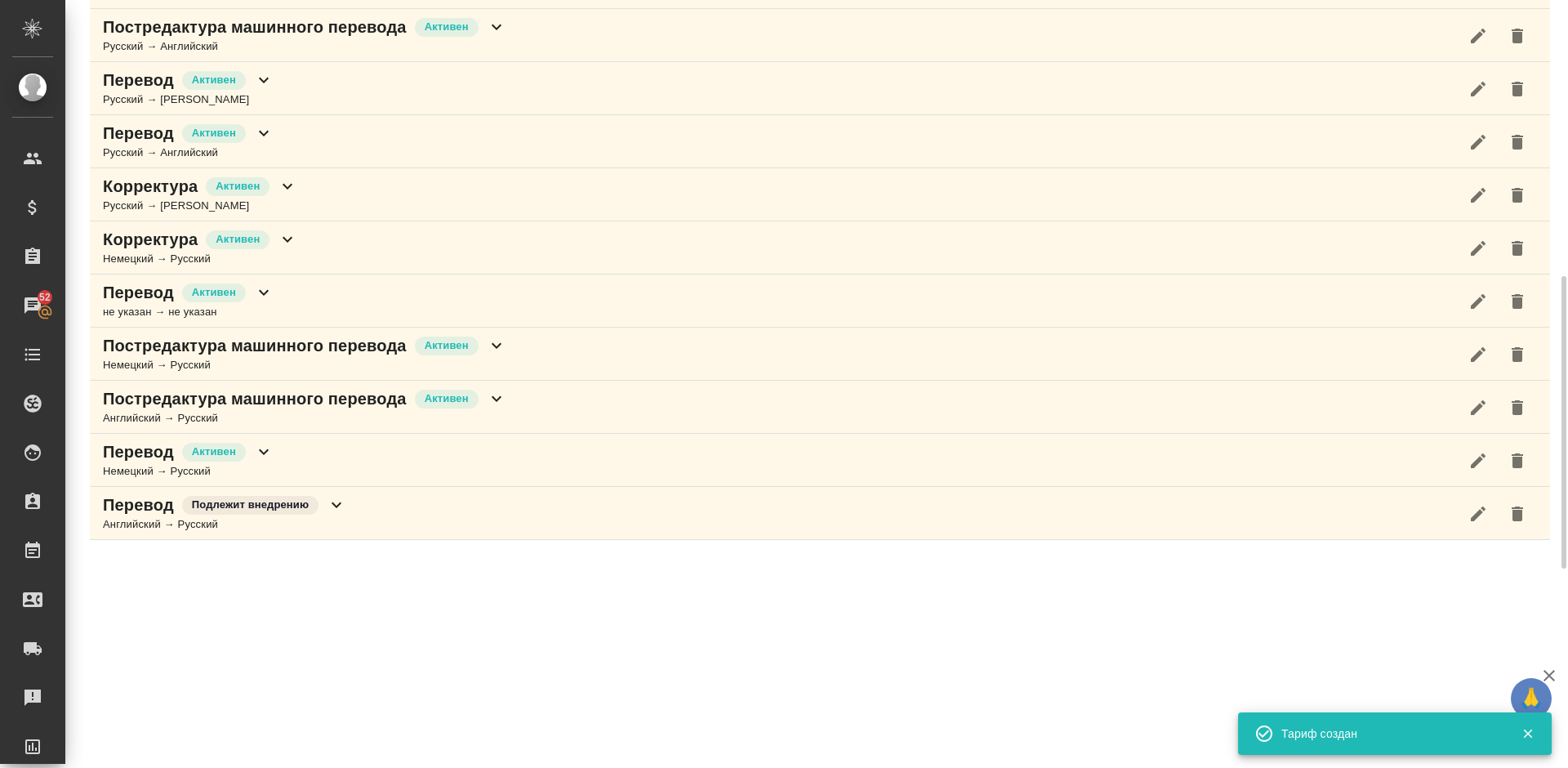
click at [384, 291] on div "Перевод [PERSON_NAME] не указан → не указан" at bounding box center [820, 301] width 1460 height 53
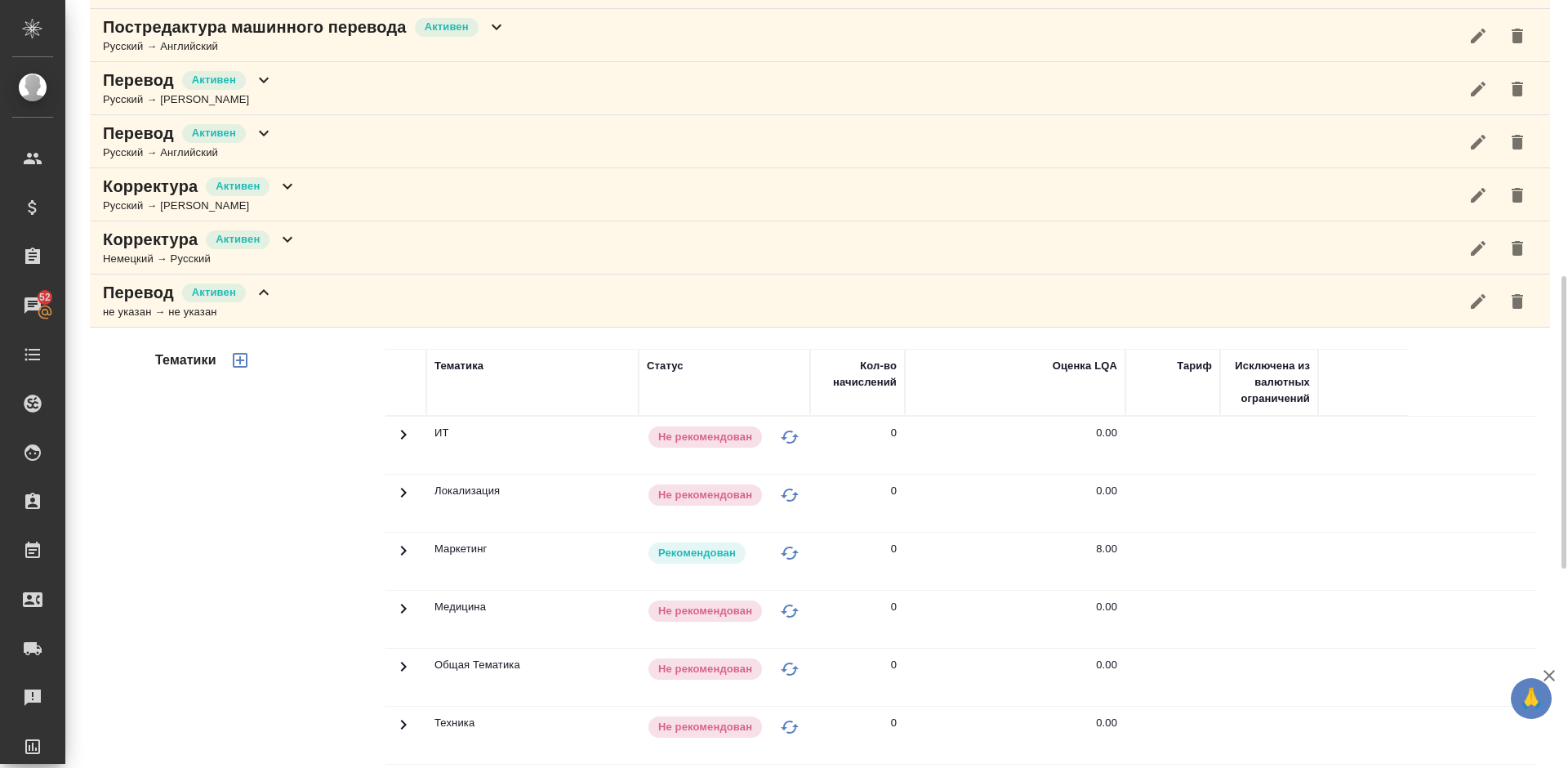
click at [244, 518] on div "Тематики" at bounding box center [269, 610] width 234 height 546
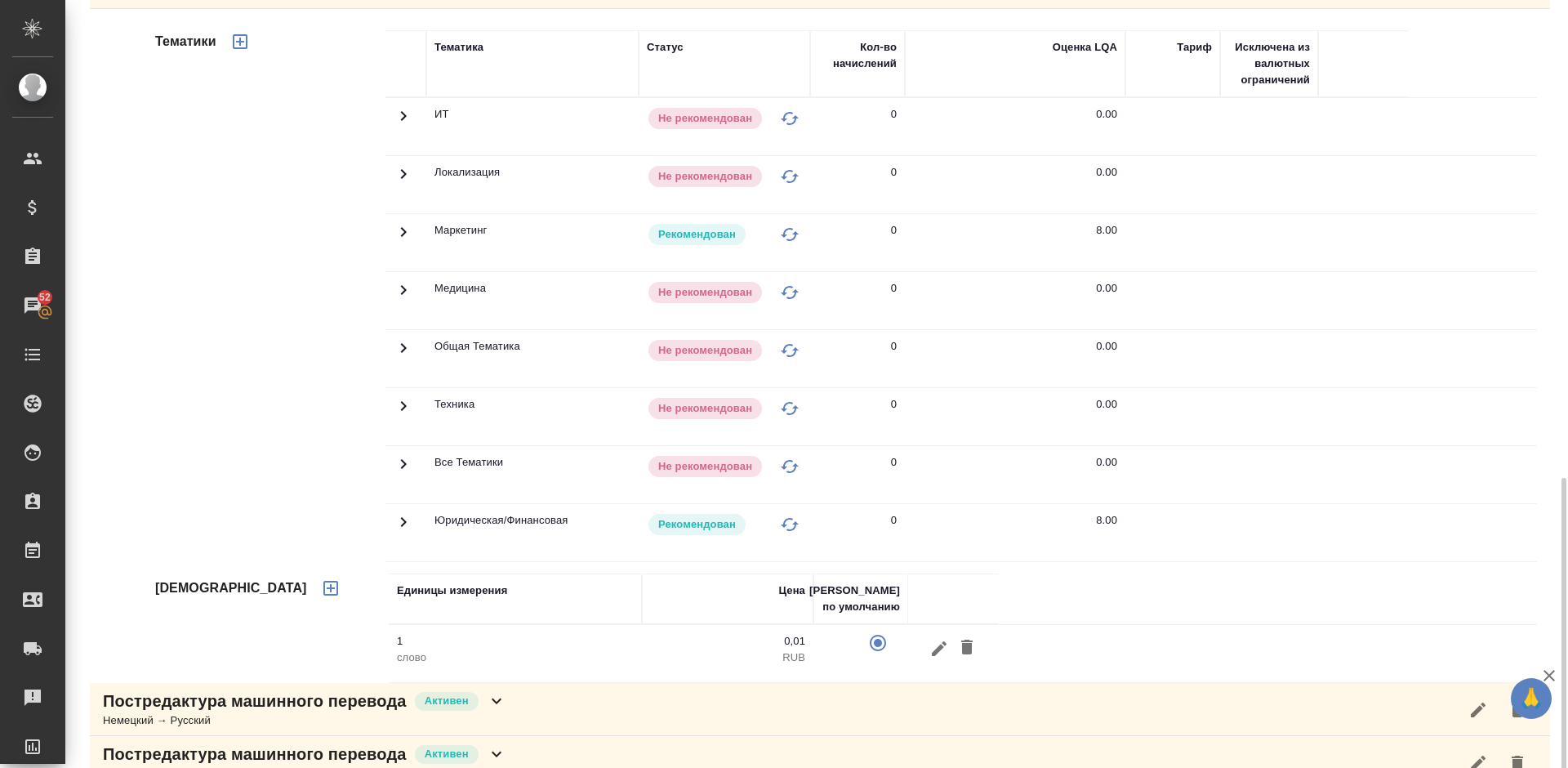
scroll to position [1165, 0]
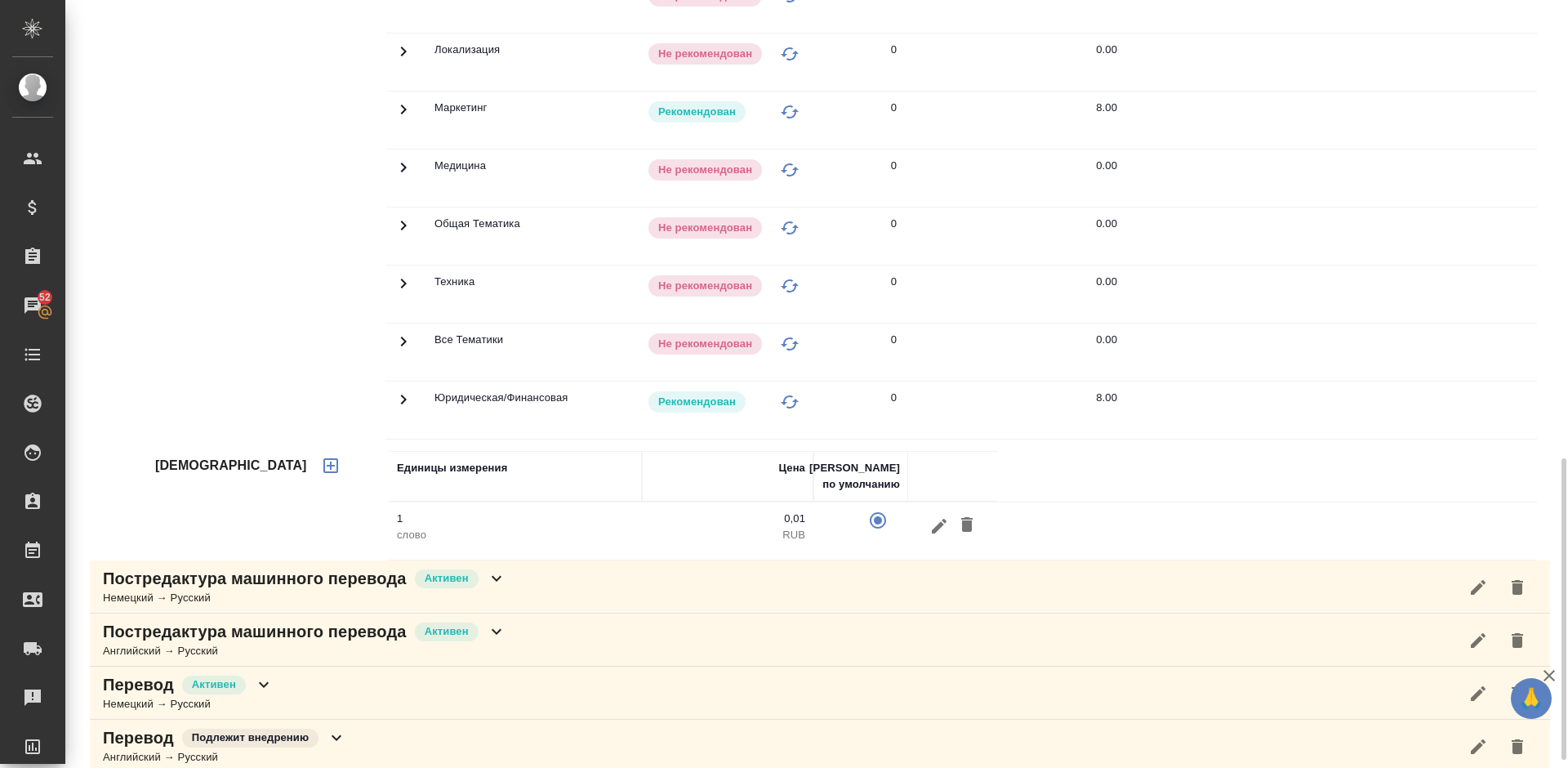
click at [323, 463] on icon "button" at bounding box center [331, 465] width 15 height 15
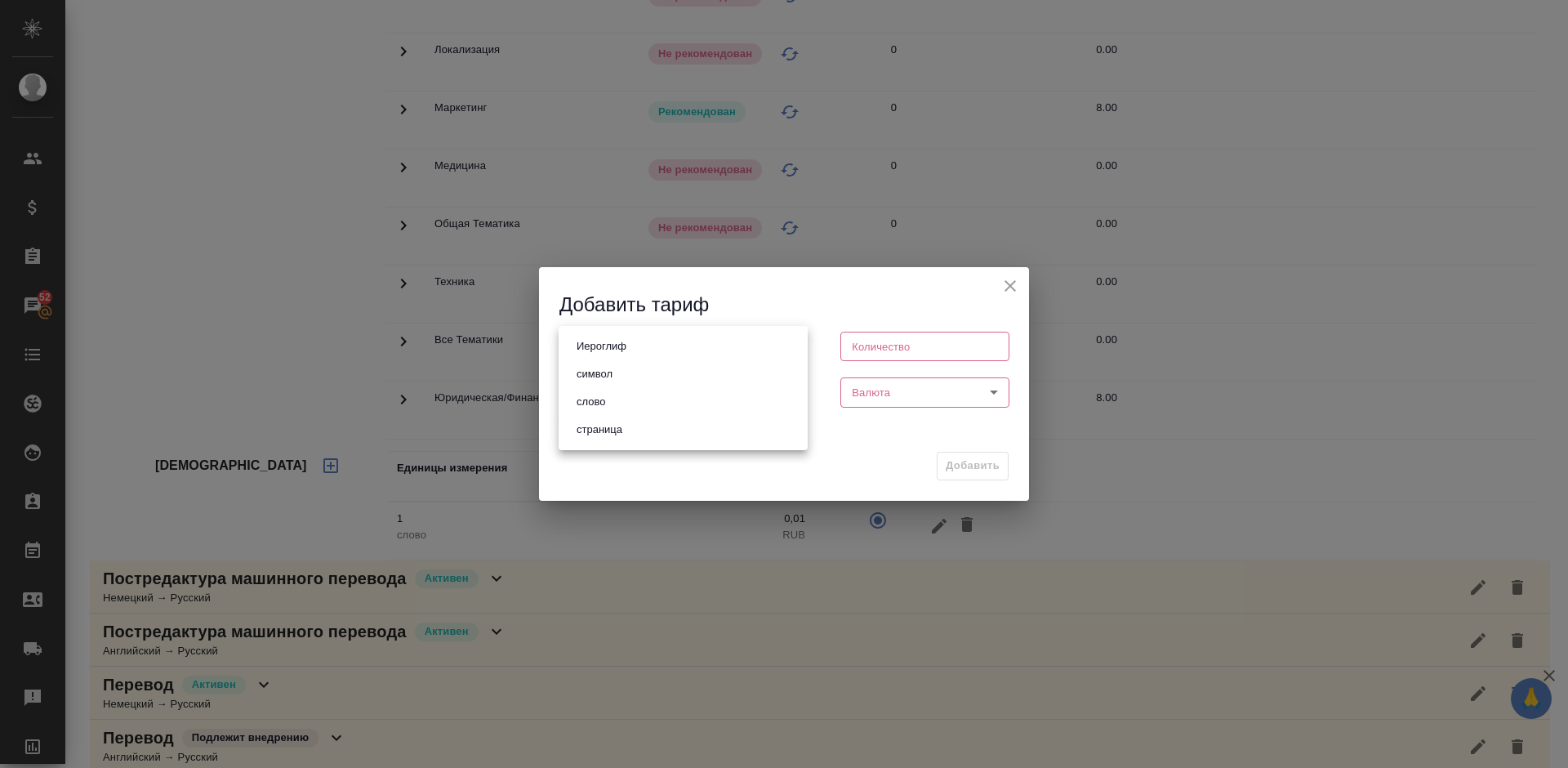
click at [633, 346] on body "🙏 .cls-1 fill:#fff; AWATERA [PERSON_NAME] Спецификации Заказы 52 Чаты Todo Прое…" at bounding box center [784, 384] width 1568 height 768
click at [652, 426] on li "страница" at bounding box center [683, 430] width 249 height 28
type input "5a8b1489cc6b4906c91bfdb2"
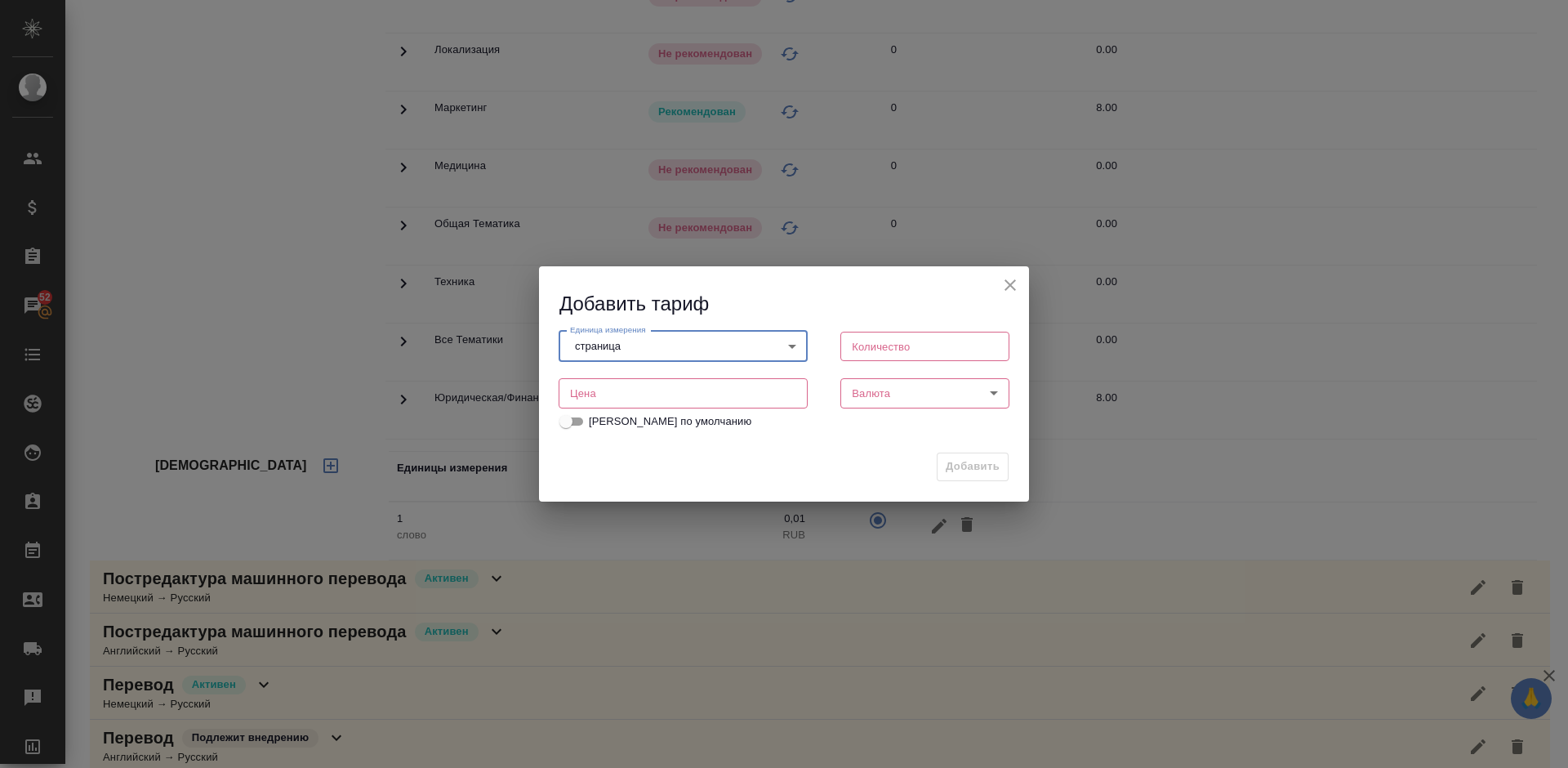
click at [875, 352] on input "number" at bounding box center [925, 346] width 169 height 30
type input "1"
click at [719, 394] on input "number" at bounding box center [683, 393] width 249 height 30
type input "150"
click at [898, 396] on body "🙏 .cls-1 fill:#fff; AWATERA [PERSON_NAME] Спецификации Заказы 52 Чаты Todo Прое…" at bounding box center [784, 384] width 1568 height 768
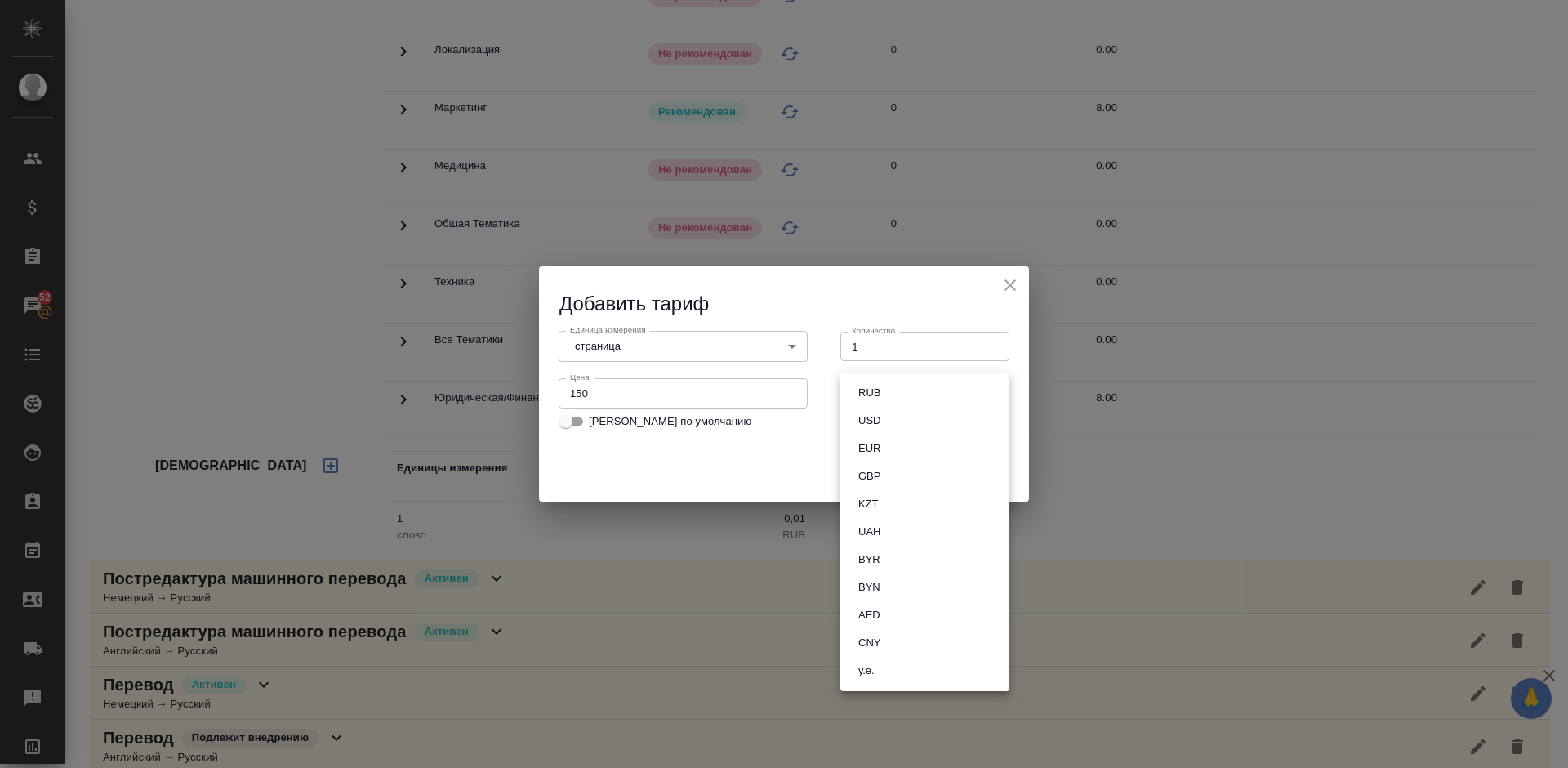
click at [872, 391] on button "RUB" at bounding box center [869, 393] width 32 height 18
type input "RUB"
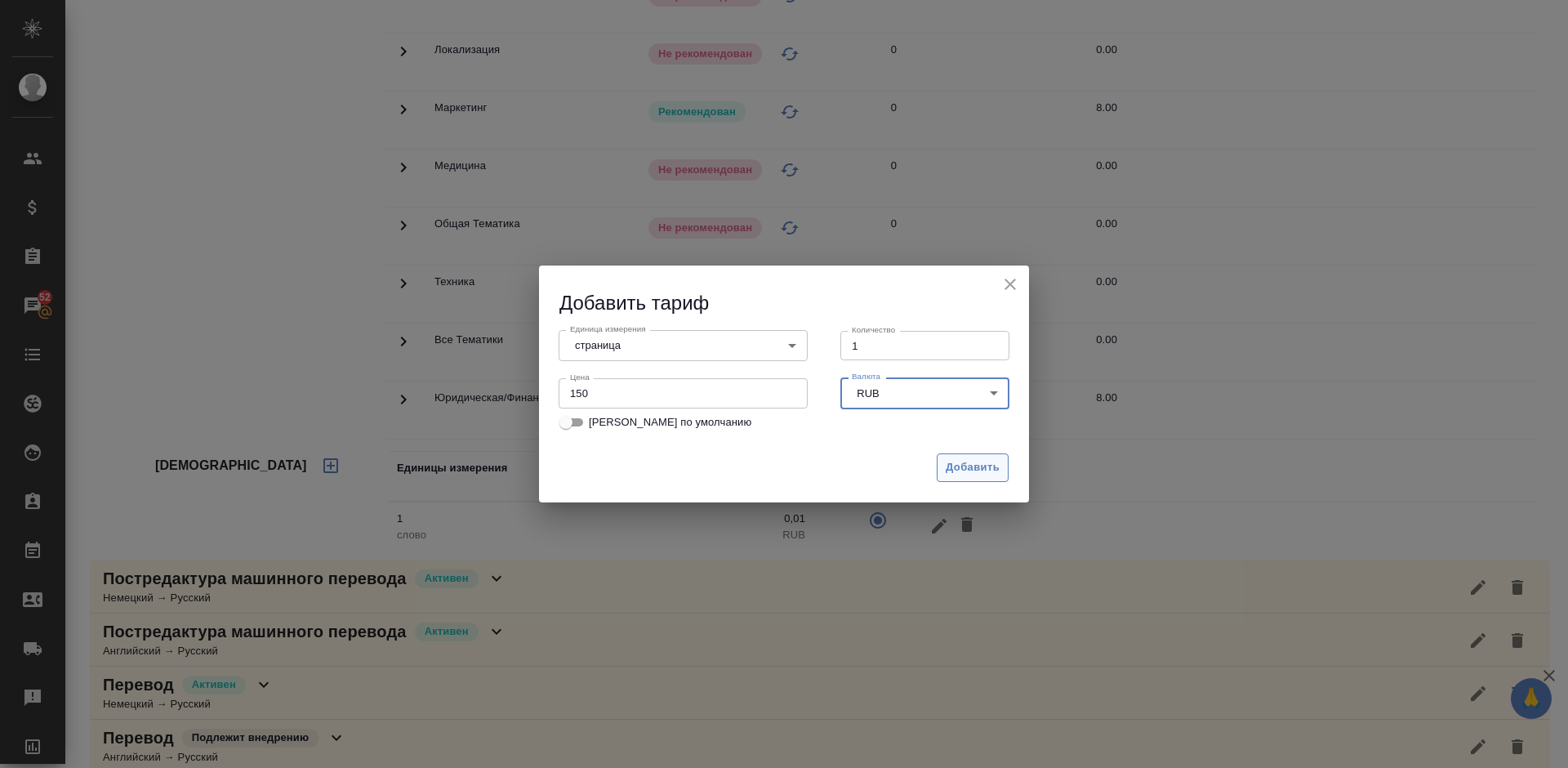
click at [975, 464] on span "Добавить" at bounding box center [972, 467] width 54 height 19
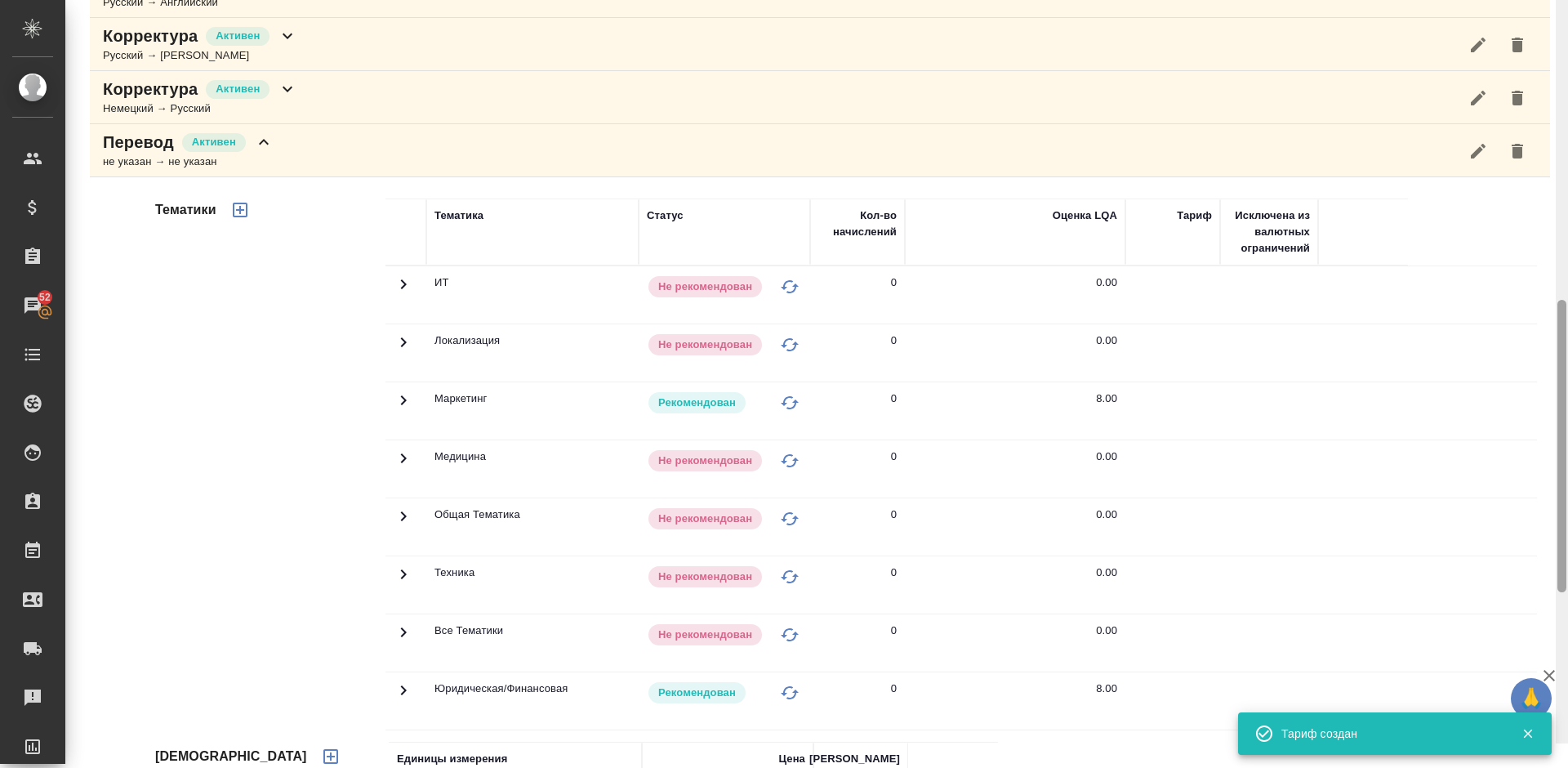
drag, startPoint x: 1565, startPoint y: 498, endPoint x: 1566, endPoint y: 378, distance: 120.0
click at [1566, 378] on div at bounding box center [1561, 359] width 12 height 768
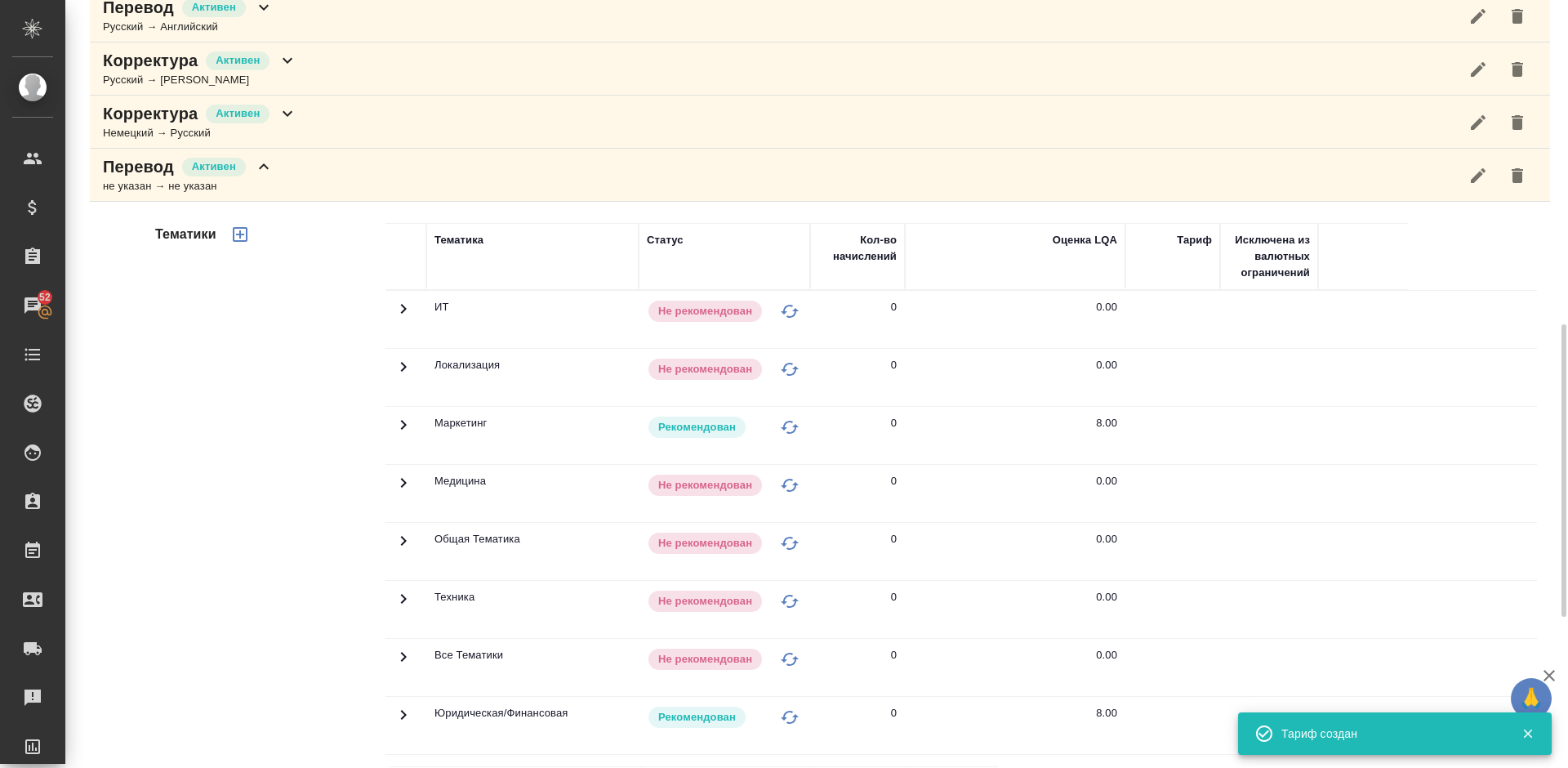
click at [332, 169] on div "Перевод [PERSON_NAME] не указан → не указан" at bounding box center [820, 175] width 1460 height 53
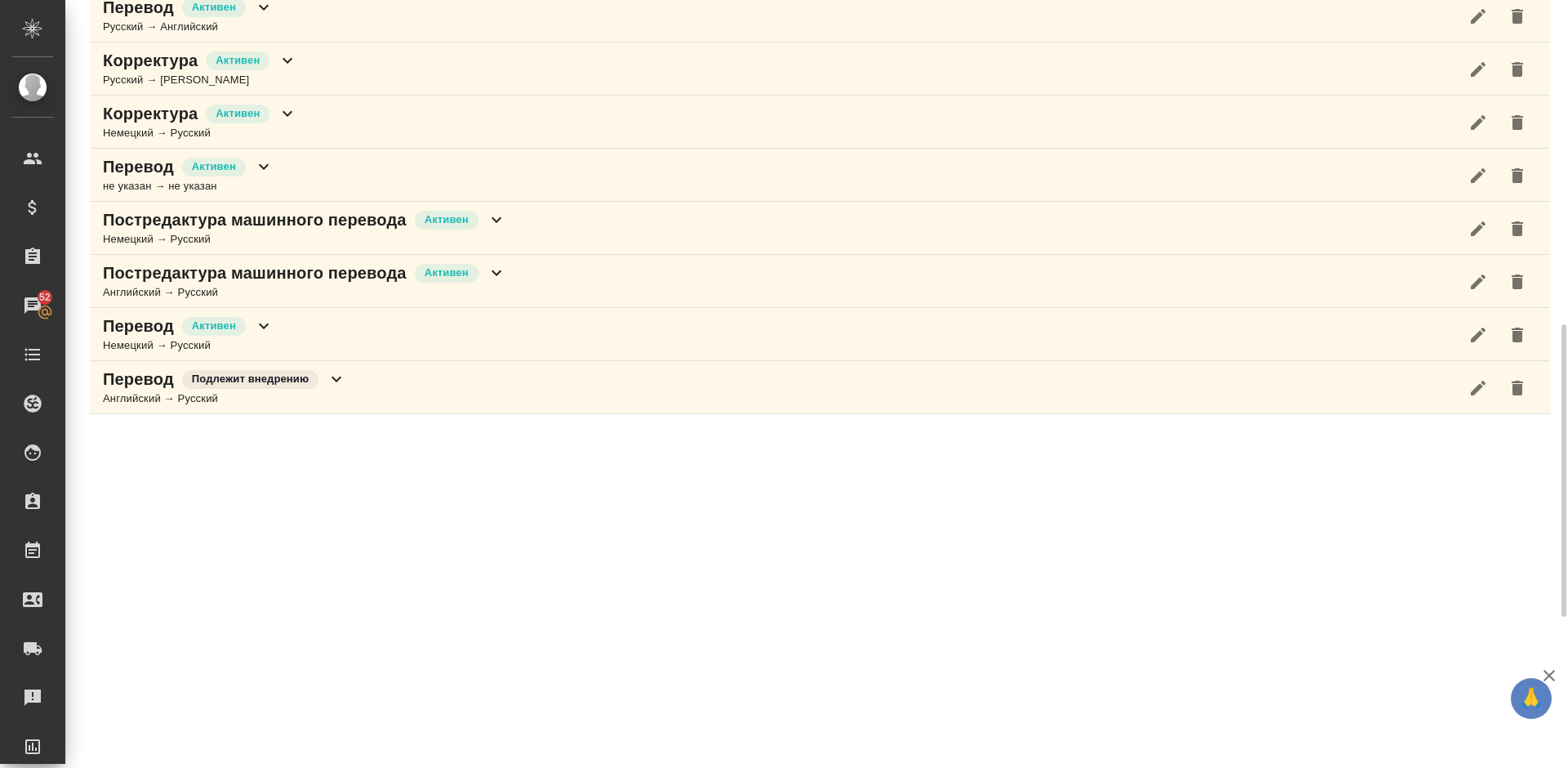
click at [552, 222] on div "Постредактура машинного перевода [PERSON_NAME] → Русский" at bounding box center [820, 228] width 1460 height 53
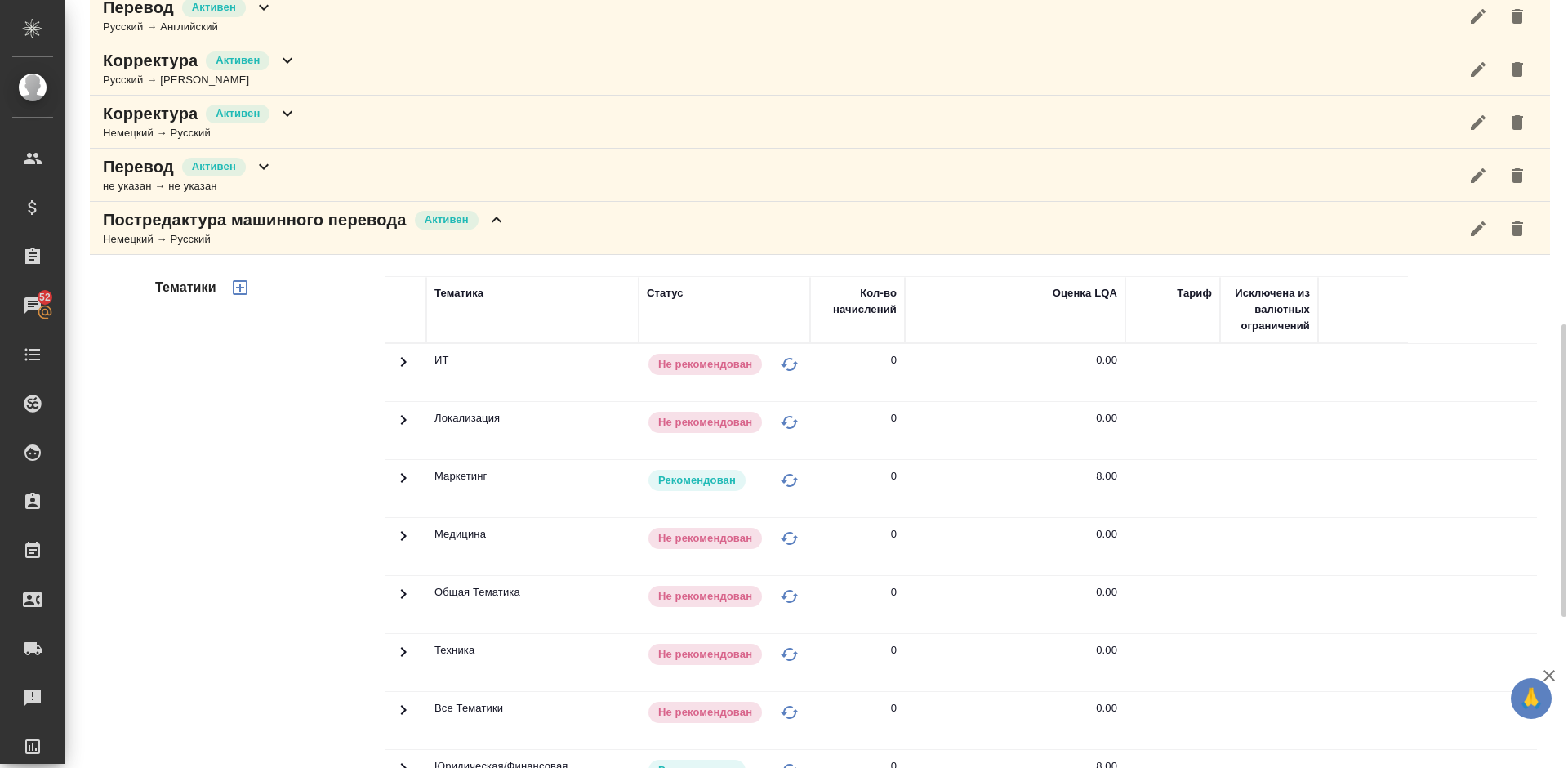
click at [274, 577] on div "Тематики" at bounding box center [269, 537] width 234 height 546
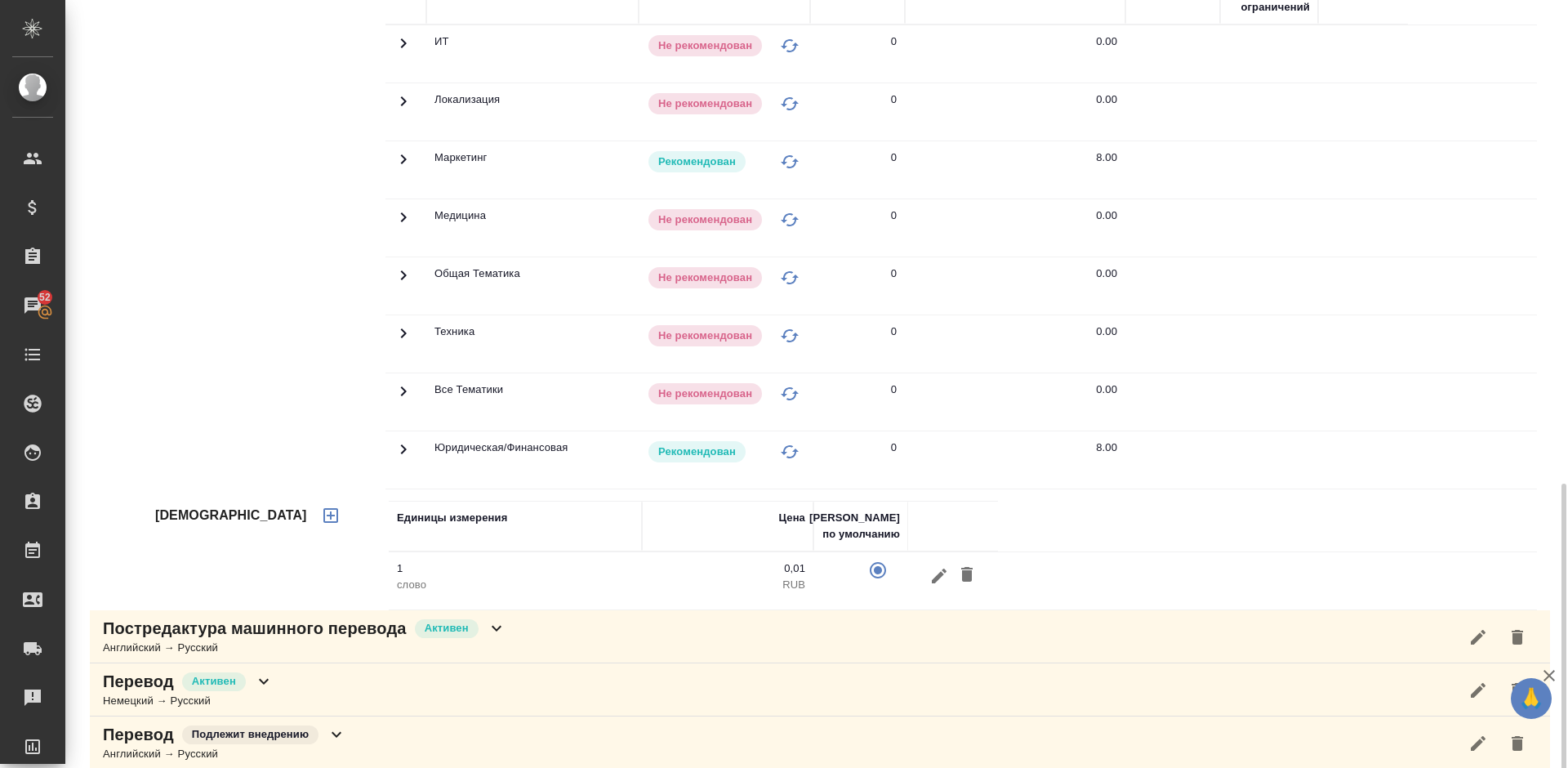
scroll to position [1185, 0]
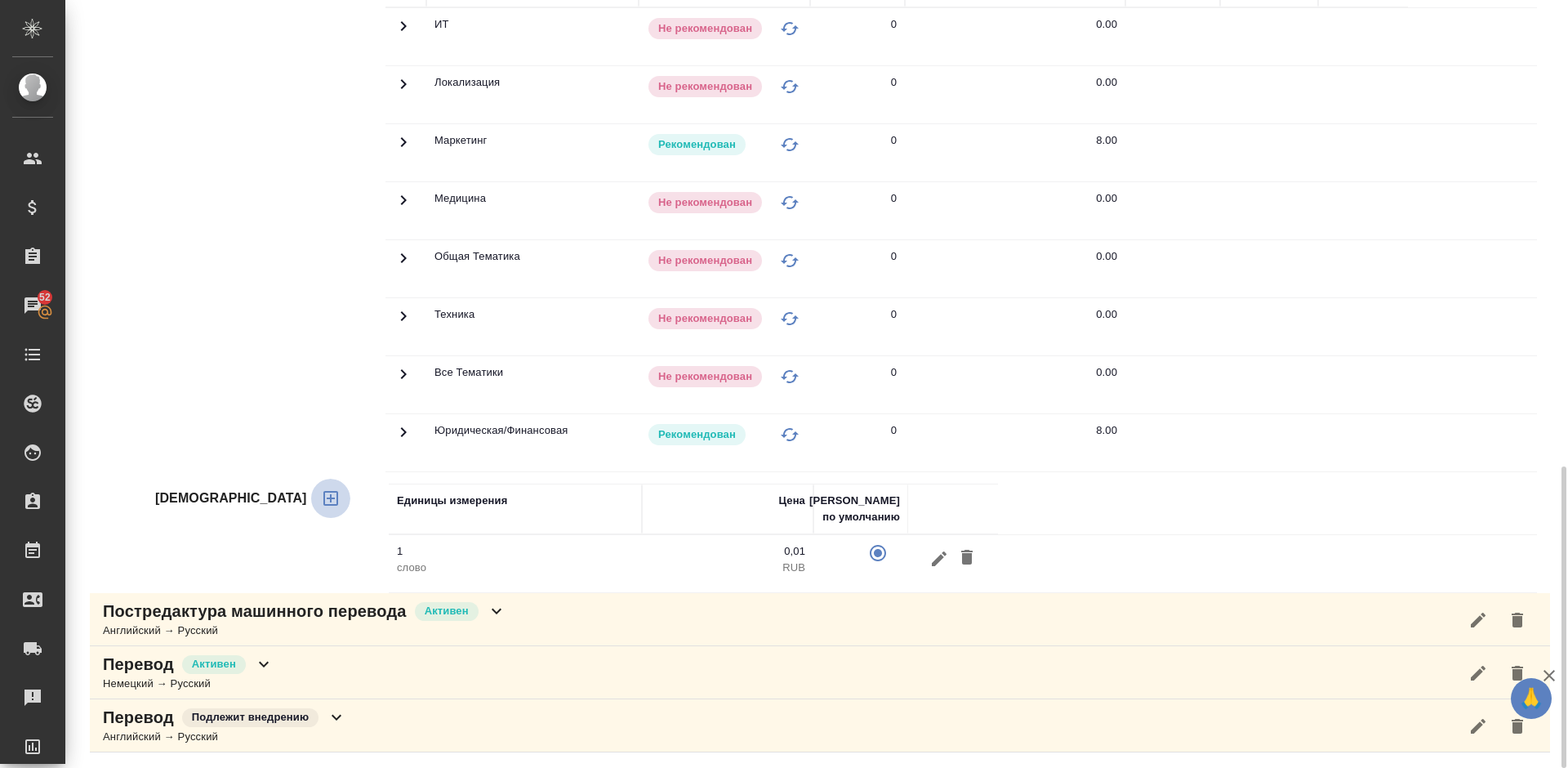
click at [323, 496] on icon "button" at bounding box center [331, 498] width 15 height 15
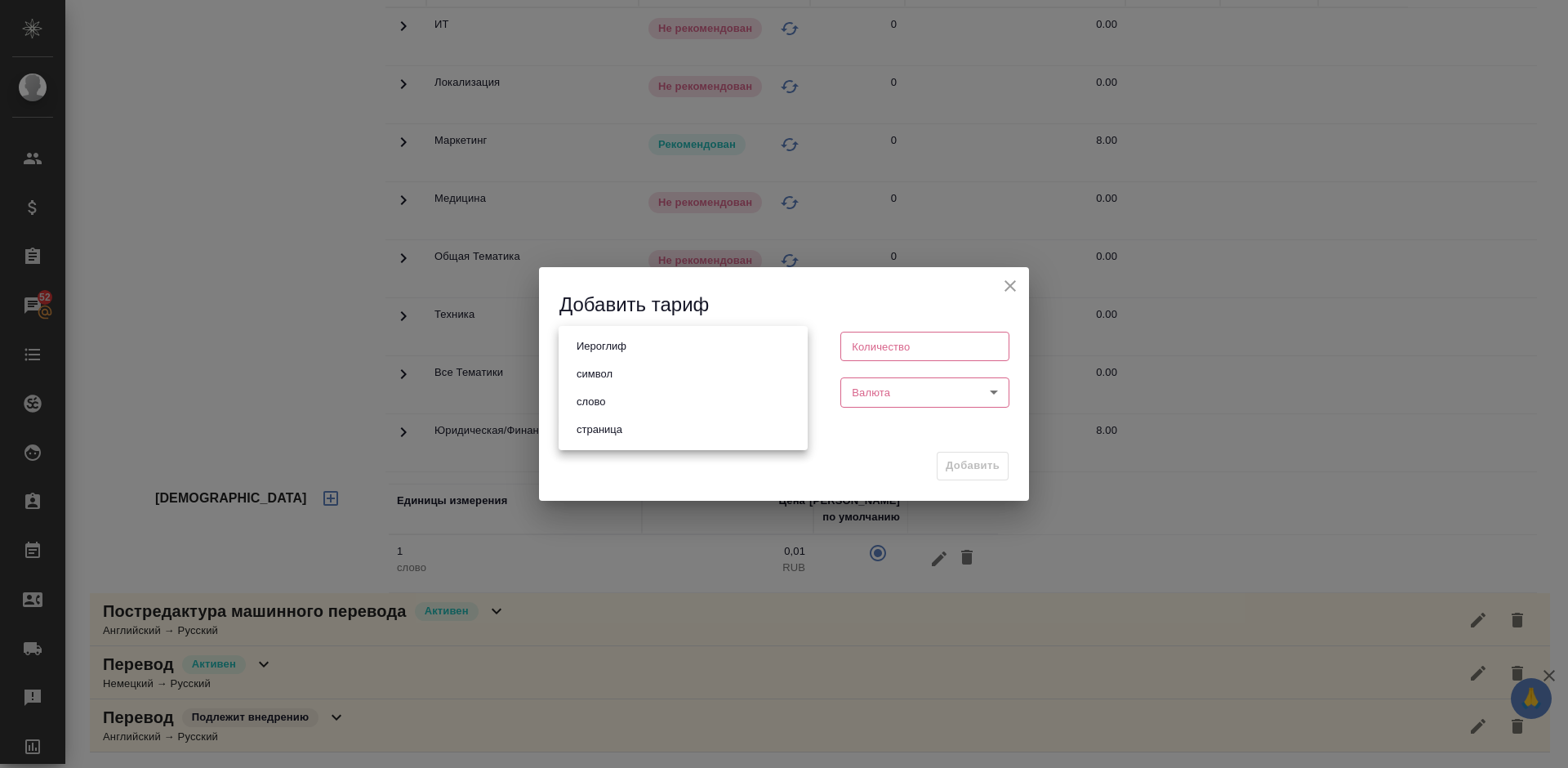
click at [725, 343] on body "🙏 .cls-1 fill:#fff; AWATERA [PERSON_NAME] Спецификации Заказы 52 Чаты Todo Прое…" at bounding box center [784, 384] width 1568 height 768
click at [620, 418] on li "страница" at bounding box center [683, 430] width 249 height 28
type input "5a8b1489cc6b4906c91bfdb2"
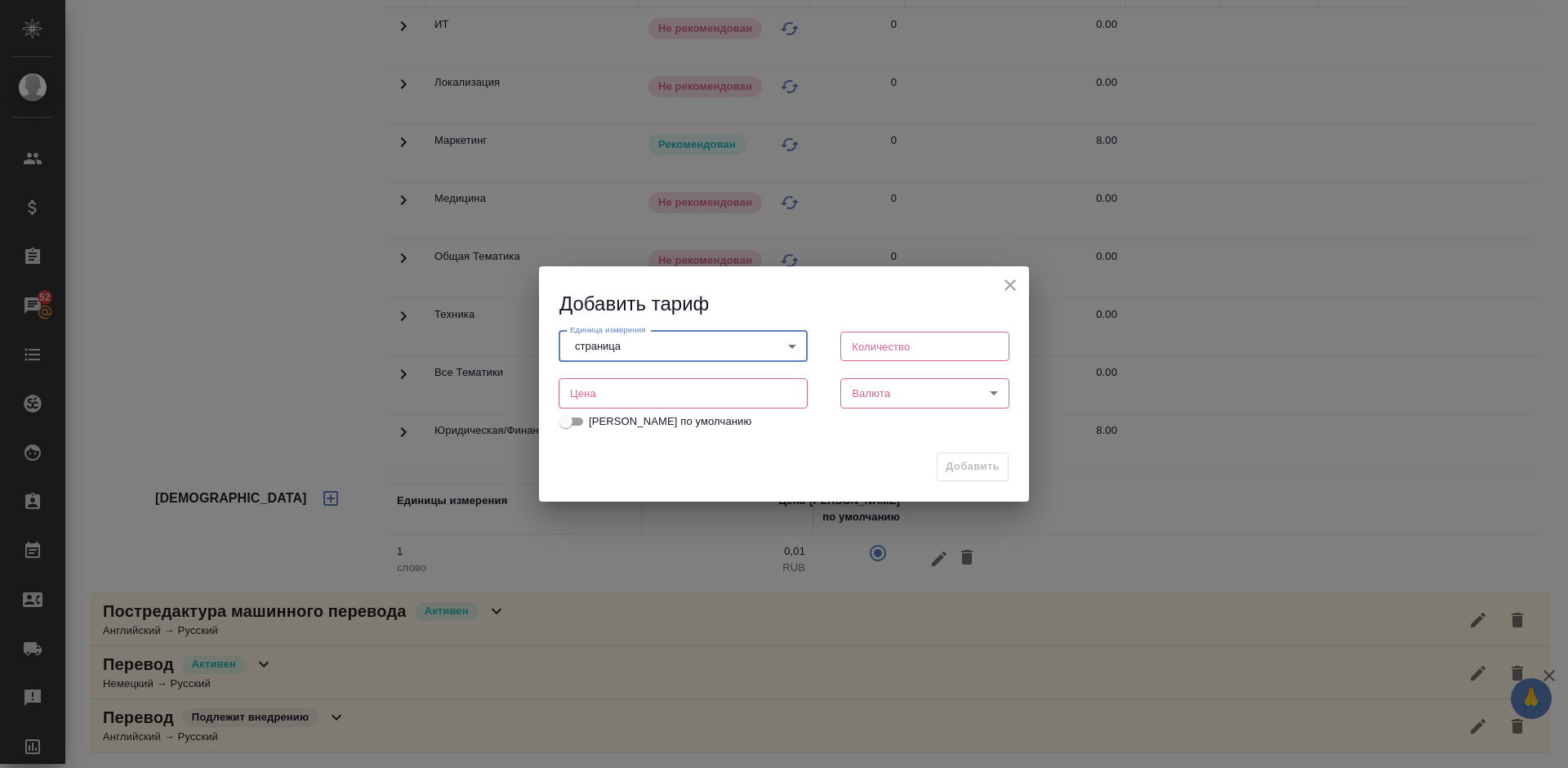
click at [900, 345] on input "number" at bounding box center [925, 346] width 169 height 30
type input "1"
click at [705, 405] on input "number" at bounding box center [683, 393] width 249 height 30
type input "150"
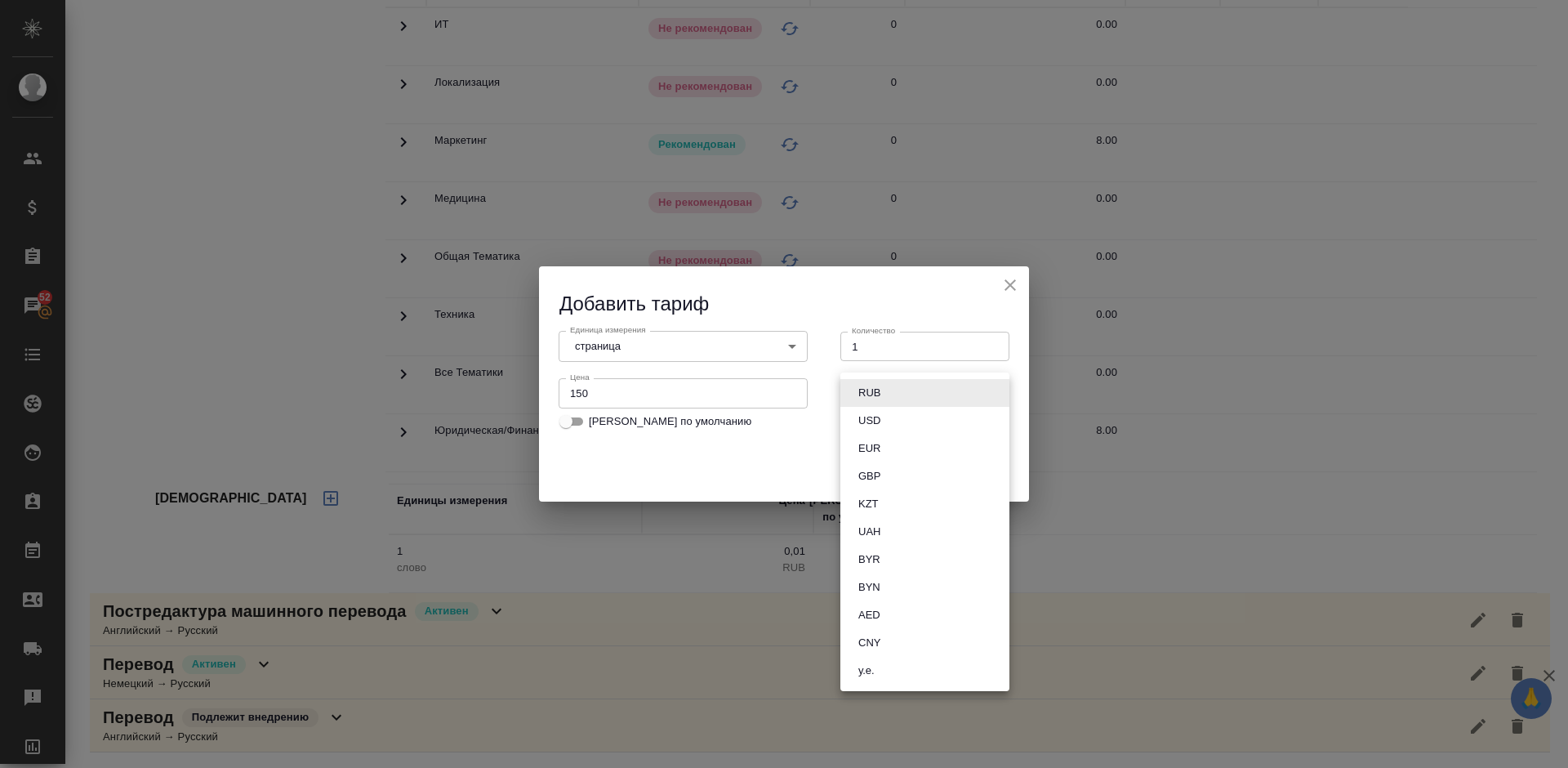
click at [915, 394] on body "🙏 .cls-1 fill:#fff; AWATERA [PERSON_NAME] Спецификации Заказы 52 Чаты Todo Прое…" at bounding box center [784, 384] width 1568 height 768
click at [894, 394] on li "RUB" at bounding box center [925, 393] width 169 height 28
type input "RUB"
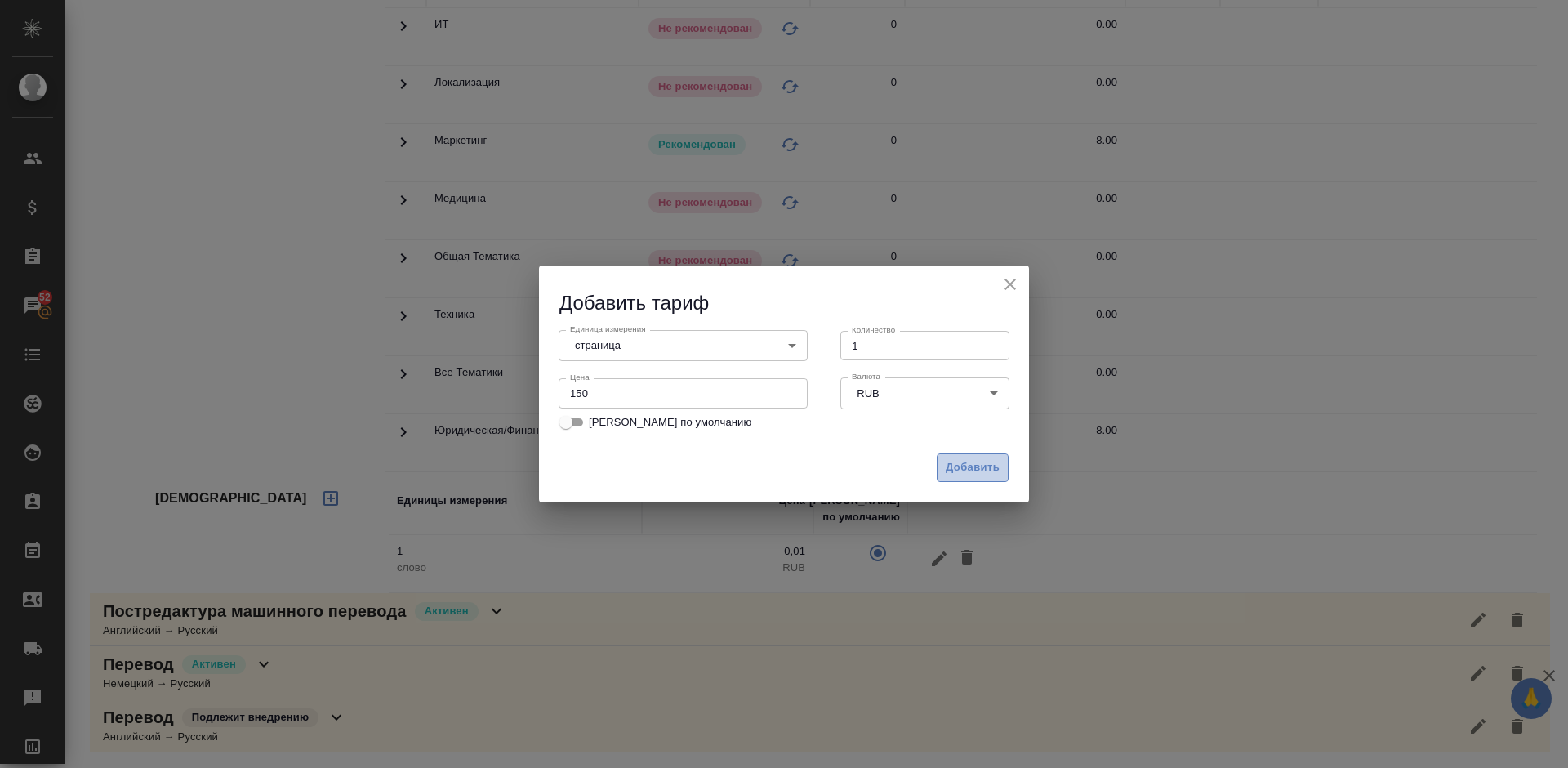
click at [975, 465] on span "Добавить" at bounding box center [972, 467] width 54 height 19
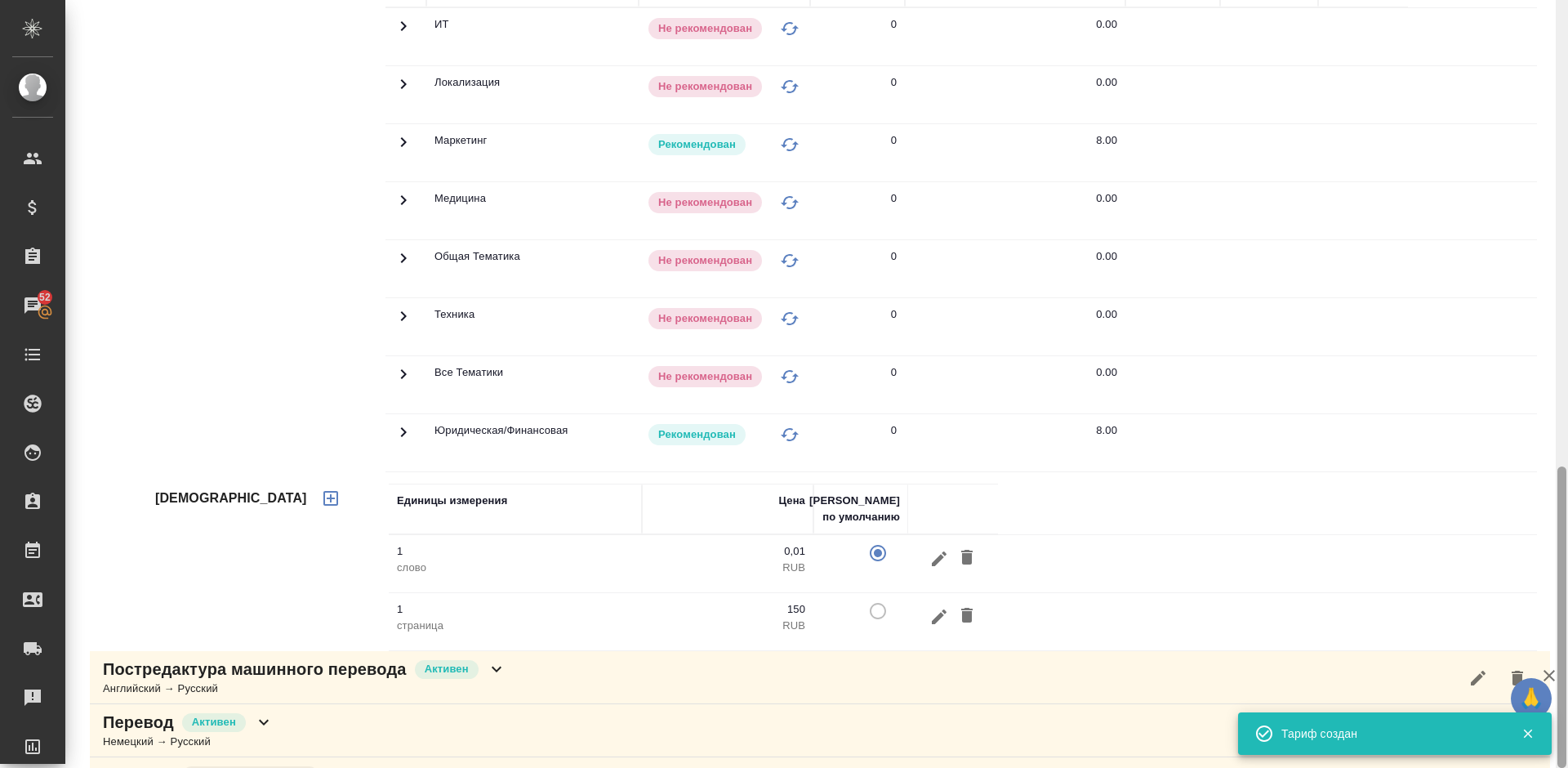
scroll to position [1243, 0]
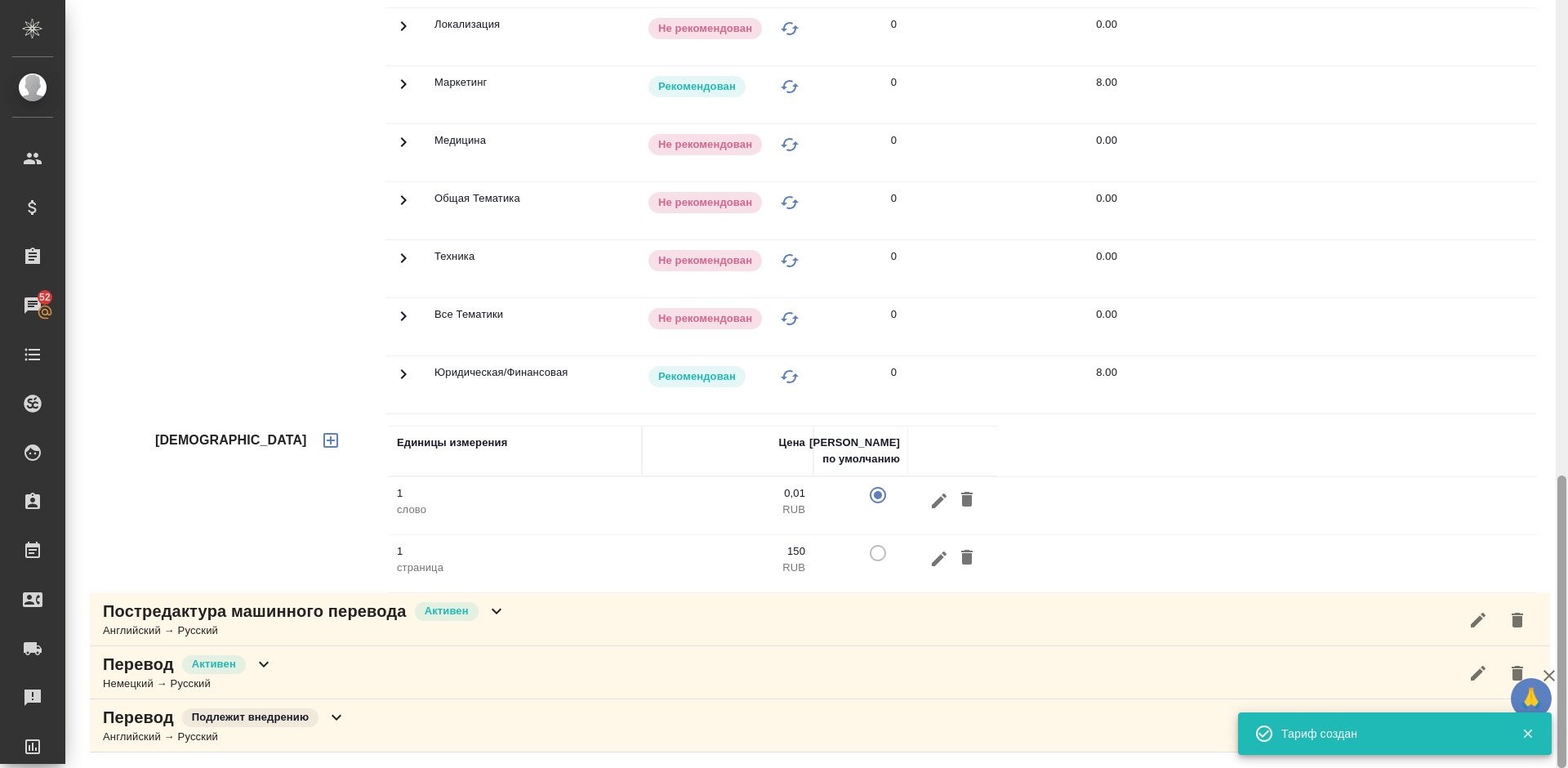
drag, startPoint x: 1567, startPoint y: 526, endPoint x: 1565, endPoint y: 392, distance: 134.0
click at [1565, 392] on div at bounding box center [1561, 384] width 12 height 768
drag, startPoint x: 1567, startPoint y: 539, endPoint x: 1565, endPoint y: 308, distance: 231.0
click at [1565, 308] on div at bounding box center [1561, 384] width 12 height 768
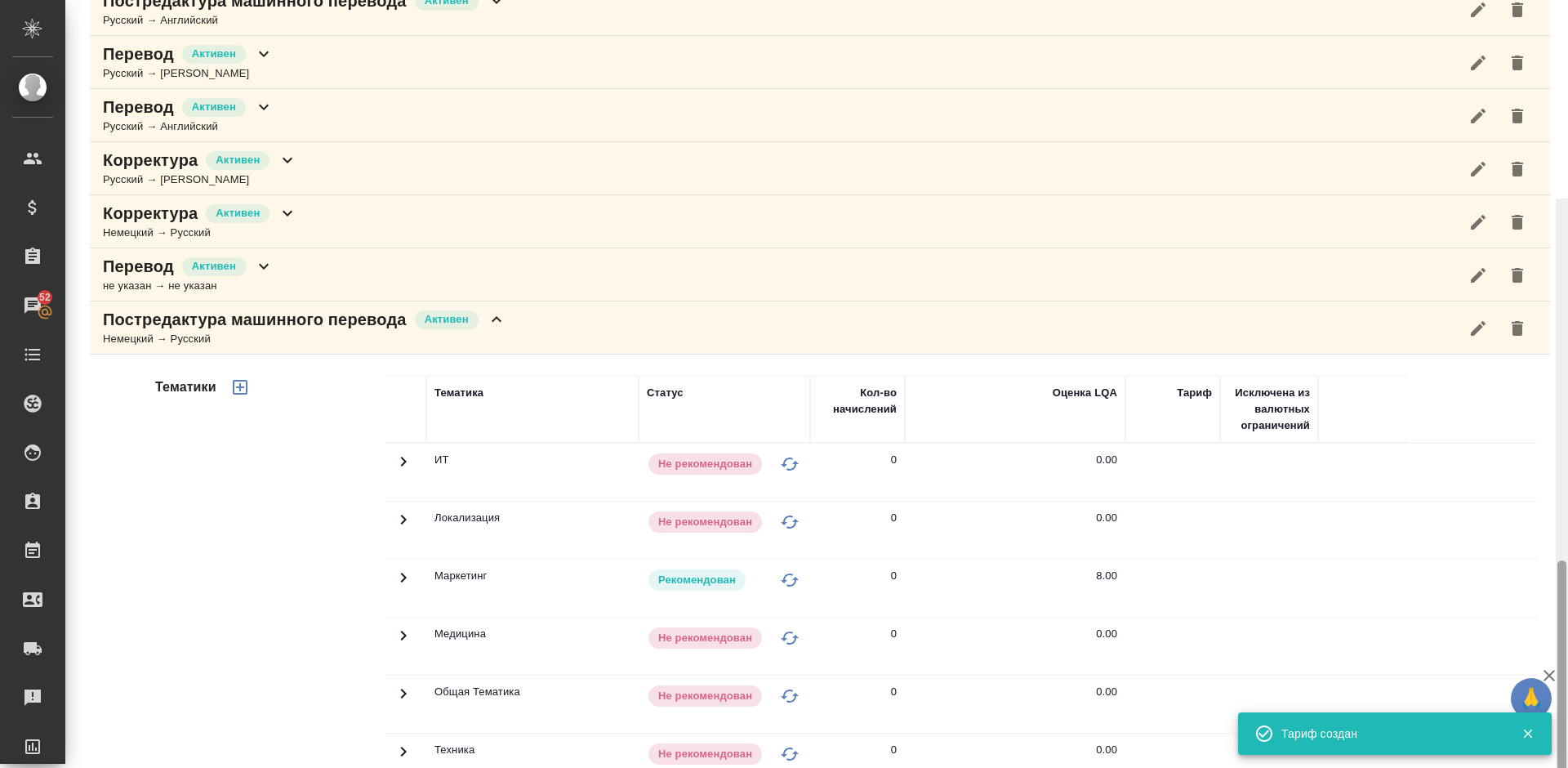
drag, startPoint x: 1566, startPoint y: 506, endPoint x: 1566, endPoint y: 321, distance: 185.0
click at [1566, 560] on div at bounding box center [1561, 707] width 9 height 293
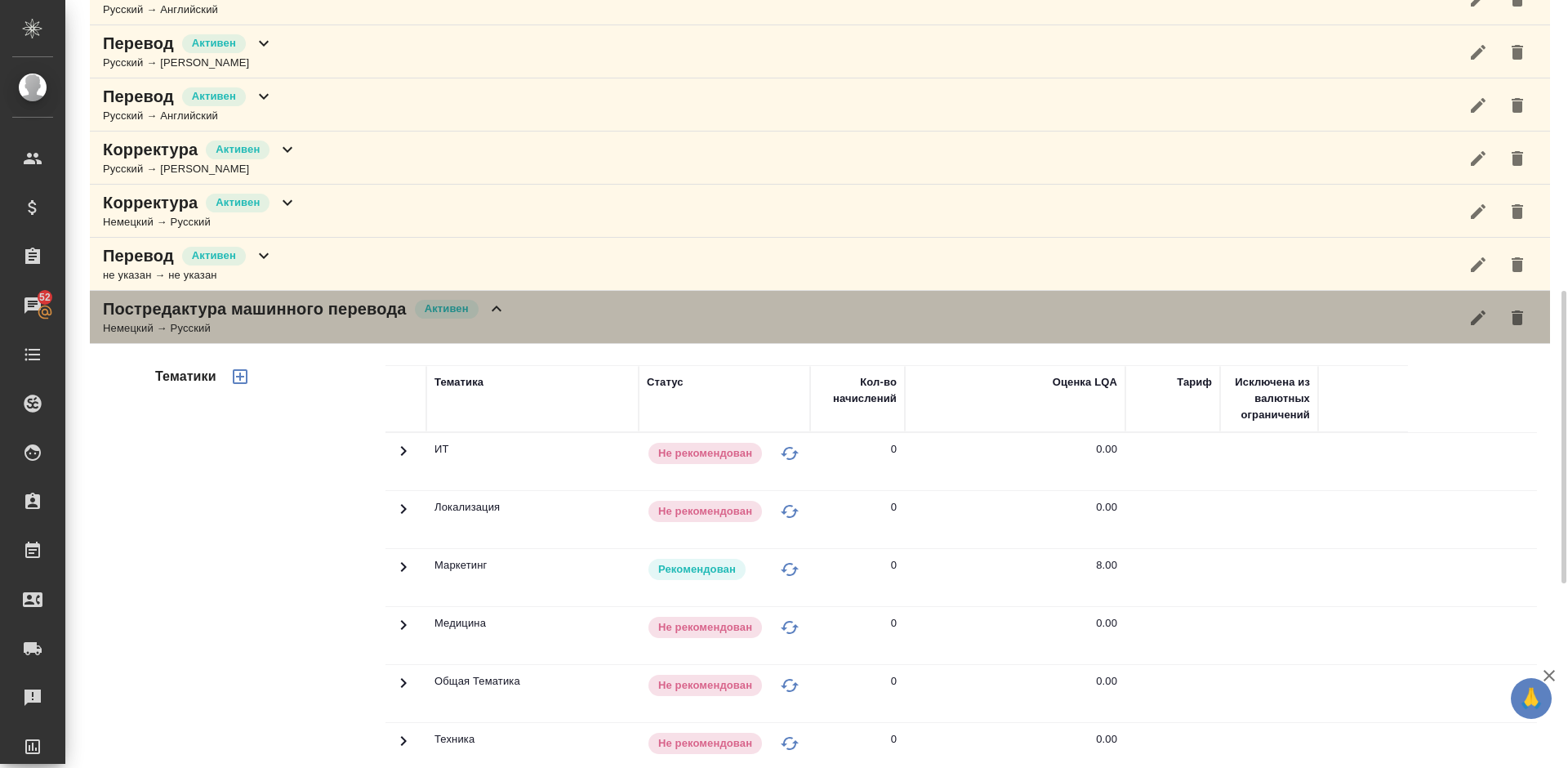
click at [572, 310] on div "Постредактура машинного перевода [PERSON_NAME] → Русский" at bounding box center [820, 317] width 1460 height 53
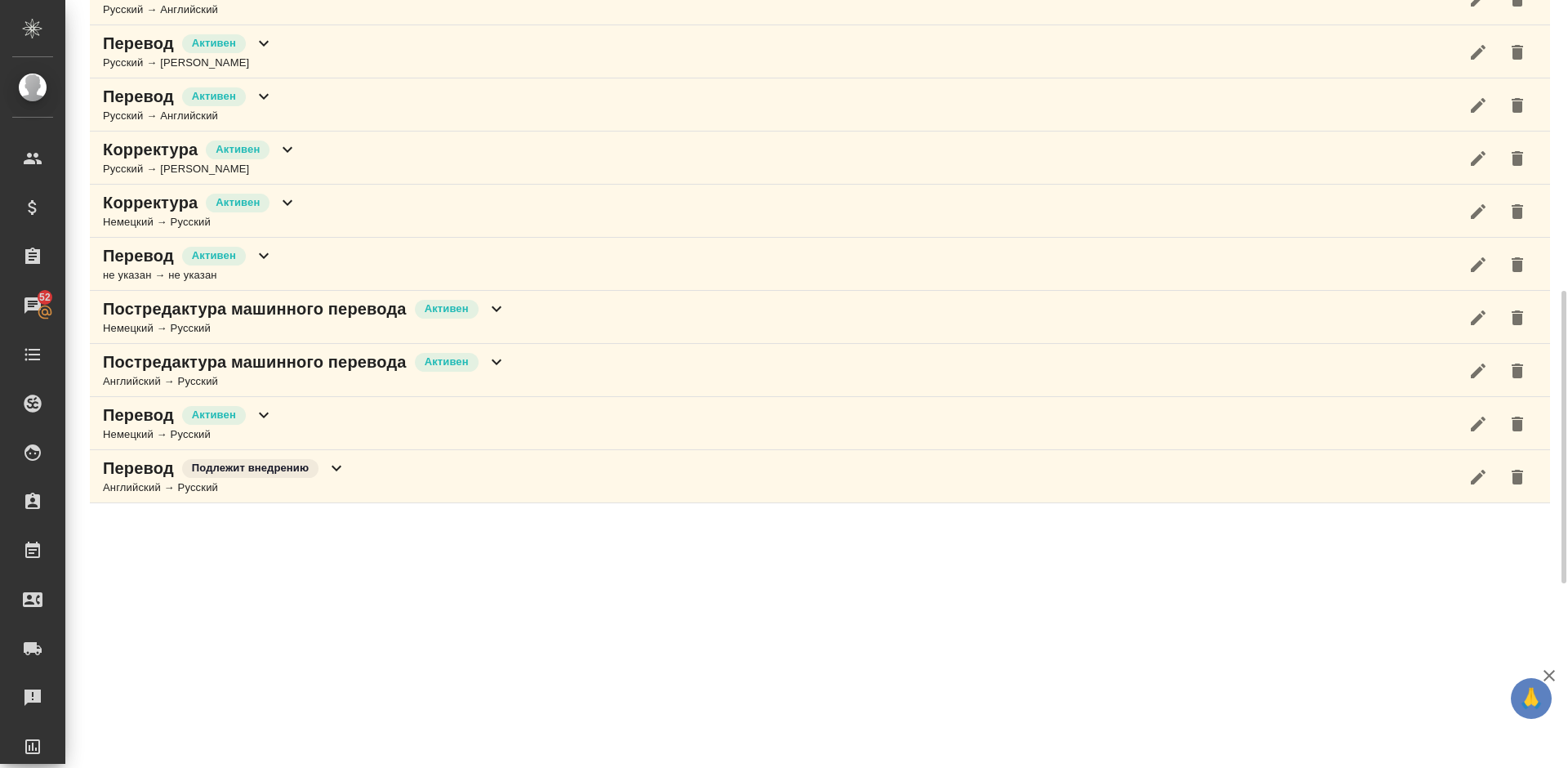
click at [587, 364] on div "Постредактура машинного перевода [PERSON_NAME] → Русский" at bounding box center [820, 370] width 1460 height 53
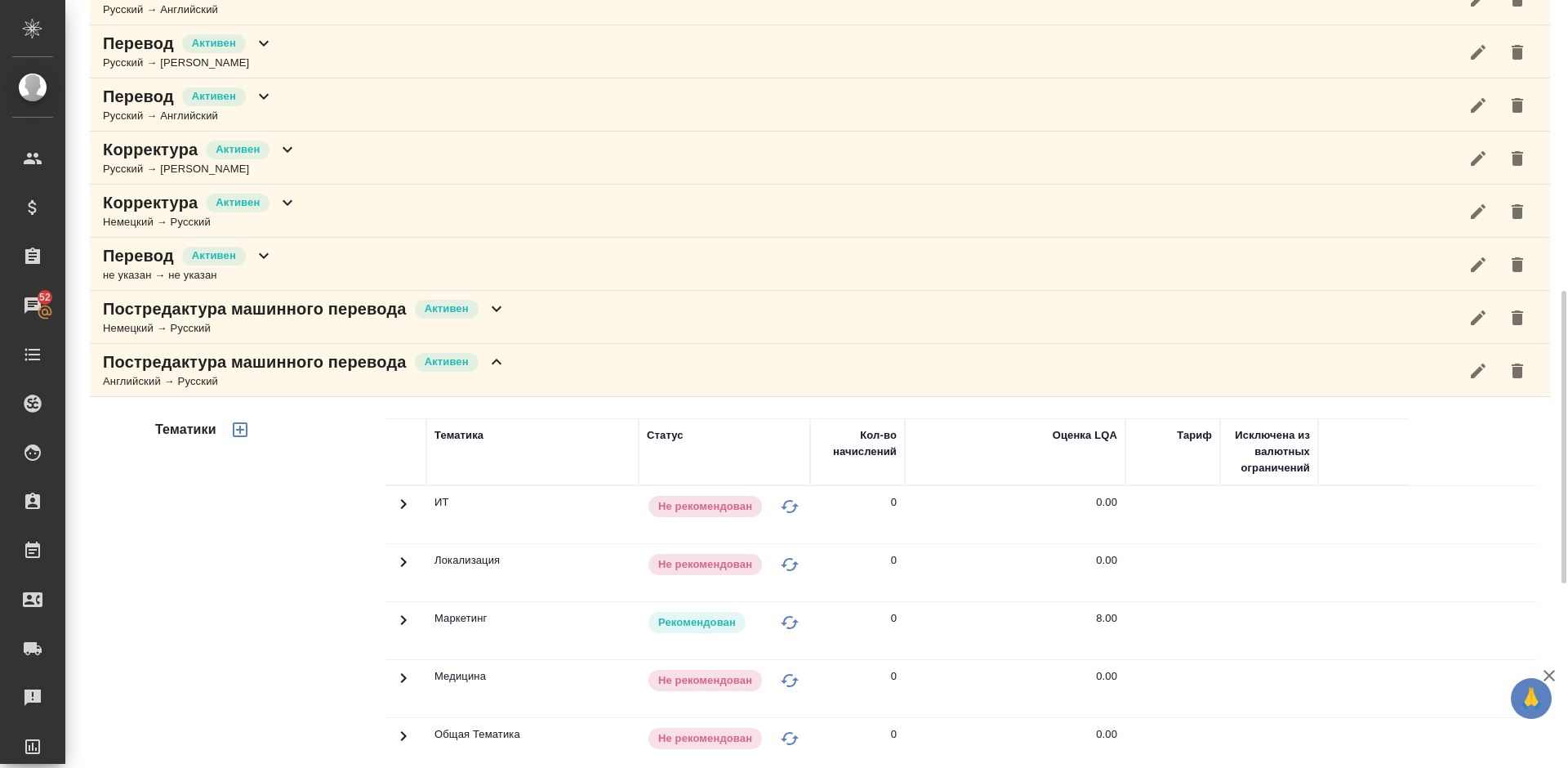
click at [332, 569] on div "Тематики" at bounding box center [269, 680] width 234 height 546
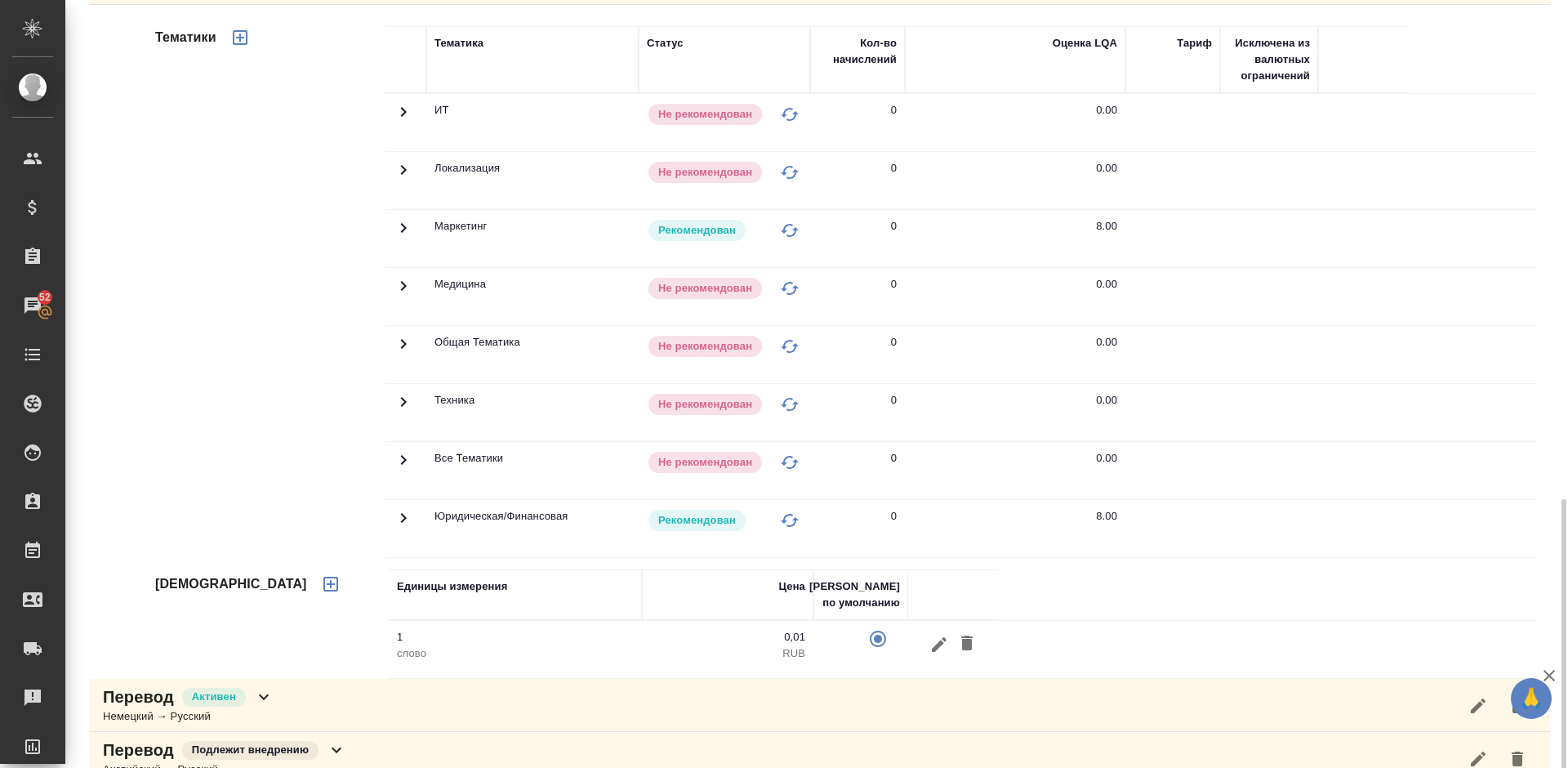
scroll to position [1185, 0]
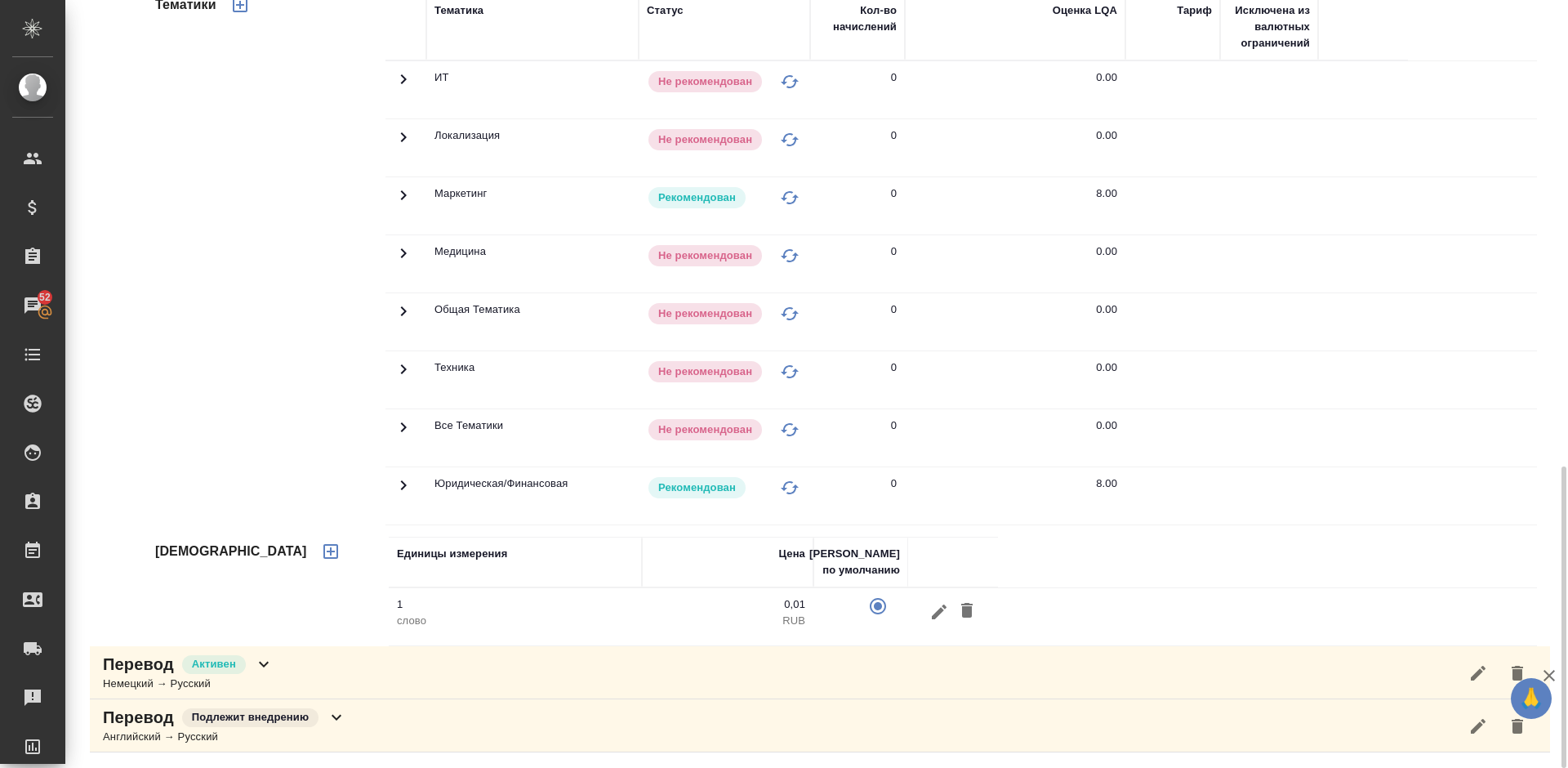
click at [321, 554] on icon "button" at bounding box center [331, 551] width 20 height 20
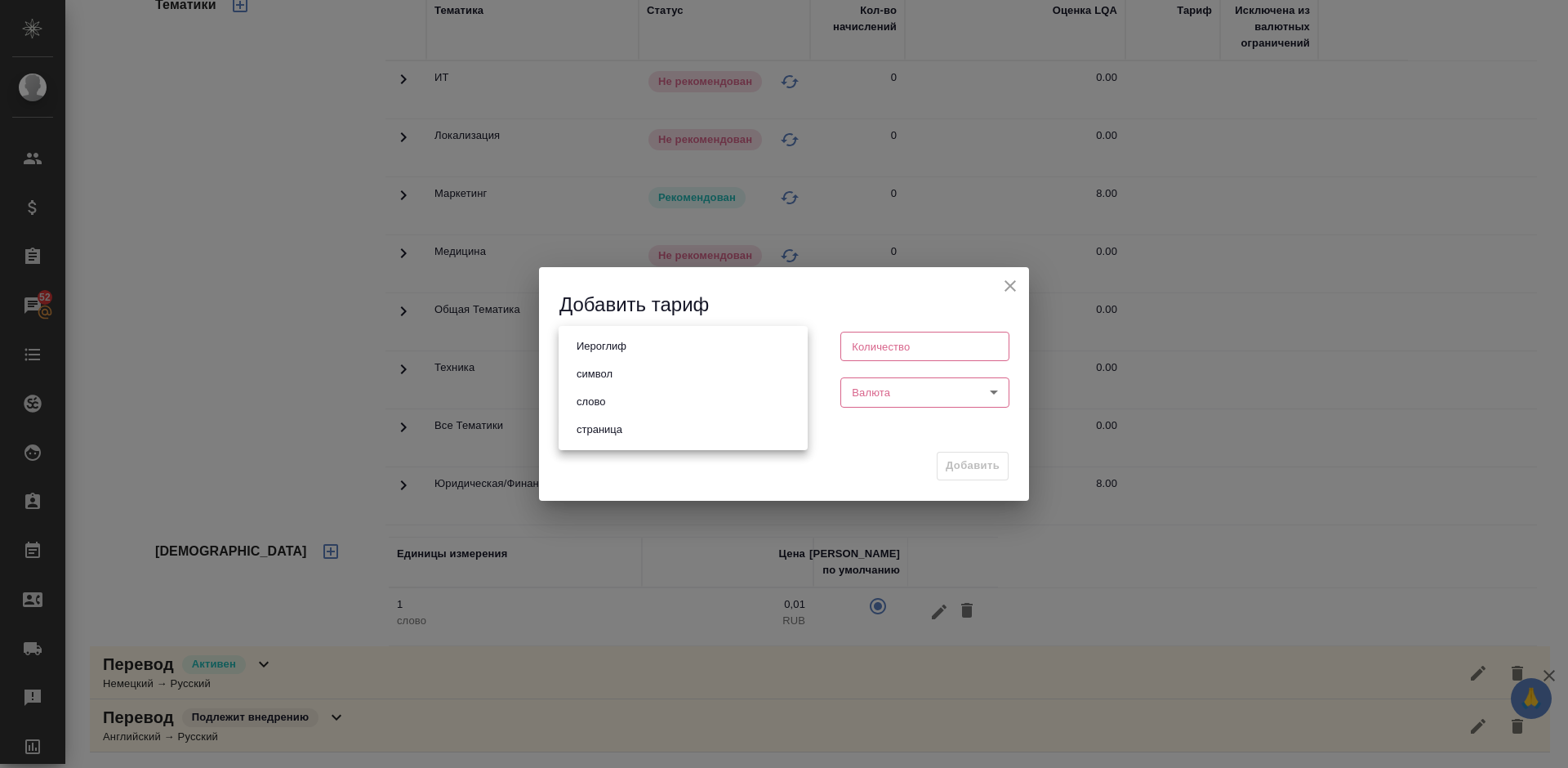
click at [639, 343] on body "🙏 .cls-1 fill:#fff; AWATERA [PERSON_NAME] Спецификации Заказы 52 Чаты Todo Прое…" at bounding box center [784, 384] width 1568 height 768
click at [647, 430] on li "страница" at bounding box center [683, 430] width 249 height 28
type input "5a8b1489cc6b4906c91bfdb2"
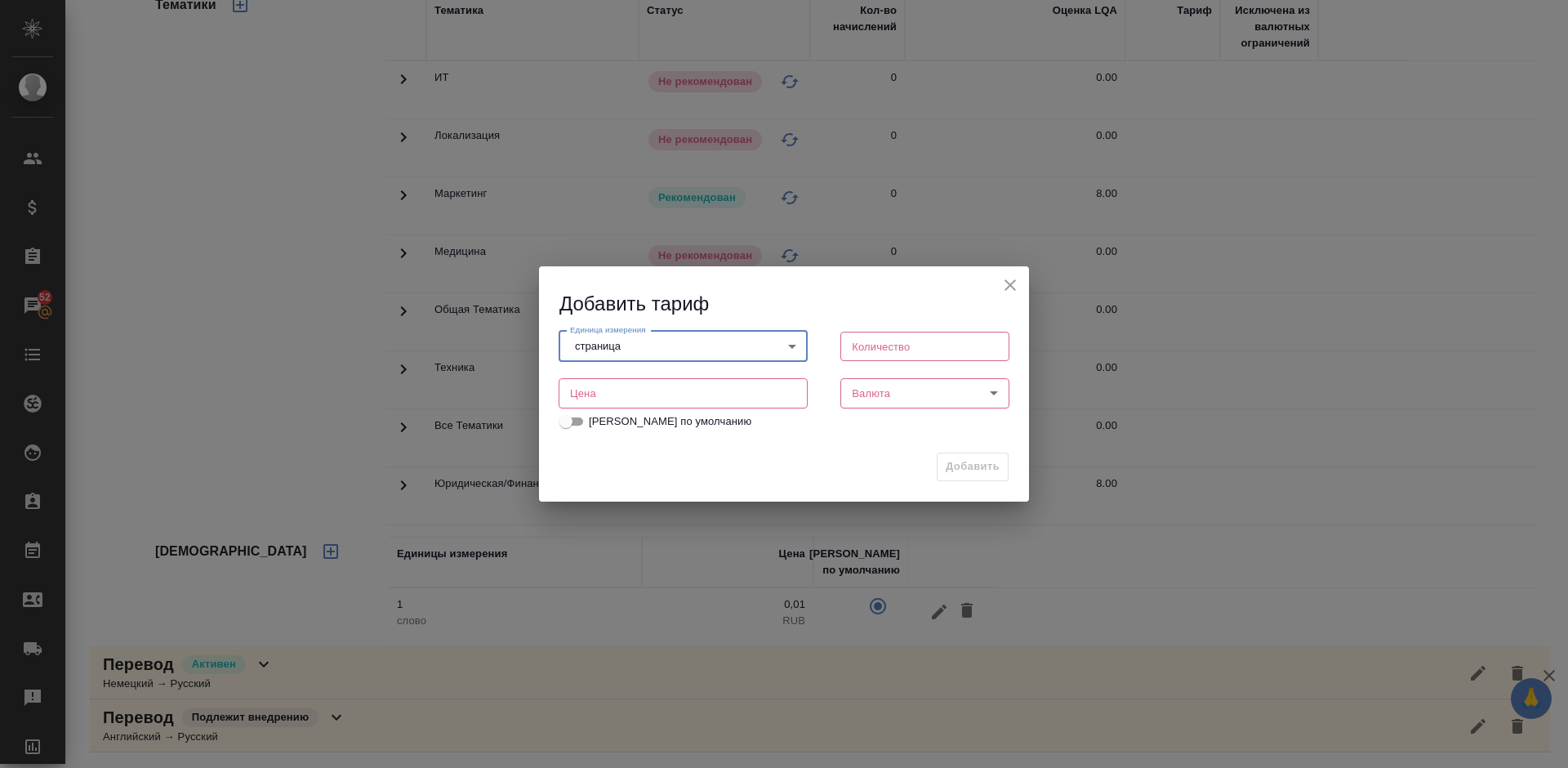
click at [875, 349] on input "number" at bounding box center [925, 346] width 169 height 30
type input "1"
click at [694, 388] on input "number" at bounding box center [683, 393] width 249 height 30
type input "150"
click at [890, 393] on body "🙏 .cls-1 fill:#fff; AWATERA [PERSON_NAME] Спецификации Заказы 52 Чаты Todo Прое…" at bounding box center [784, 384] width 1568 height 768
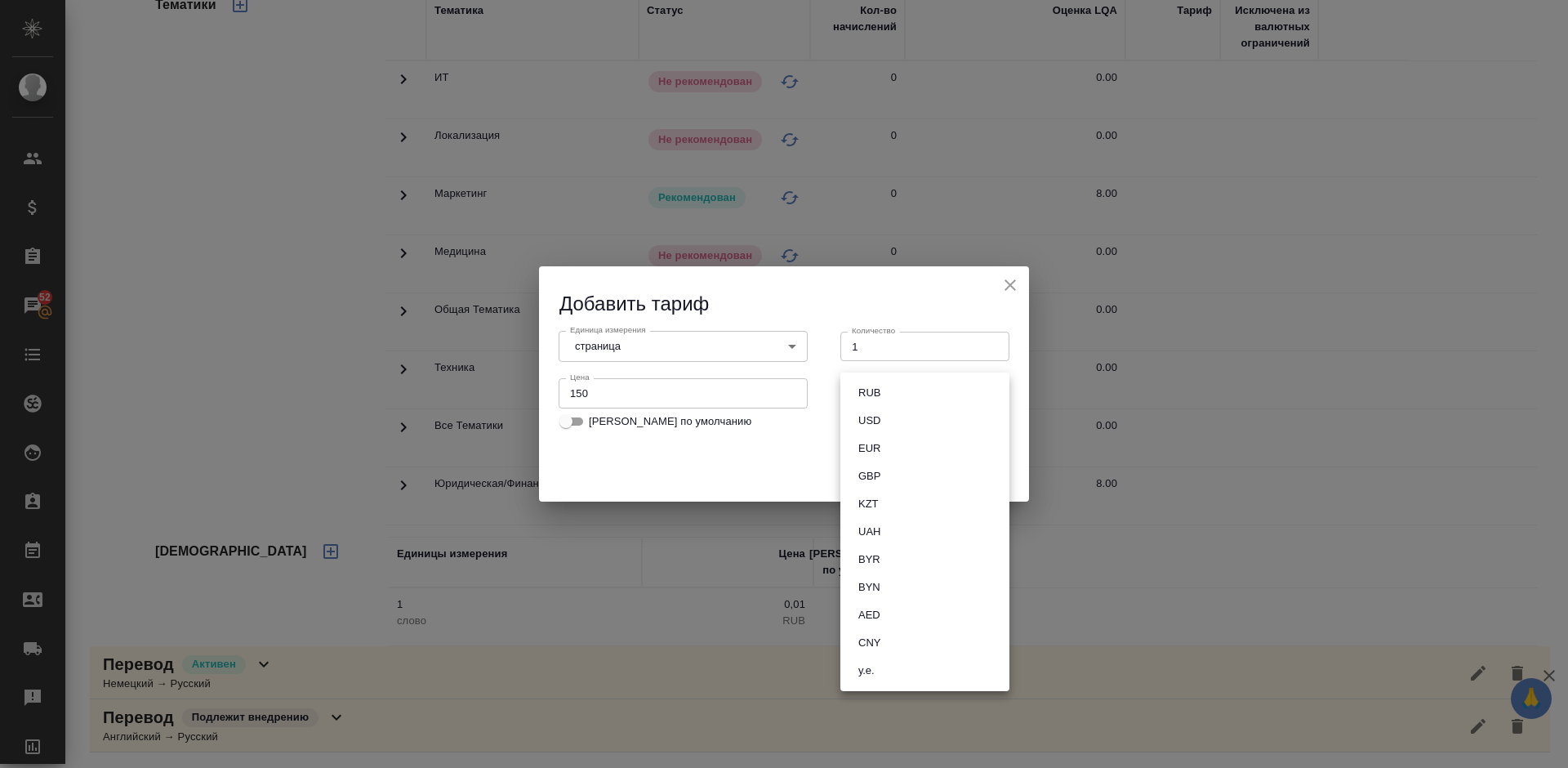
click at [906, 398] on li "RUB" at bounding box center [925, 393] width 169 height 28
type input "RUB"
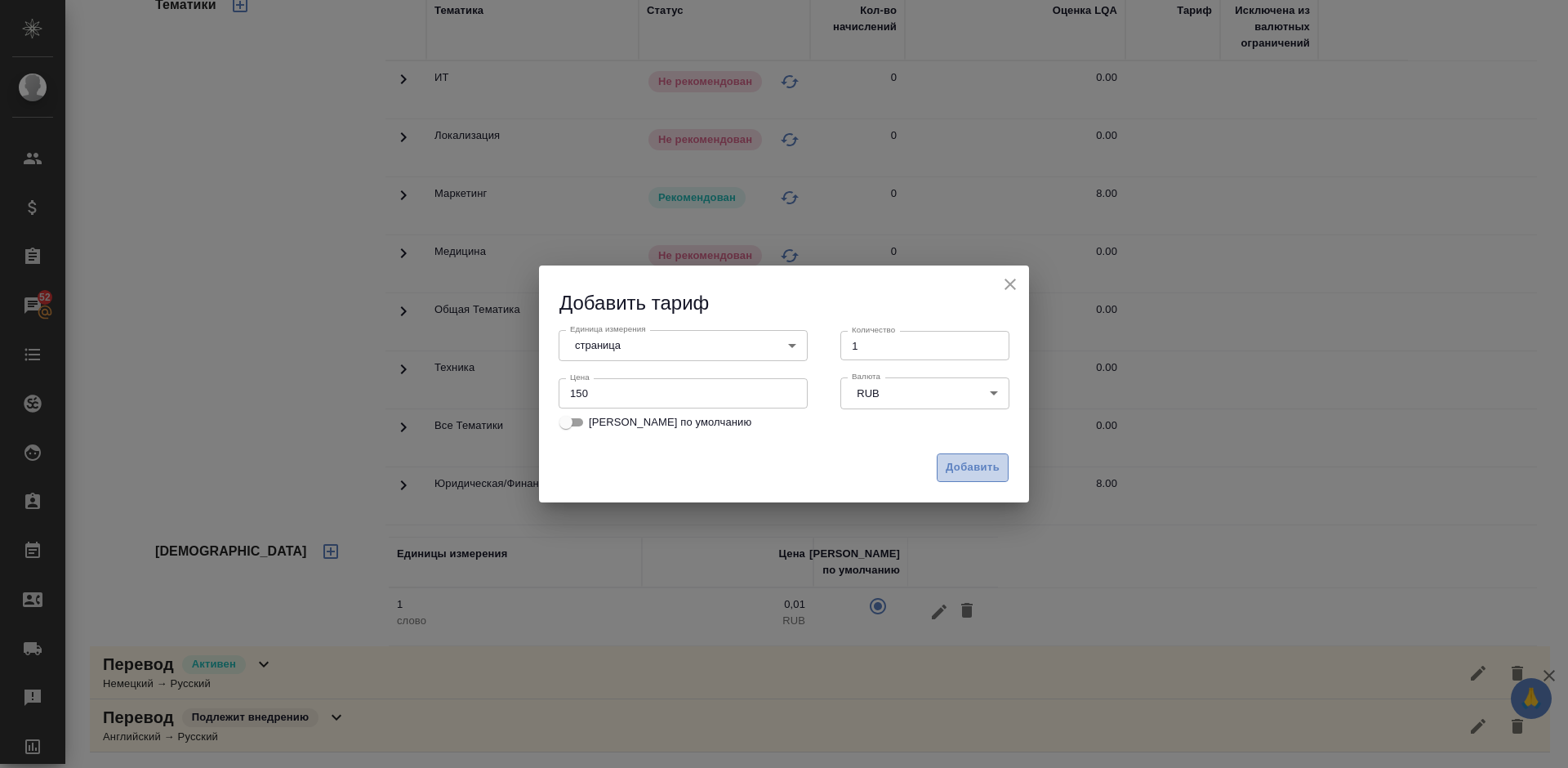
click at [966, 477] on span "Добавить" at bounding box center [972, 467] width 54 height 19
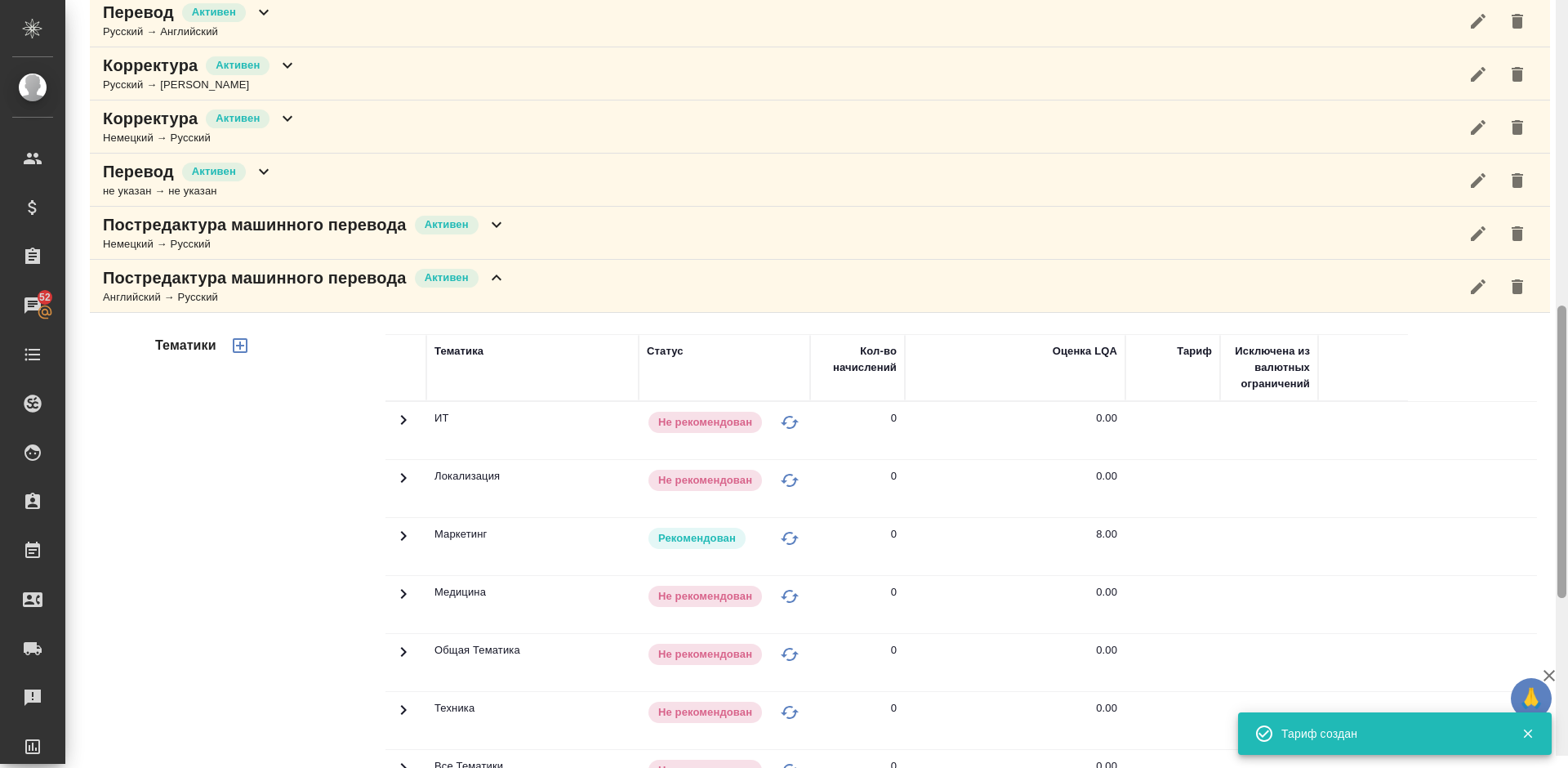
drag, startPoint x: 1564, startPoint y: 525, endPoint x: 1565, endPoint y: 384, distance: 141.0
click at [1565, 384] on div at bounding box center [1561, 451] width 9 height 293
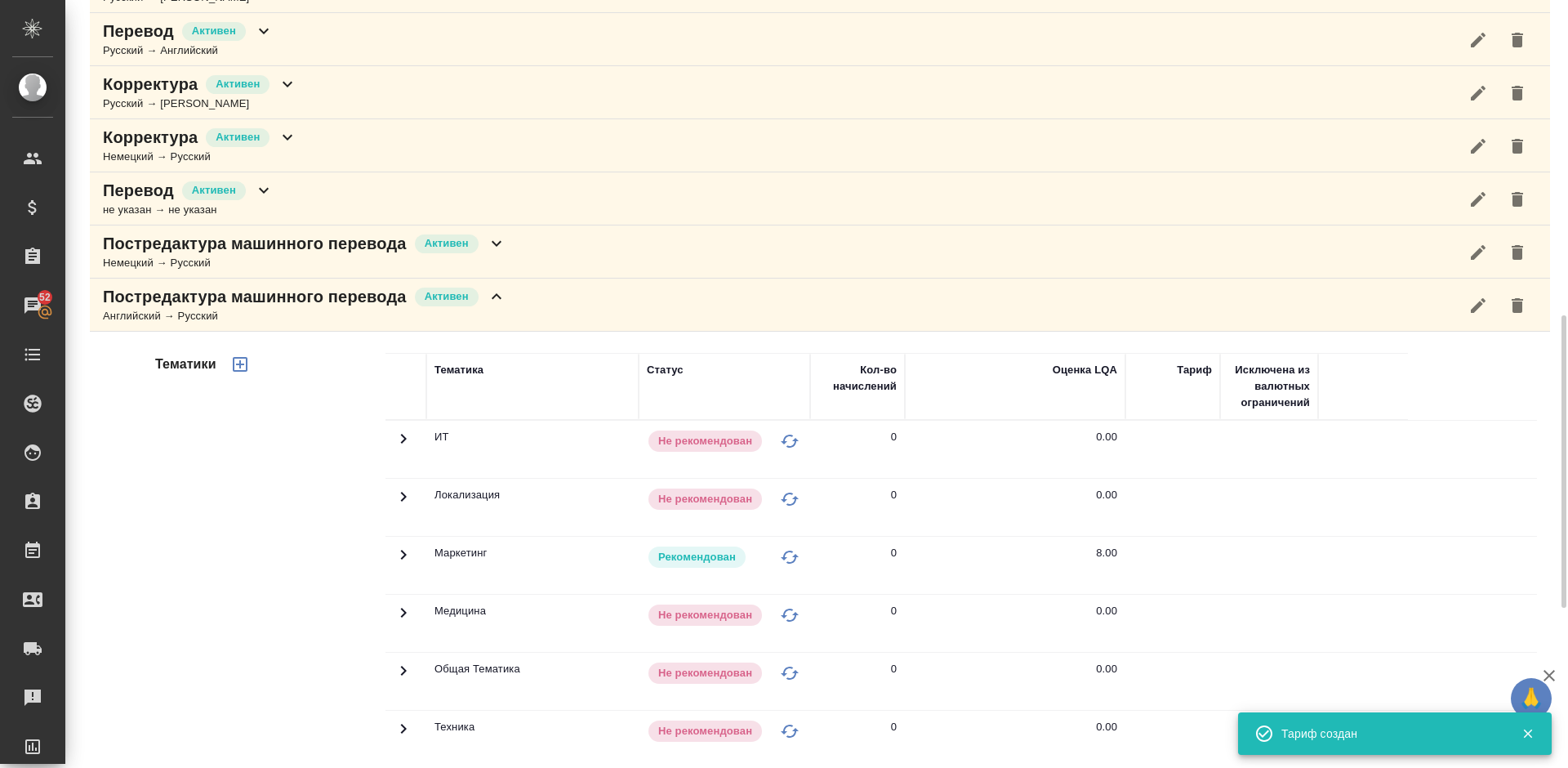
click at [522, 289] on div "Постредактура машинного перевода [PERSON_NAME] → Русский" at bounding box center [820, 305] width 1460 height 53
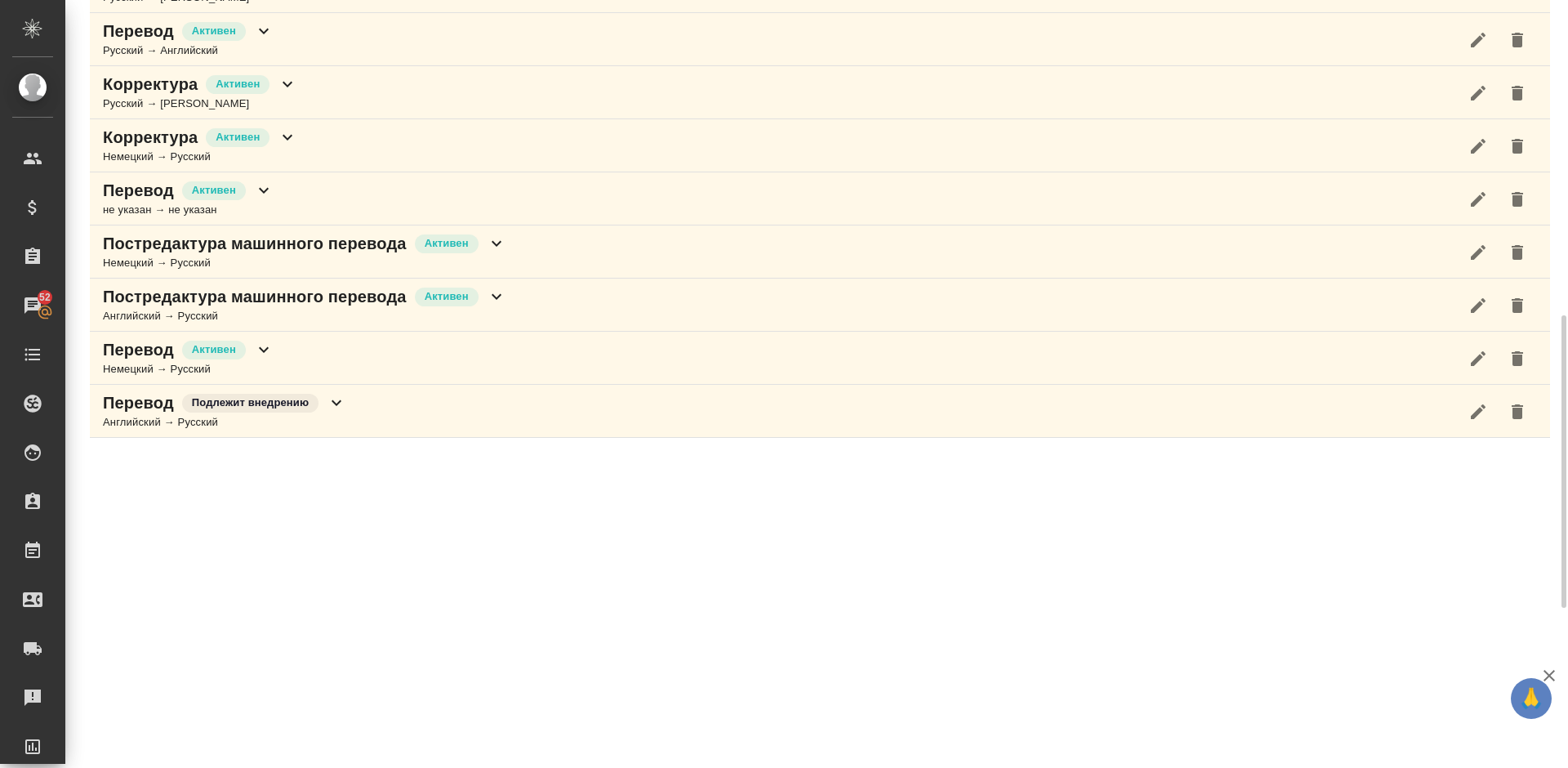
click at [429, 341] on div "Перевод [PERSON_NAME] → Русский" at bounding box center [820, 358] width 1460 height 53
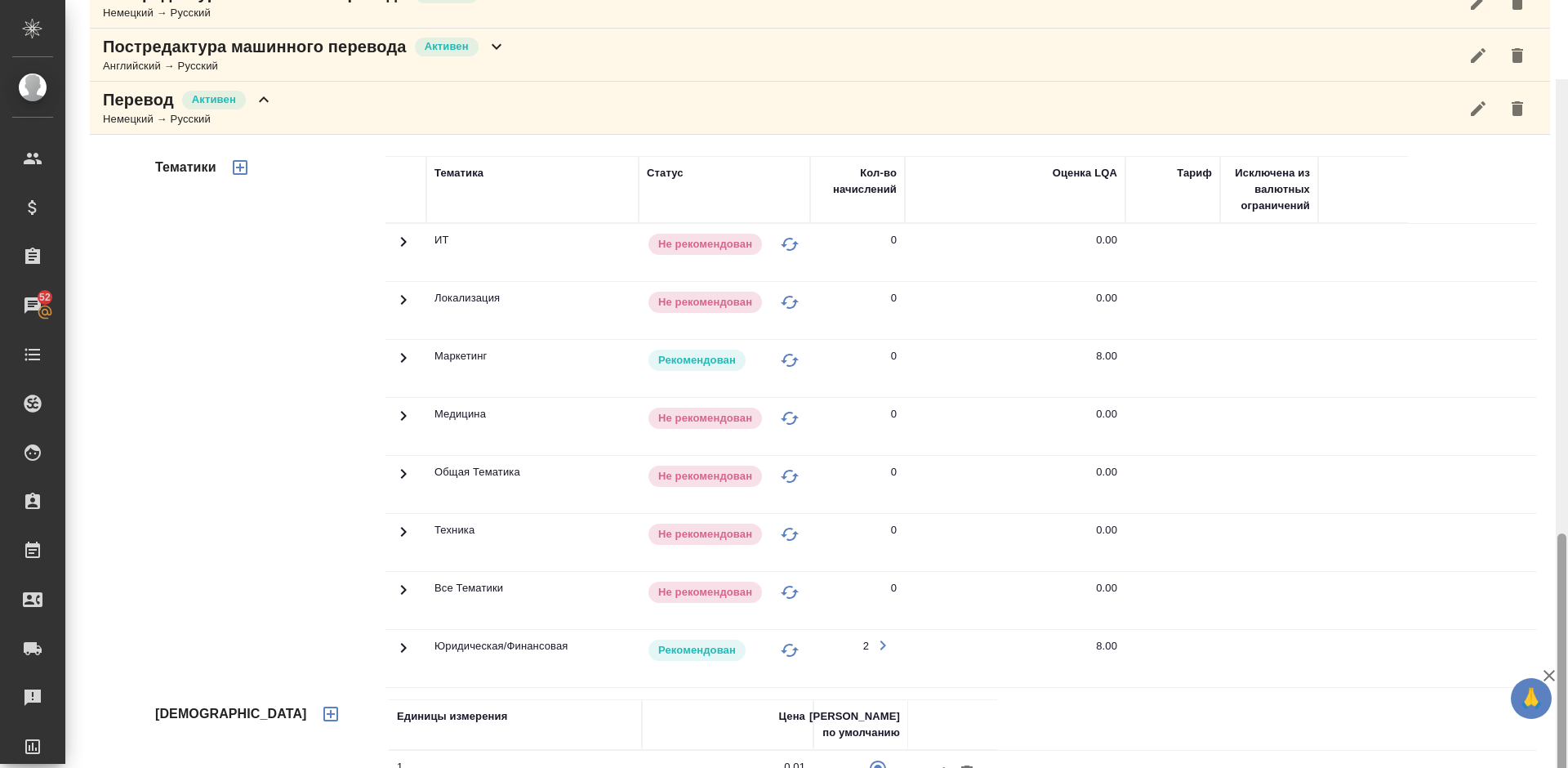
scroll to position [1185, 0]
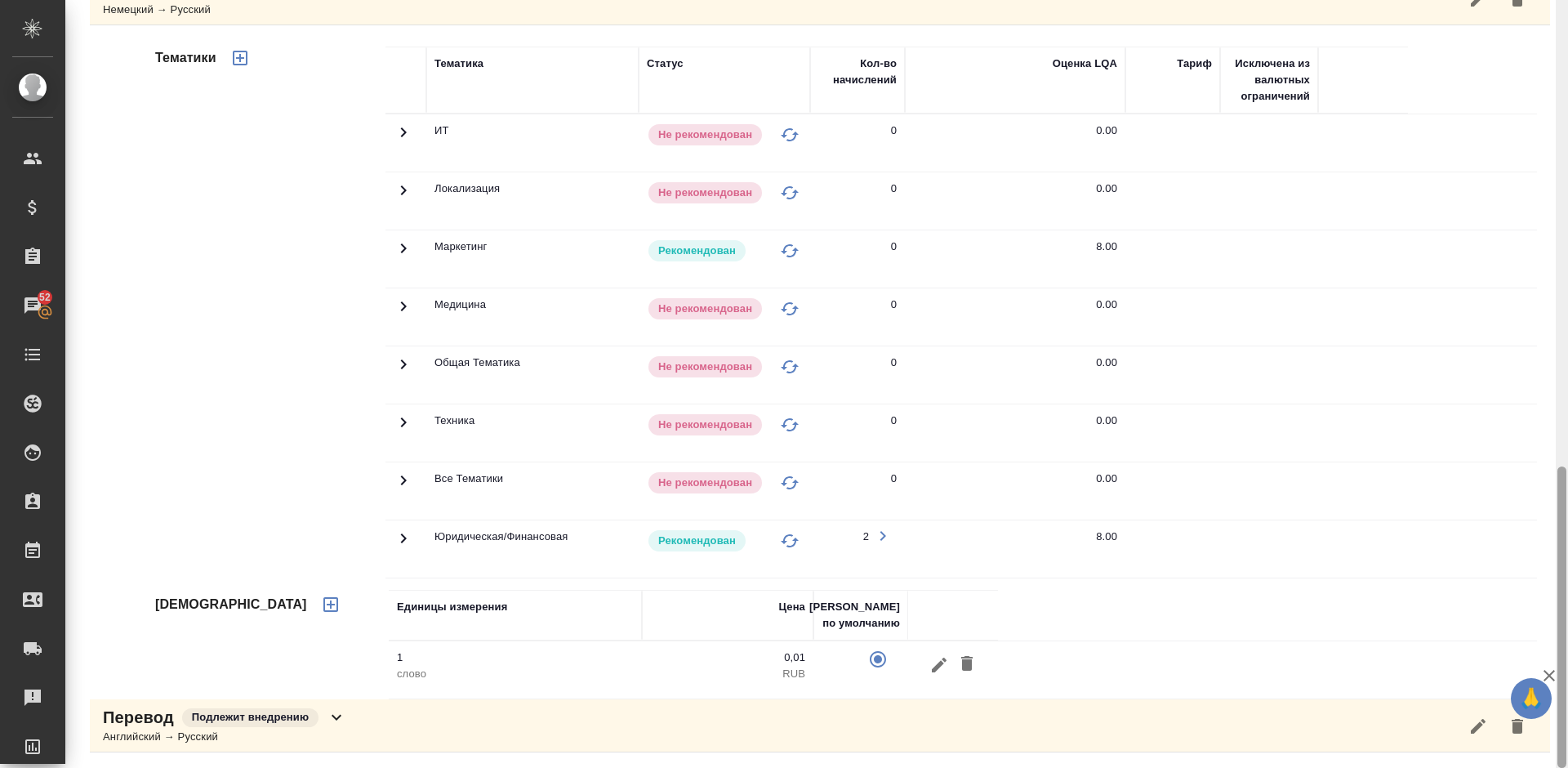
drag, startPoint x: 1560, startPoint y: 450, endPoint x: 1567, endPoint y: 646, distance: 196.1
click at [1567, 646] on div at bounding box center [1561, 384] width 12 height 768
click at [321, 599] on icon "button" at bounding box center [331, 604] width 20 height 20
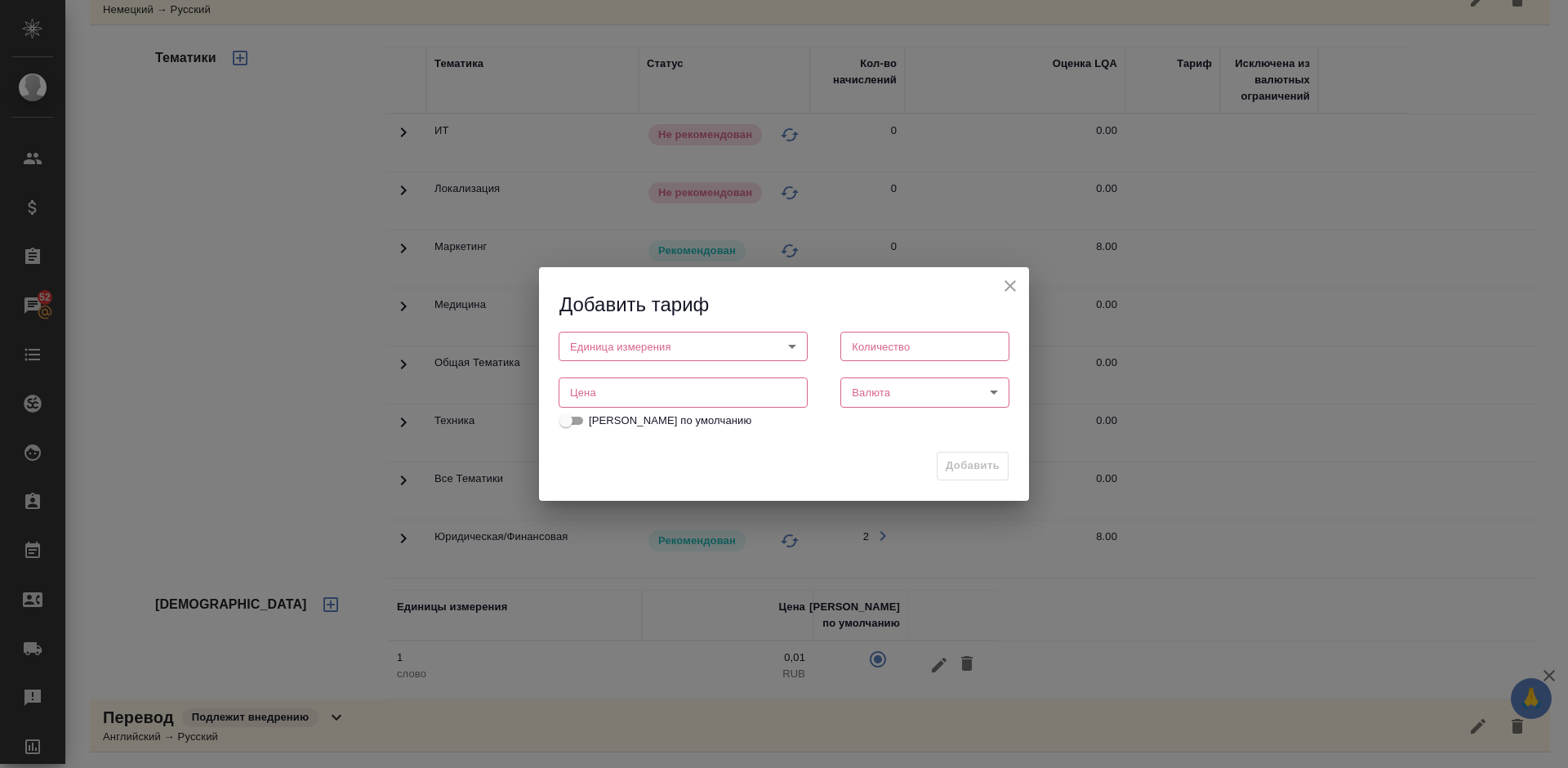
click at [717, 350] on body "🙏 .cls-1 fill:#fff; AWATERA [PERSON_NAME] Спецификации Заказы 52 Чаты Todo Прое…" at bounding box center [784, 384] width 1568 height 768
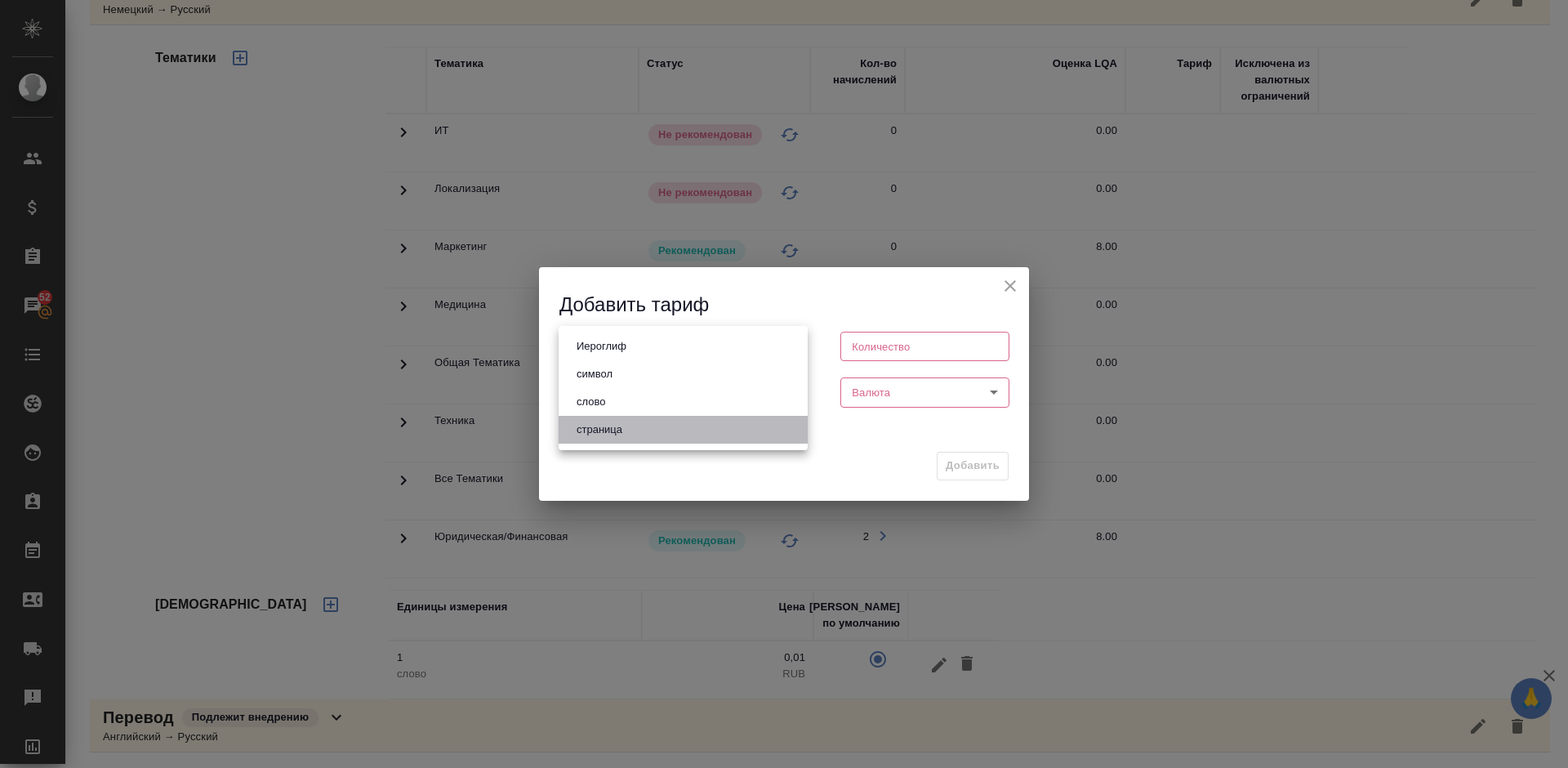
click at [677, 430] on li "страница" at bounding box center [683, 430] width 249 height 28
type input "5a8b1489cc6b4906c91bfdb2"
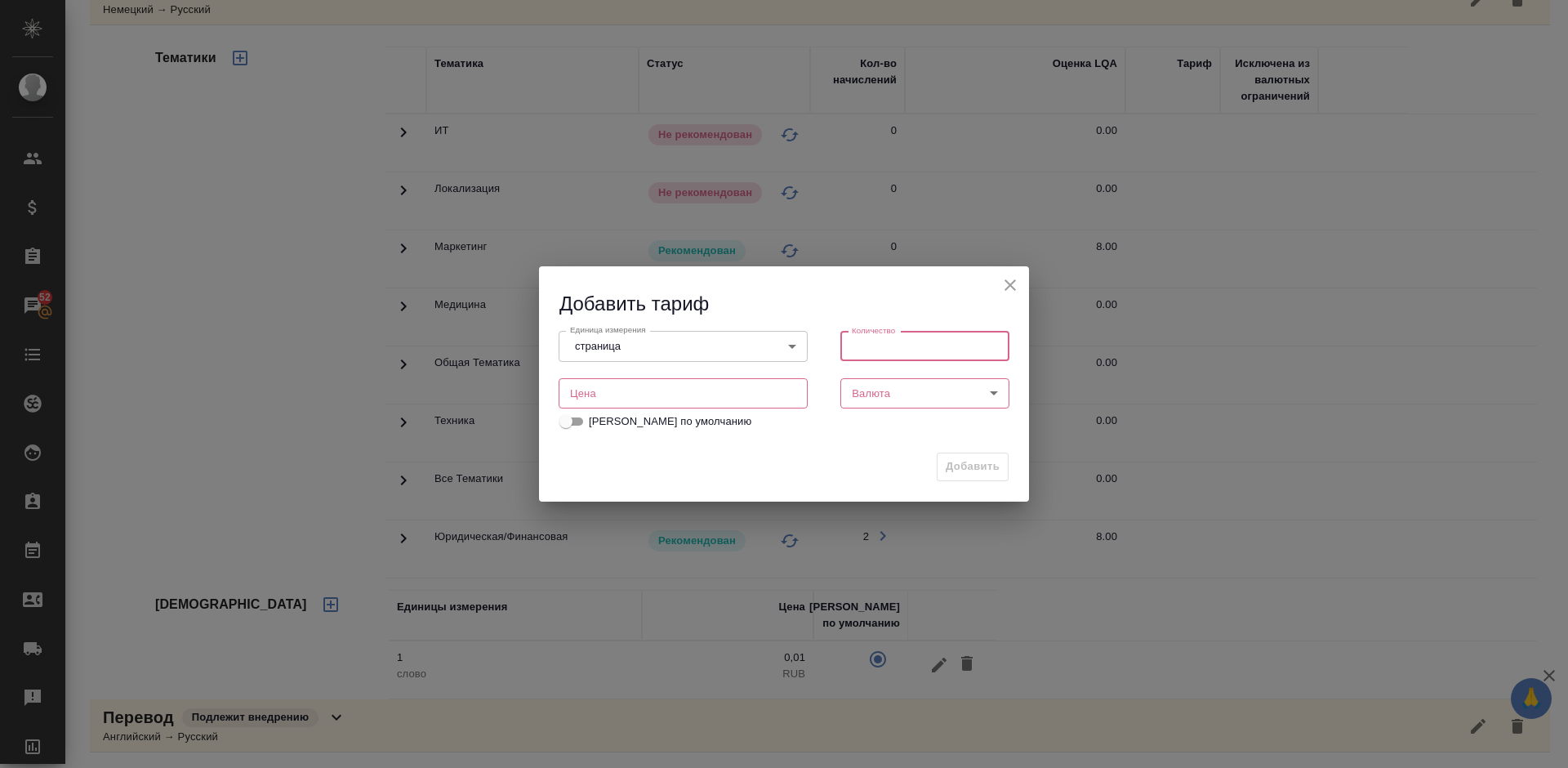
click at [879, 346] on input "number" at bounding box center [925, 346] width 169 height 30
type input "1"
click at [620, 389] on input "number" at bounding box center [683, 393] width 249 height 30
type input "150"
click at [917, 390] on body "🙏 .cls-1 fill:#fff; AWATERA [PERSON_NAME] Спецификации Заказы 52 Чаты Todo Прое…" at bounding box center [784, 384] width 1568 height 768
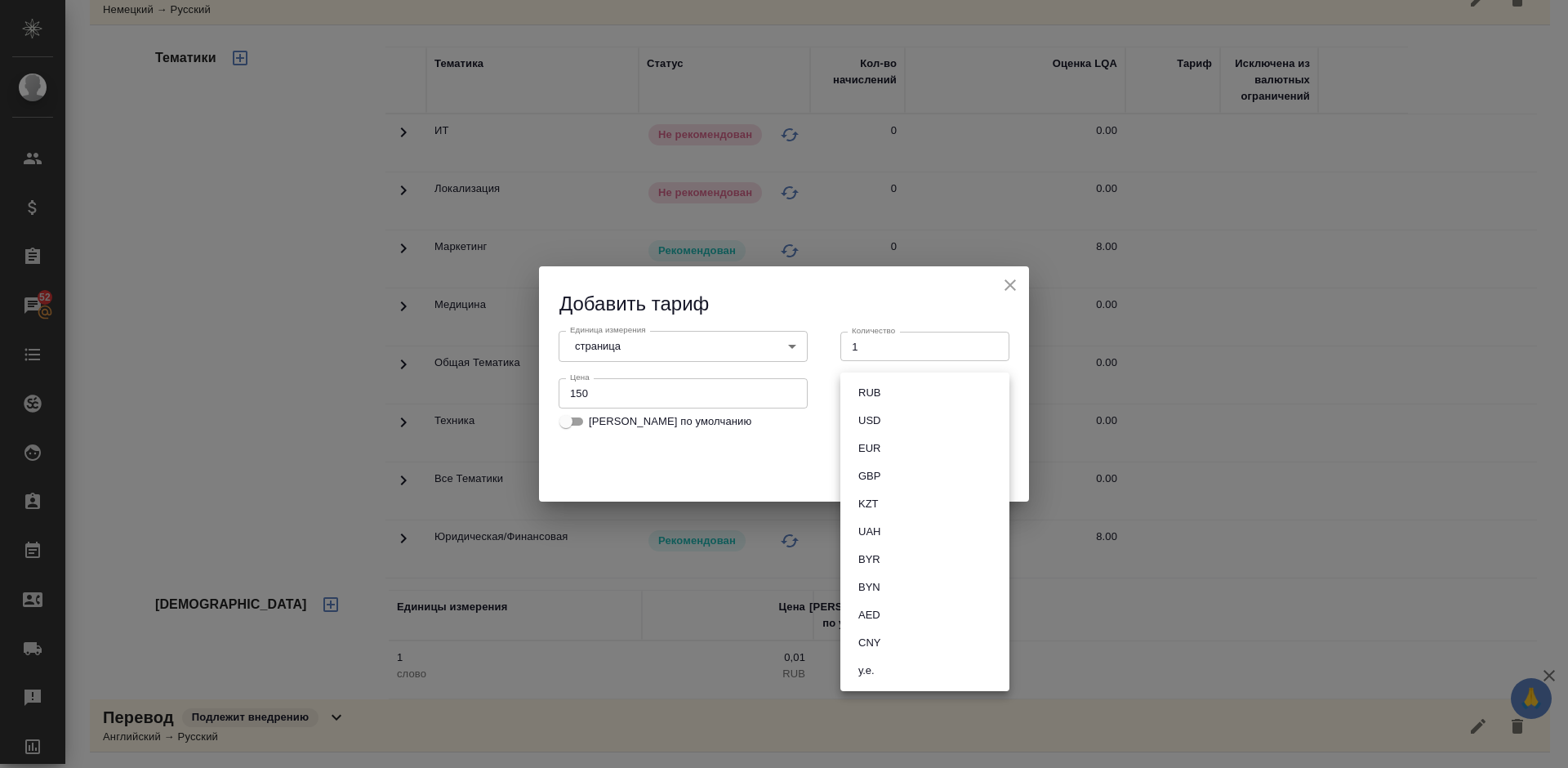
click at [886, 394] on li "RUB" at bounding box center [925, 393] width 169 height 28
type input "RUB"
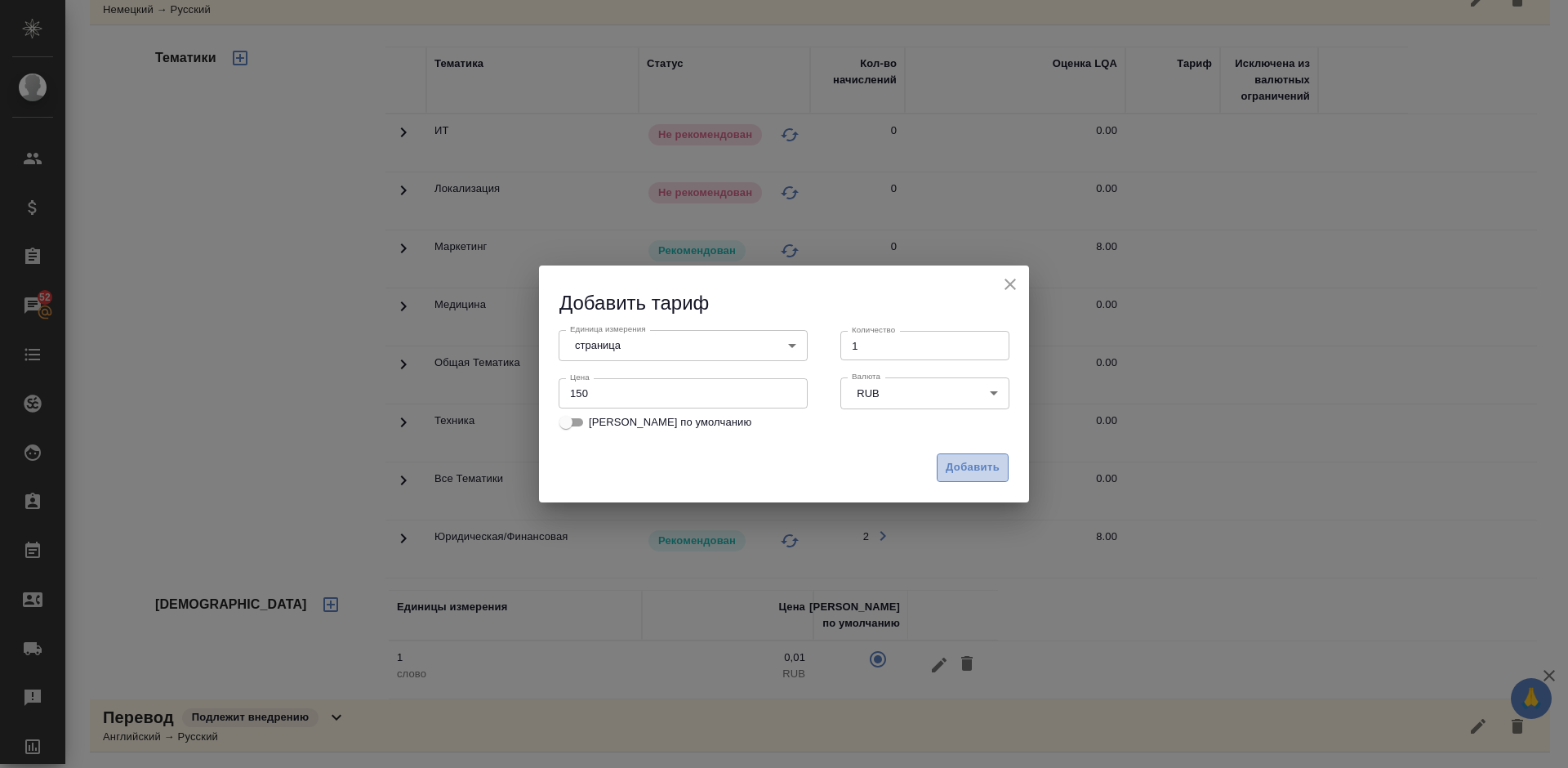
click at [973, 465] on span "Добавить" at bounding box center [972, 467] width 54 height 19
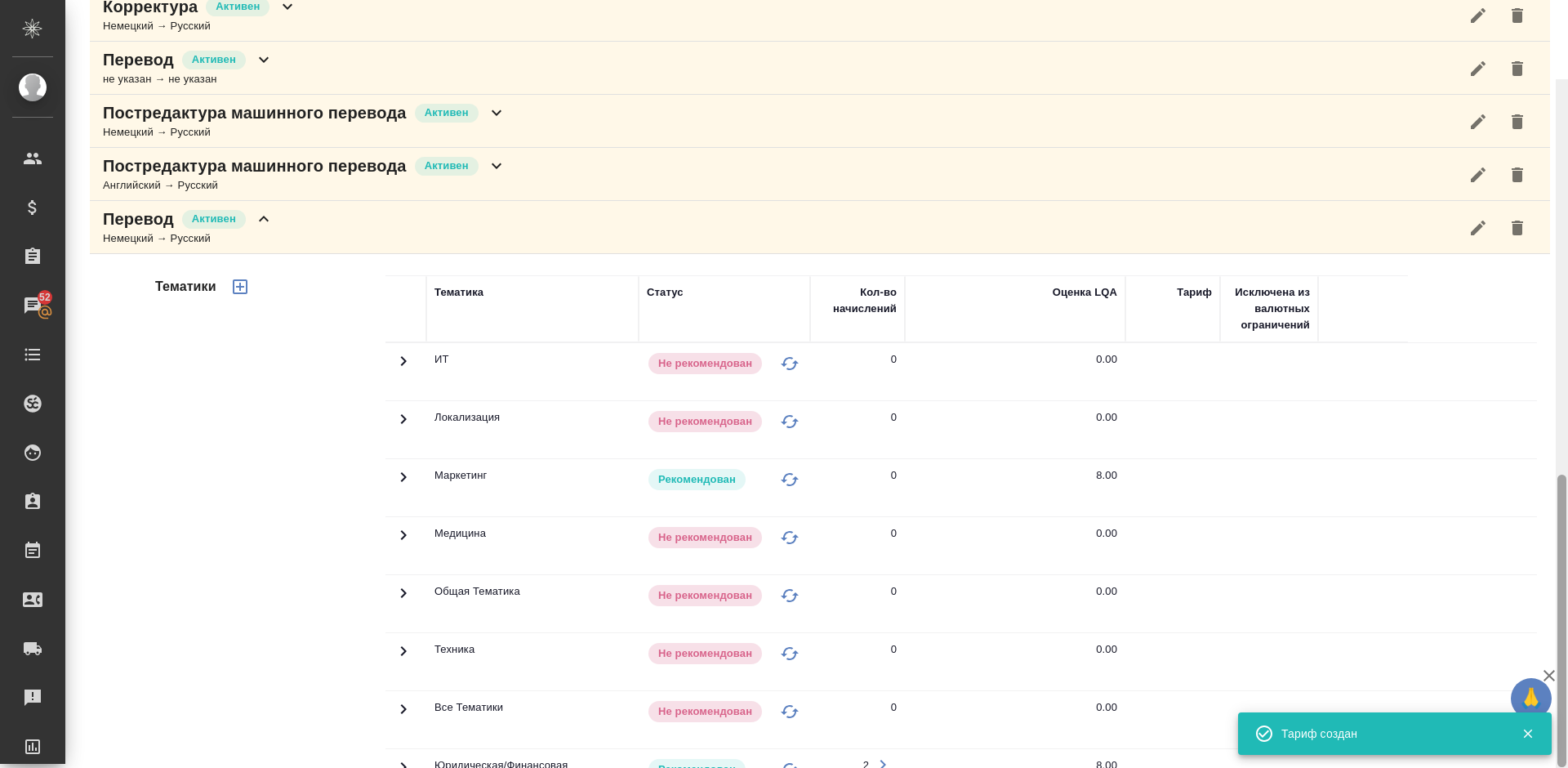
drag, startPoint x: 1566, startPoint y: 537, endPoint x: 1567, endPoint y: 446, distance: 91.0
click at [1567, 446] on div at bounding box center [1561, 463] width 12 height 768
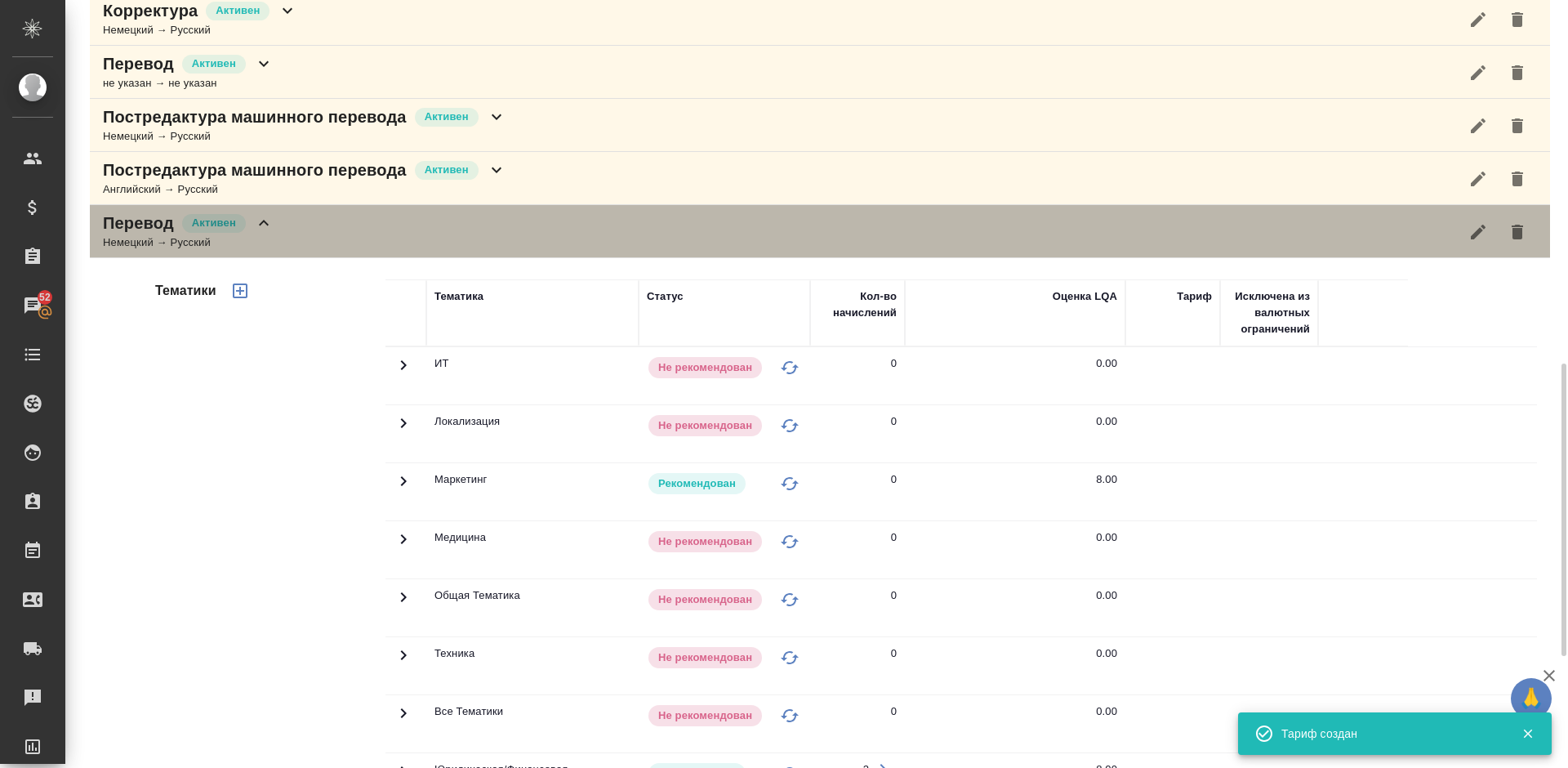
click at [383, 231] on div "Перевод [PERSON_NAME] → Русский" at bounding box center [820, 231] width 1460 height 53
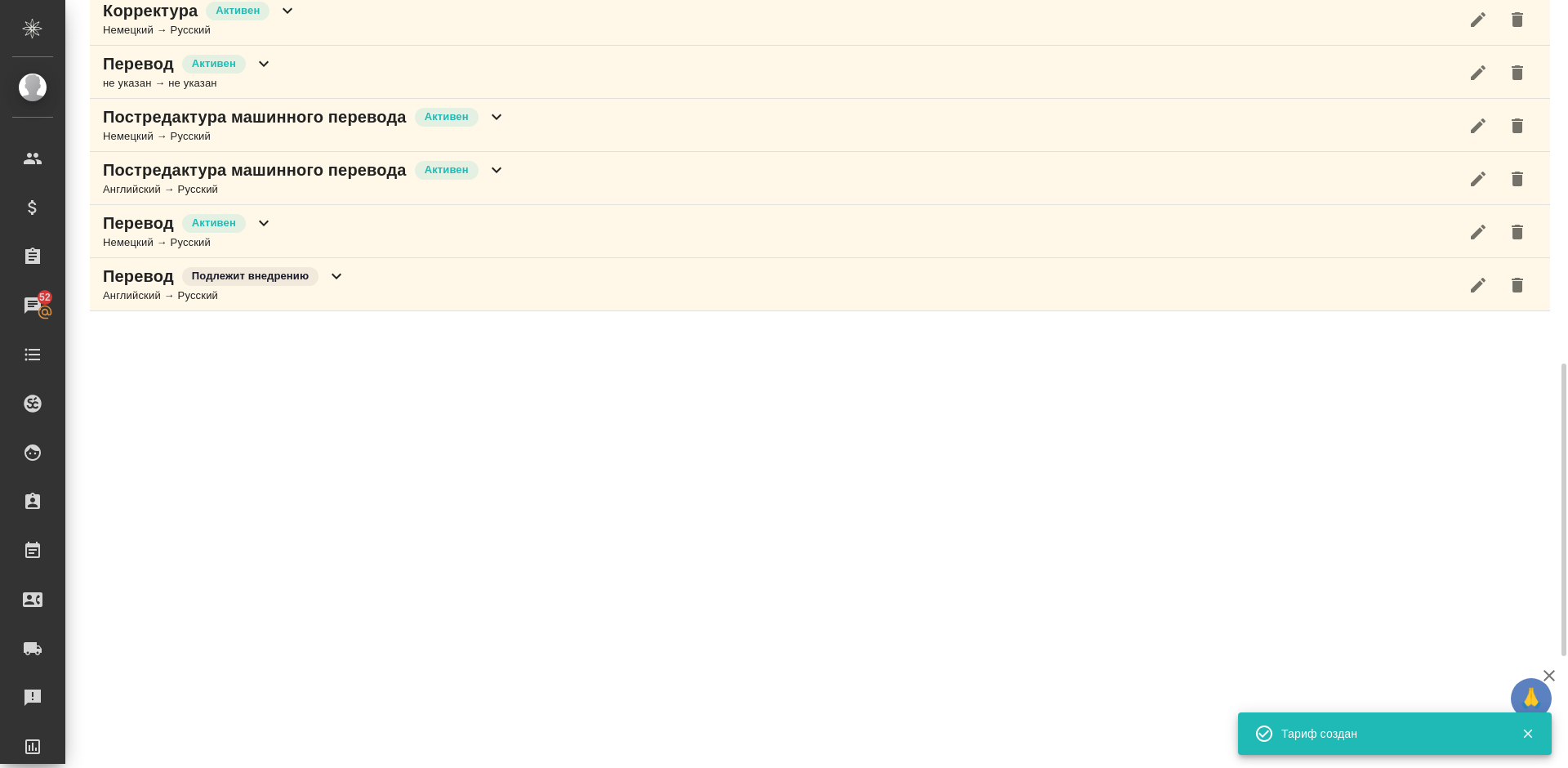
click at [376, 273] on div "Перевод Подлежит внедрению Английский → Русский" at bounding box center [820, 284] width 1460 height 53
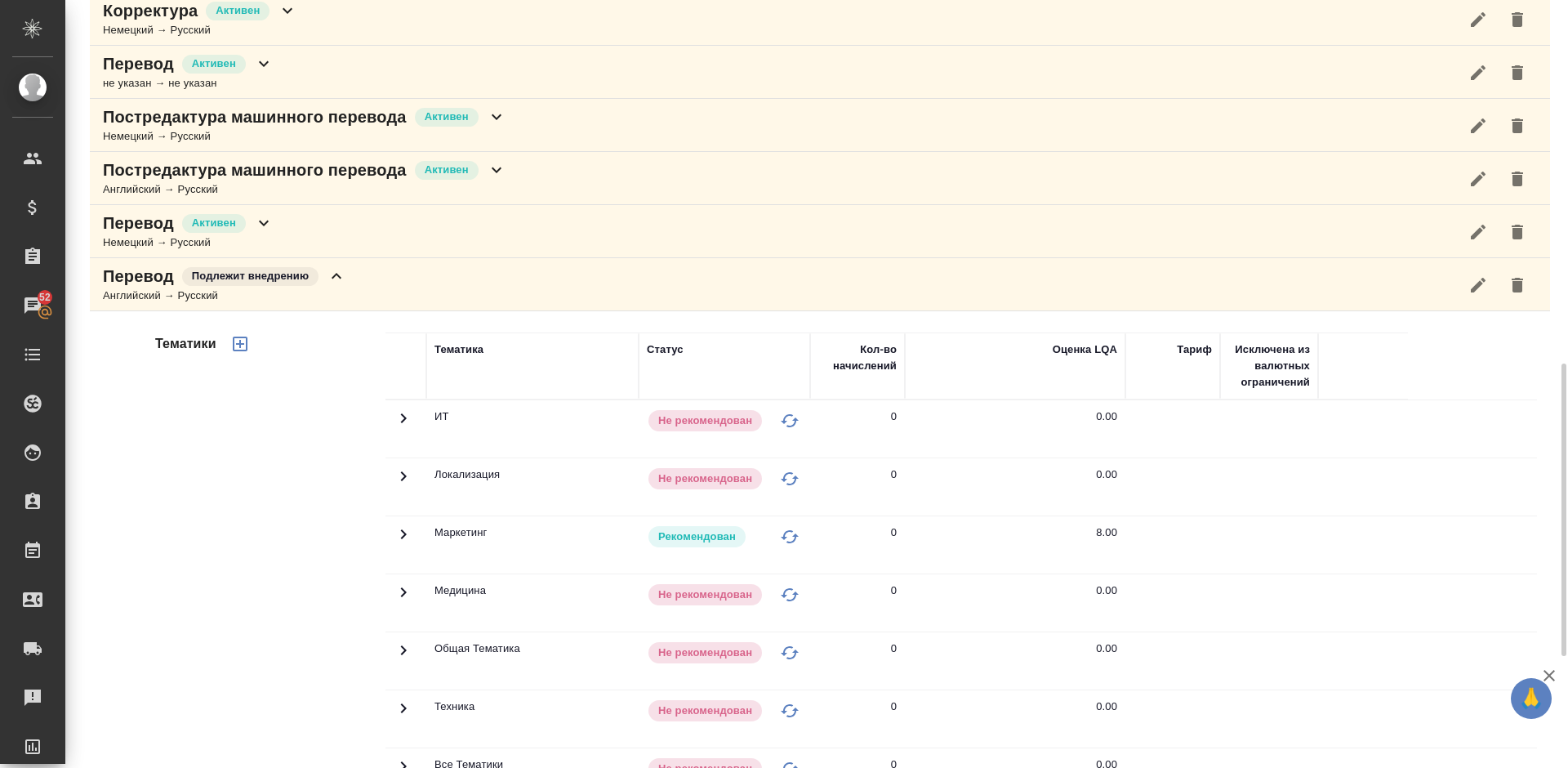
click at [304, 652] on div "Тематики" at bounding box center [269, 594] width 234 height 546
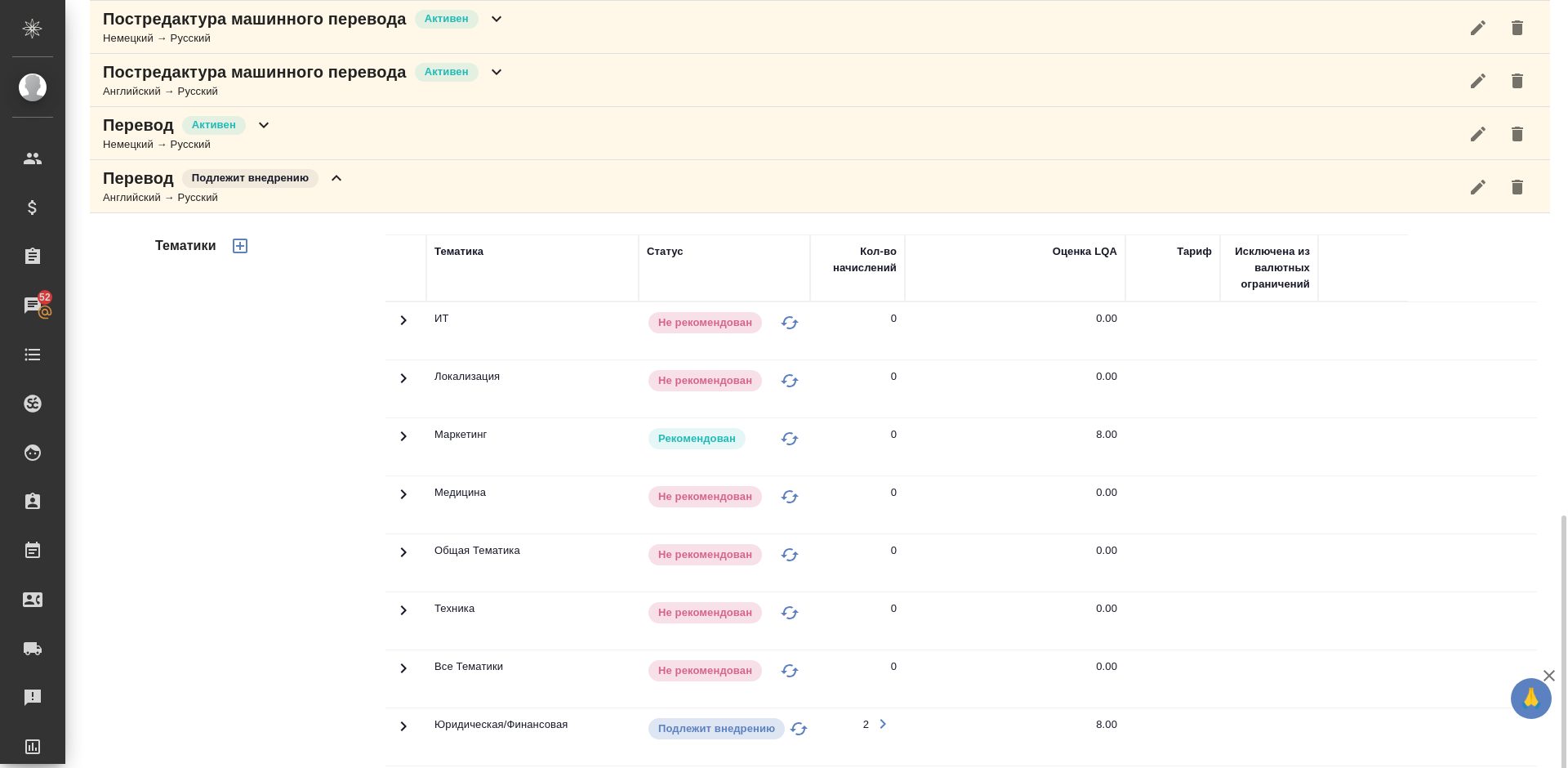
scroll to position [1185, 0]
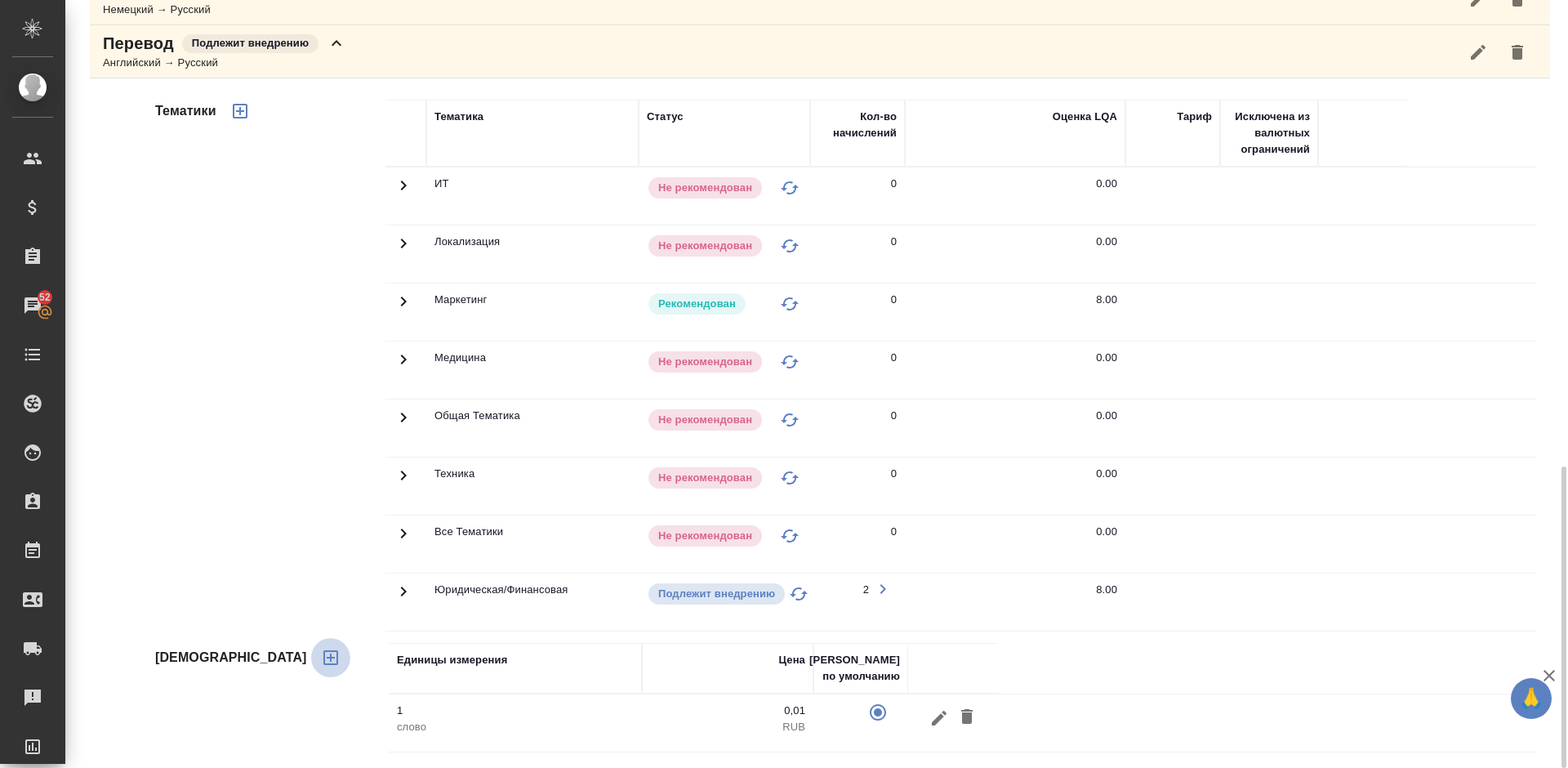
click at [323, 656] on icon "button" at bounding box center [331, 657] width 15 height 15
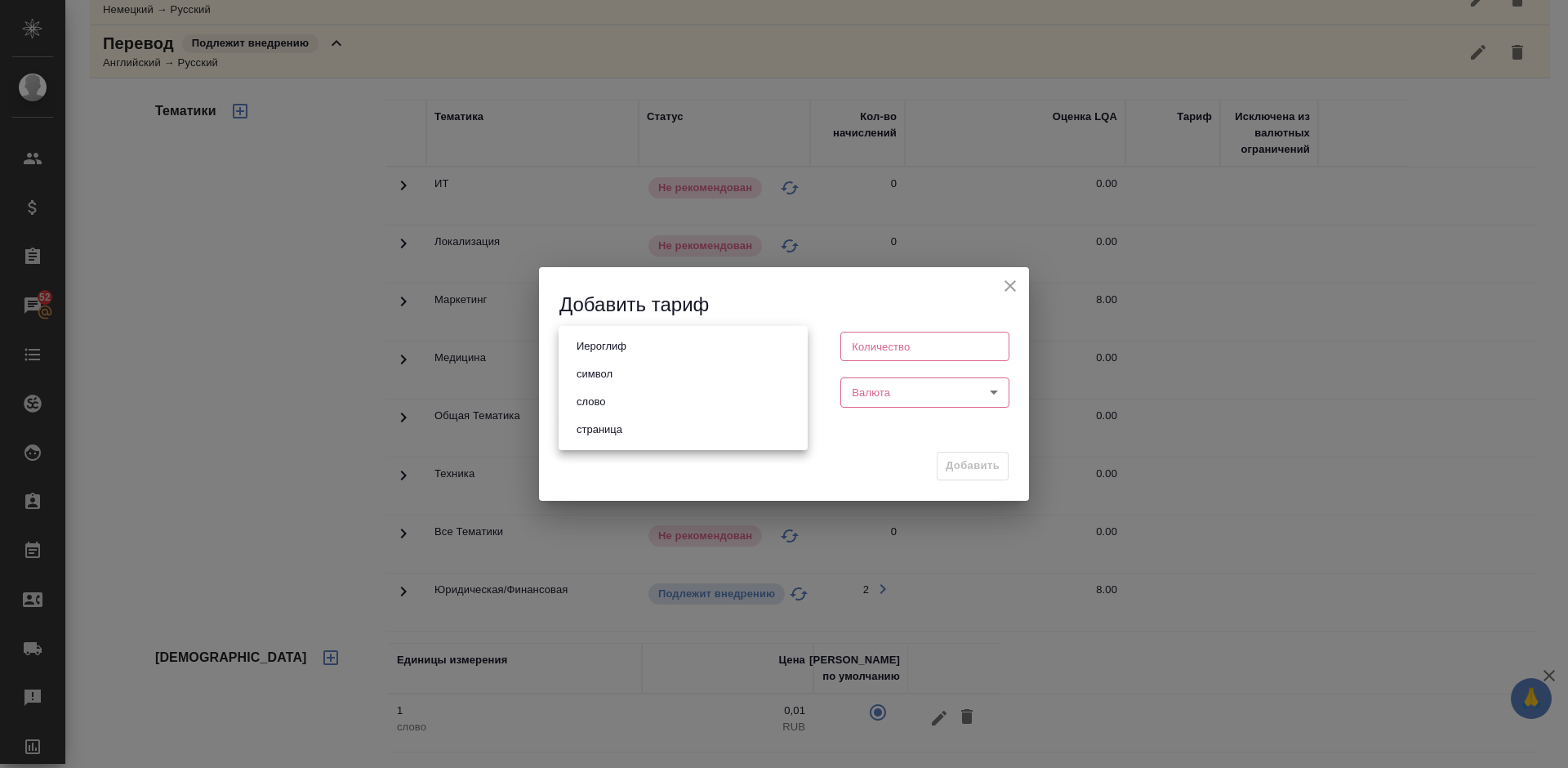
click at [712, 346] on body "🙏 .cls-1 fill:#fff; AWATERA [PERSON_NAME] Спецификации Заказы 52 Чаты Todo Прое…" at bounding box center [784, 384] width 1568 height 768
click at [653, 432] on li "страница" at bounding box center [683, 430] width 249 height 28
type input "5a8b1489cc6b4906c91bfdb2"
click at [900, 345] on input "number" at bounding box center [925, 346] width 169 height 30
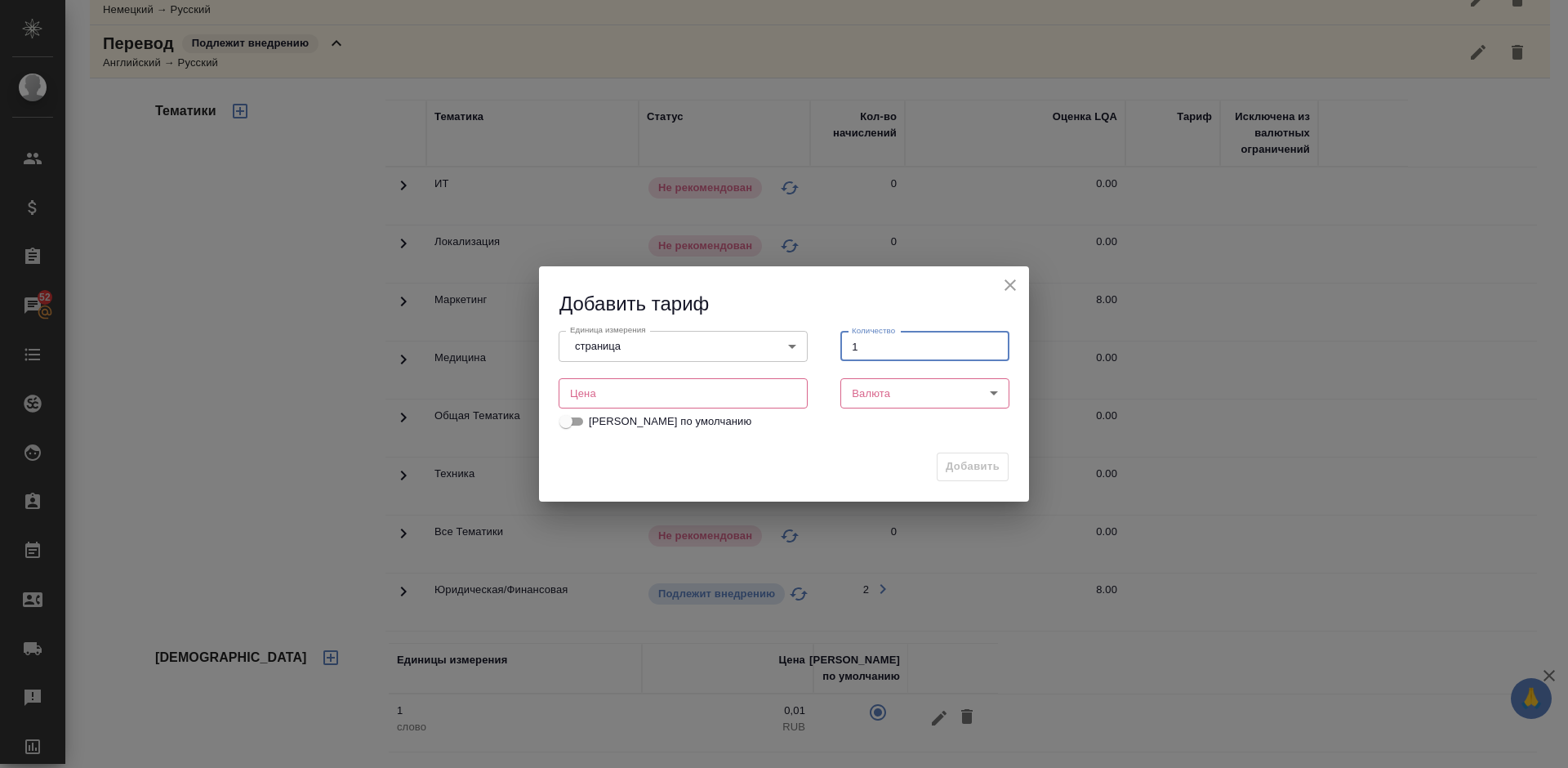
type input "1"
click at [711, 390] on input "number" at bounding box center [683, 393] width 249 height 30
type input "150"
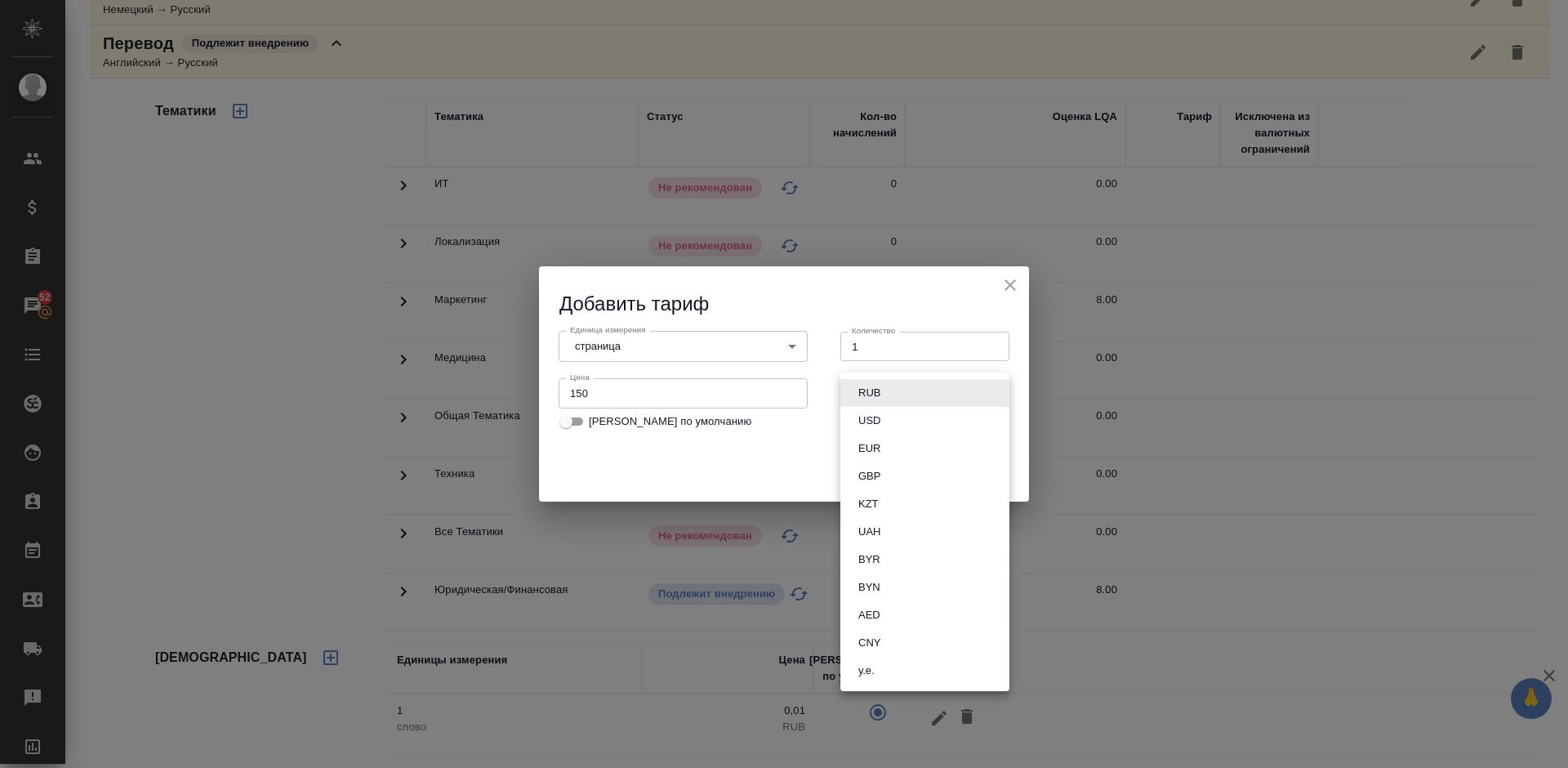
click at [935, 399] on body "🙏 .cls-1 fill:#fff; AWATERA [PERSON_NAME] Спецификации Заказы 52 Чаты Todo Прое…" at bounding box center [784, 384] width 1568 height 768
click at [888, 387] on li "RUB" at bounding box center [925, 393] width 169 height 28
type input "RUB"
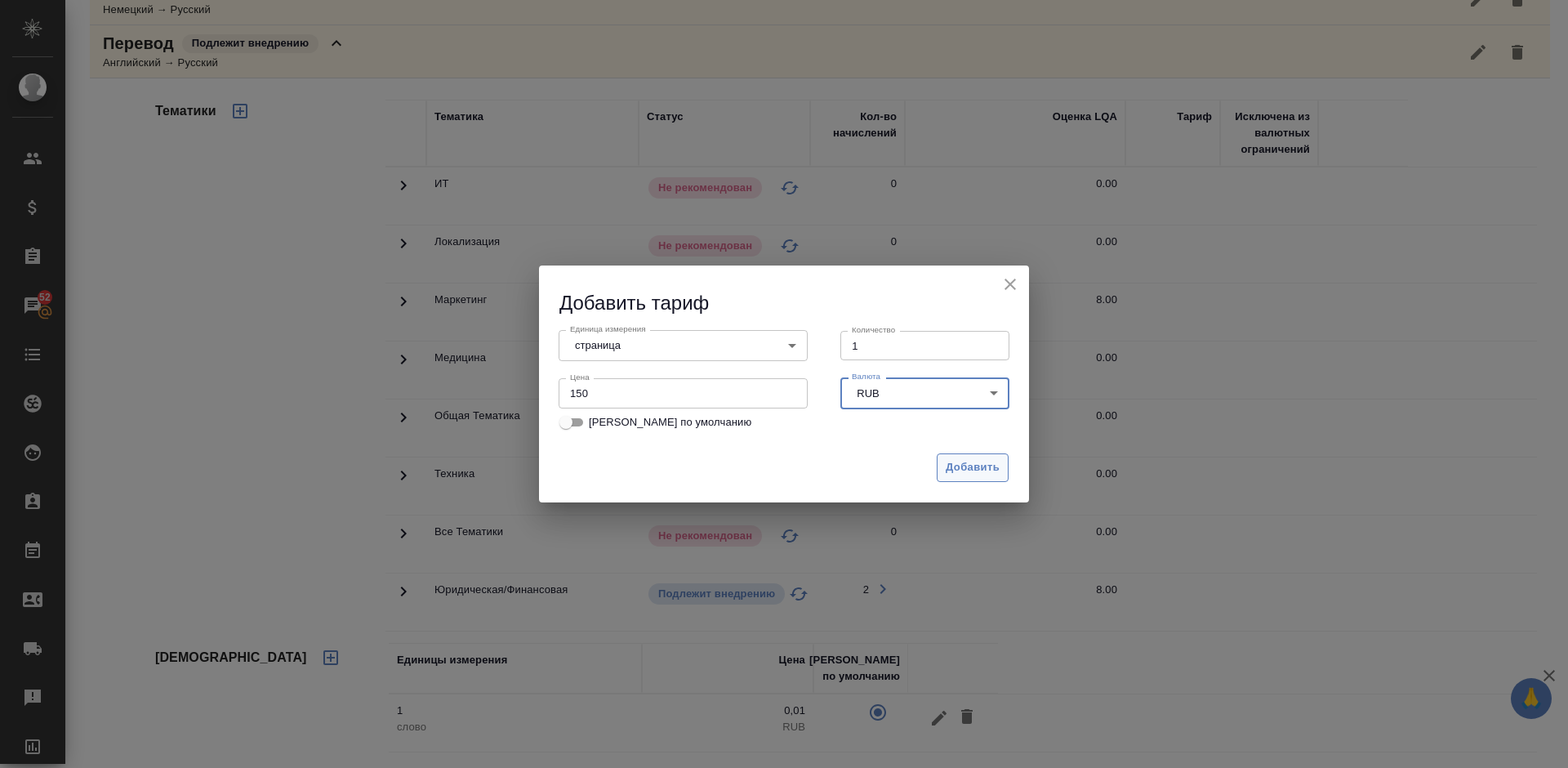
click at [961, 468] on span "Добавить" at bounding box center [972, 467] width 54 height 19
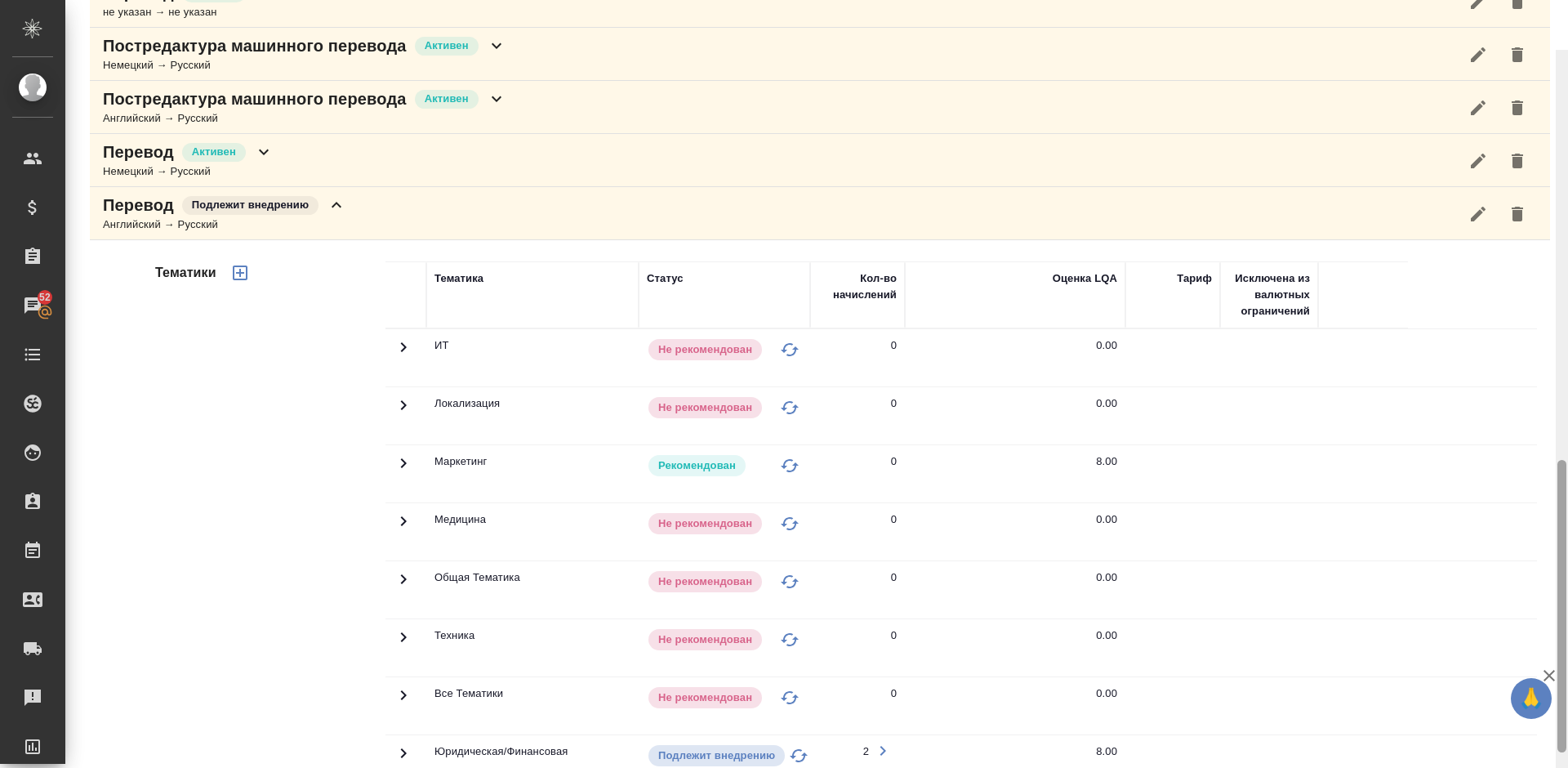
drag, startPoint x: 1563, startPoint y: 518, endPoint x: 1556, endPoint y: 439, distance: 79.3
click at [1556, 439] on div at bounding box center [1561, 433] width 12 height 768
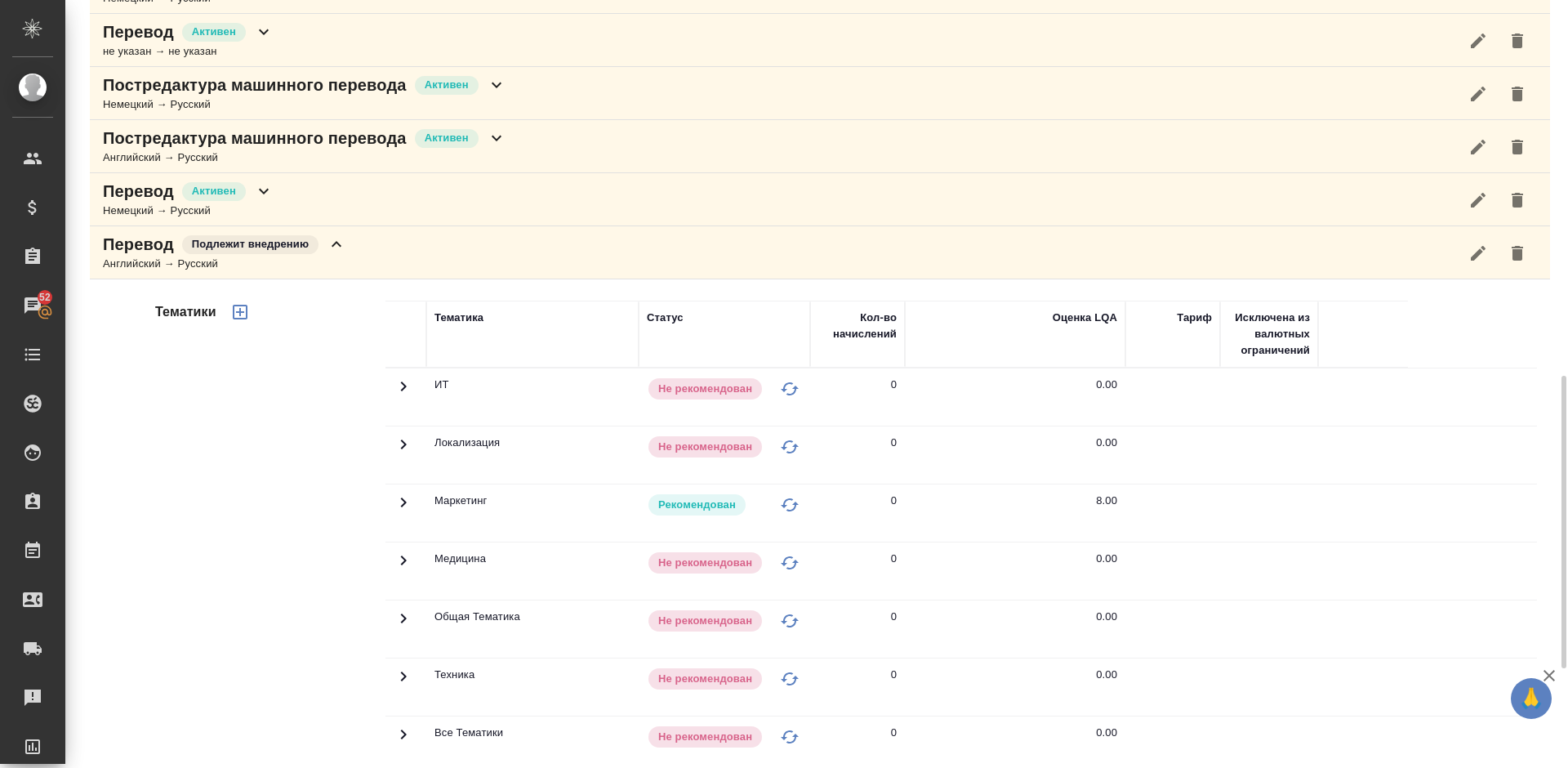
click at [370, 258] on div "Перевод Подлежит внедрению Английский → Русский" at bounding box center [820, 253] width 1460 height 53
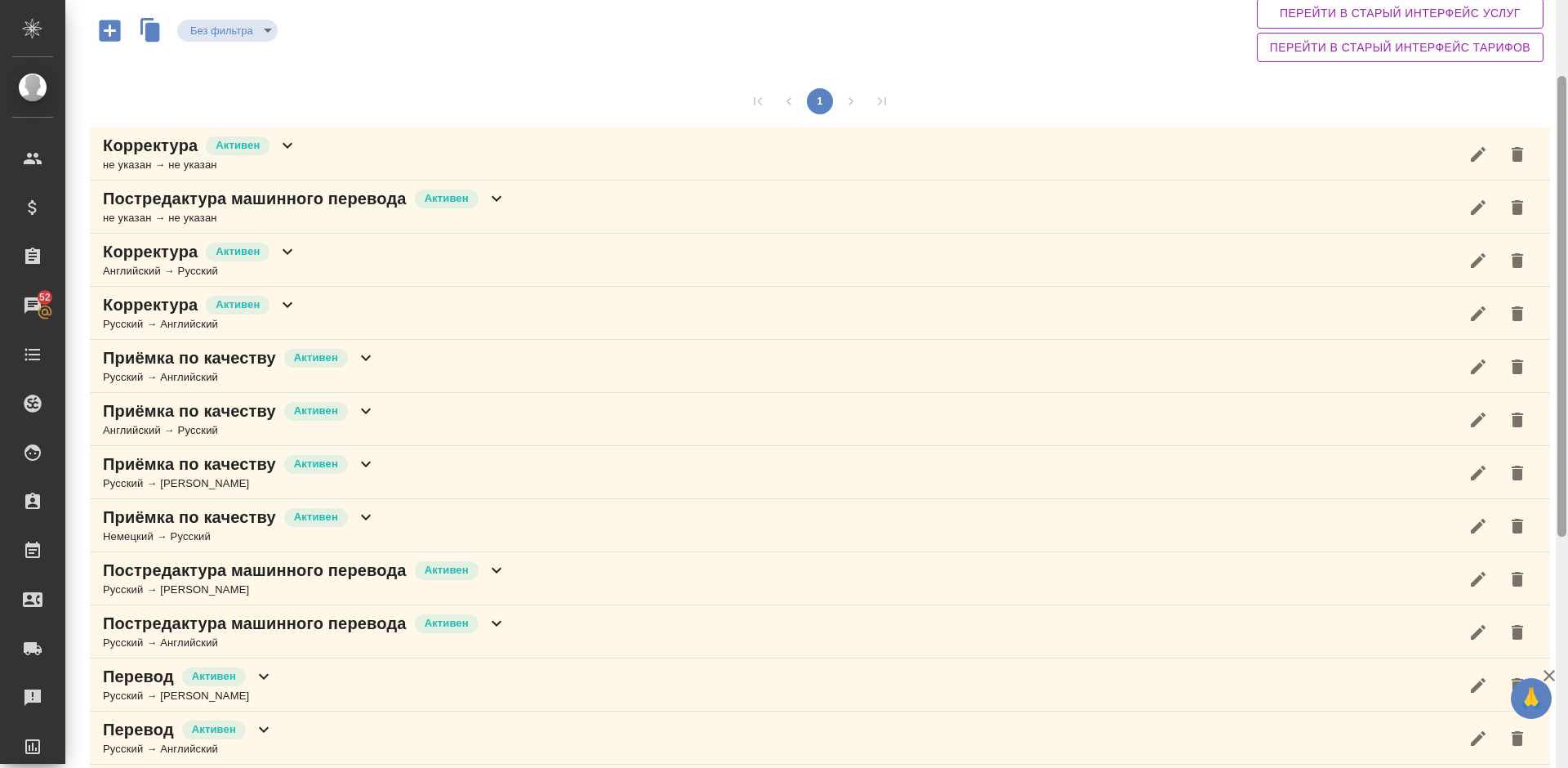
scroll to position [126, 0]
drag, startPoint x: 1564, startPoint y: 449, endPoint x: 1564, endPoint y: 121, distance: 328.0
click at [1564, 121] on div at bounding box center [1561, 305] width 9 height 460
click at [112, 32] on icon "button" at bounding box center [110, 32] width 29 height 29
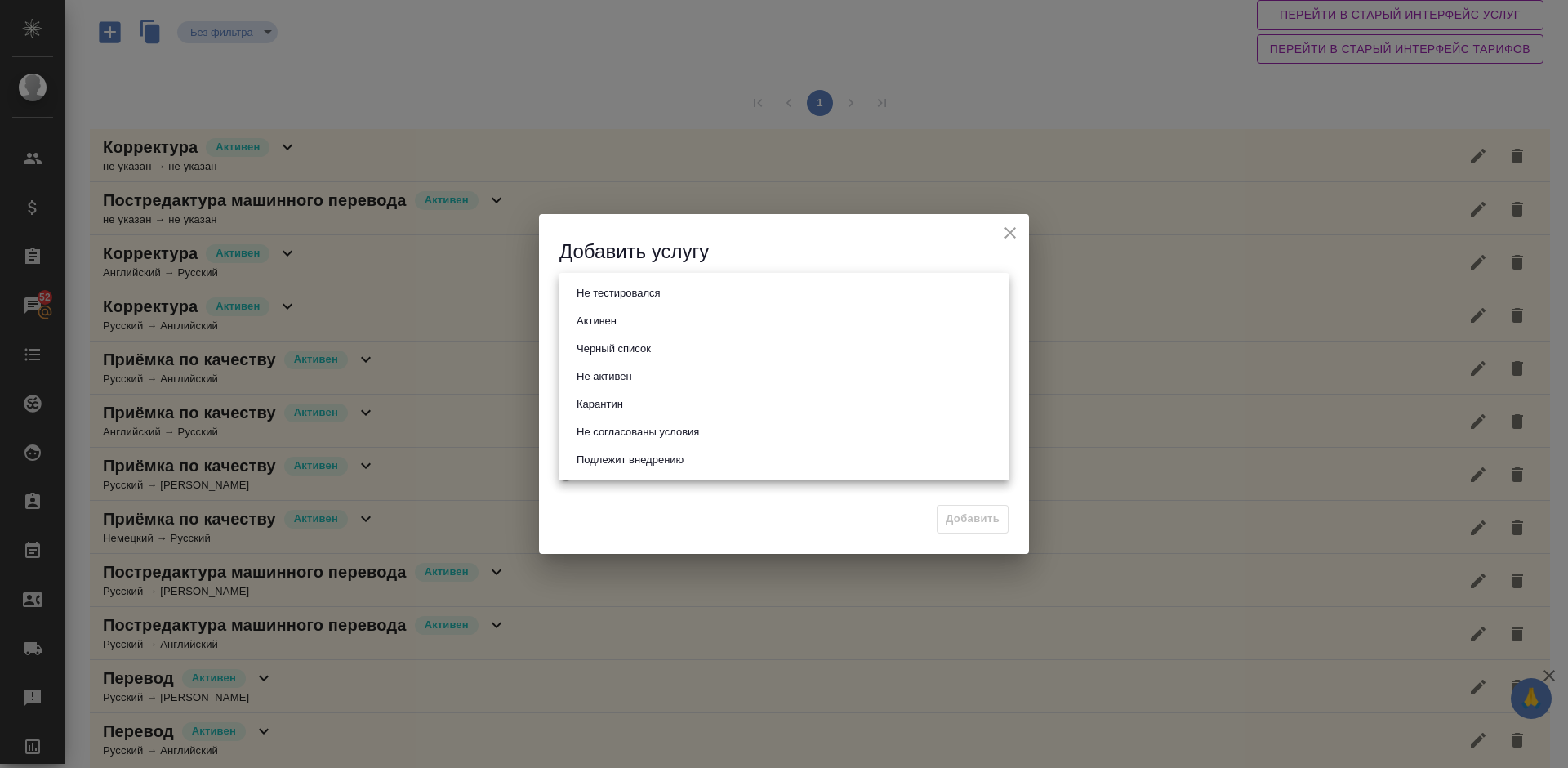
click at [726, 303] on body "🙏 .cls-1 fill:#fff; AWATERA [PERSON_NAME] Спецификации Заказы 52 Чаты Todo Прое…" at bounding box center [784, 384] width 1568 height 768
click at [651, 314] on li "Активен" at bounding box center [784, 321] width 450 height 28
type input "active"
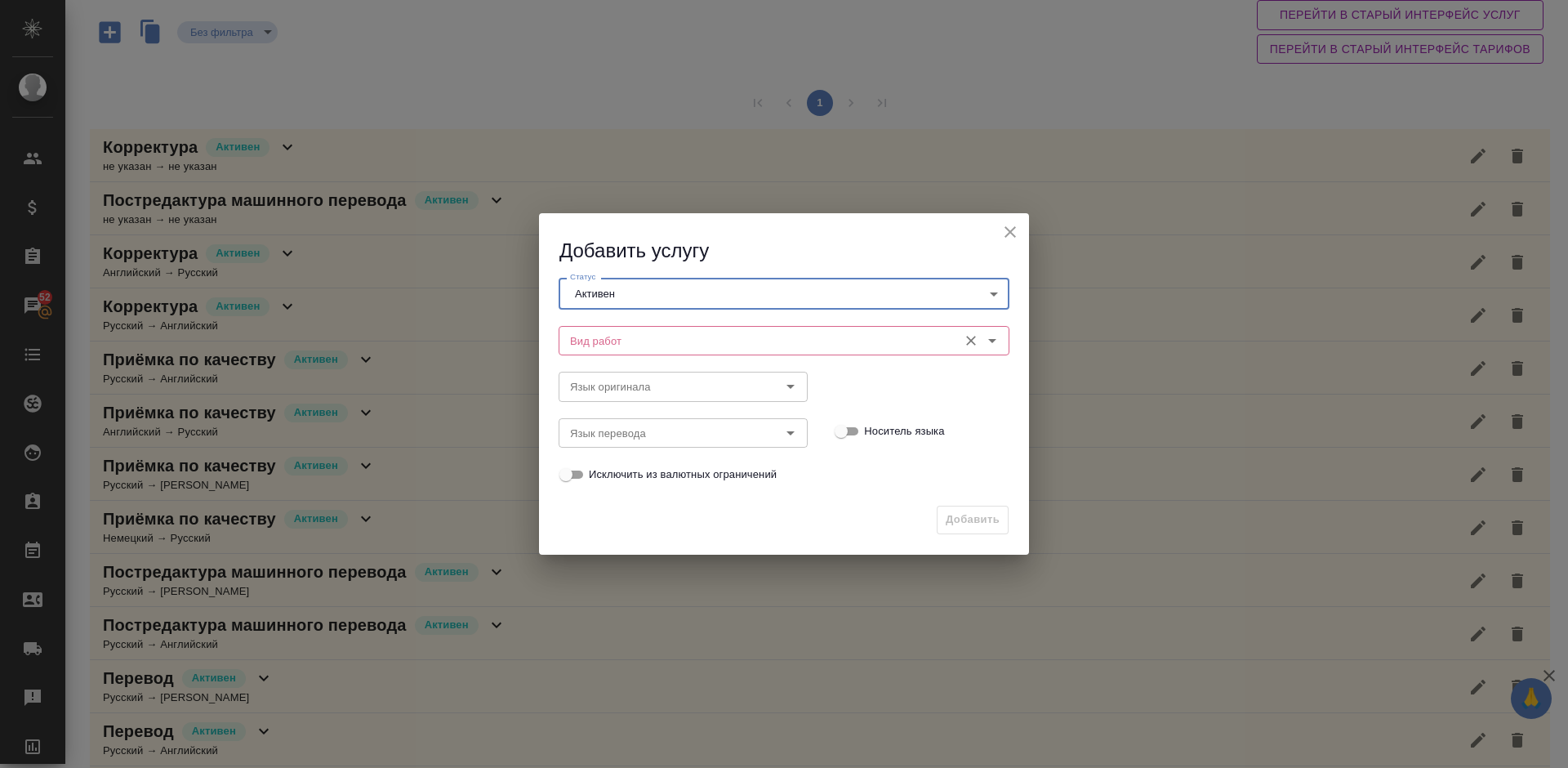
click at [698, 331] on input "Вид работ" at bounding box center [756, 341] width 386 height 20
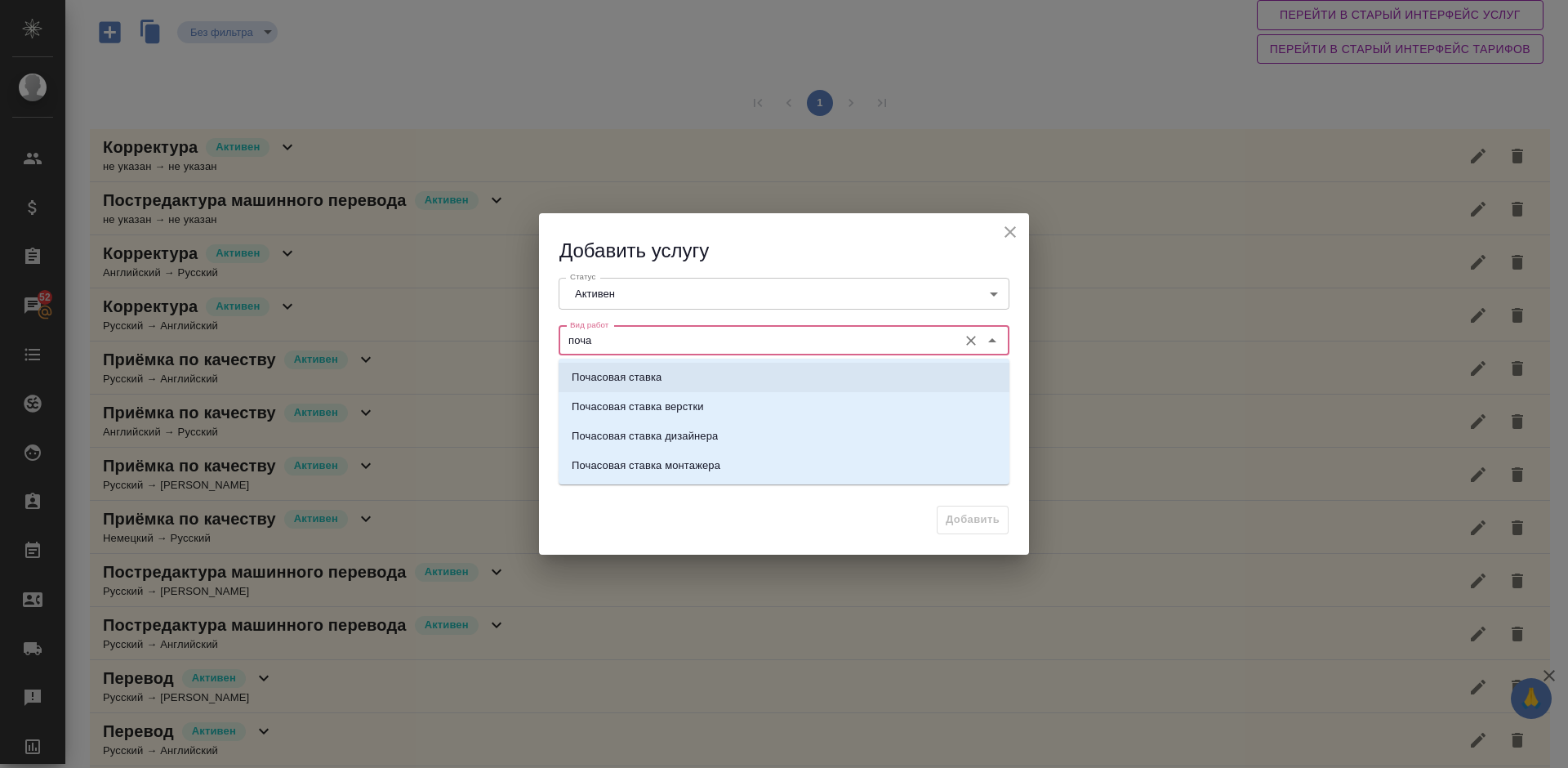
click at [710, 389] on li "Почасовая ставка" at bounding box center [784, 378] width 450 height 30
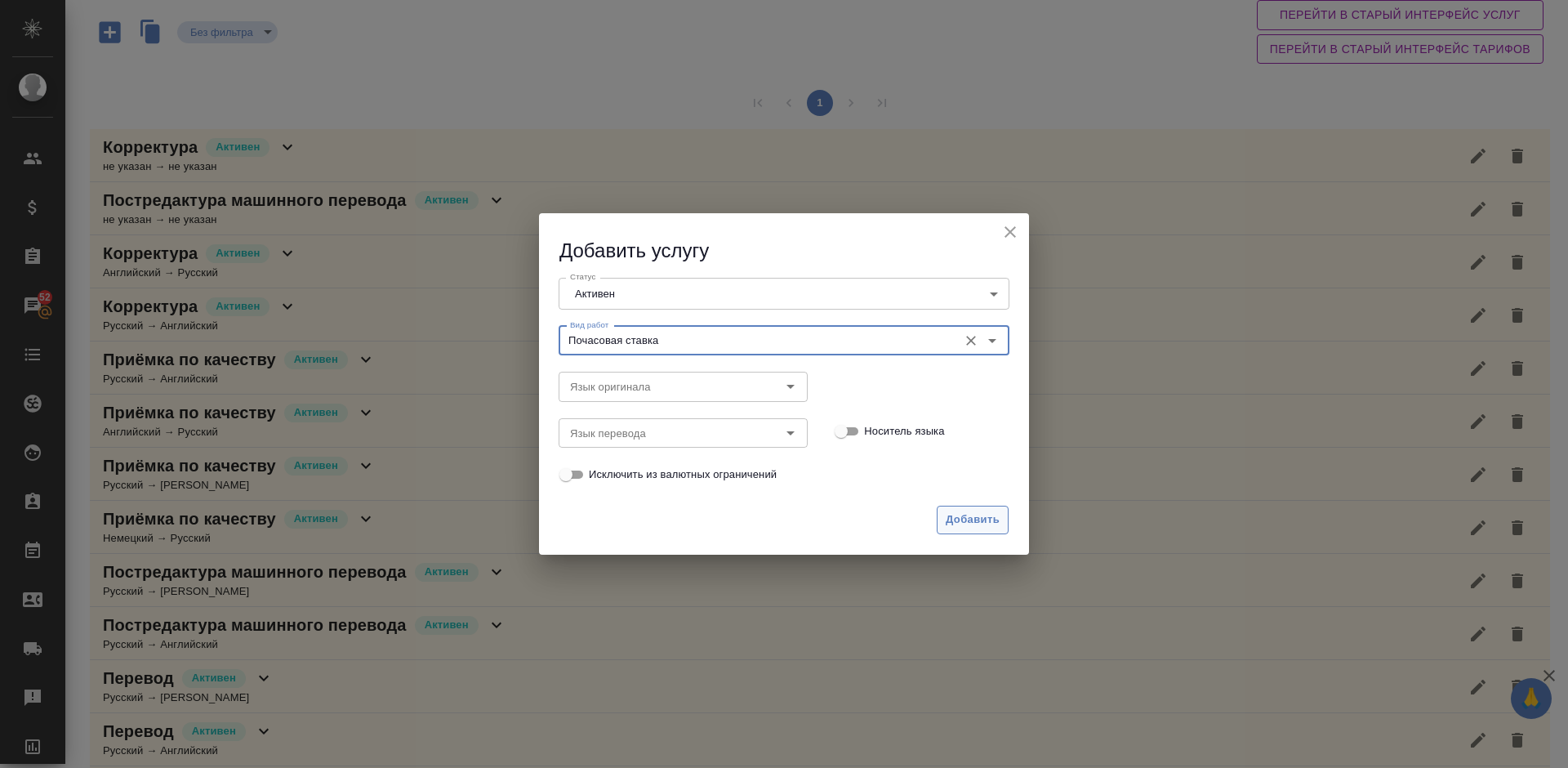
type input "Почасовая ставка"
click at [980, 513] on span "Добавить" at bounding box center [972, 519] width 54 height 19
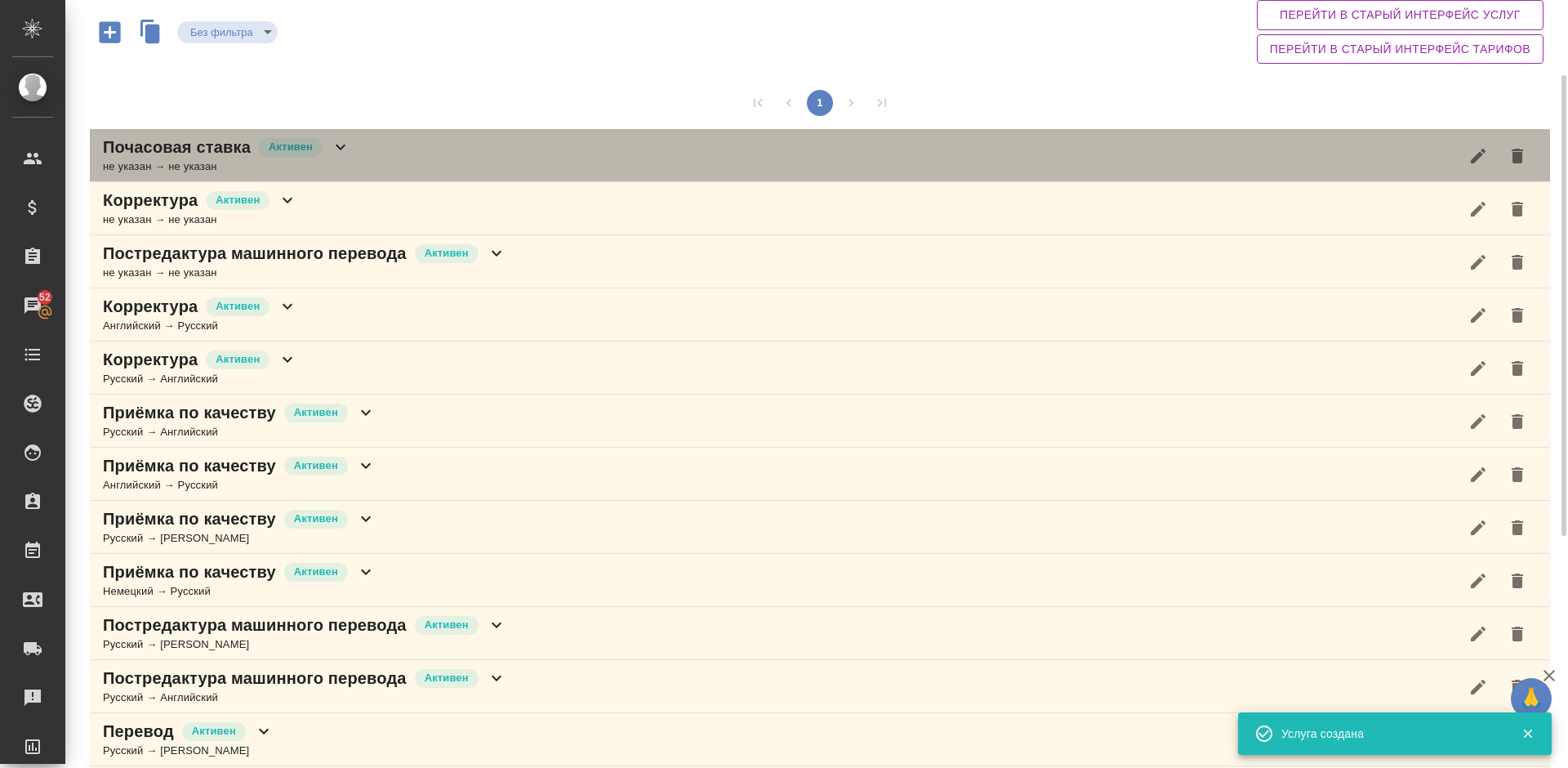
click at [401, 146] on div "Почасовая ставка [PERSON_NAME] не указан → не указан" at bounding box center [820, 155] width 1460 height 53
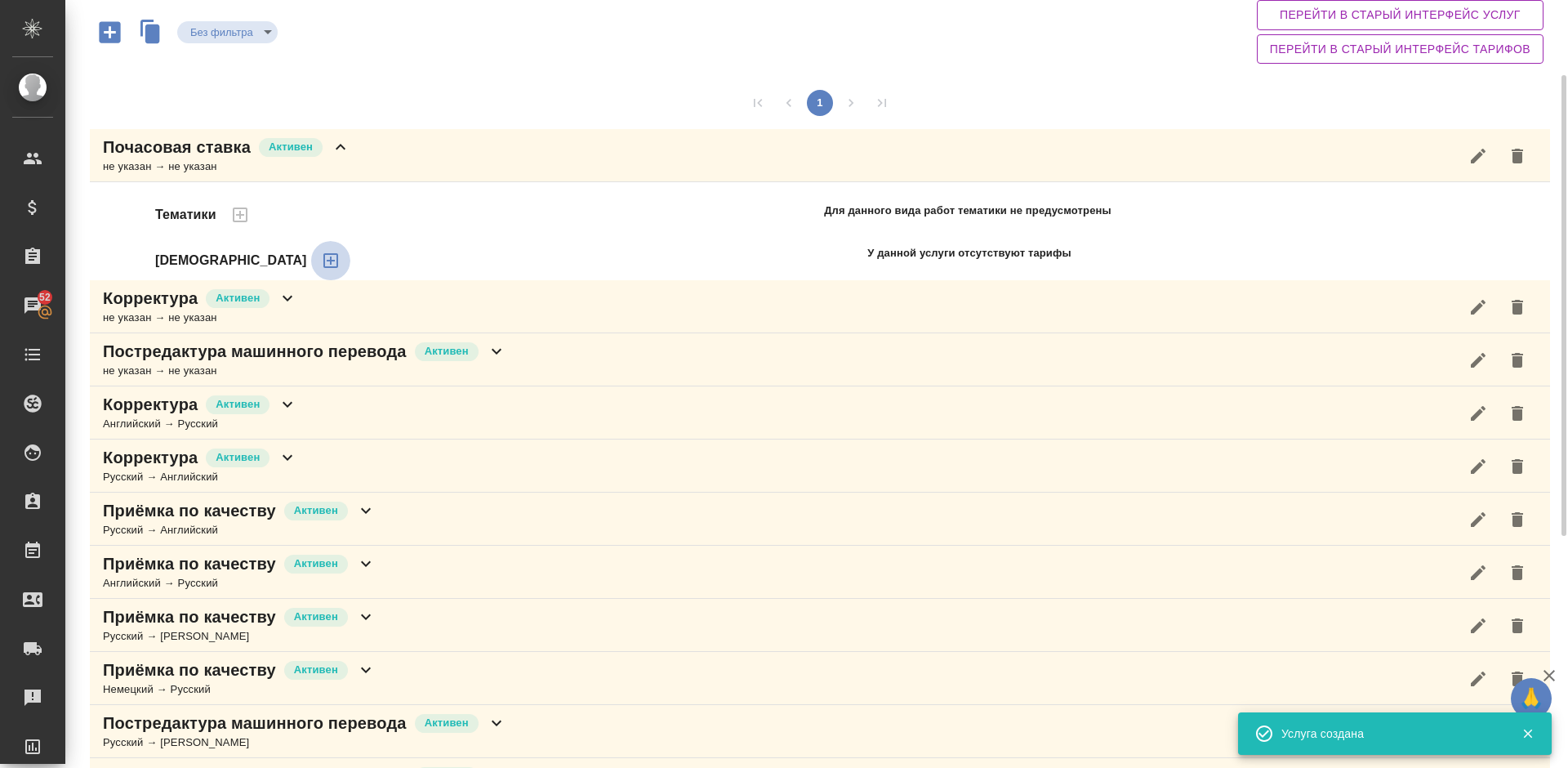
click at [321, 259] on icon "button" at bounding box center [331, 260] width 20 height 20
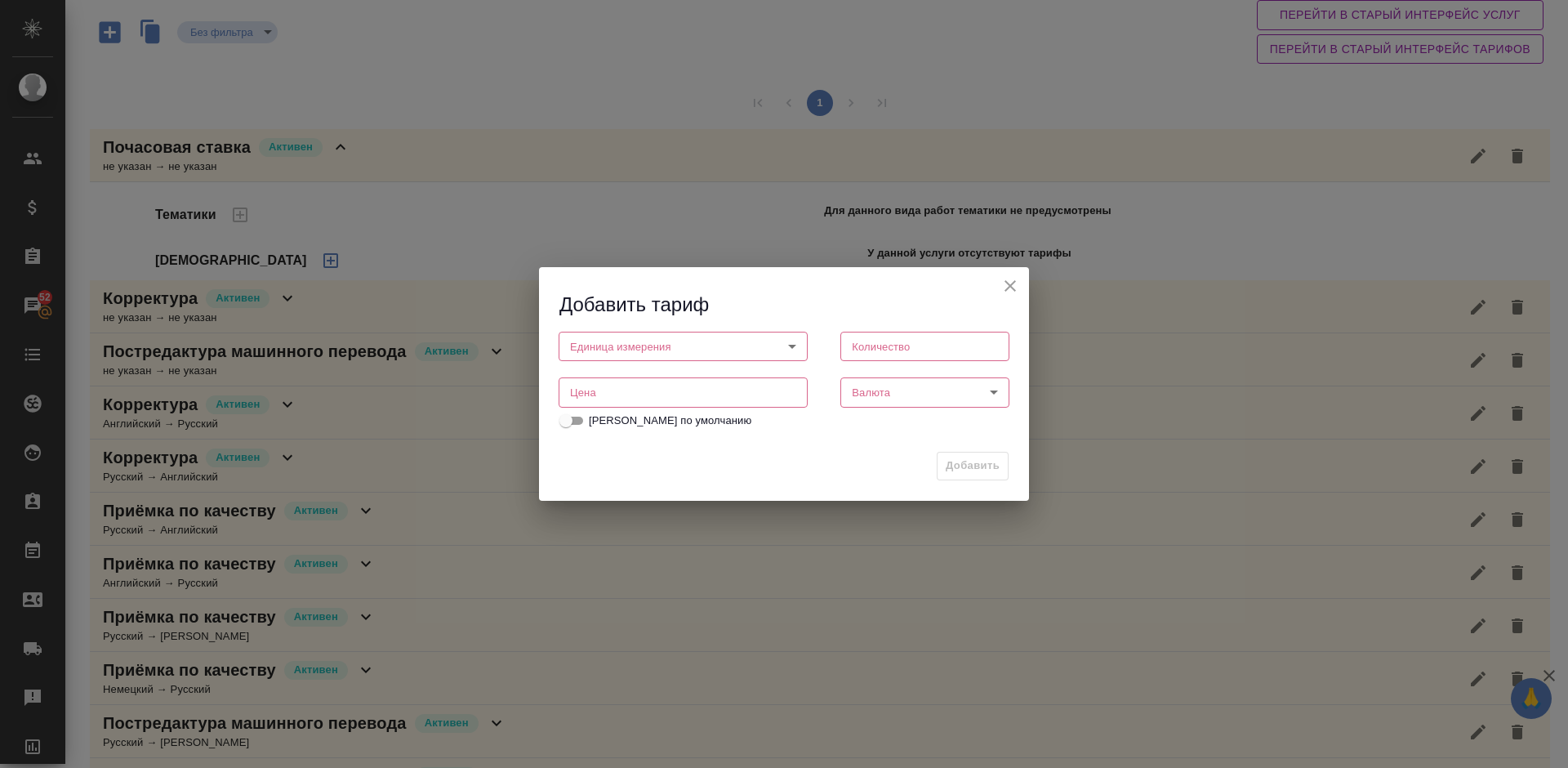
click at [702, 341] on body "🙏 .cls-1 fill:#fff; AWATERA [PERSON_NAME] Спецификации Заказы 52 Чаты Todo Прое…" at bounding box center [784, 384] width 1568 height 768
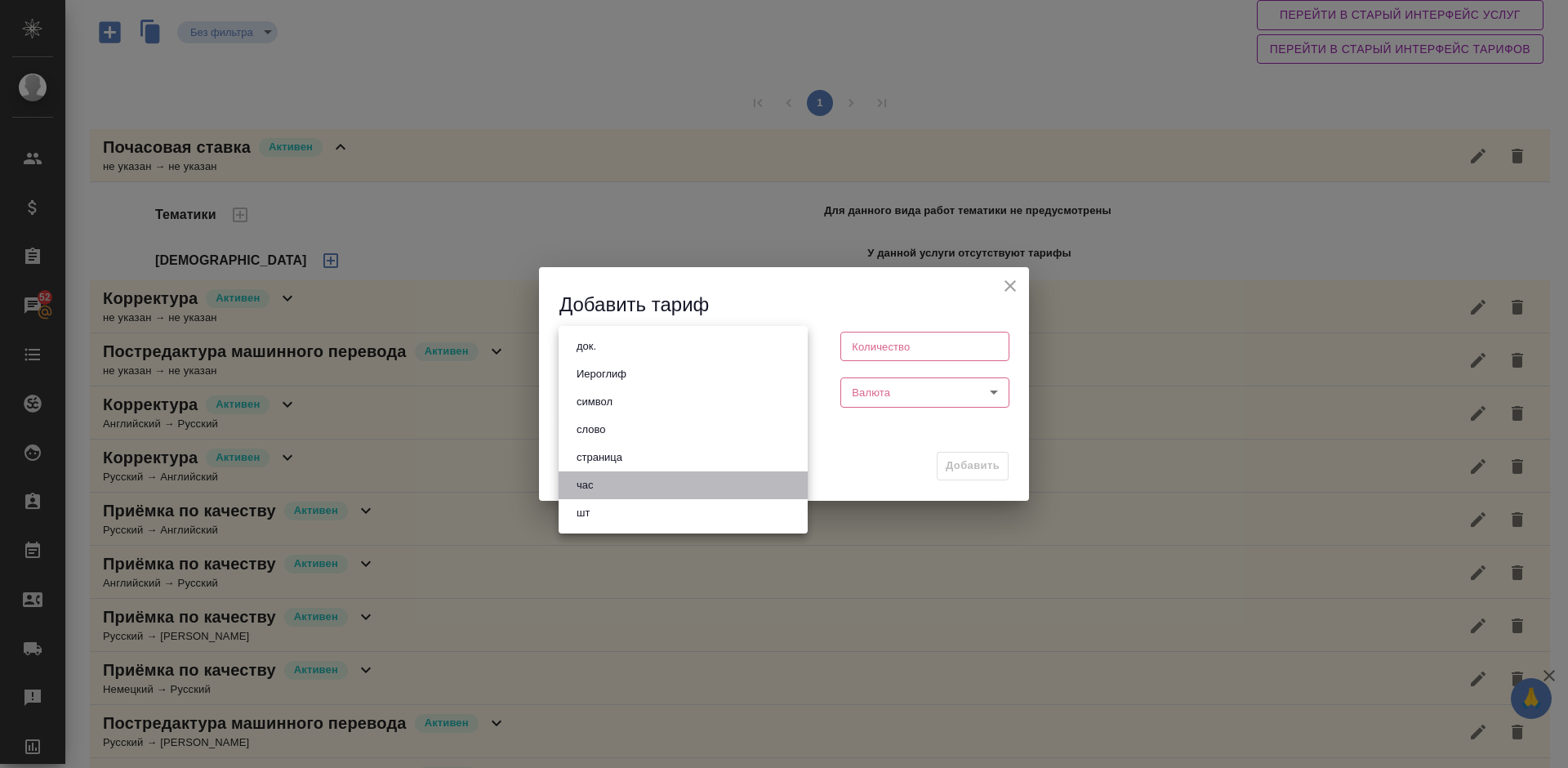
click at [636, 488] on li "час" at bounding box center [683, 485] width 249 height 28
type input "5a8b1489cc6b4906c91bfd93"
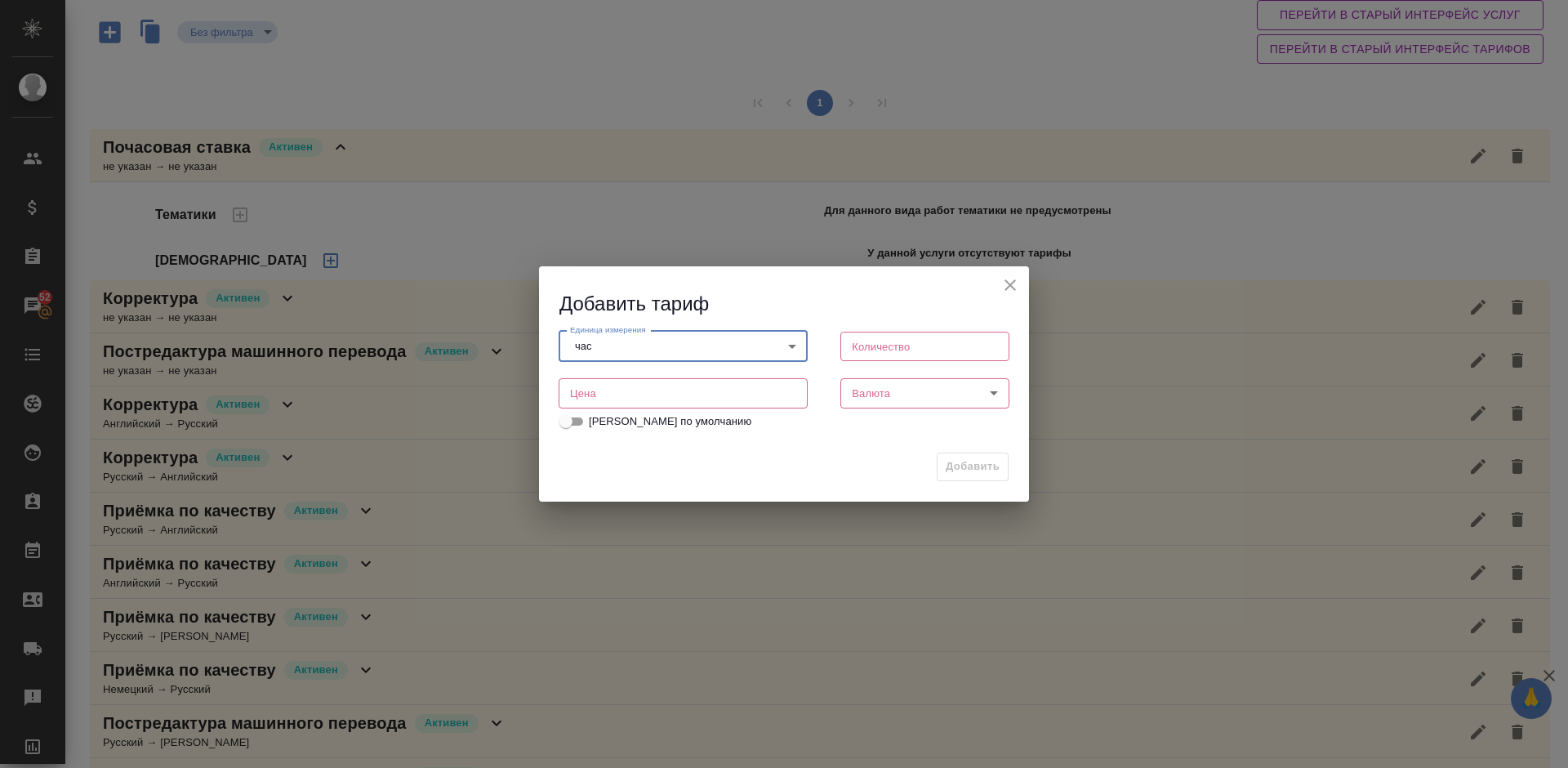
click at [937, 346] on input "number" at bounding box center [925, 346] width 169 height 30
type input "1"
click at [712, 395] on input "number" at bounding box center [683, 393] width 249 height 30
type input "165"
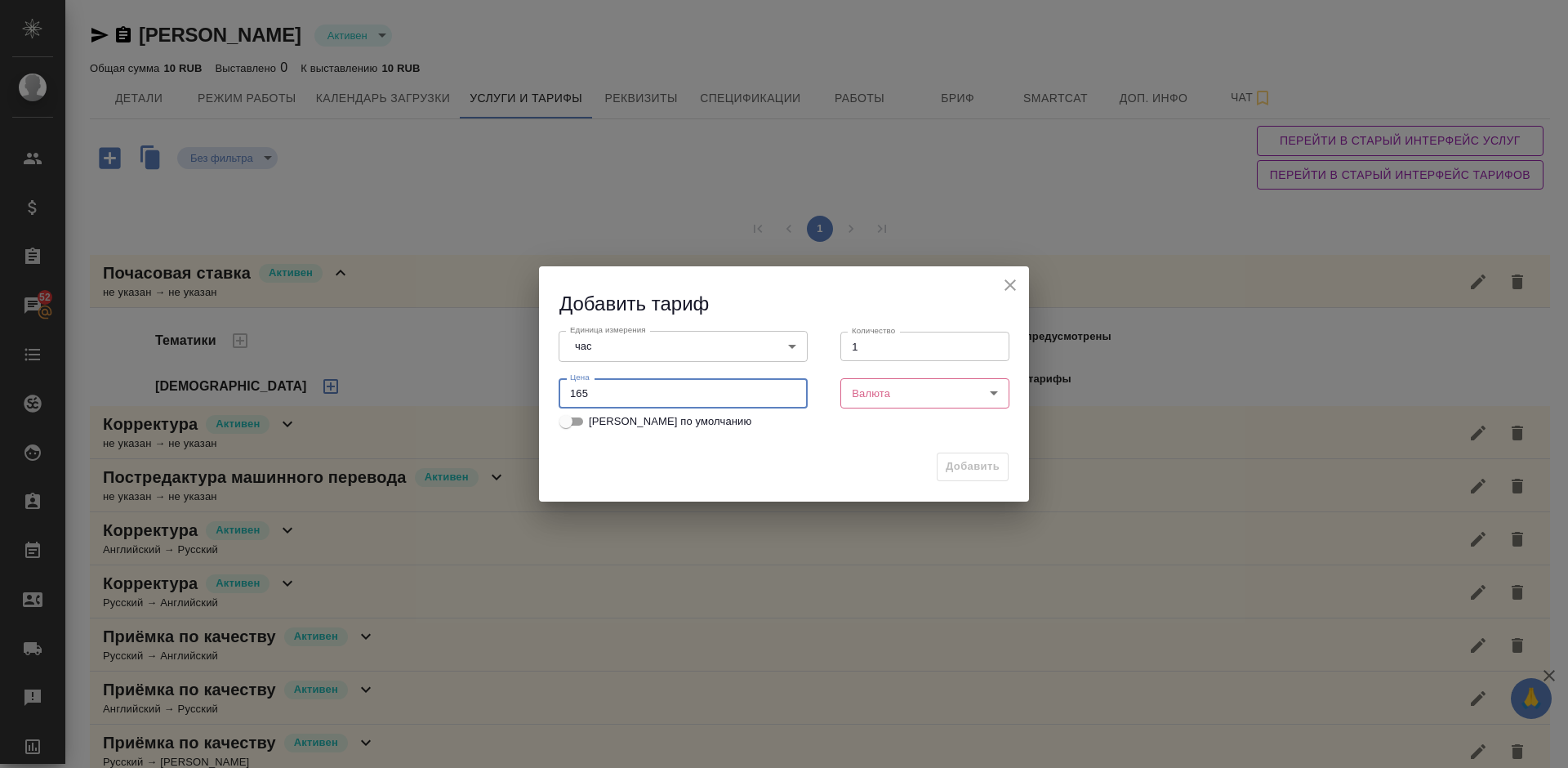
type input "165"
click at [939, 398] on body "🙏 .cls-1 fill:#fff; AWATERA [PERSON_NAME] Спецификации Заказы 52 Чаты Todo Прое…" at bounding box center [784, 384] width 1568 height 768
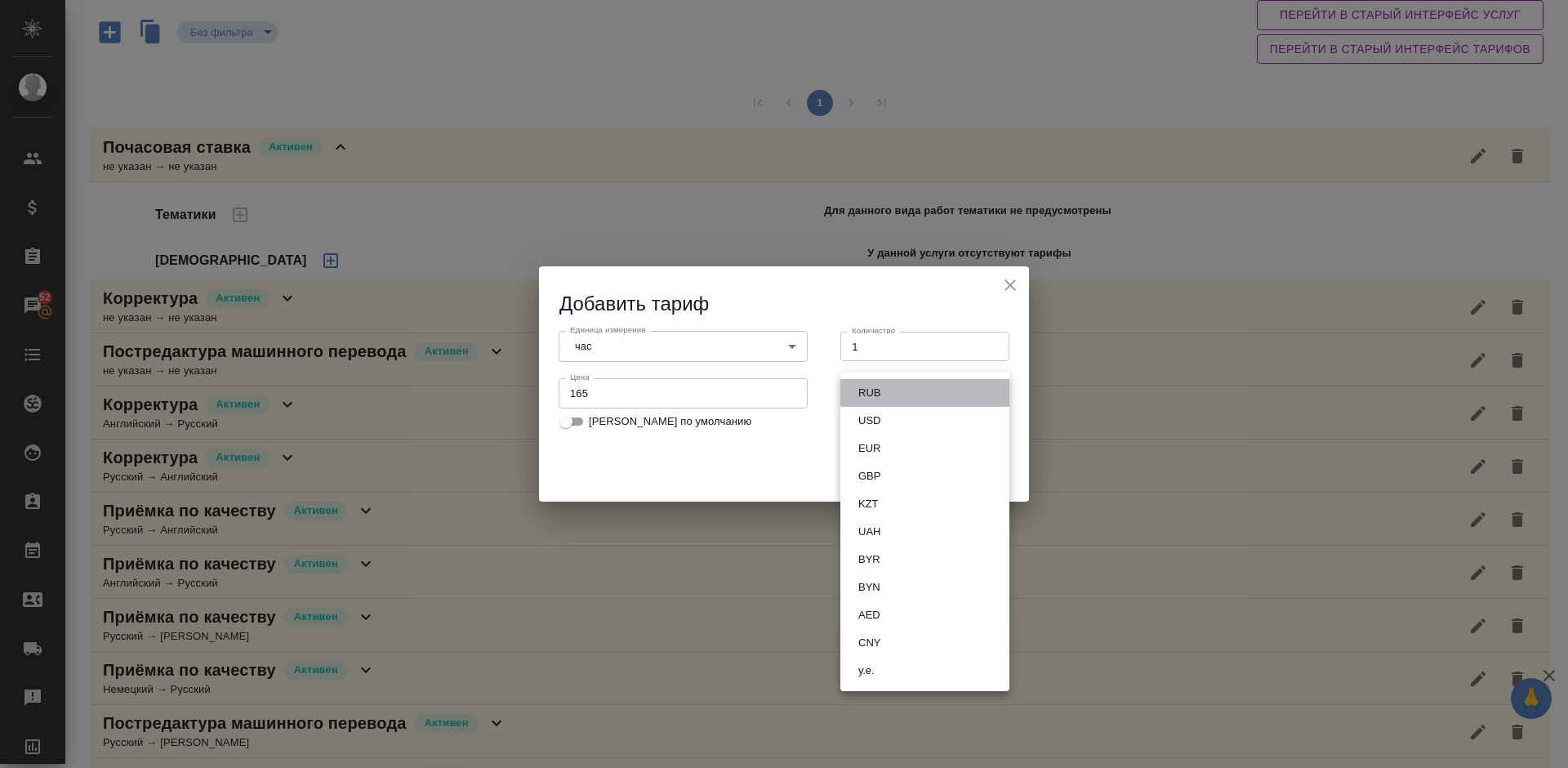
click at [899, 393] on li "RUB" at bounding box center [925, 393] width 169 height 28
type input "RUB"
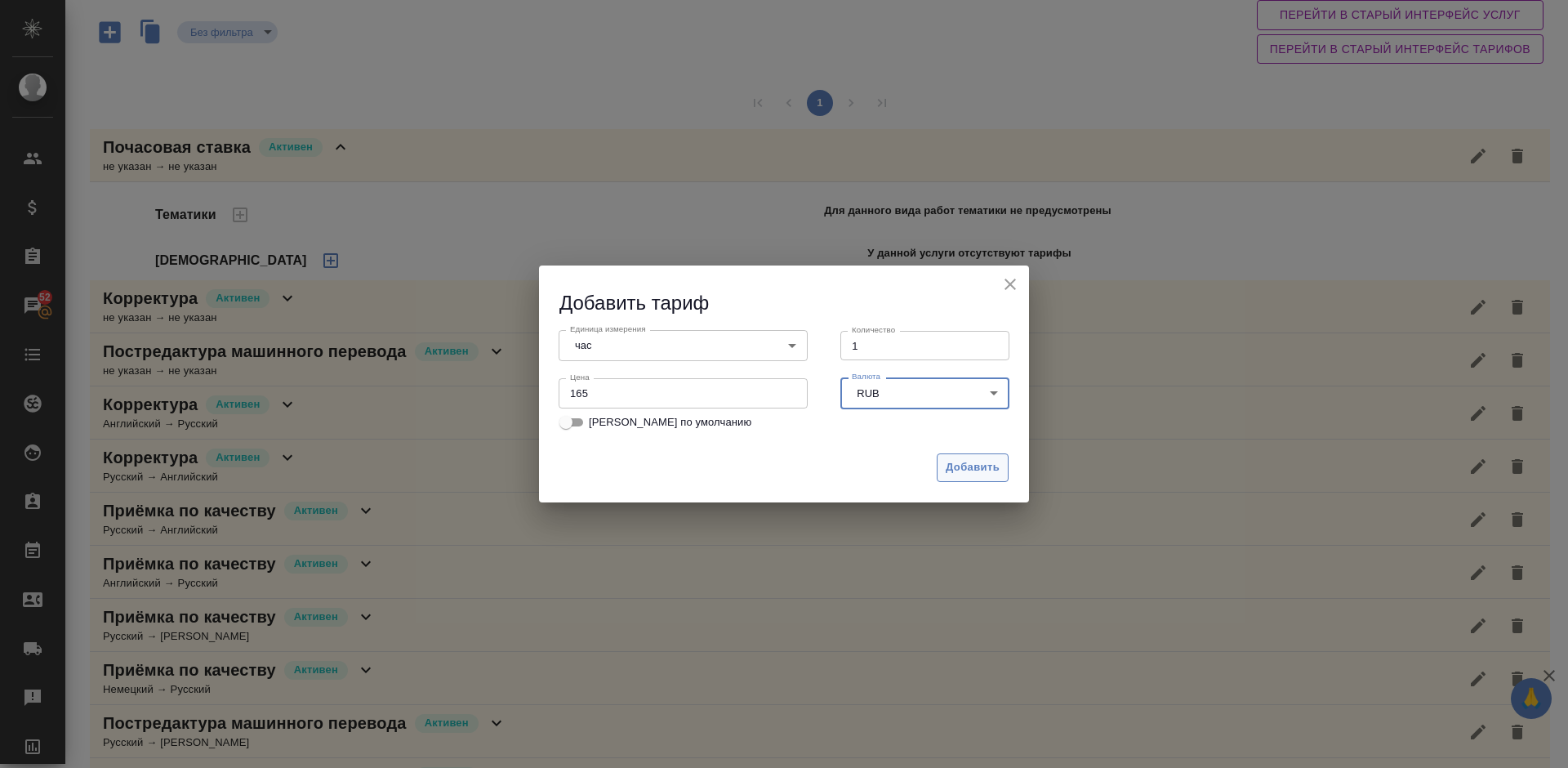
click at [967, 468] on span "Добавить" at bounding box center [972, 467] width 54 height 19
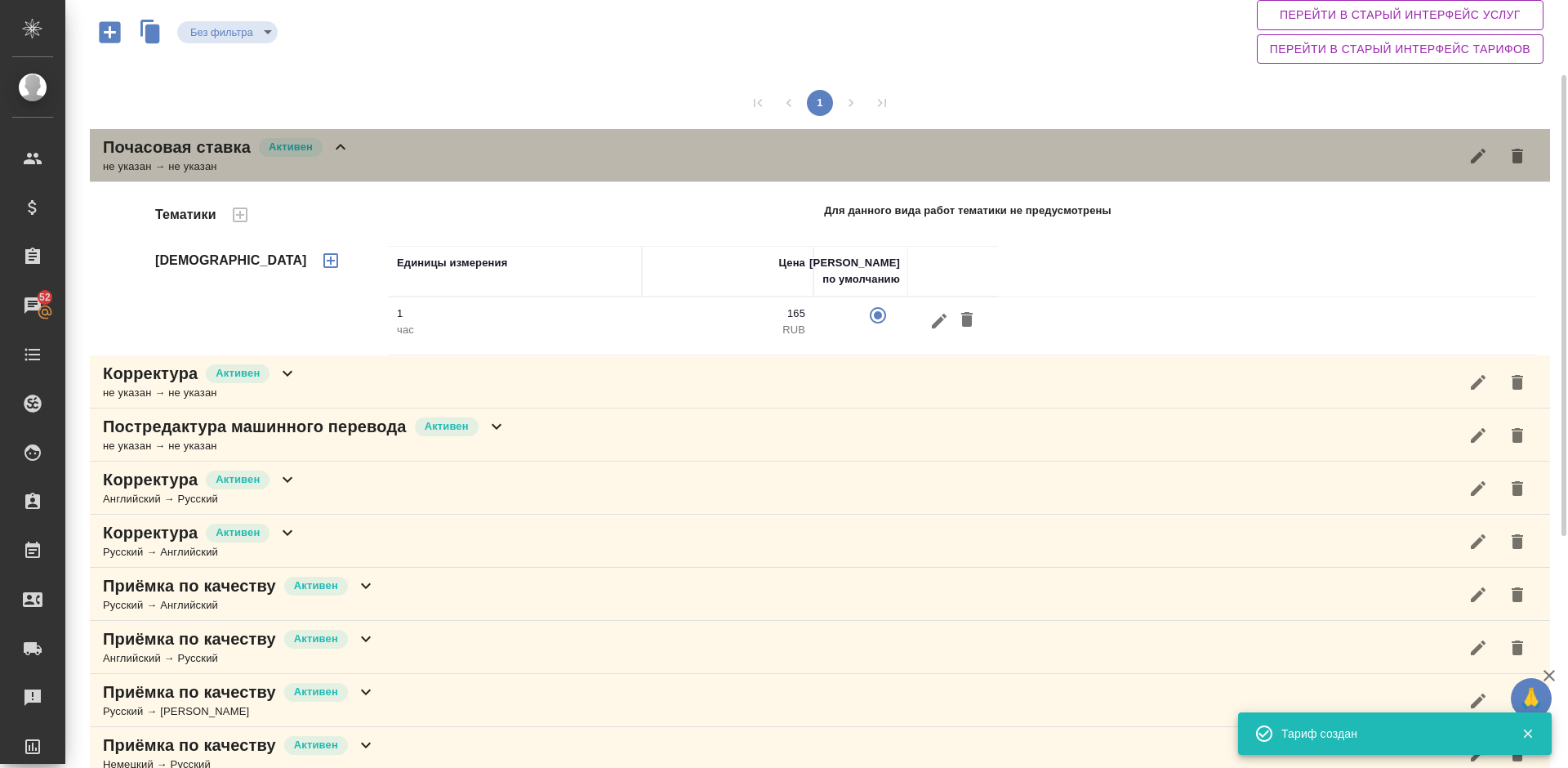
click at [361, 148] on div "Почасовая ставка Активен не указан → не указан" at bounding box center [820, 155] width 1460 height 53
